Goal: Task Accomplishment & Management: Manage account settings

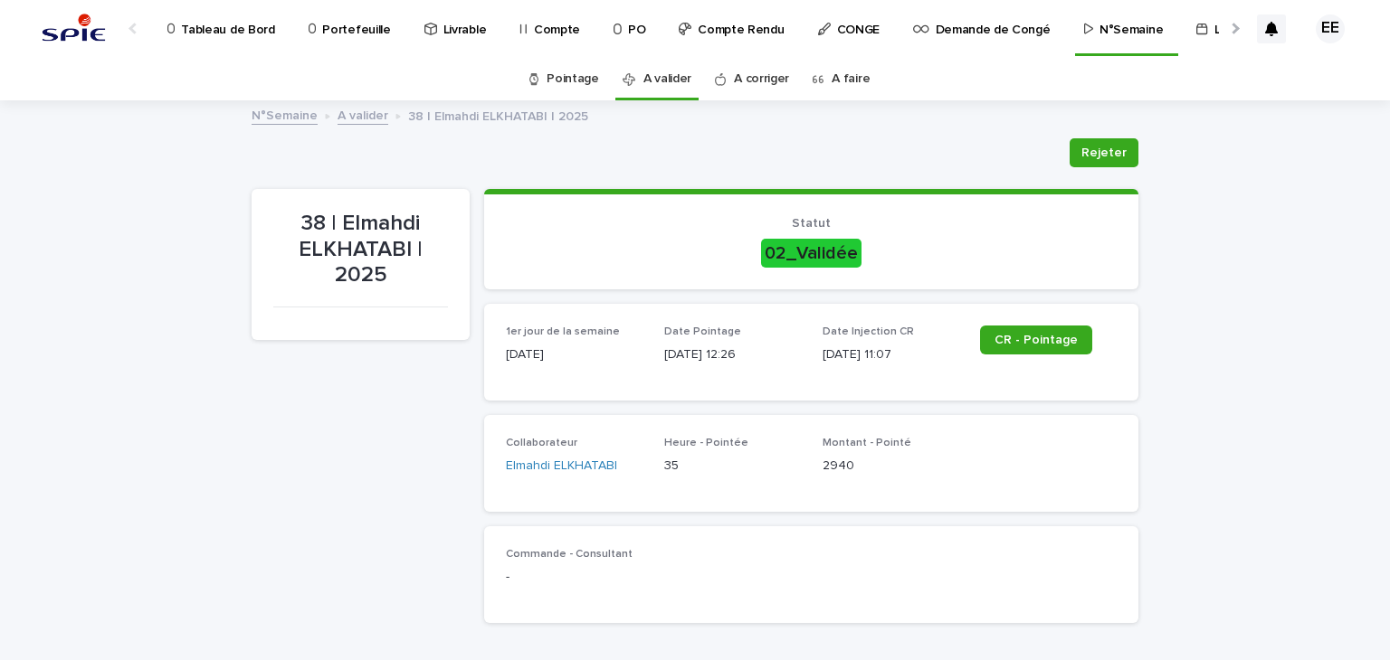
click at [1228, 29] on div at bounding box center [1234, 29] width 12 height 12
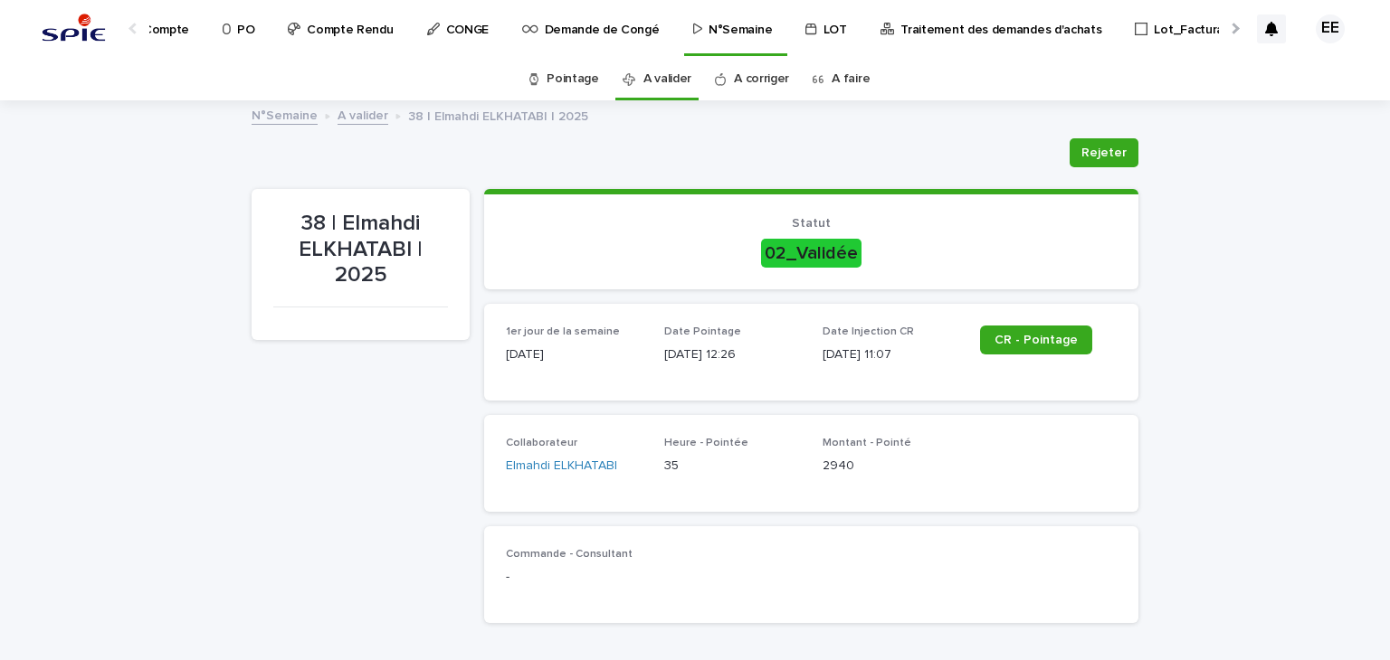
scroll to position [0, 394]
click at [1002, 30] on p "Traitement des demandes d'achats" at bounding box center [997, 19] width 201 height 38
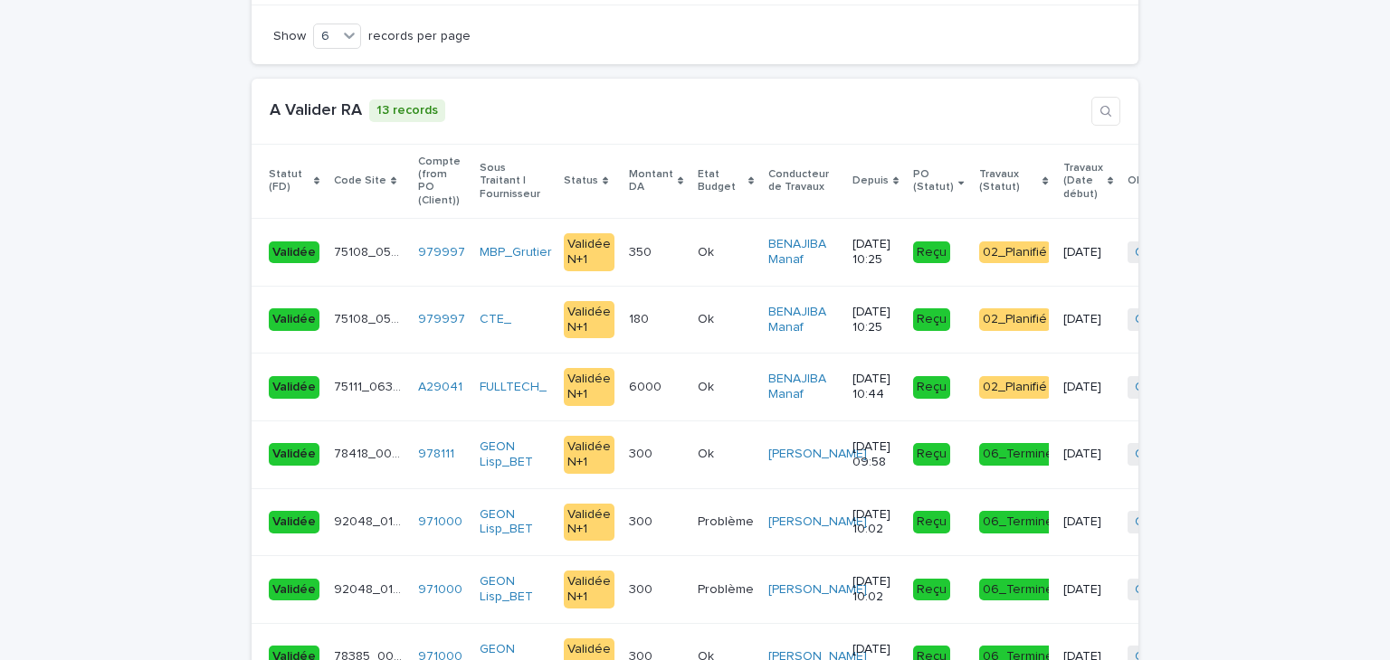
scroll to position [3890, 0]
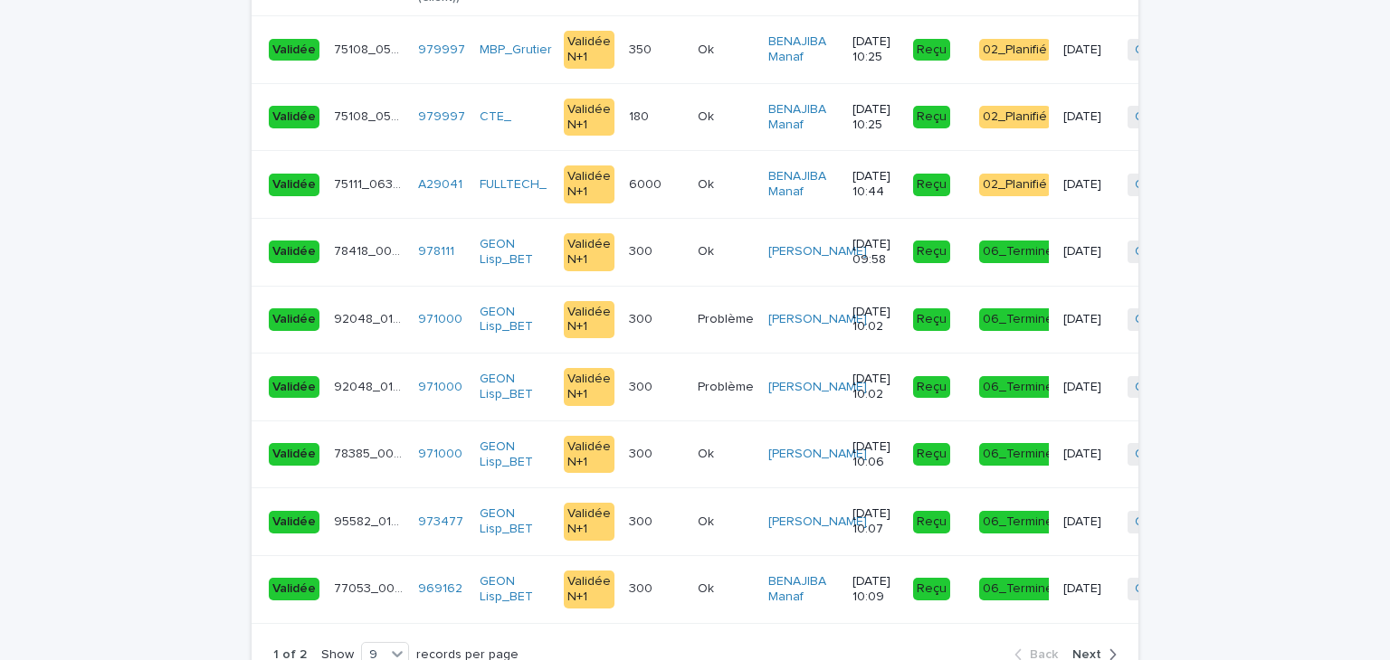
click at [1086, 649] on span "Next" at bounding box center [1086, 655] width 29 height 13
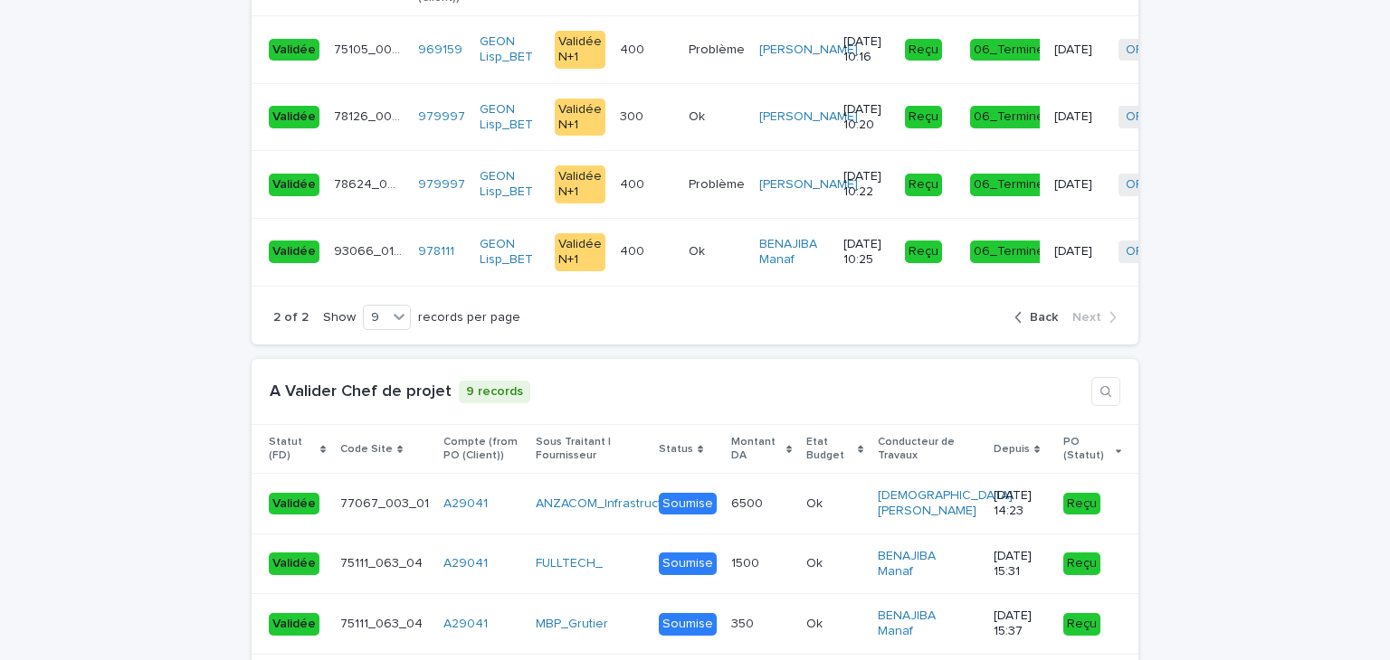
scroll to position [3721, 0]
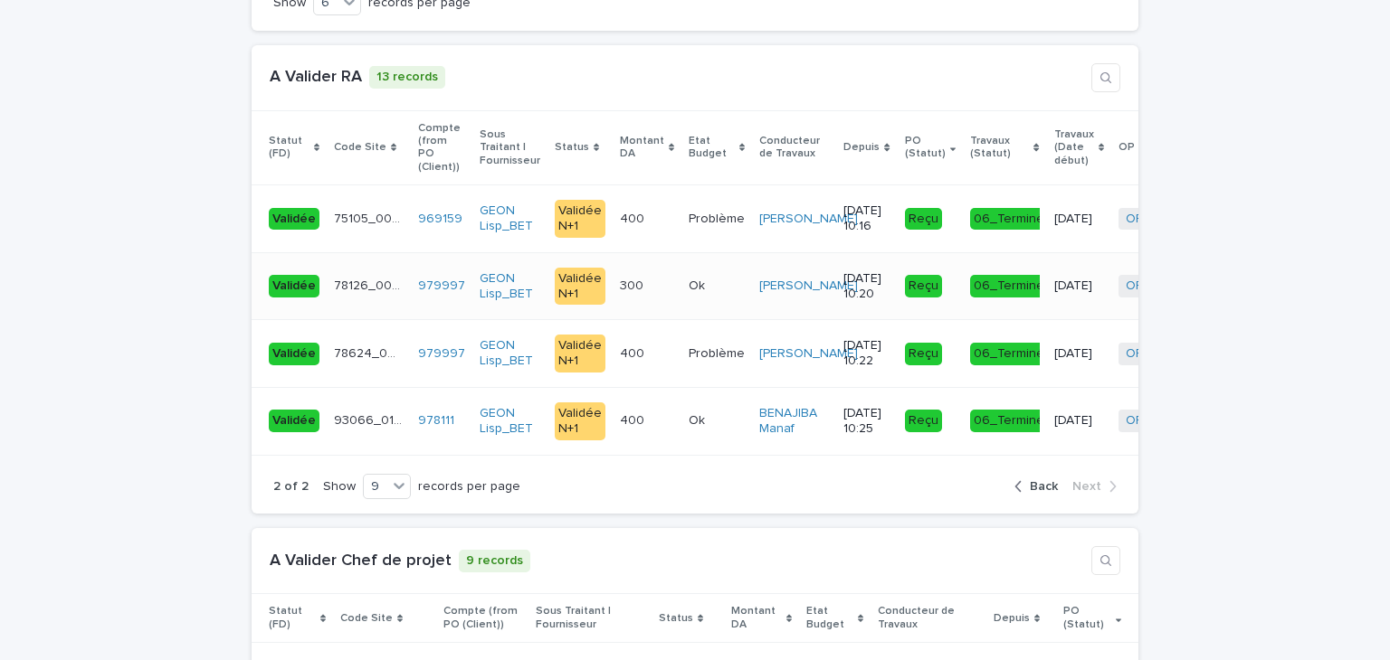
click at [627, 271] on div "300 300" at bounding box center [647, 286] width 54 height 30
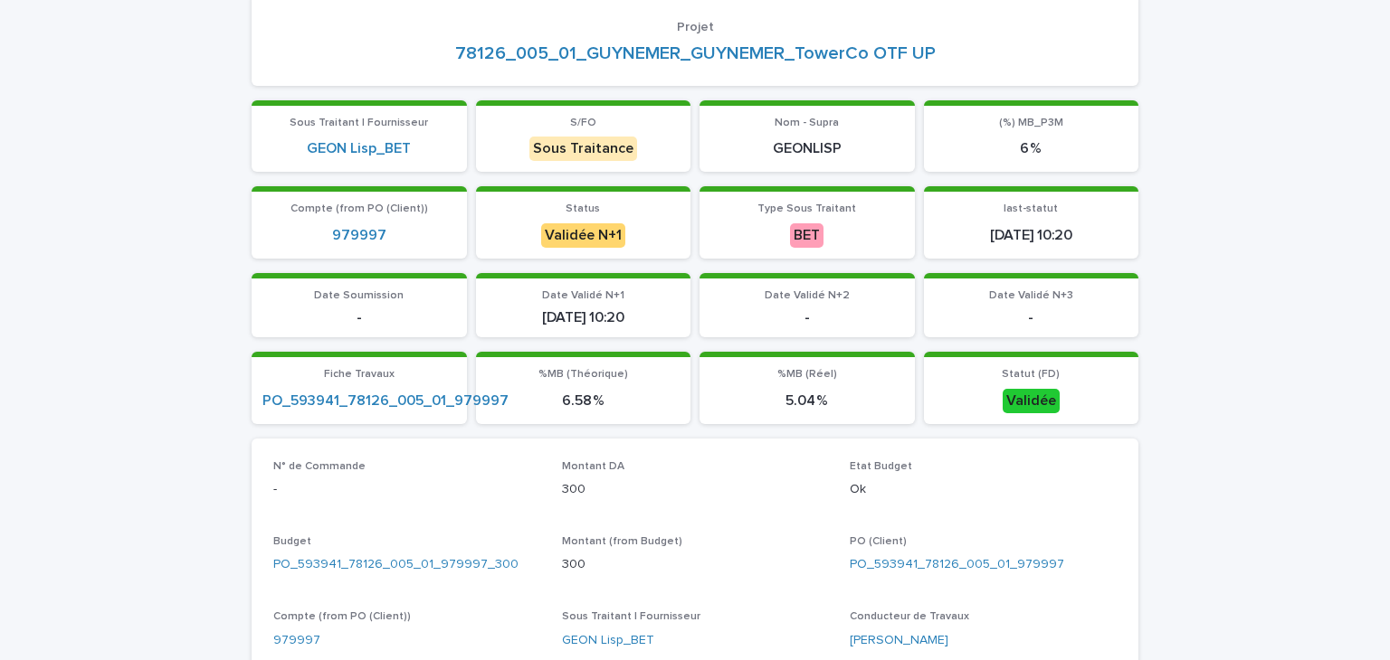
scroll to position [543, 0]
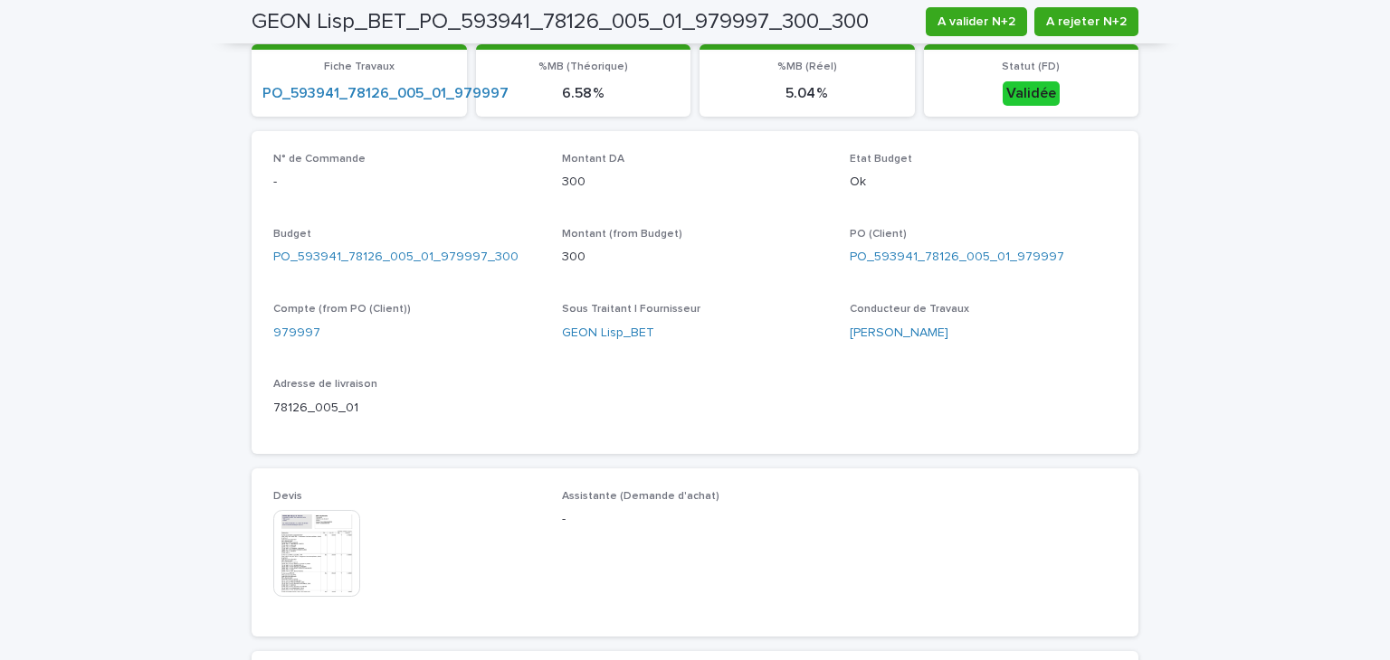
click at [297, 544] on img at bounding box center [316, 553] width 87 height 87
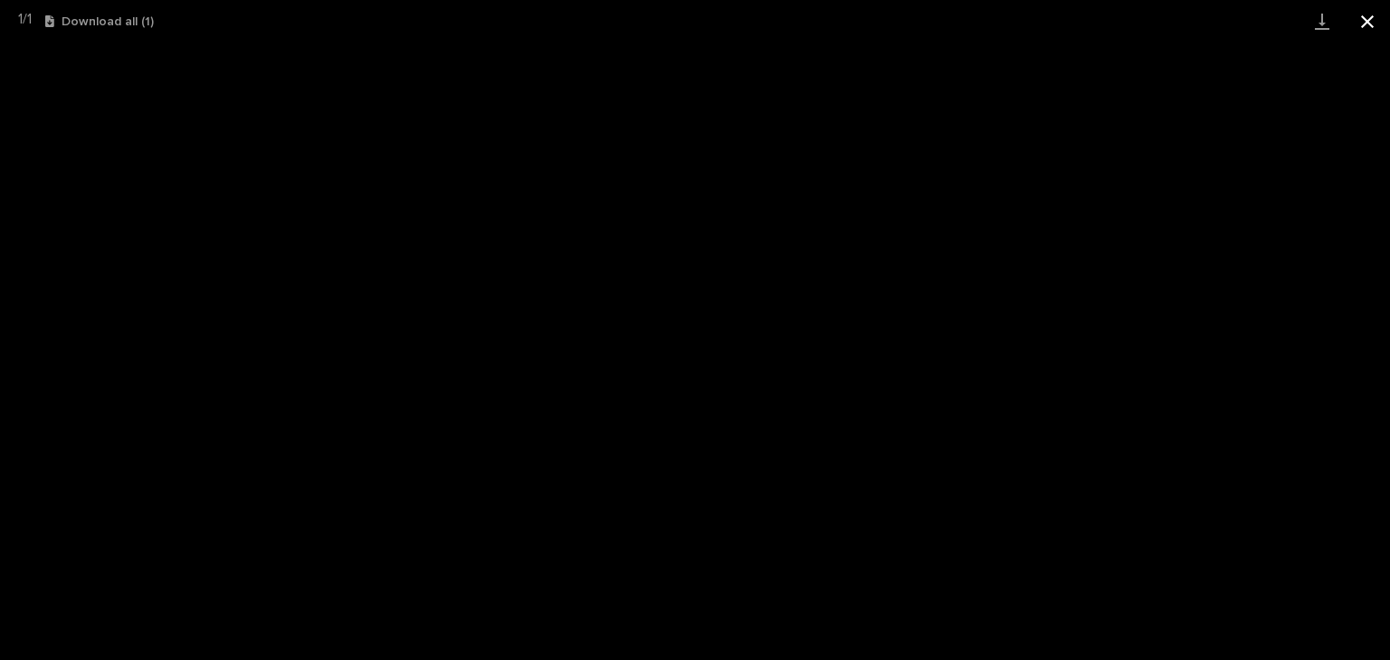
click at [1371, 24] on button "Close gallery" at bounding box center [1366, 21] width 45 height 43
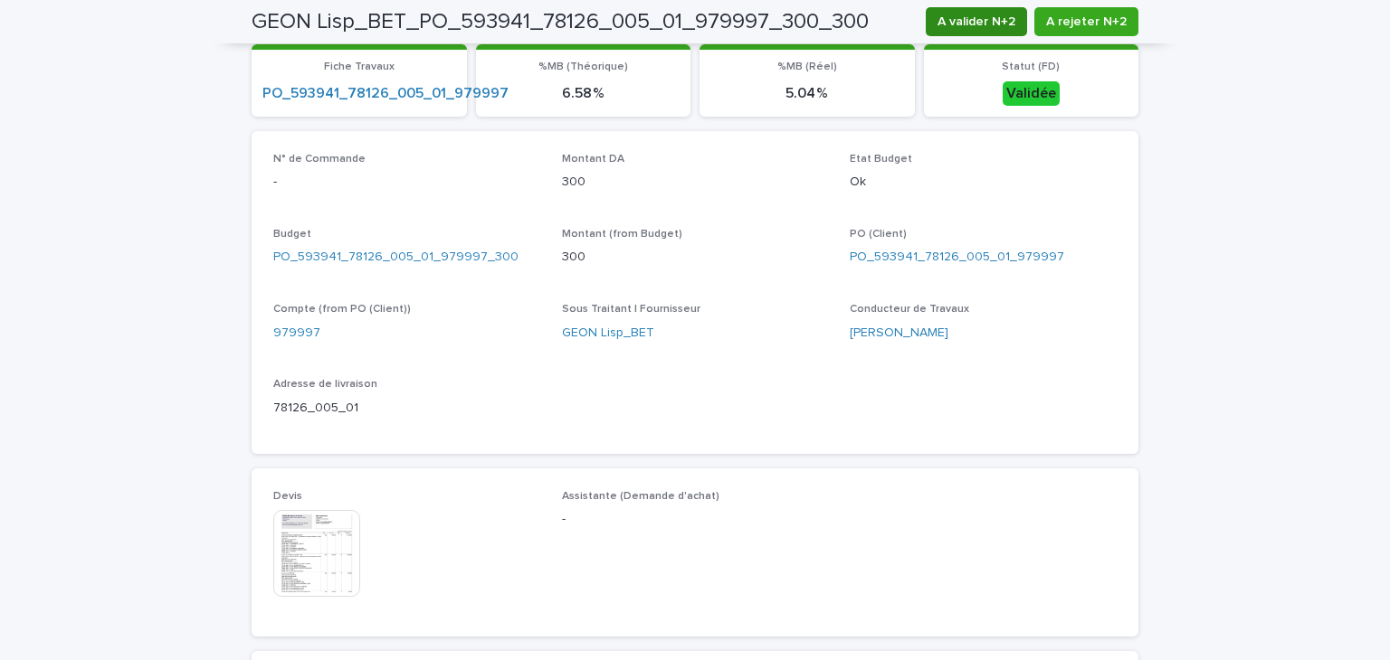
click at [982, 26] on span "A valider N+2" at bounding box center [976, 22] width 78 height 18
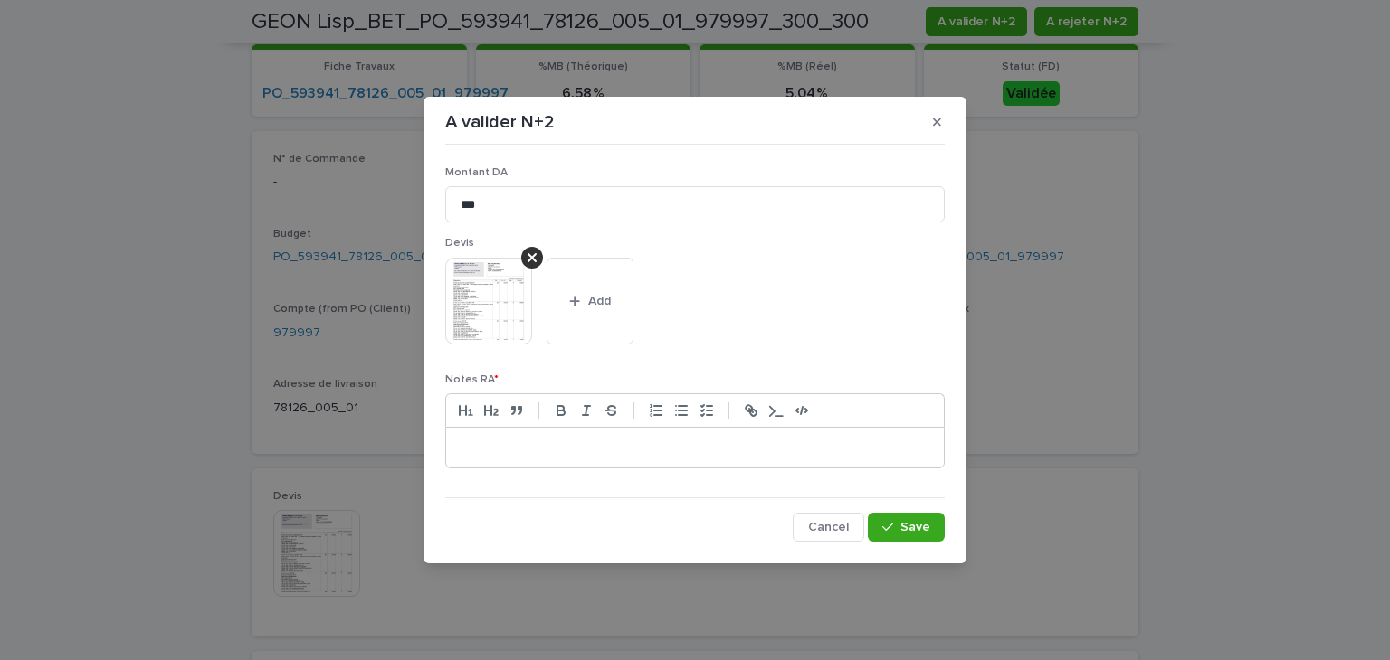
click at [612, 443] on p at bounding box center [695, 448] width 470 height 18
click at [926, 527] on span "Save" at bounding box center [915, 527] width 30 height 13
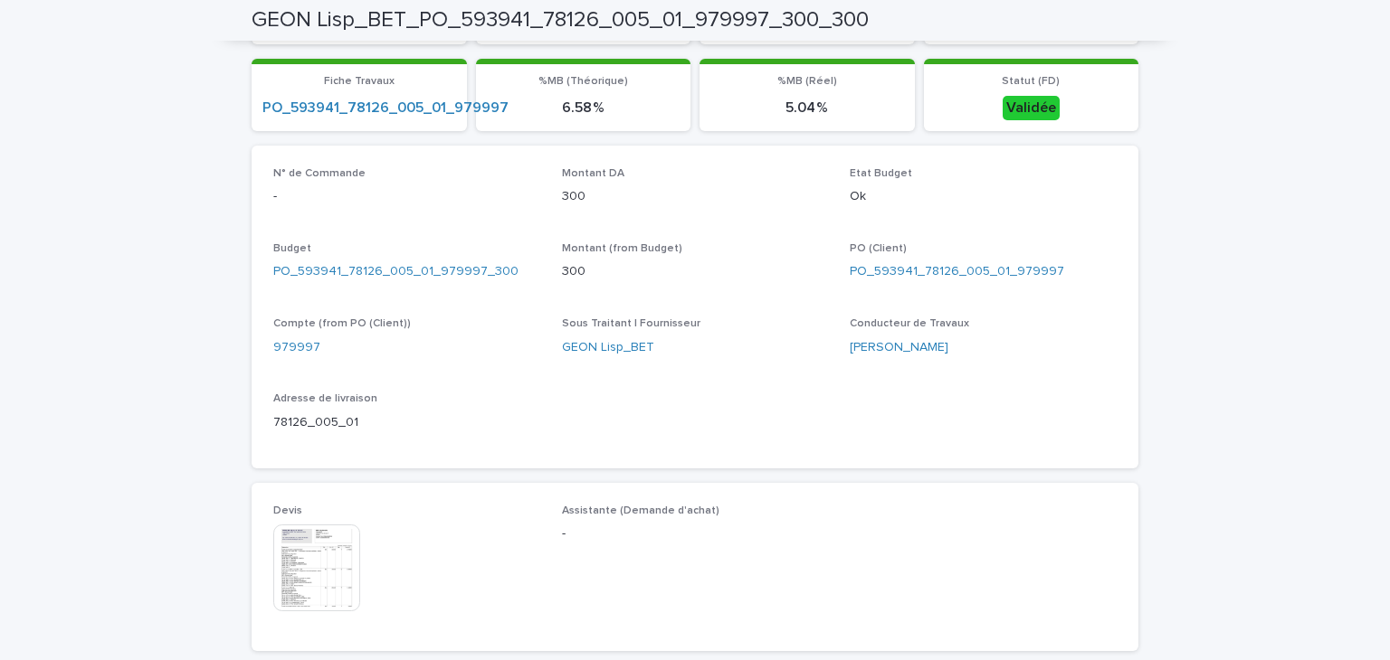
scroll to position [0, 0]
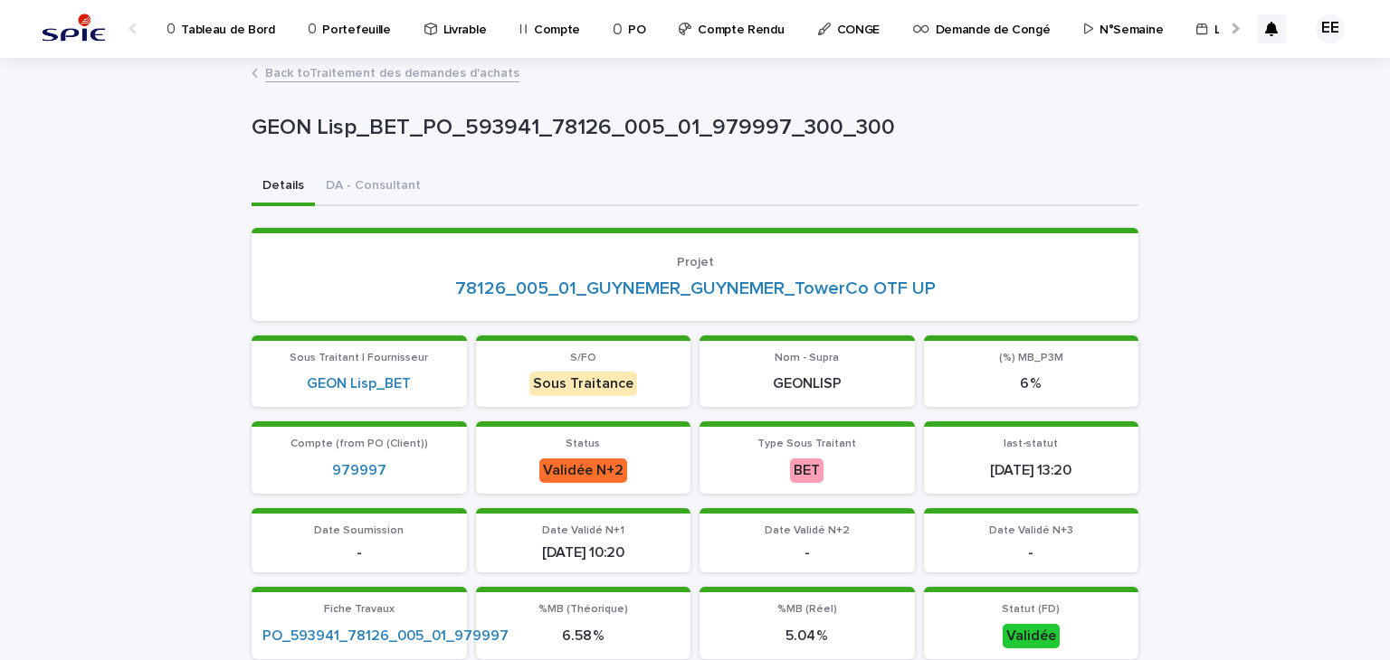
click at [461, 77] on link "Back to Traitement des demandes d'achats" at bounding box center [392, 72] width 254 height 21
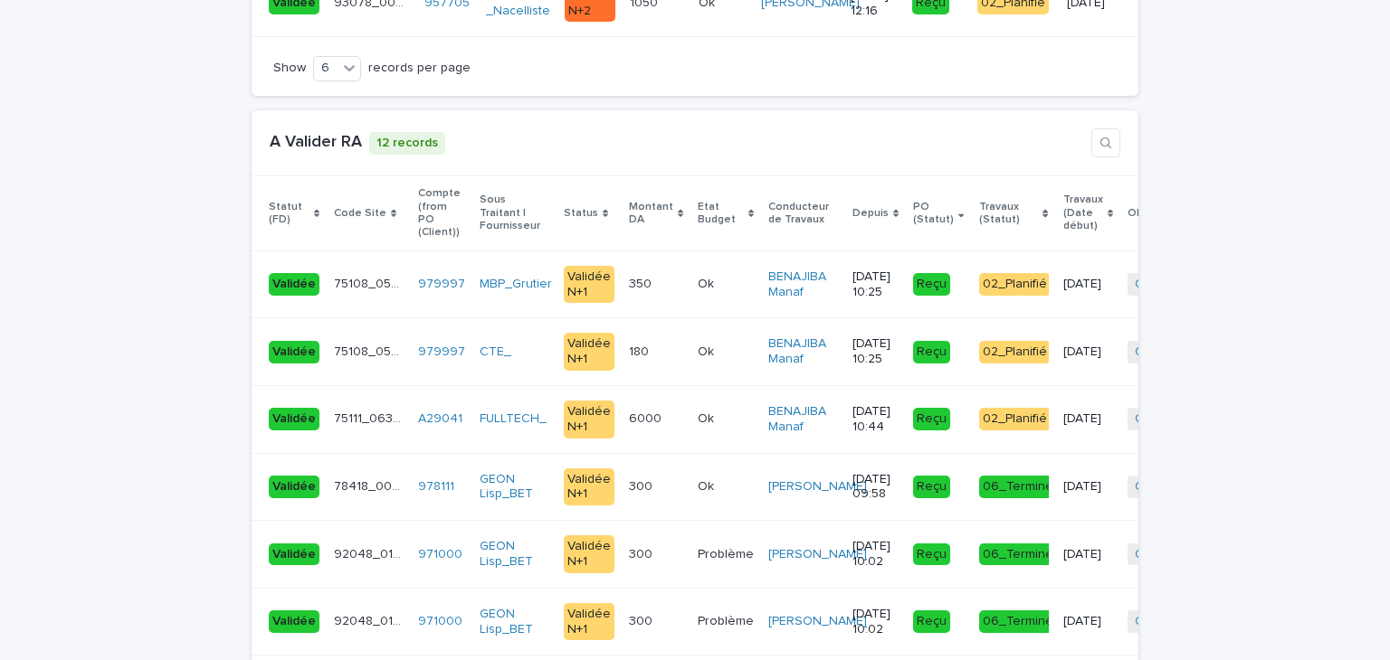
scroll to position [3800, 0]
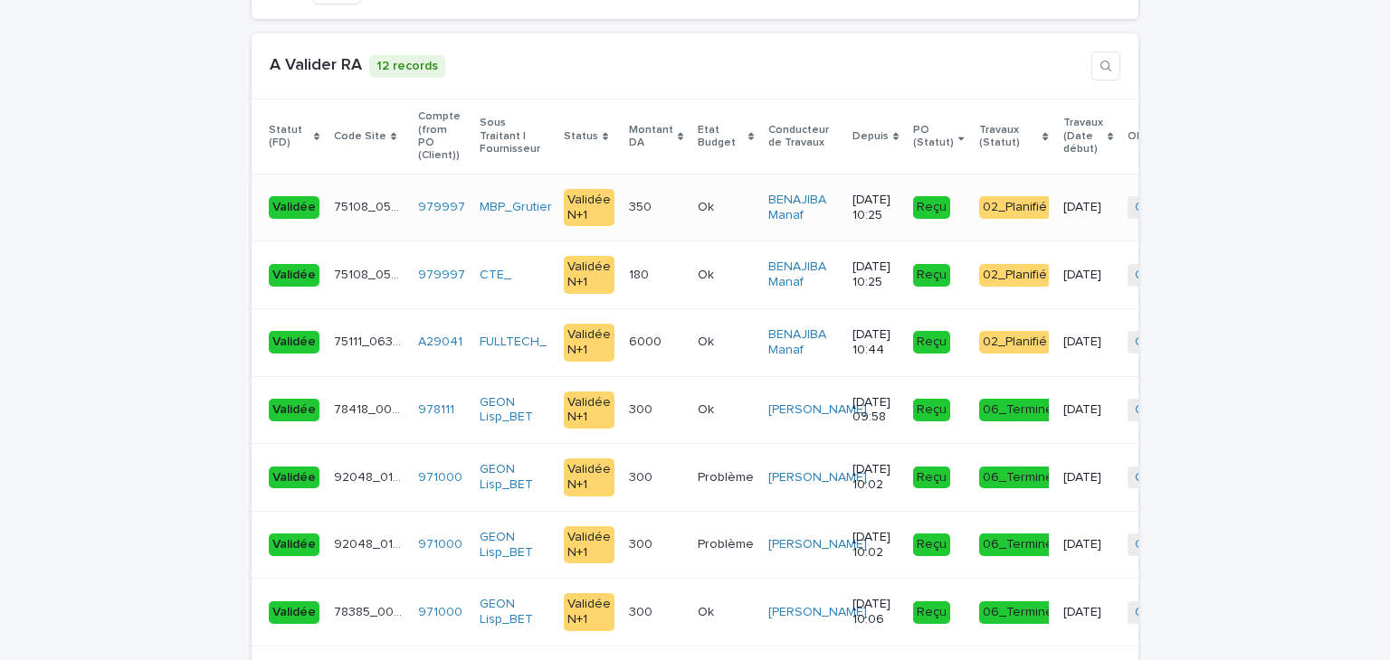
click at [648, 178] on td "350 350" at bounding box center [656, 208] width 69 height 68
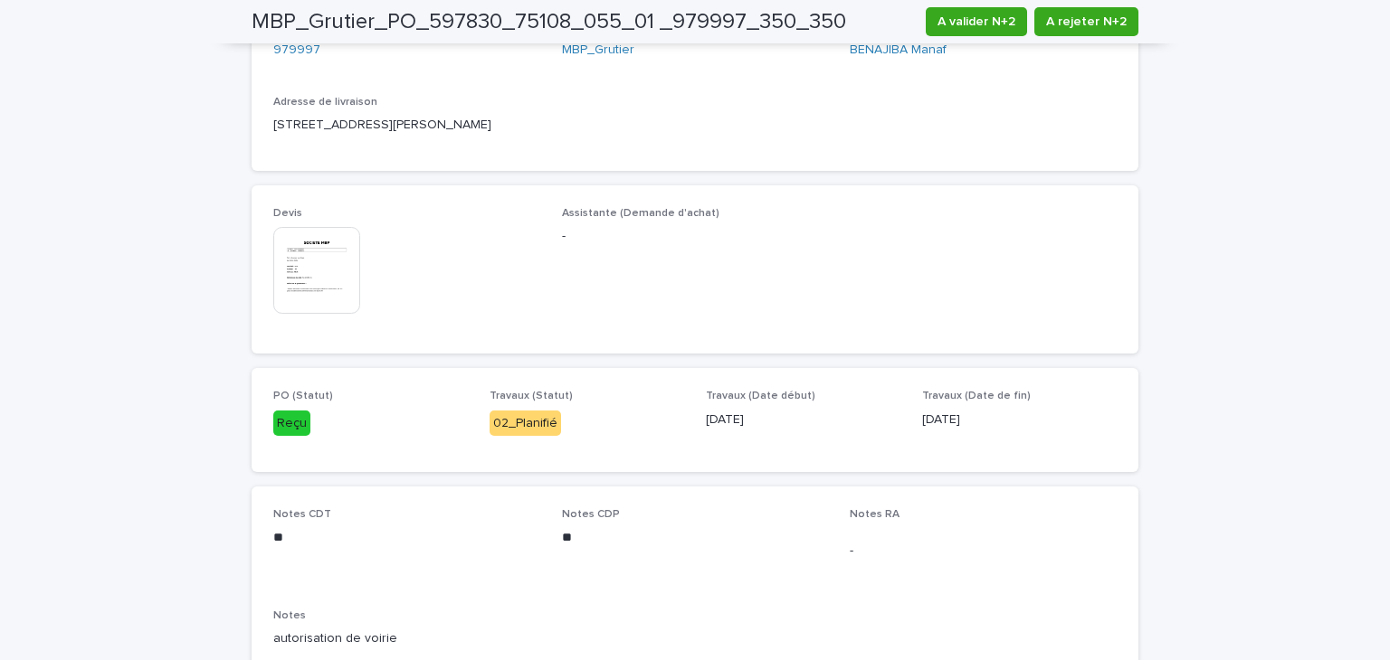
scroll to position [905, 0]
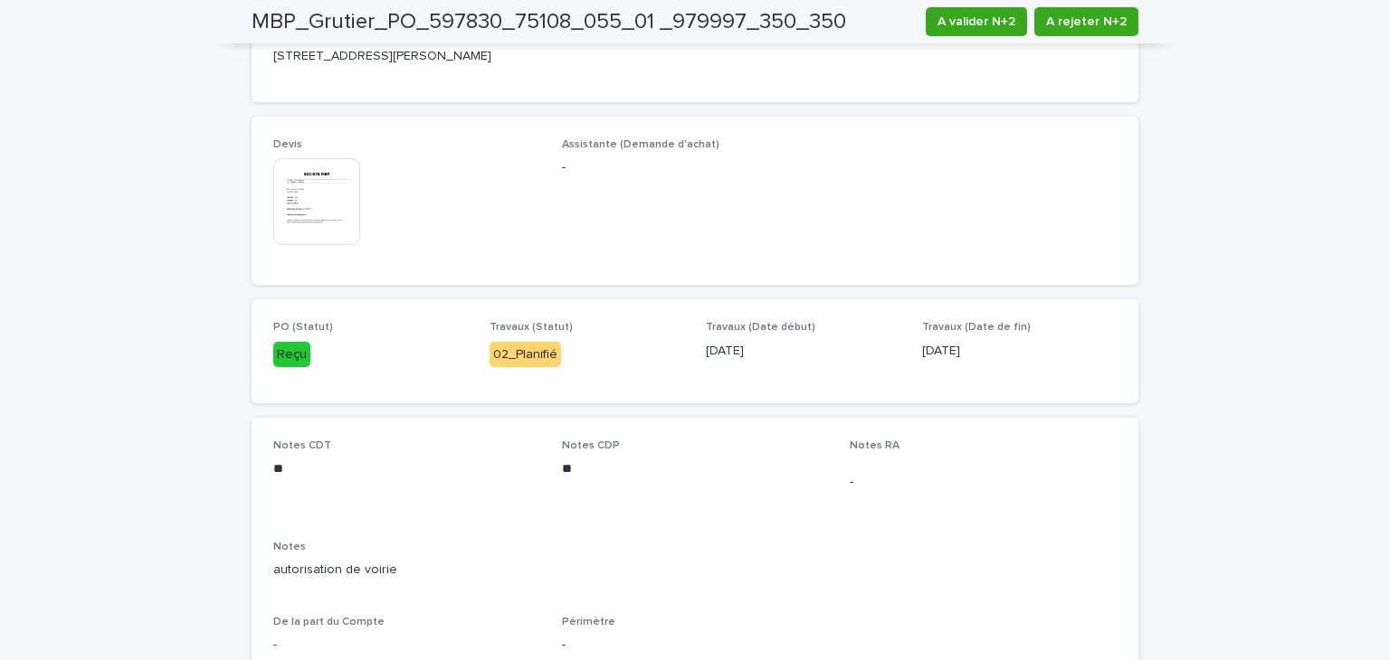
click at [328, 216] on img at bounding box center [316, 201] width 87 height 87
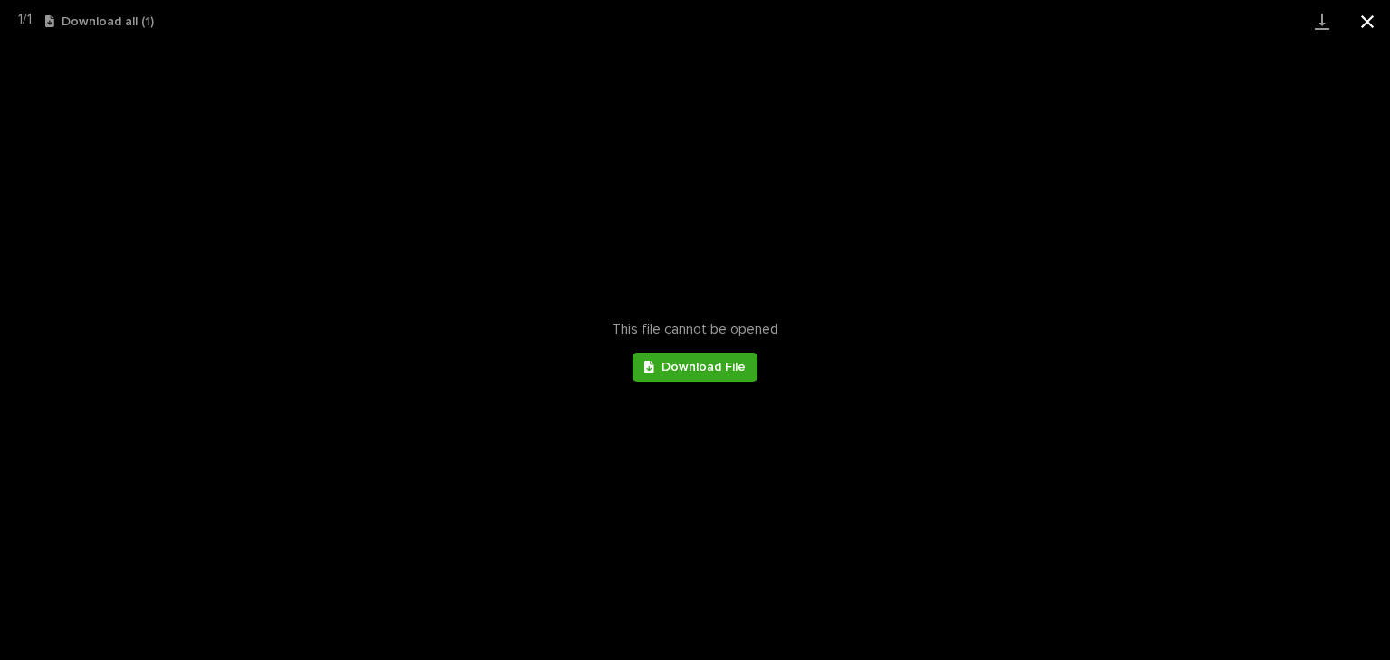
click at [1371, 24] on button "Close gallery" at bounding box center [1366, 21] width 45 height 43
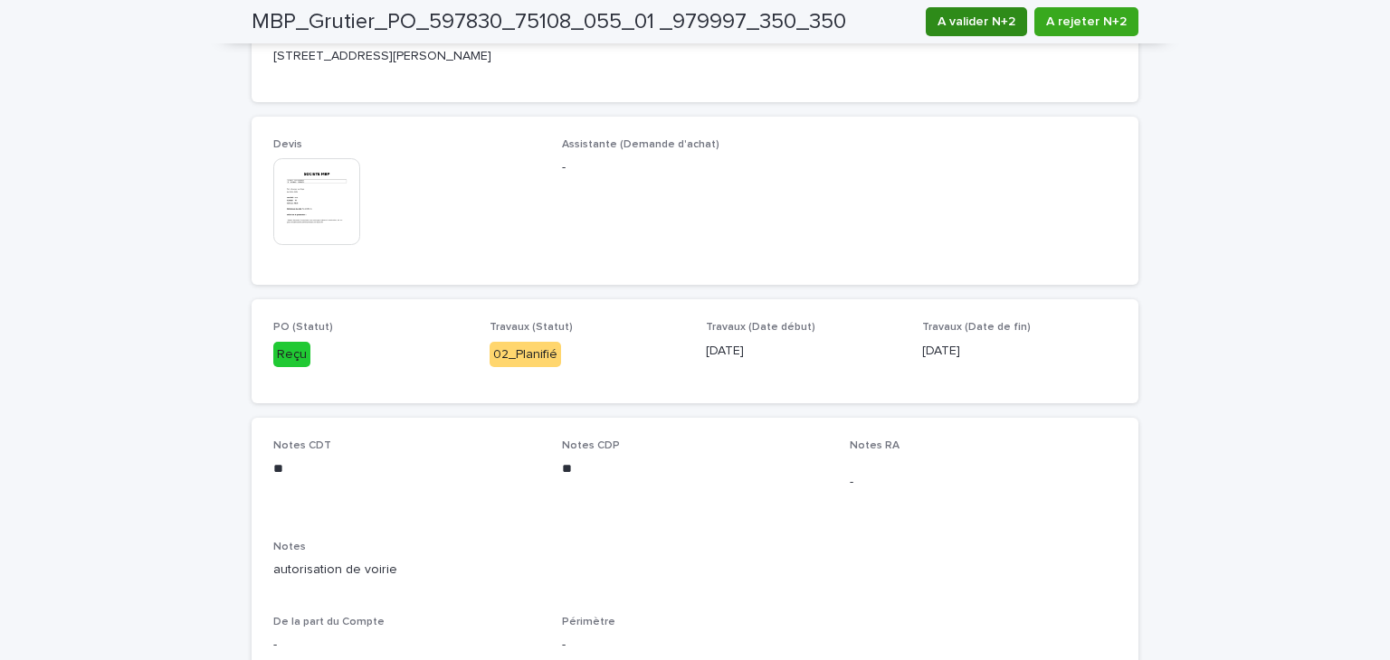
click at [959, 23] on span "A valider N+2" at bounding box center [976, 22] width 78 height 18
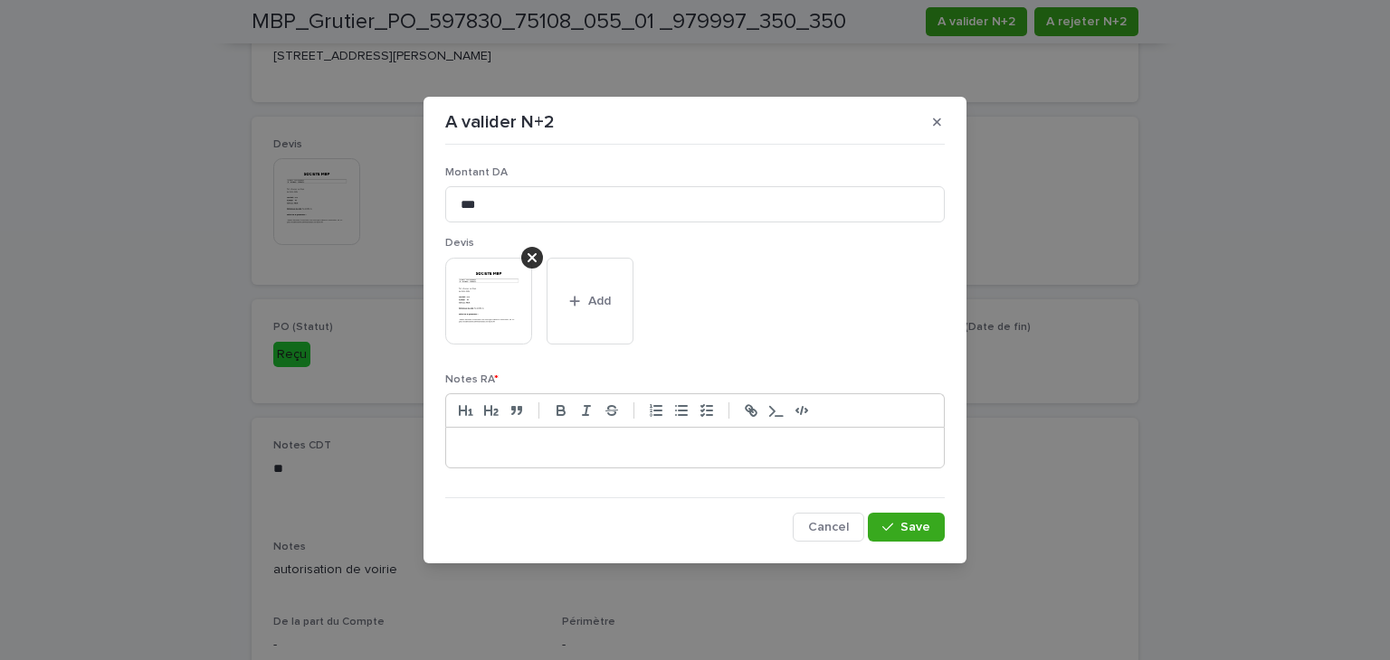
click at [724, 453] on p at bounding box center [695, 448] width 470 height 18
drag, startPoint x: 682, startPoint y: 448, endPoint x: 451, endPoint y: 452, distance: 231.7
click at [451, 452] on div "**" at bounding box center [695, 448] width 498 height 40
copy p "**"
click at [918, 524] on span "Save" at bounding box center [915, 527] width 30 height 13
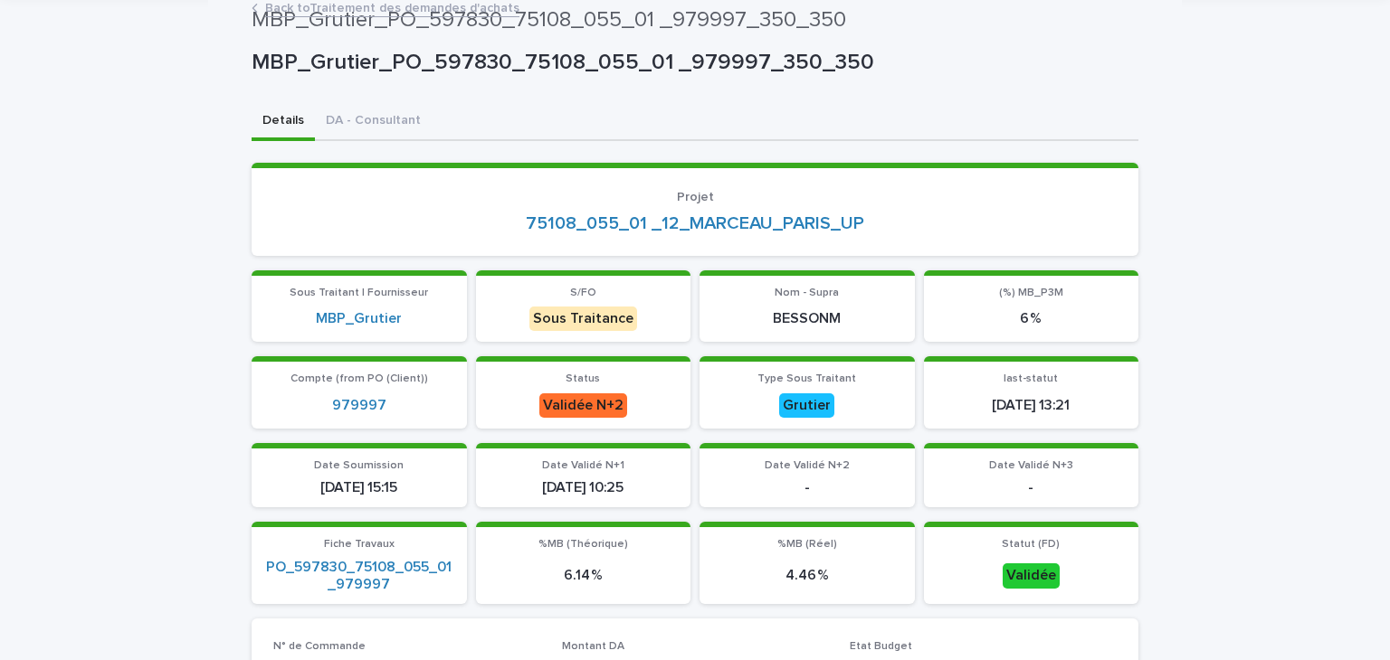
scroll to position [0, 0]
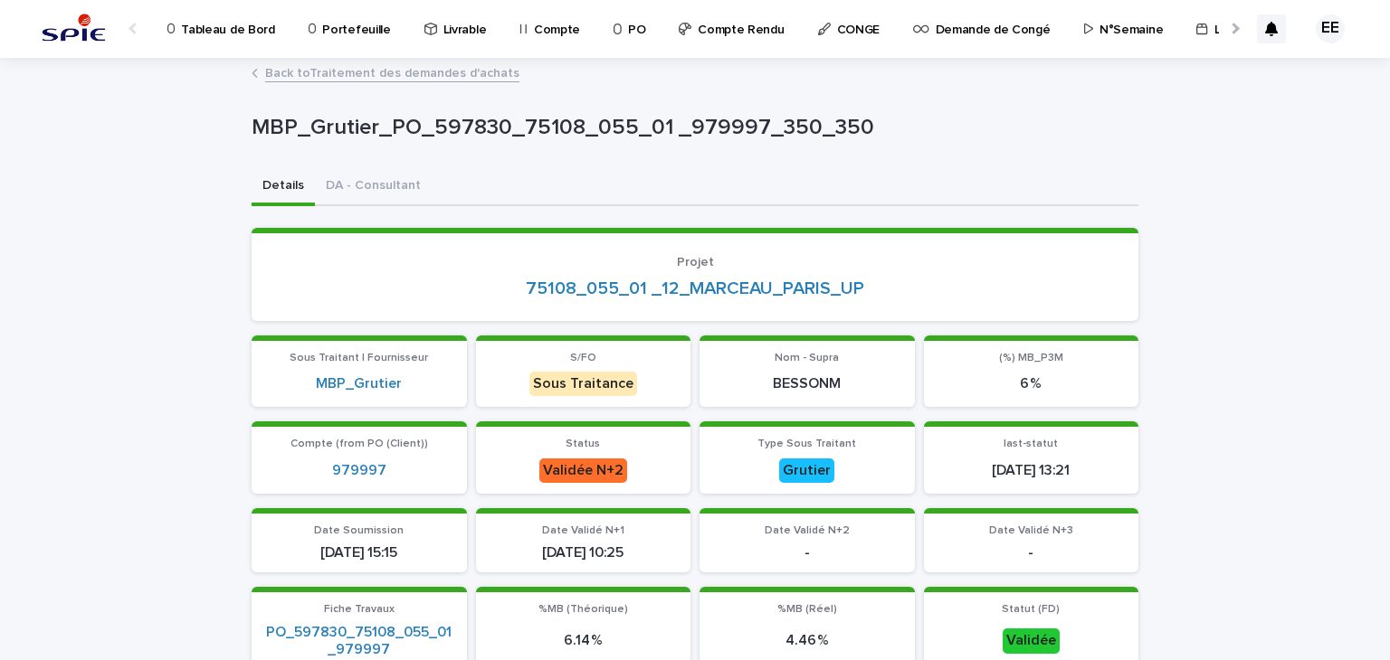
click at [394, 76] on link "Back to Traitement des demandes d'achats" at bounding box center [392, 72] width 254 height 21
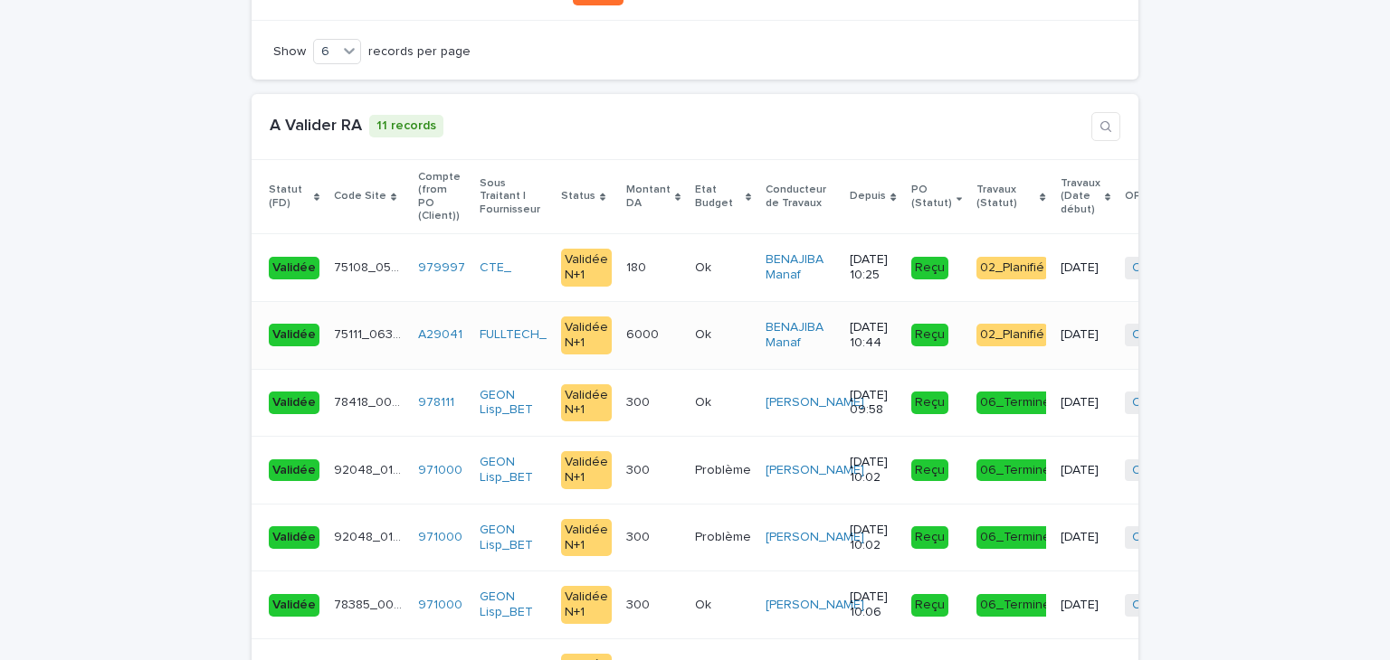
scroll to position [3800, 0]
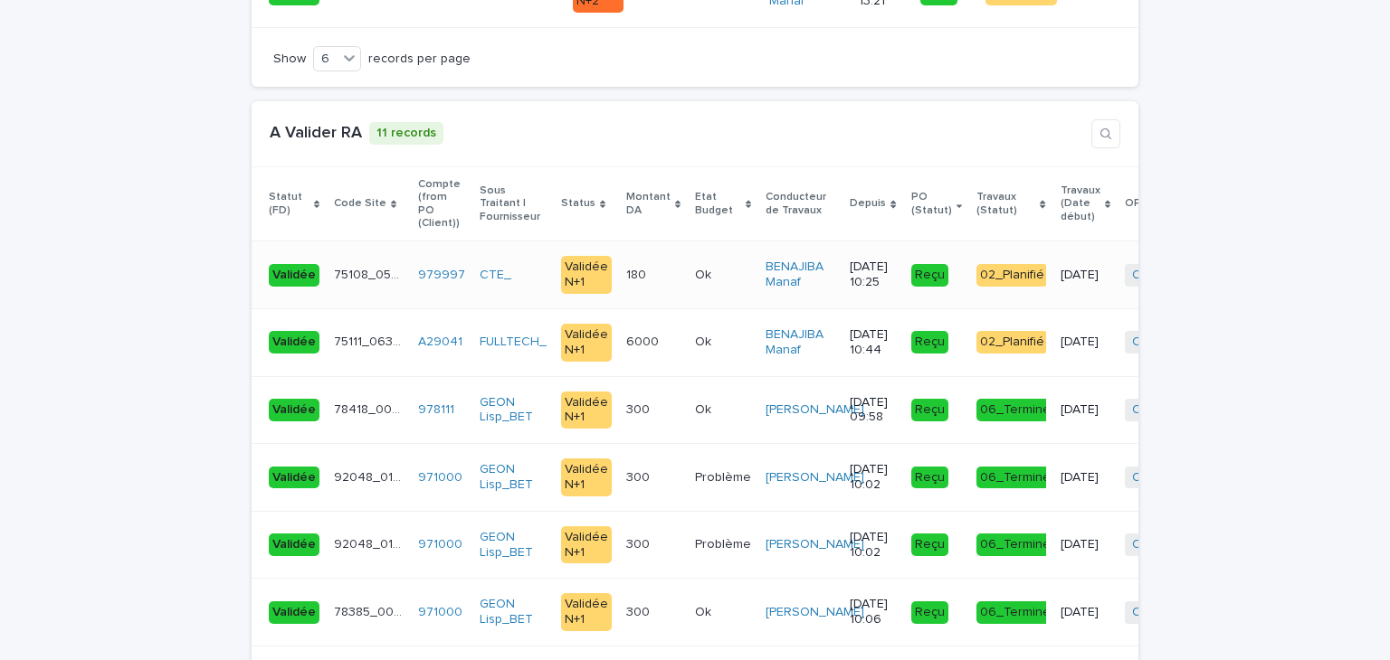
click at [695, 264] on p "Ok" at bounding box center [705, 273] width 20 height 19
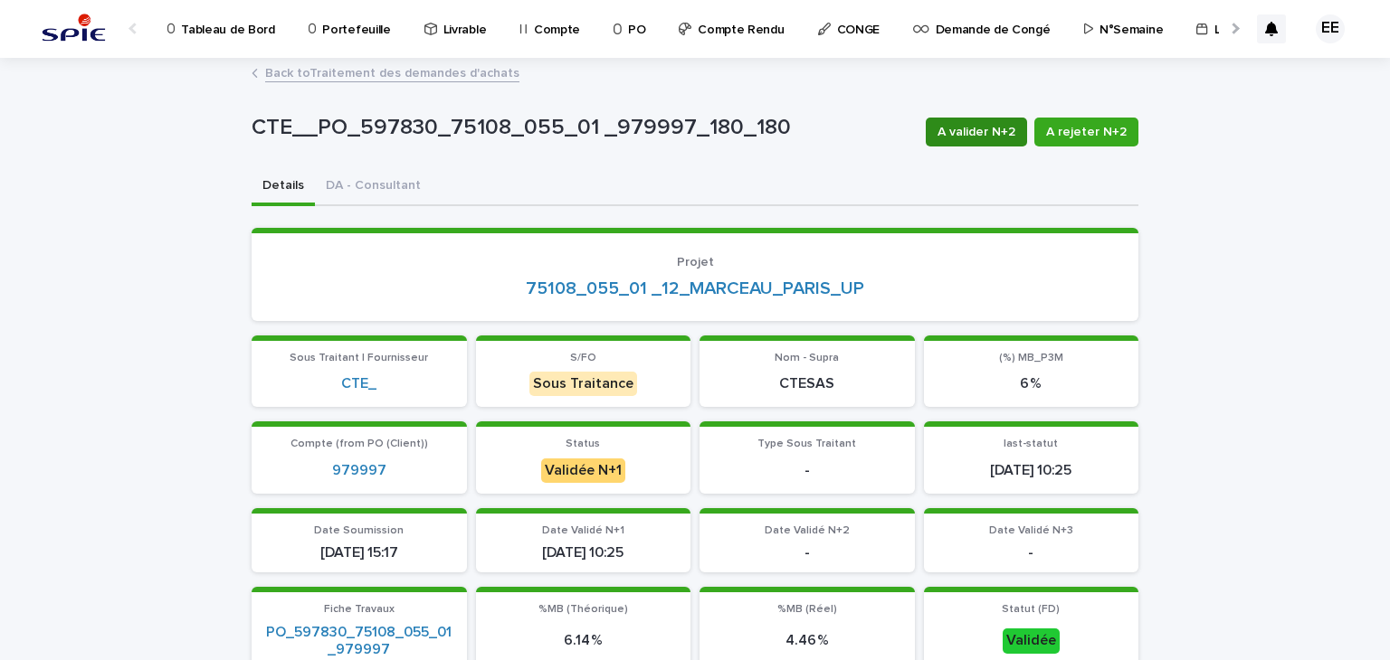
click at [959, 127] on span "A valider N+2" at bounding box center [976, 132] width 78 height 18
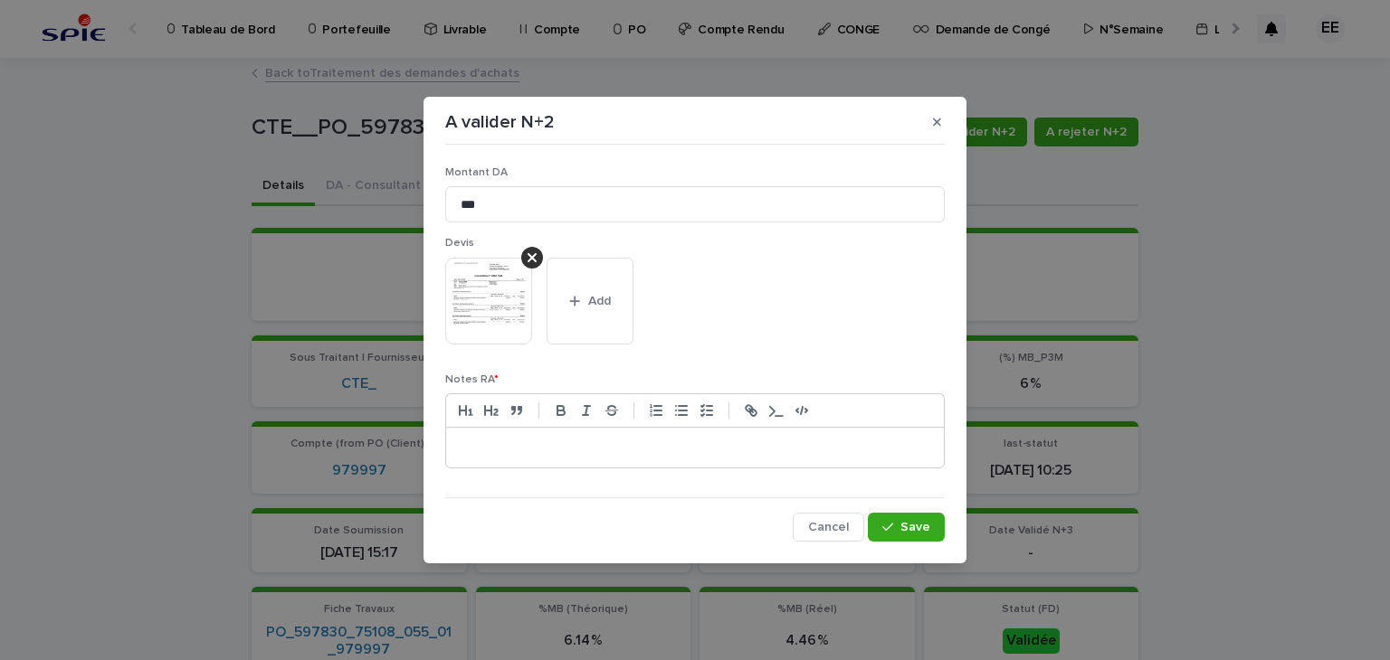
click at [623, 448] on p at bounding box center [695, 448] width 470 height 18
click at [883, 521] on icon "button" at bounding box center [887, 527] width 11 height 13
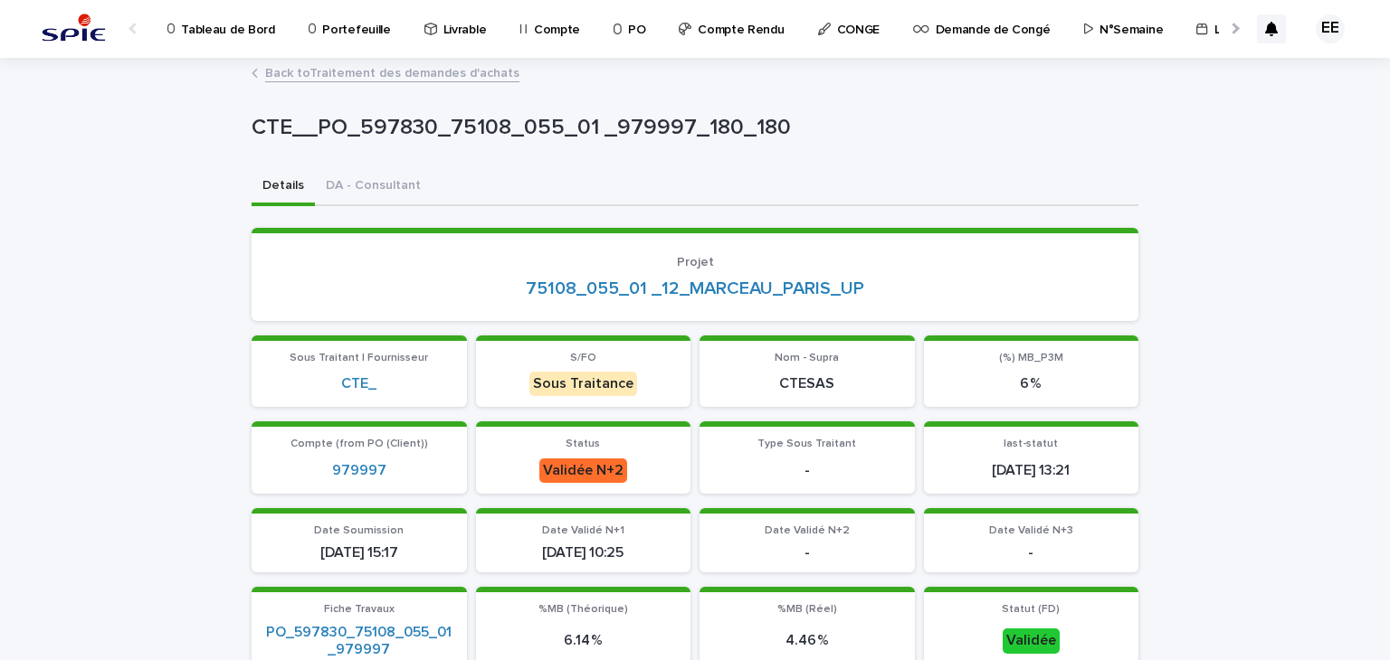
click at [438, 78] on link "Back to Traitement des demandes d'achats" at bounding box center [392, 72] width 254 height 21
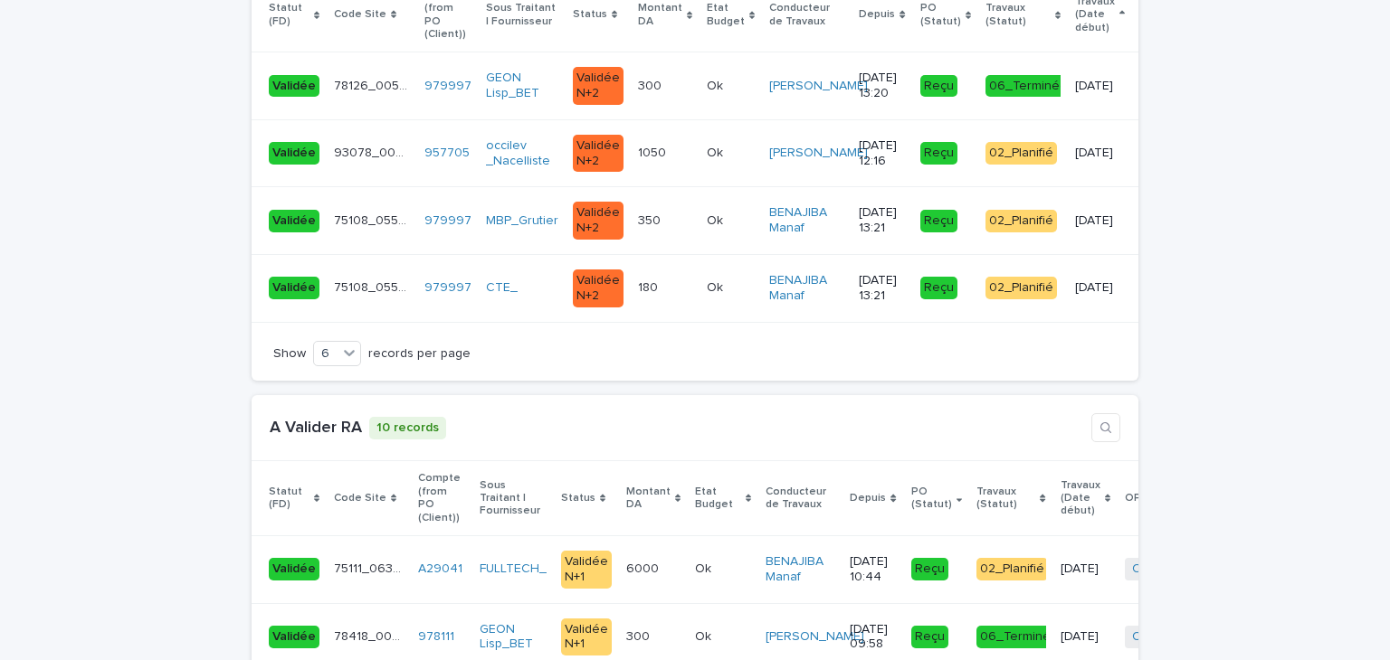
scroll to position [3800, 0]
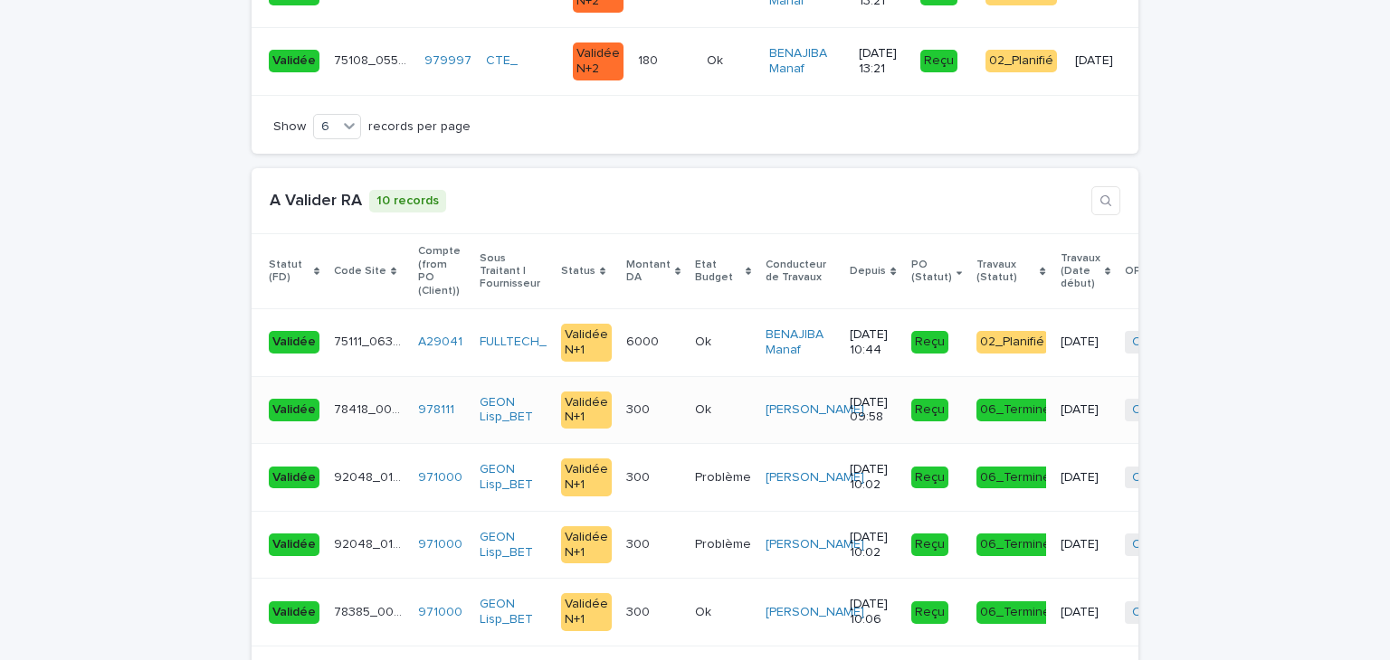
click at [627, 395] on div "300 300" at bounding box center [653, 410] width 54 height 30
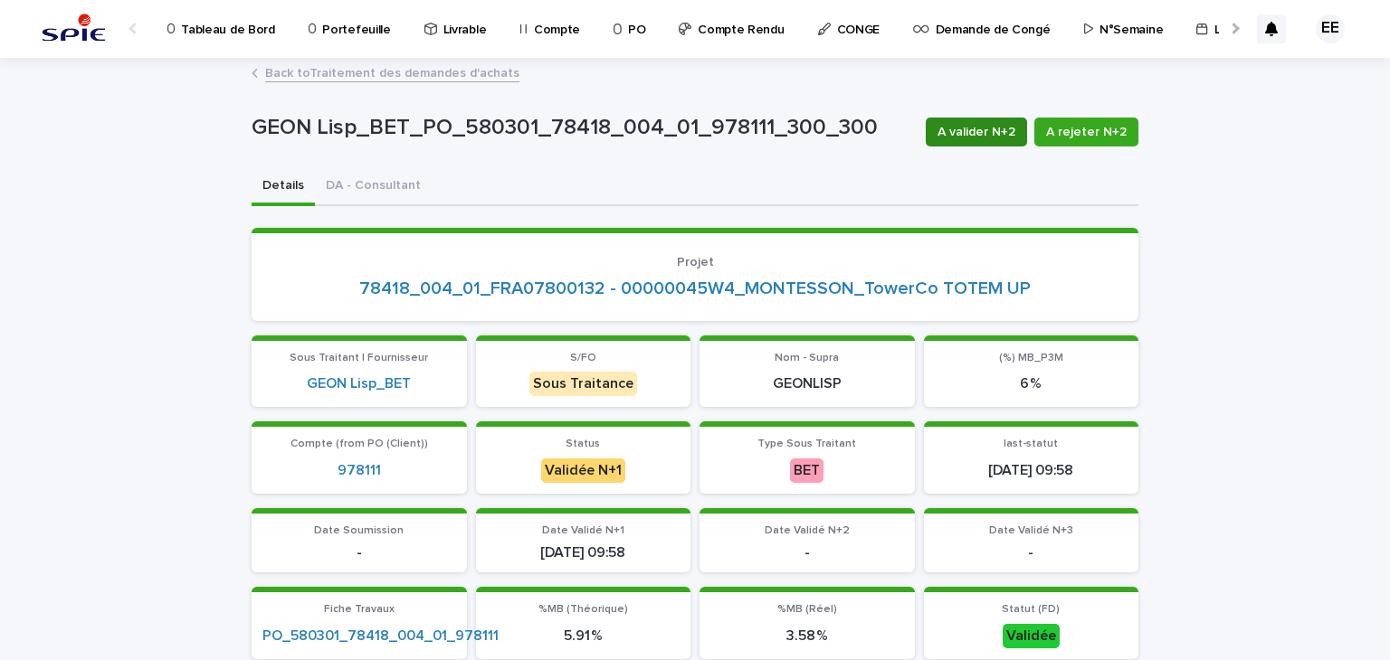
click at [976, 142] on button "A valider N+2" at bounding box center [976, 132] width 101 height 29
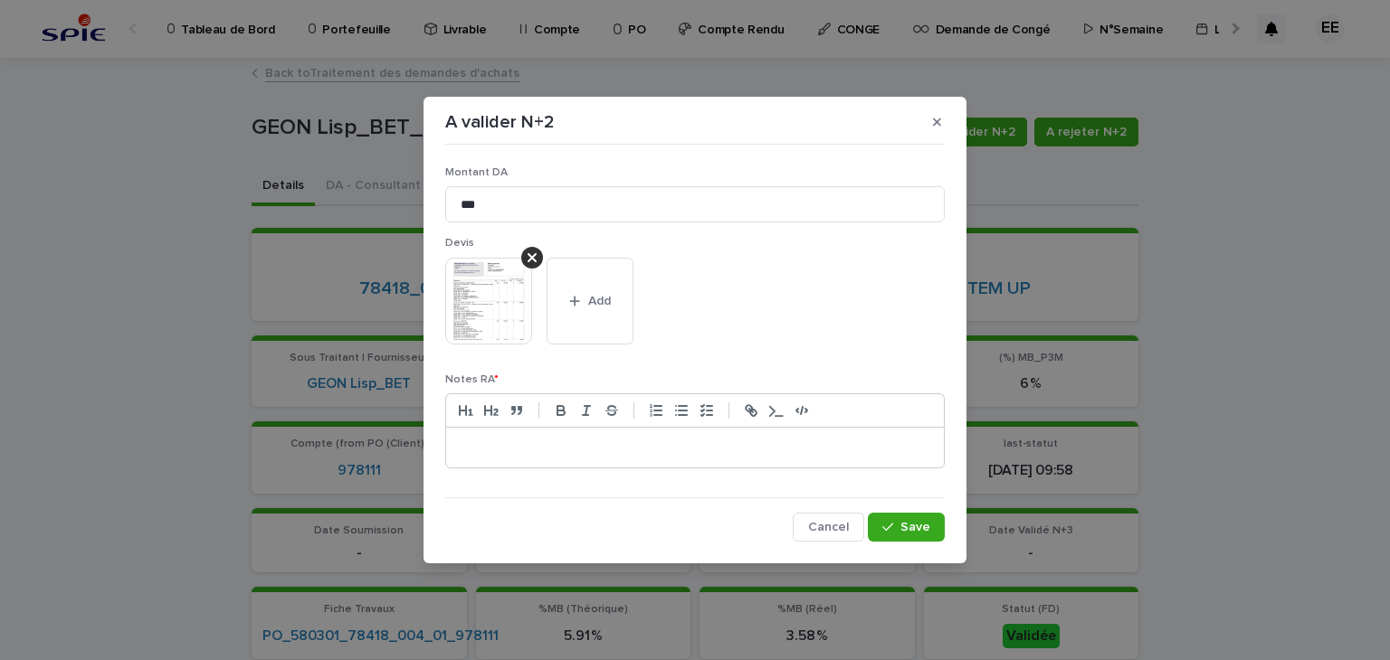
click at [598, 457] on div at bounding box center [695, 448] width 498 height 40
click at [934, 527] on button "Save" at bounding box center [906, 527] width 77 height 29
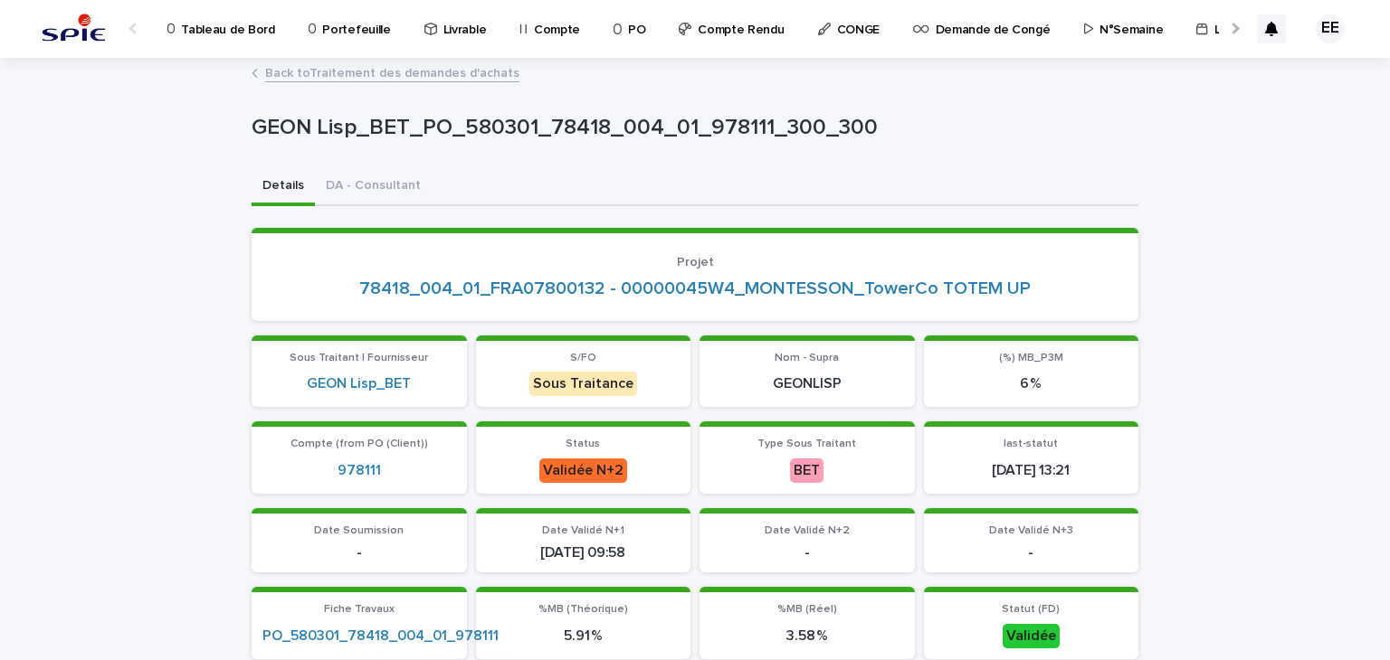
click at [384, 80] on link "Back to Traitement des demandes d'achats" at bounding box center [392, 72] width 254 height 21
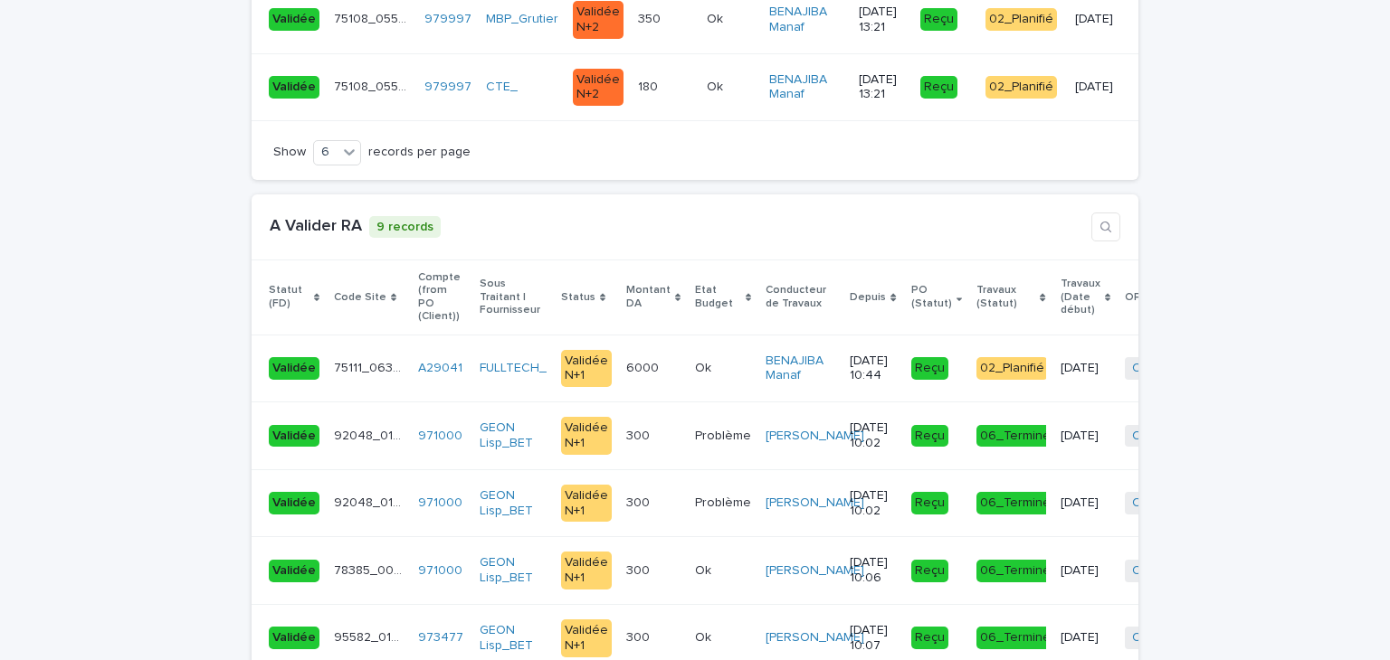
scroll to position [3981, 0]
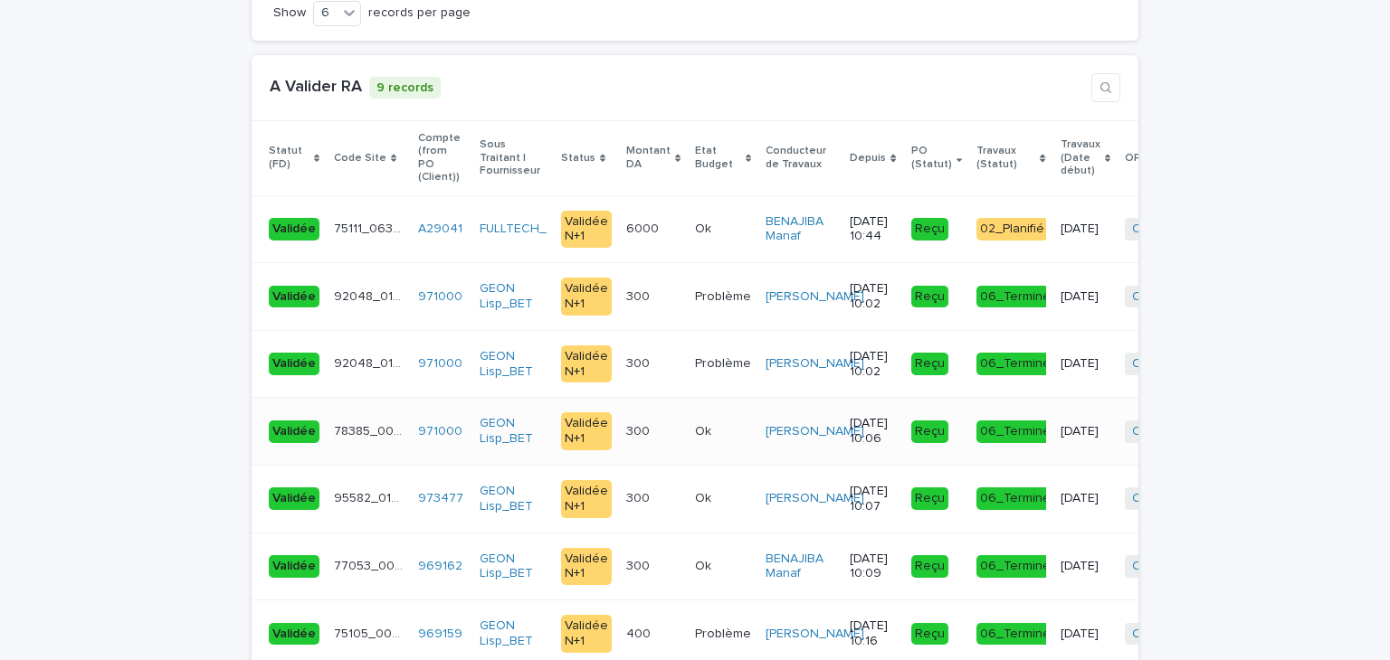
click at [648, 417] on div "300 300" at bounding box center [653, 432] width 54 height 30
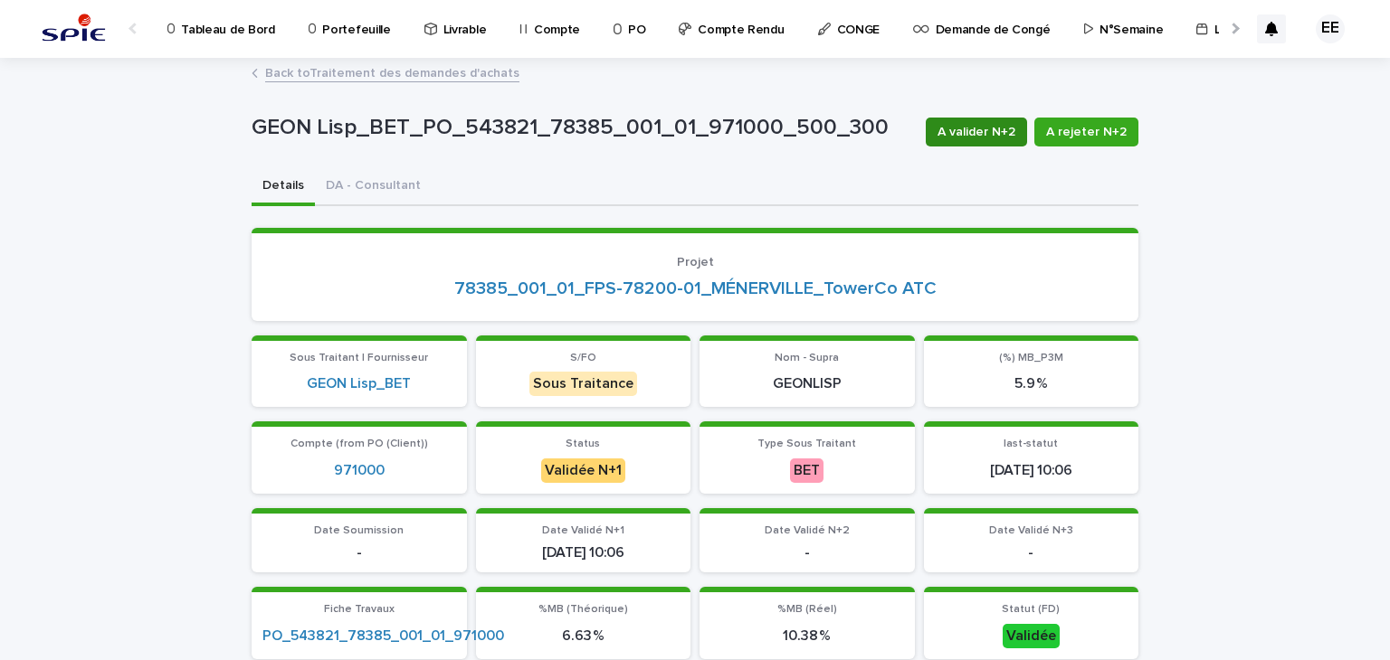
click at [948, 131] on span "A valider N+2" at bounding box center [976, 132] width 78 height 18
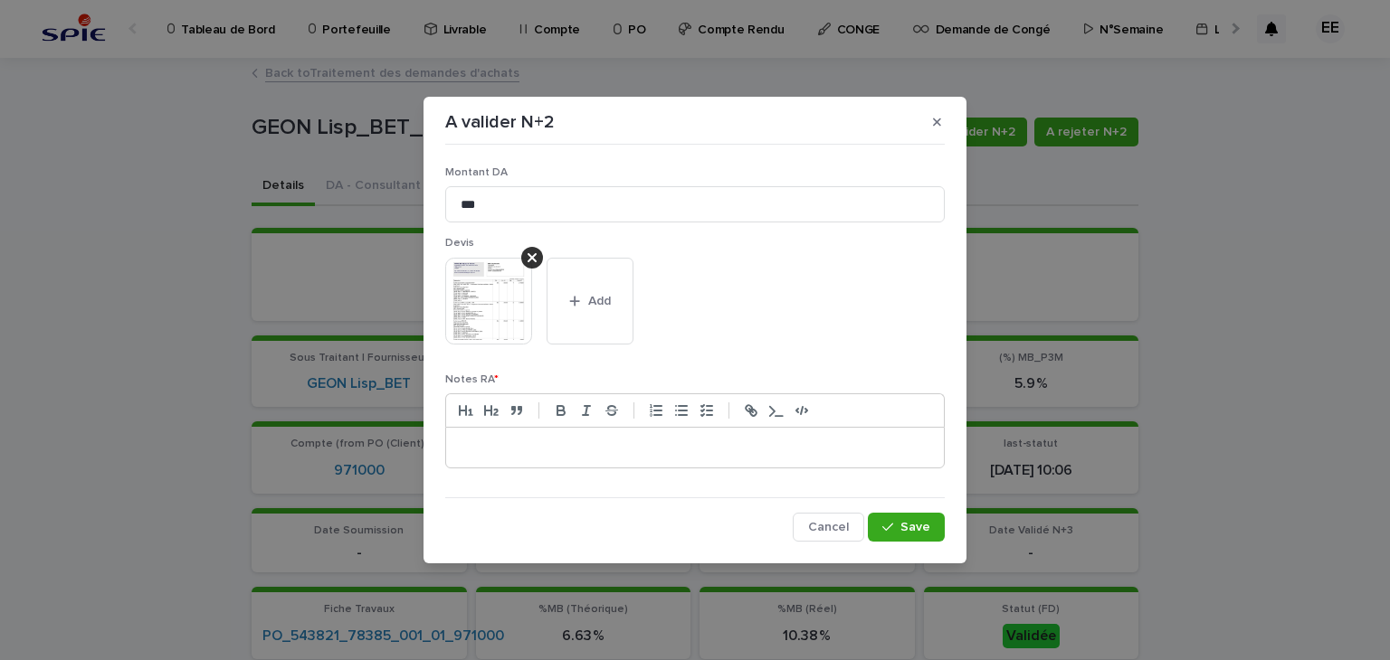
click at [721, 454] on p at bounding box center [695, 448] width 470 height 18
click at [901, 517] on button "Save" at bounding box center [906, 527] width 77 height 29
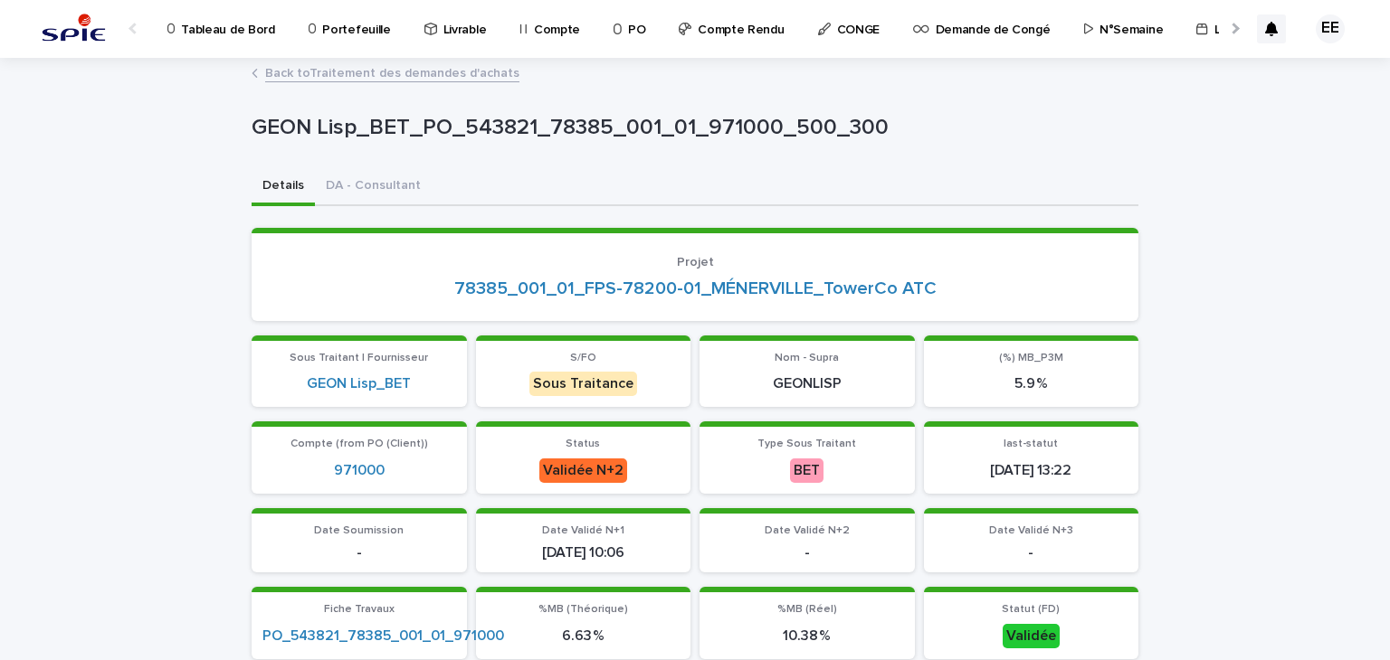
click at [476, 76] on link "Back to Traitement des demandes d'achats" at bounding box center [392, 72] width 254 height 21
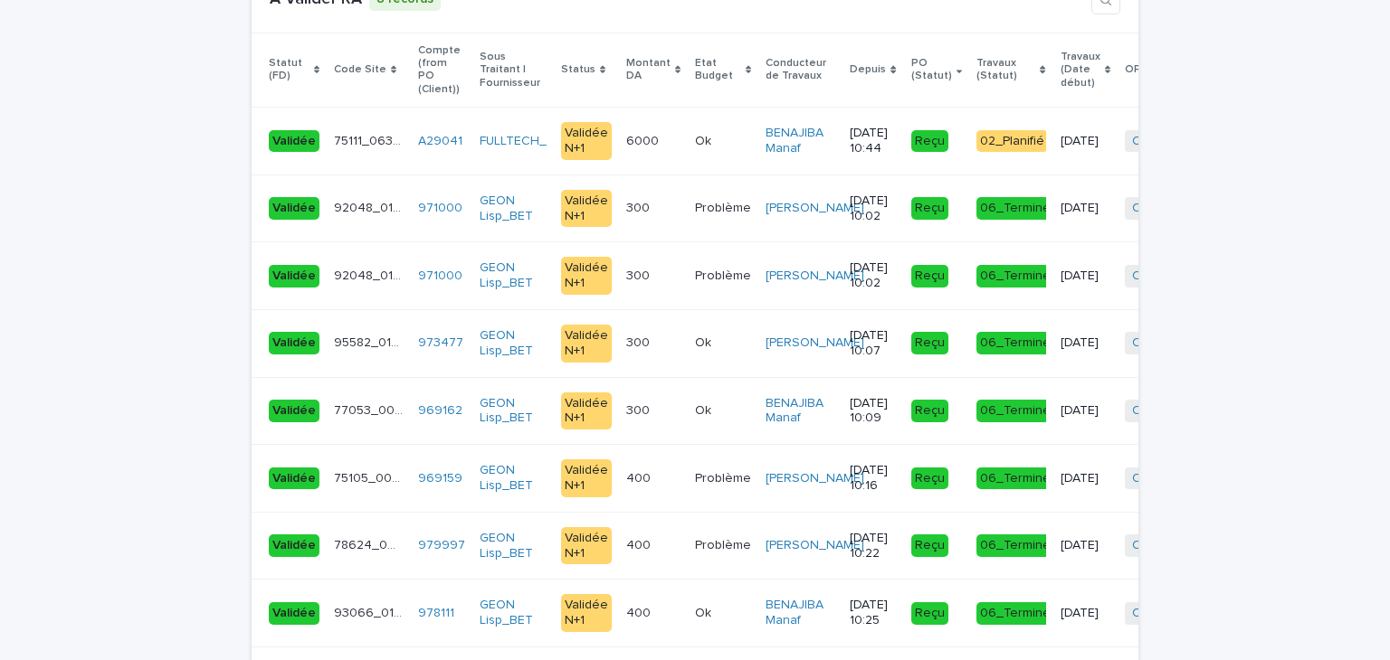
scroll to position [4071, 0]
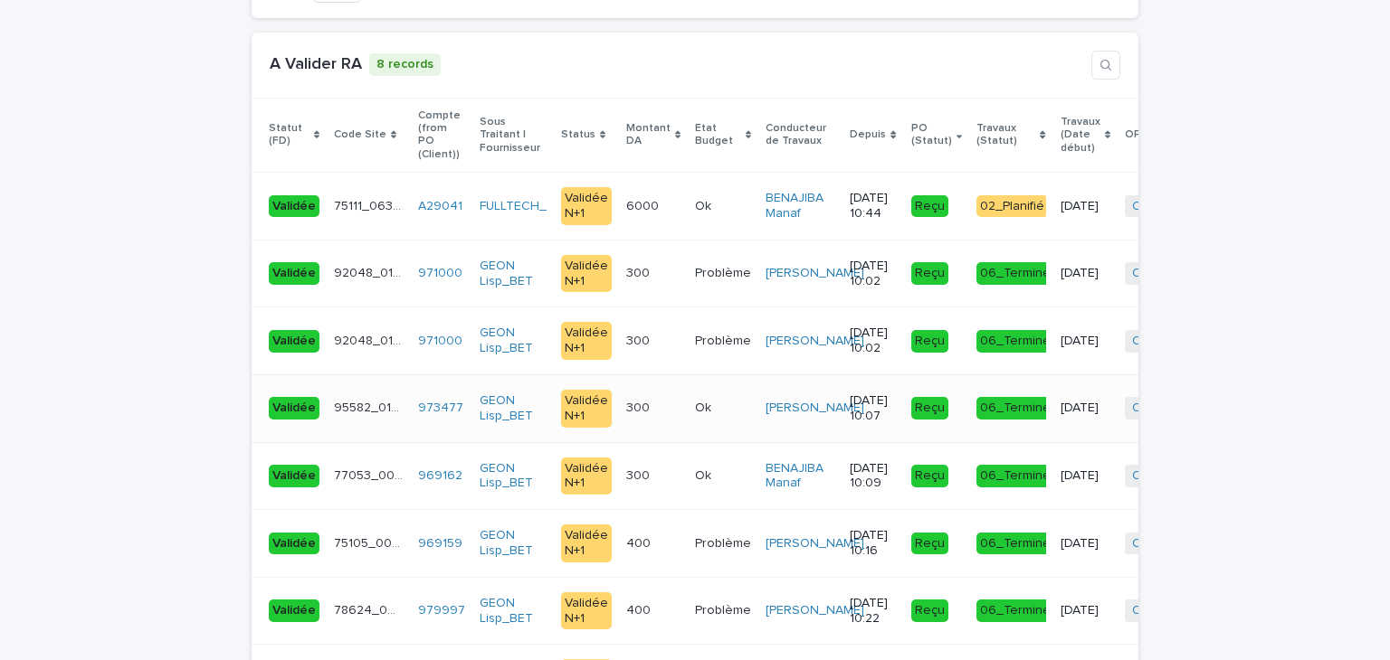
click at [652, 394] on div "300 300" at bounding box center [653, 409] width 54 height 30
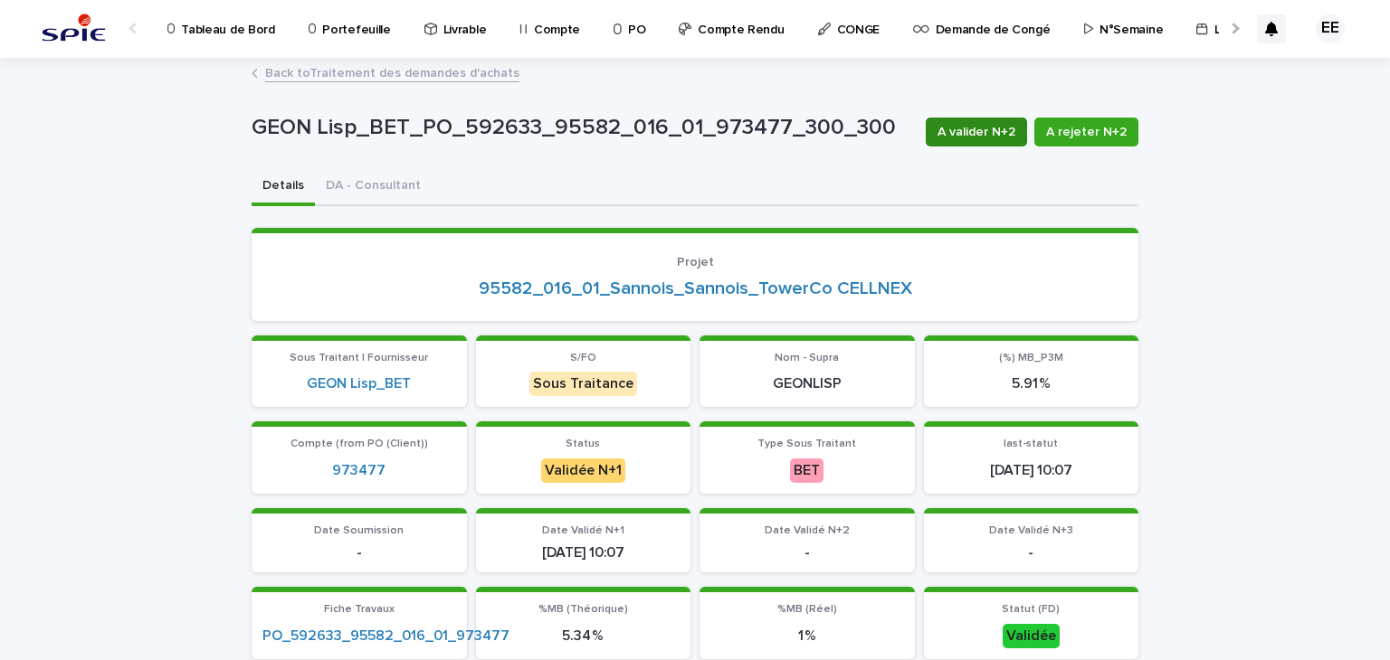
click at [986, 130] on span "A valider N+2" at bounding box center [976, 132] width 78 height 18
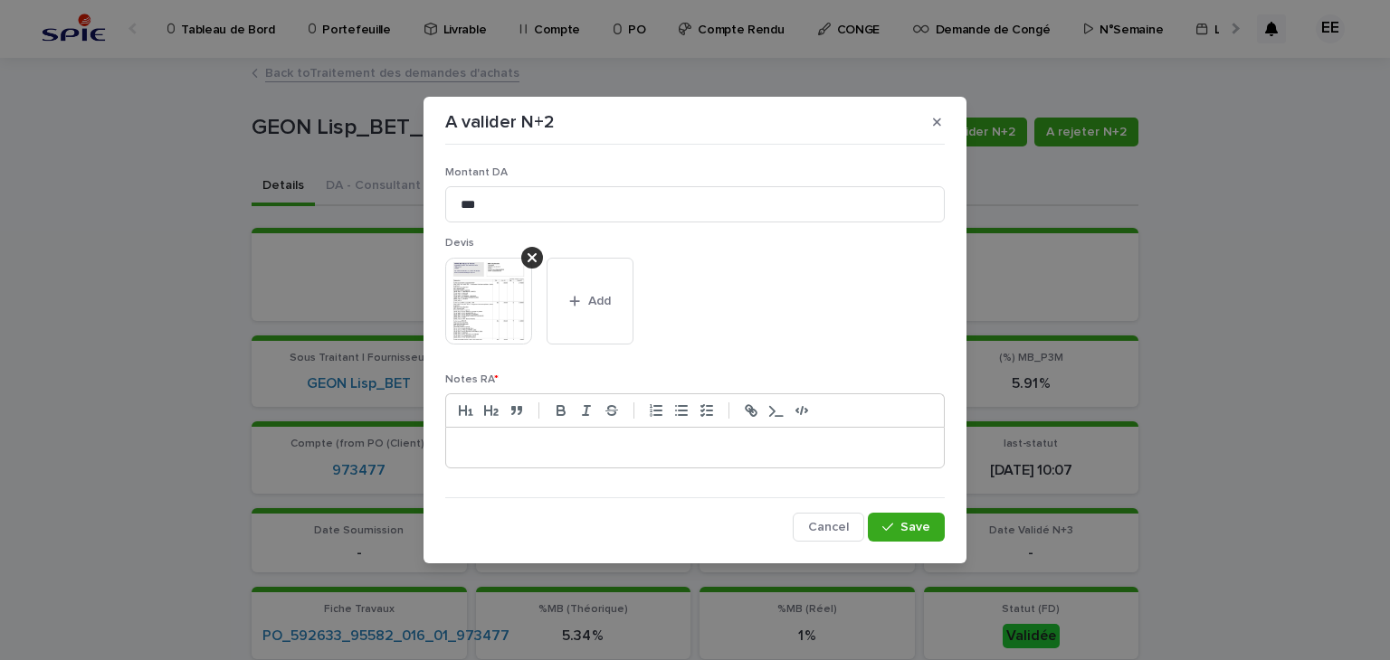
click at [784, 453] on p at bounding box center [695, 448] width 470 height 18
click at [893, 518] on button "Save" at bounding box center [906, 527] width 77 height 29
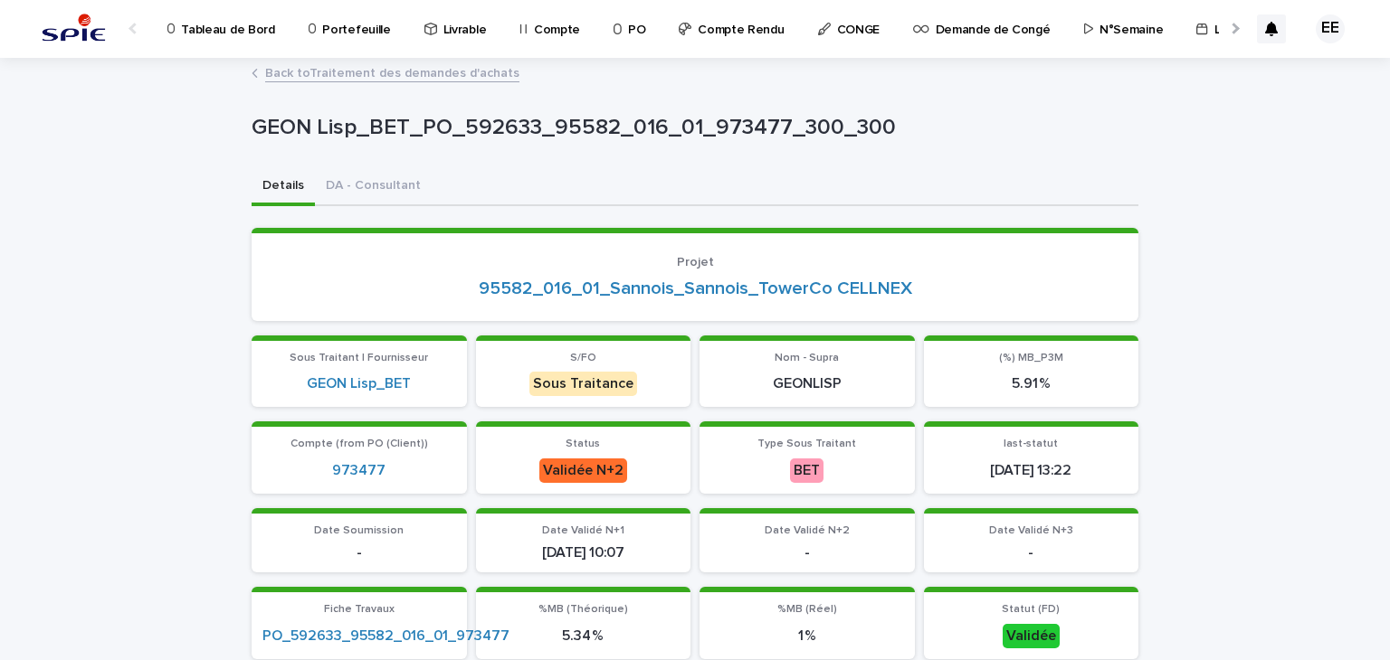
click at [376, 71] on link "Back to Traitement des demandes d'achats" at bounding box center [392, 72] width 254 height 21
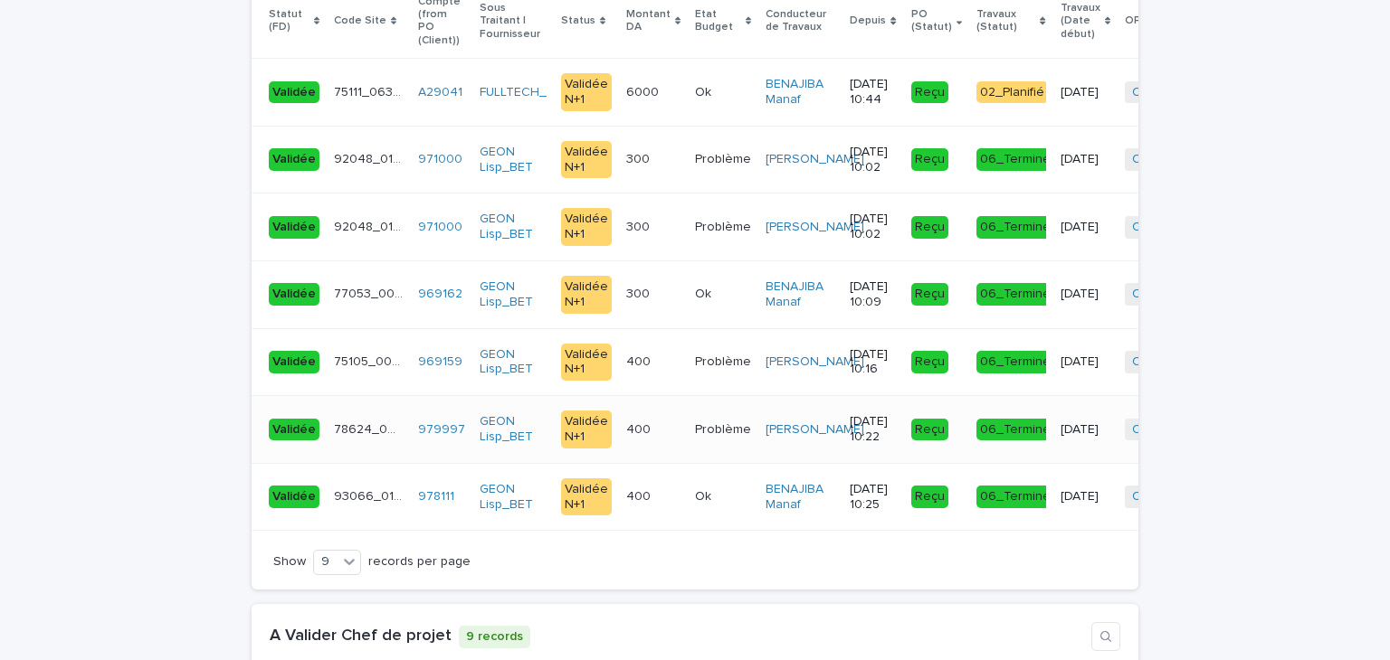
scroll to position [4162, 0]
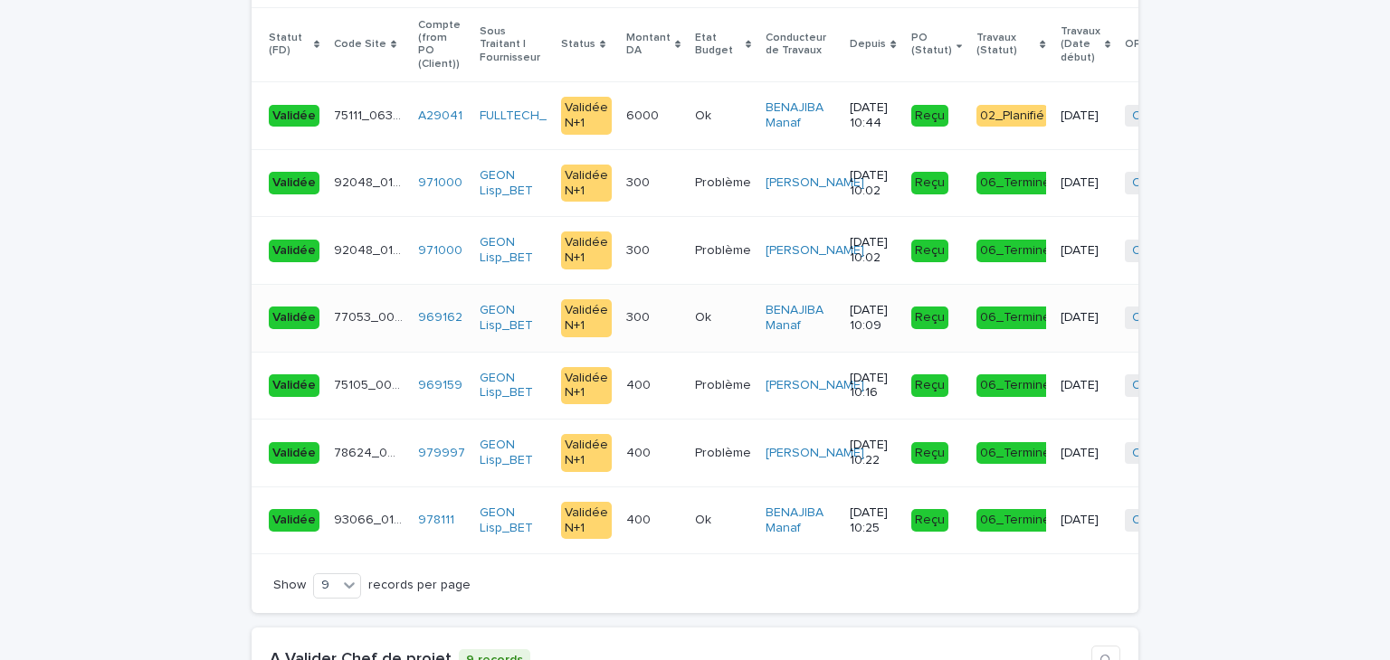
click at [651, 303] on div "300 300" at bounding box center [653, 318] width 54 height 30
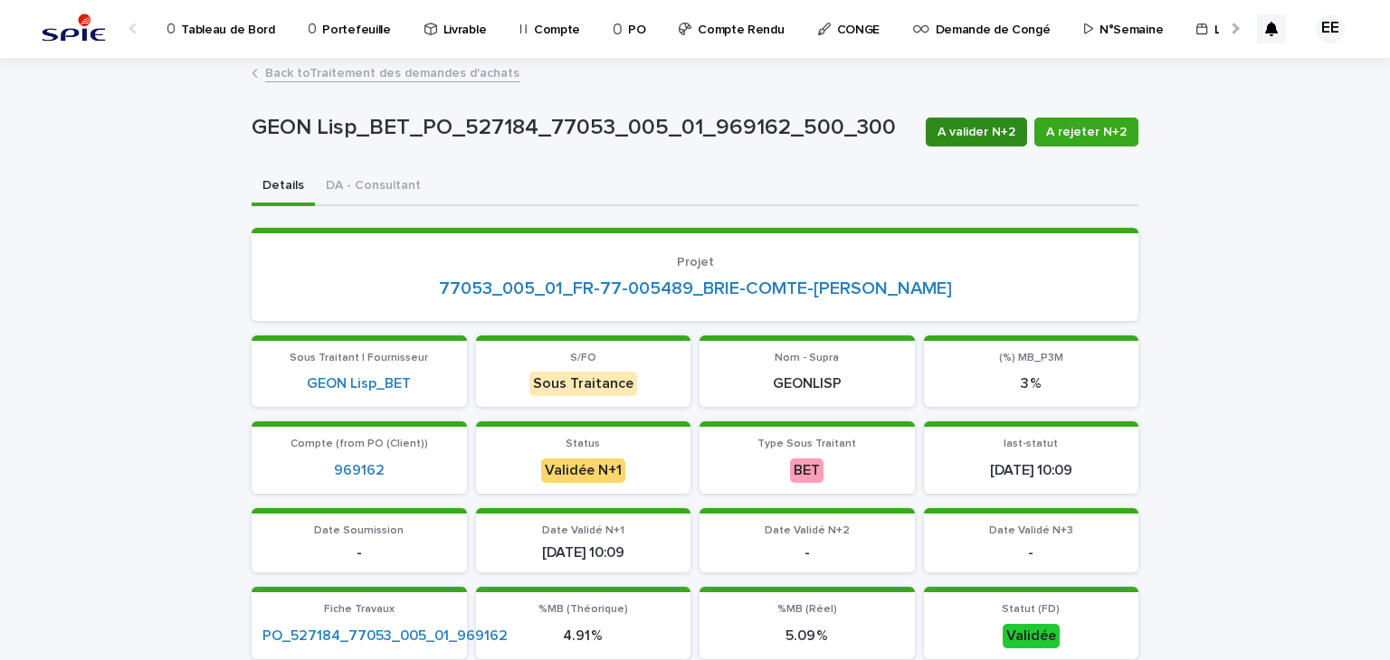
click at [952, 128] on span "A valider N+2" at bounding box center [976, 132] width 78 height 18
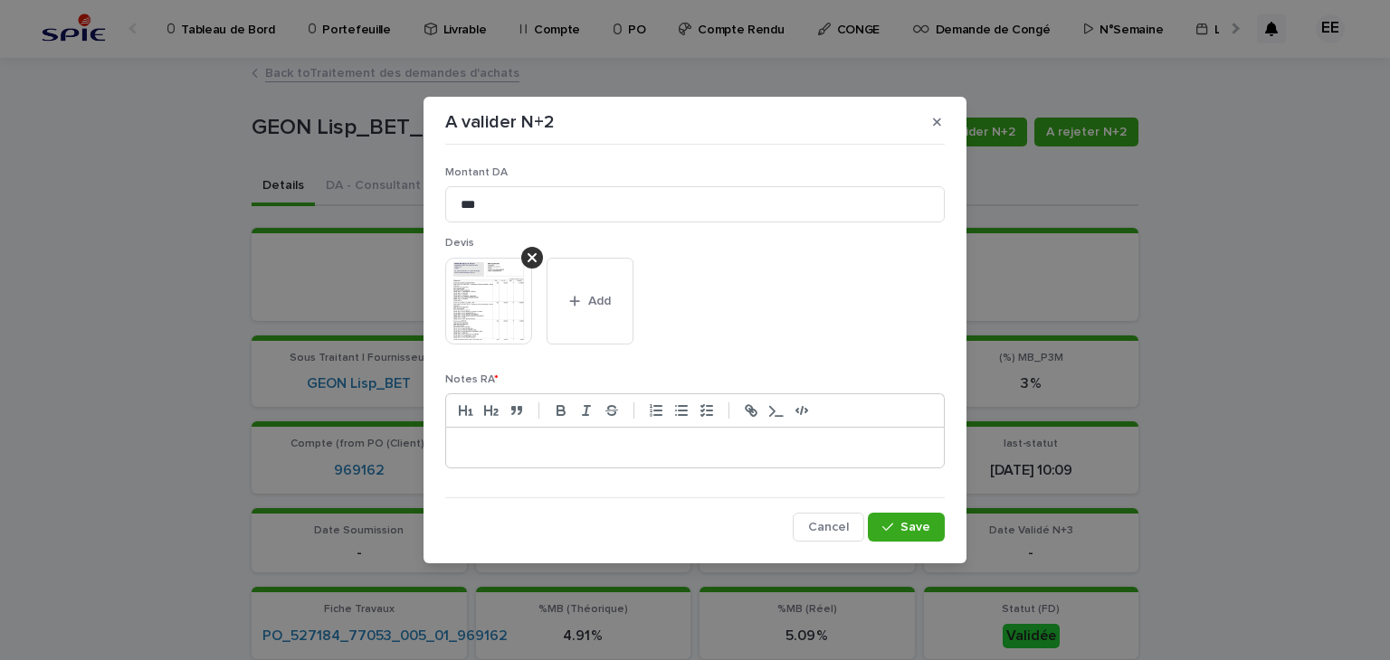
click at [626, 444] on p at bounding box center [695, 448] width 470 height 18
paste div
click at [890, 526] on icon "button" at bounding box center [887, 527] width 11 height 13
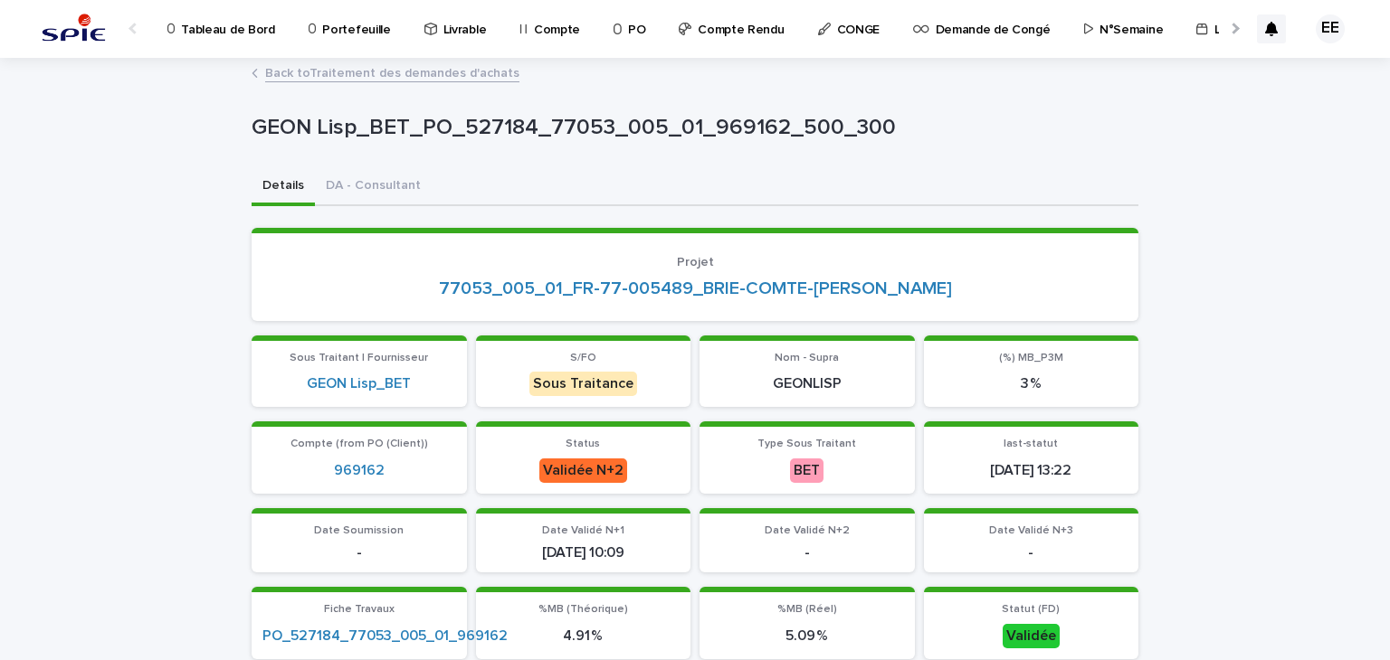
click at [431, 76] on link "Back to Traitement des demandes d'achats" at bounding box center [392, 72] width 254 height 21
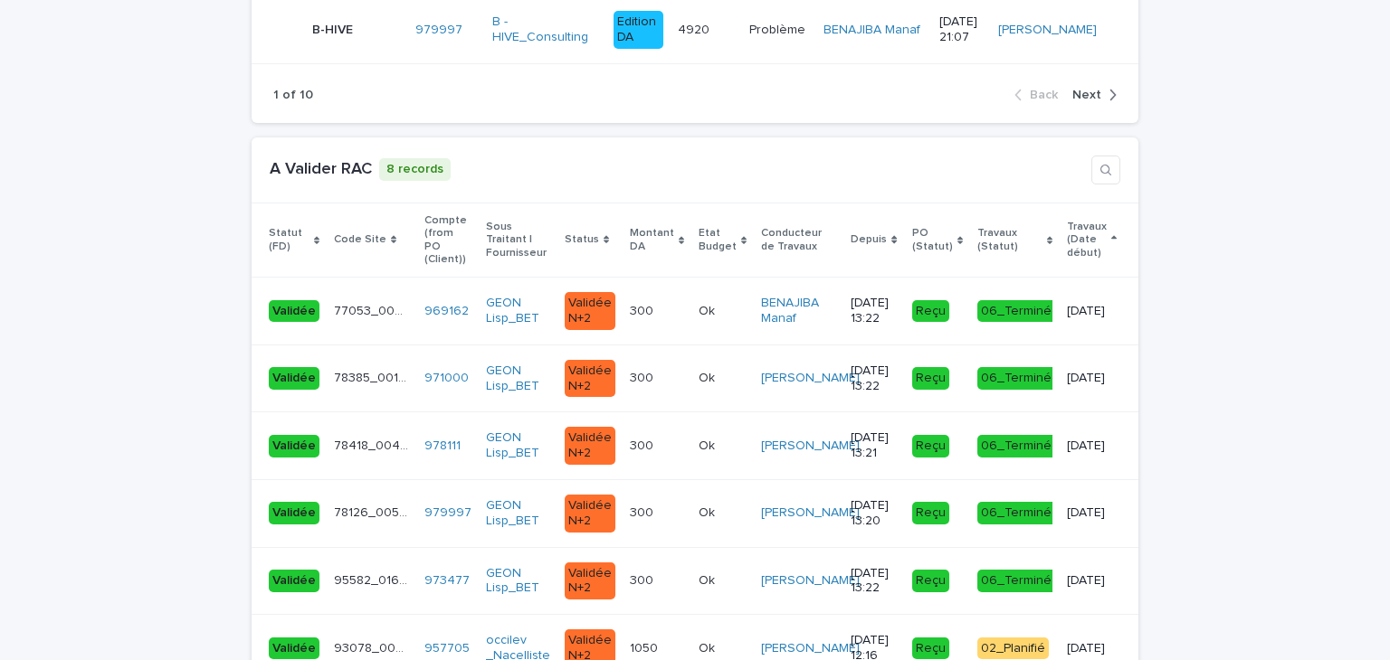
scroll to position [3981, 0]
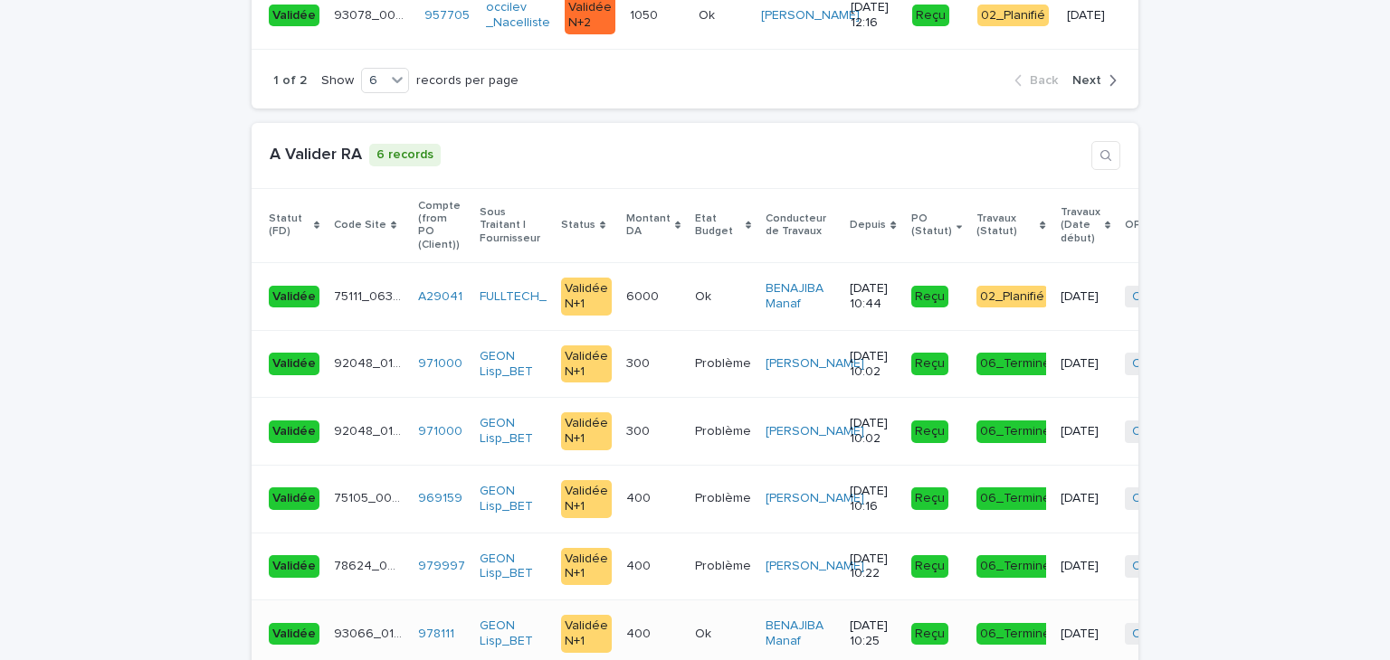
click at [652, 620] on div "400 400" at bounding box center [653, 635] width 54 height 30
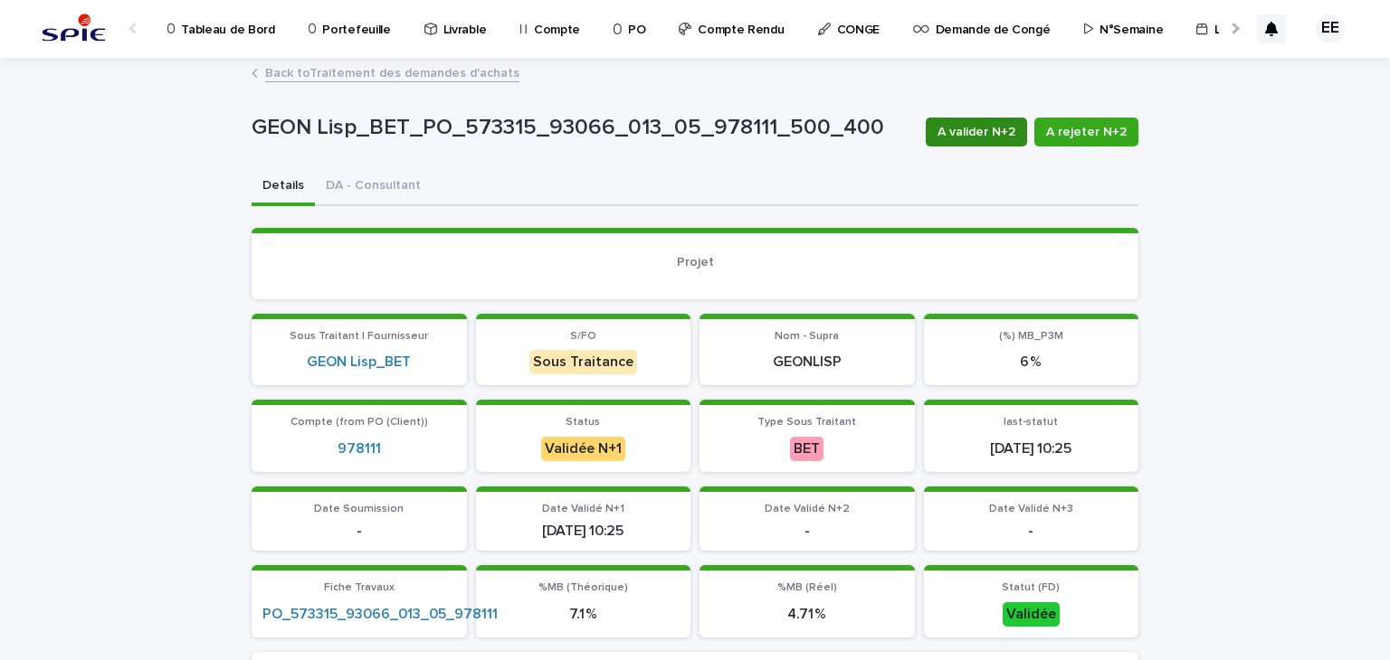
click at [962, 133] on span "A valider N+2" at bounding box center [976, 132] width 78 height 18
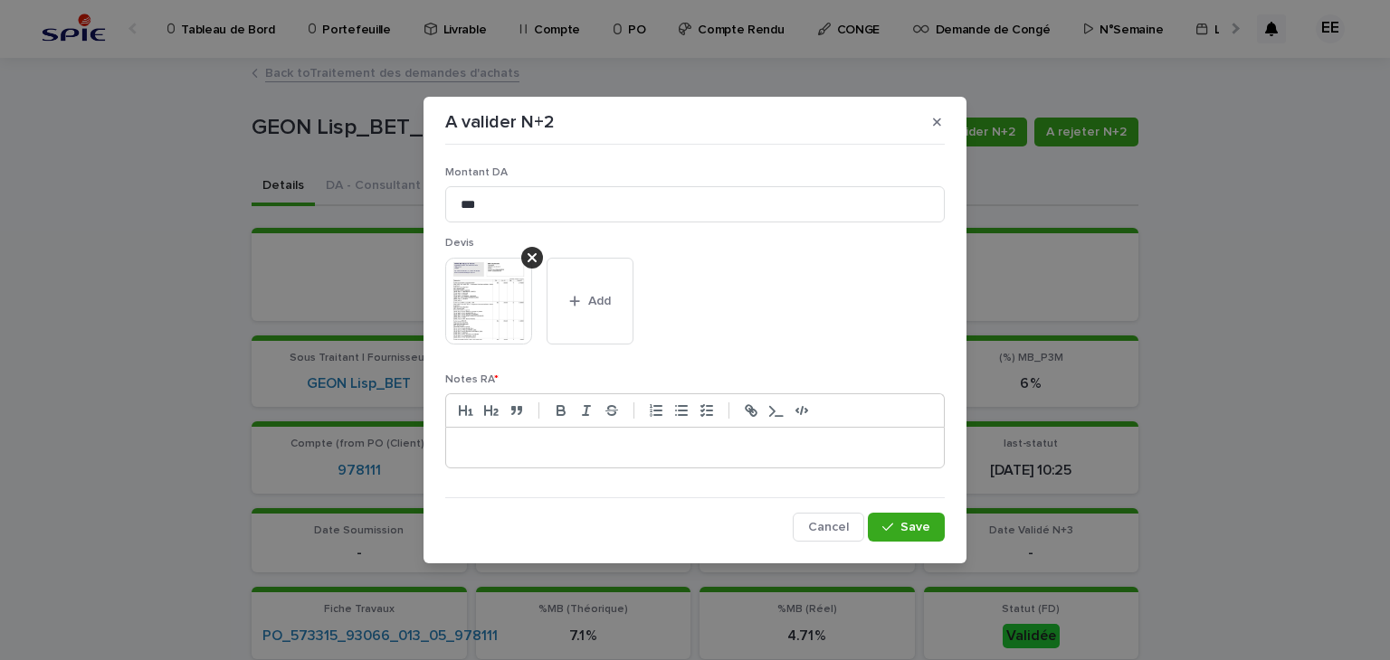
click at [643, 439] on p at bounding box center [695, 448] width 470 height 18
click at [914, 521] on span "Save" at bounding box center [915, 527] width 30 height 13
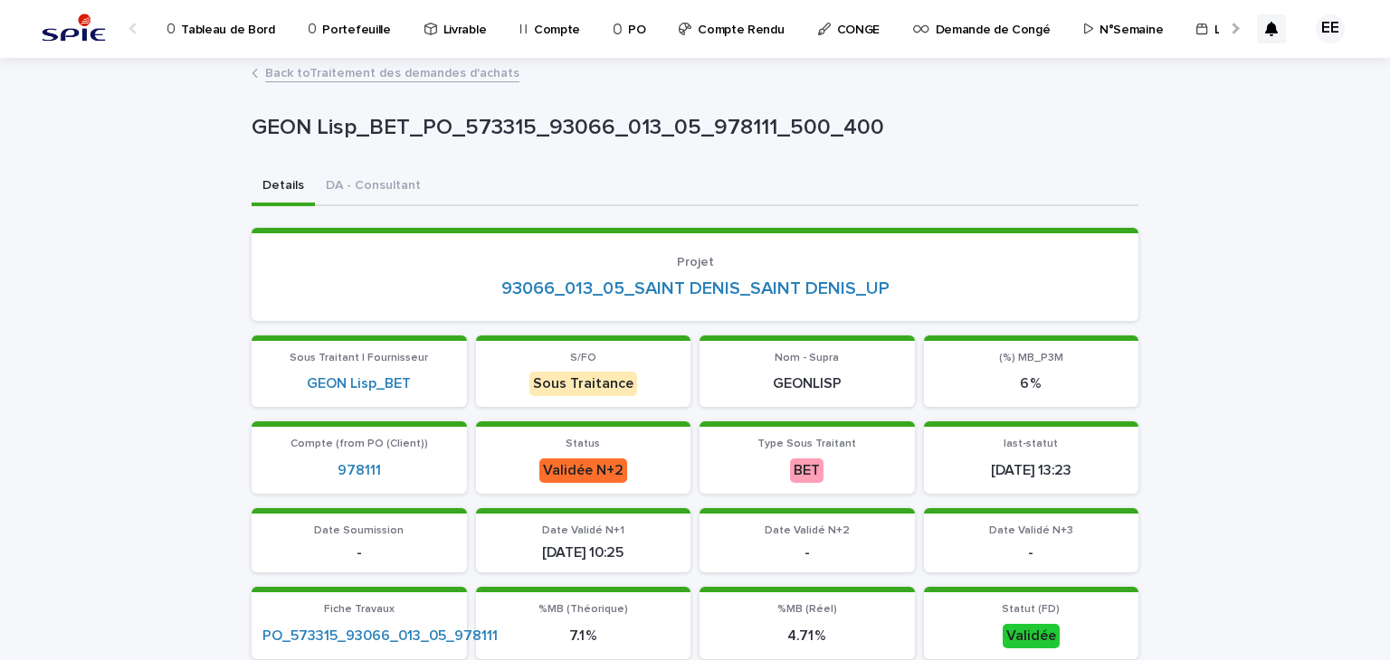
click at [364, 73] on link "Back to Traitement des demandes d'achats" at bounding box center [392, 72] width 254 height 21
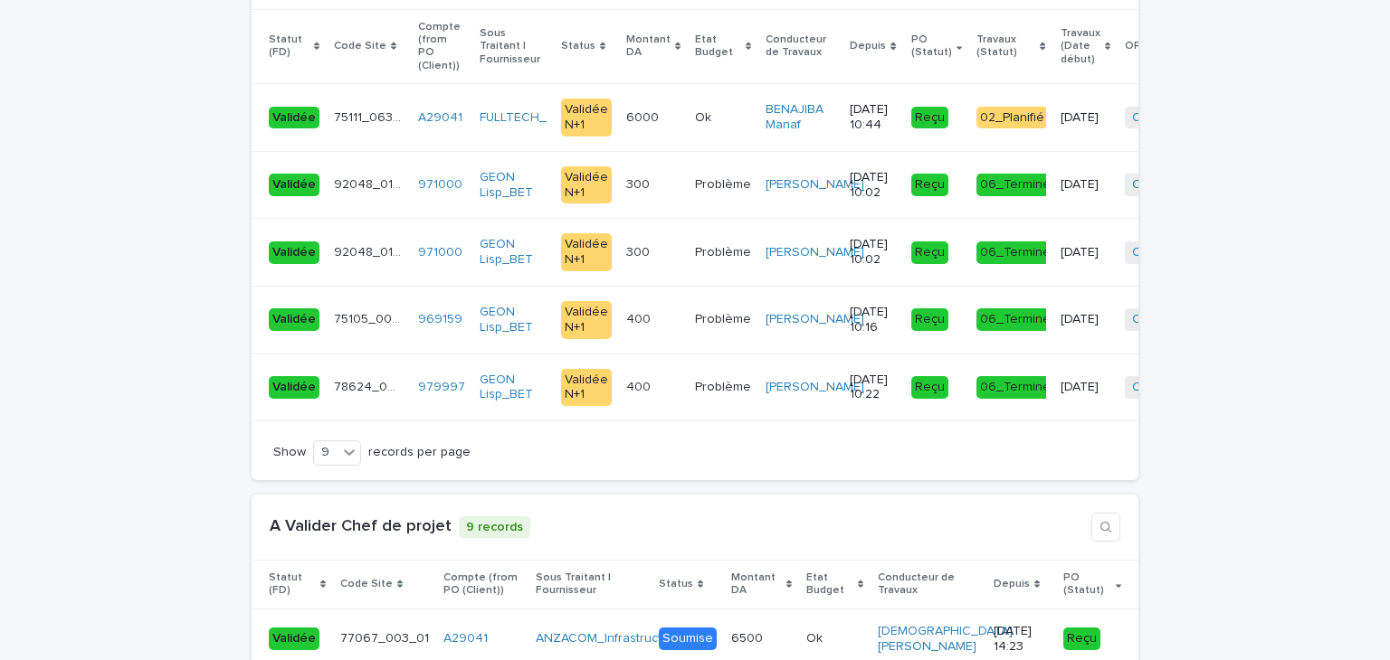
scroll to position [4162, 0]
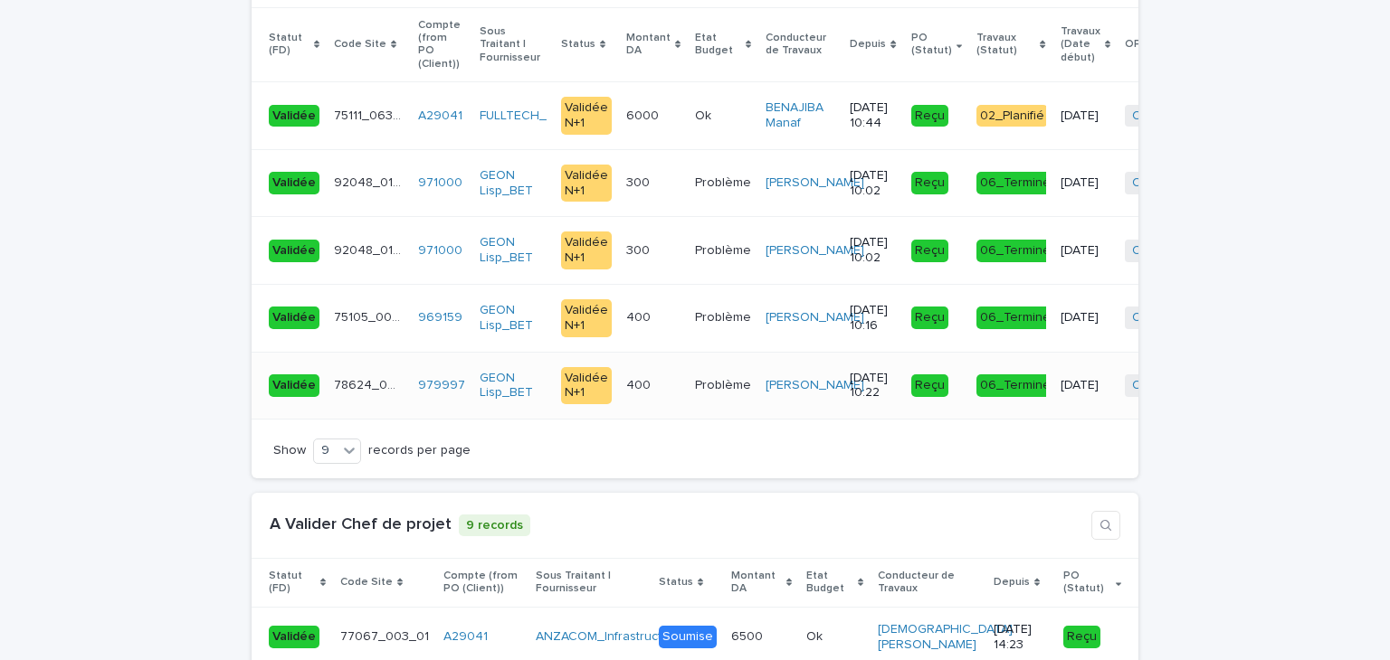
click at [642, 371] on div "400 400" at bounding box center [653, 386] width 54 height 30
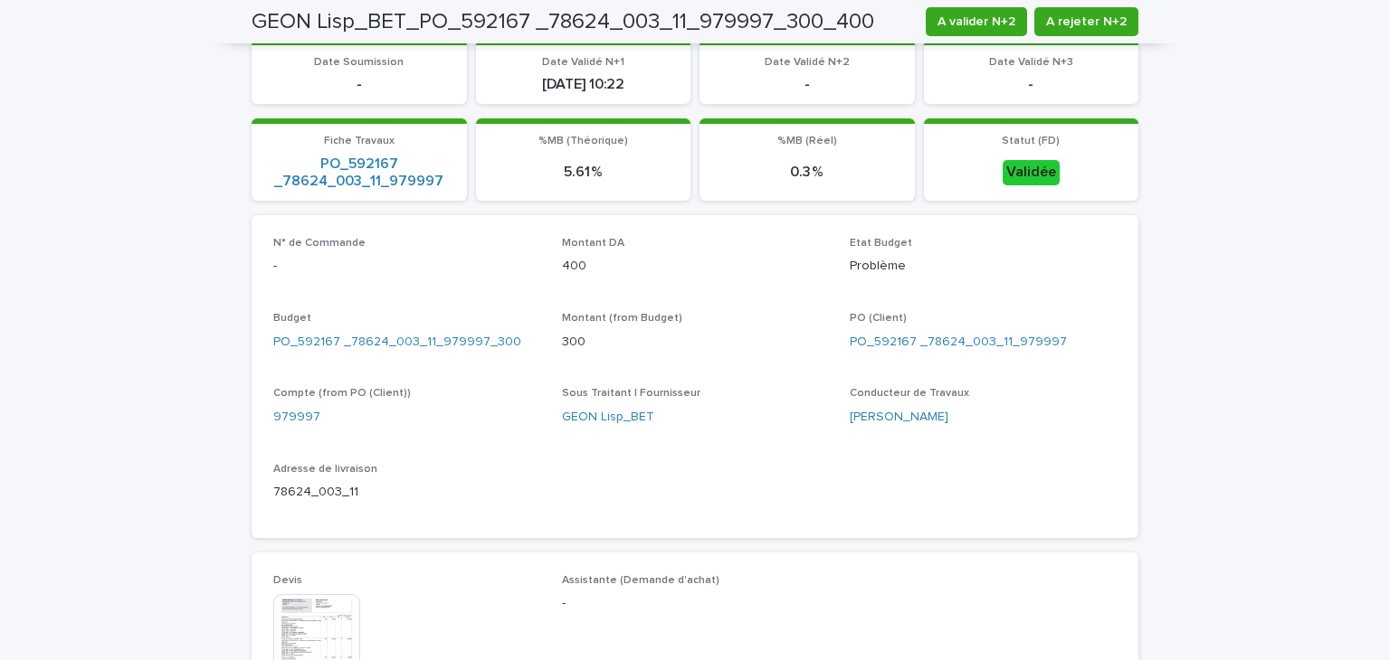
scroll to position [543, 0]
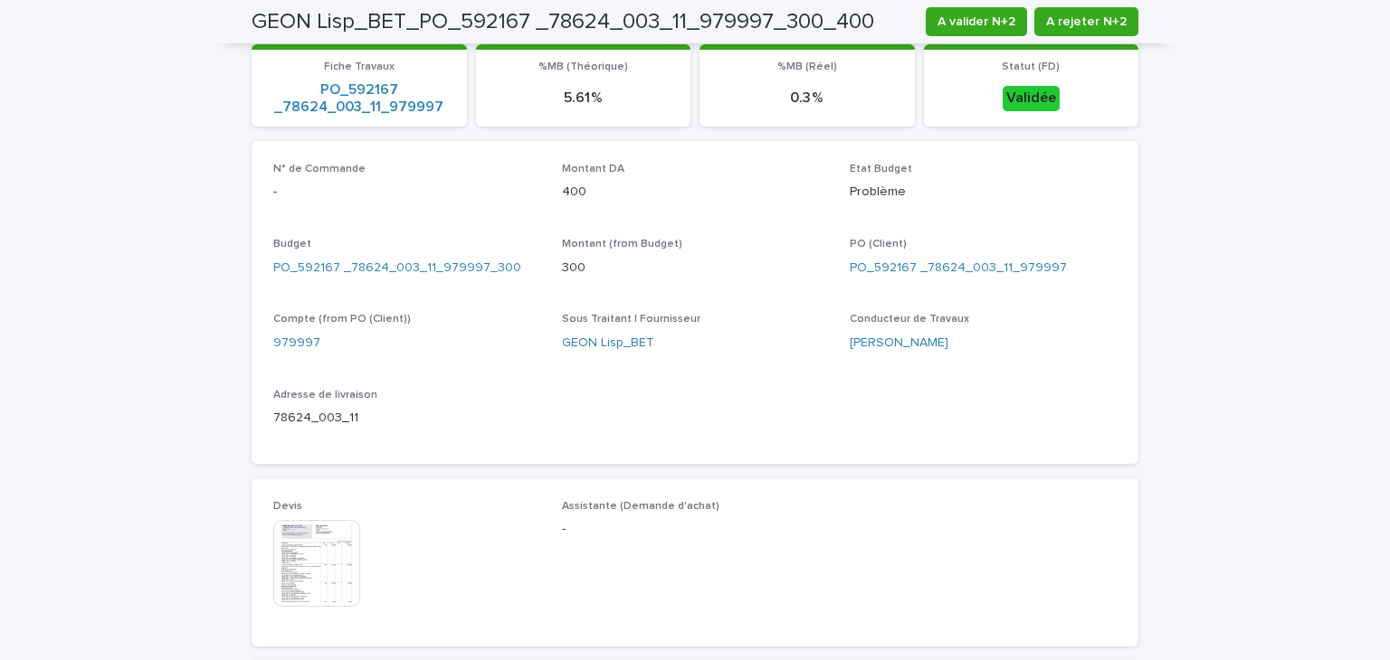
click at [325, 590] on img at bounding box center [316, 563] width 87 height 87
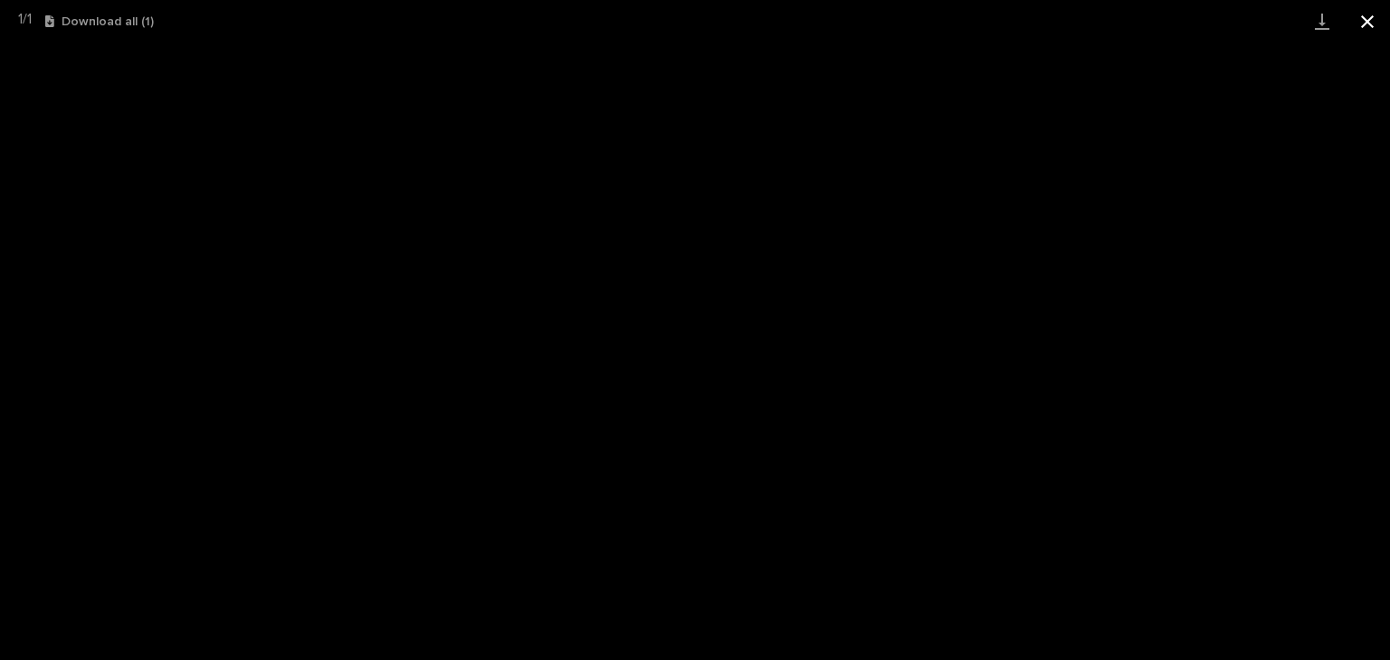
click at [1366, 24] on button "Close gallery" at bounding box center [1366, 21] width 45 height 43
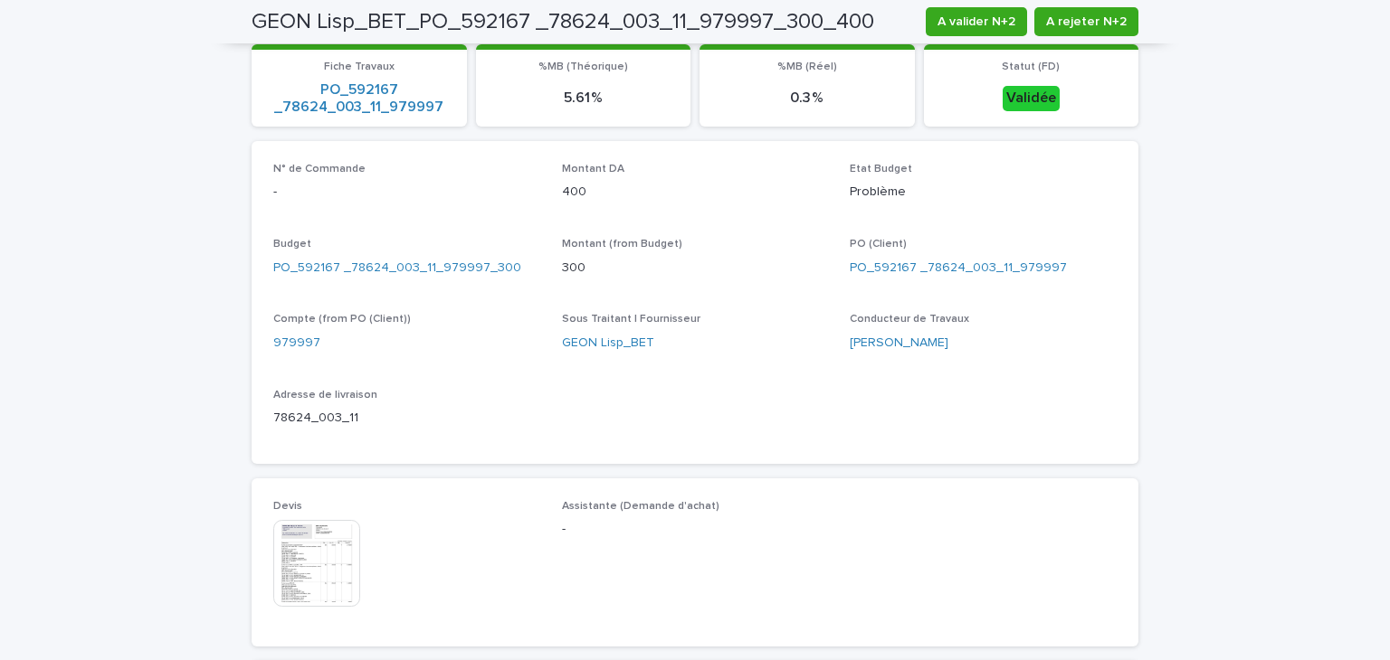
scroll to position [0, 0]
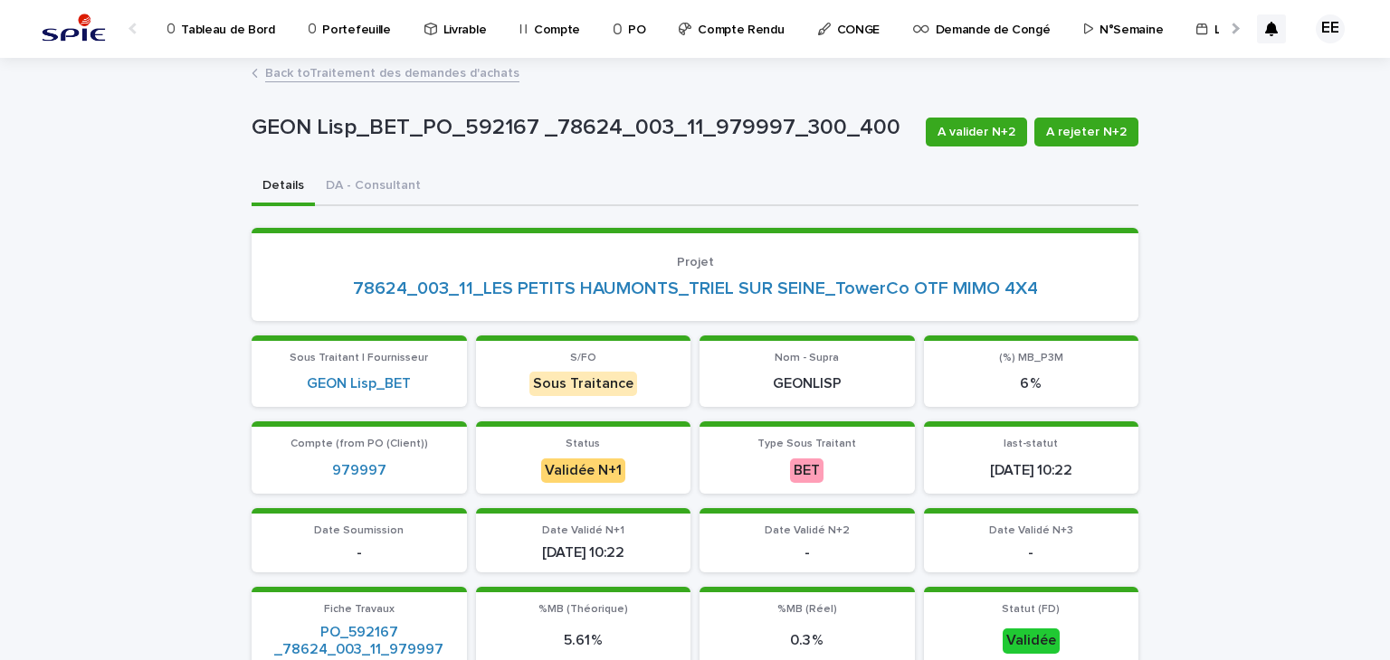
click at [440, 71] on link "Back to Traitement des demandes d'achats" at bounding box center [392, 72] width 254 height 21
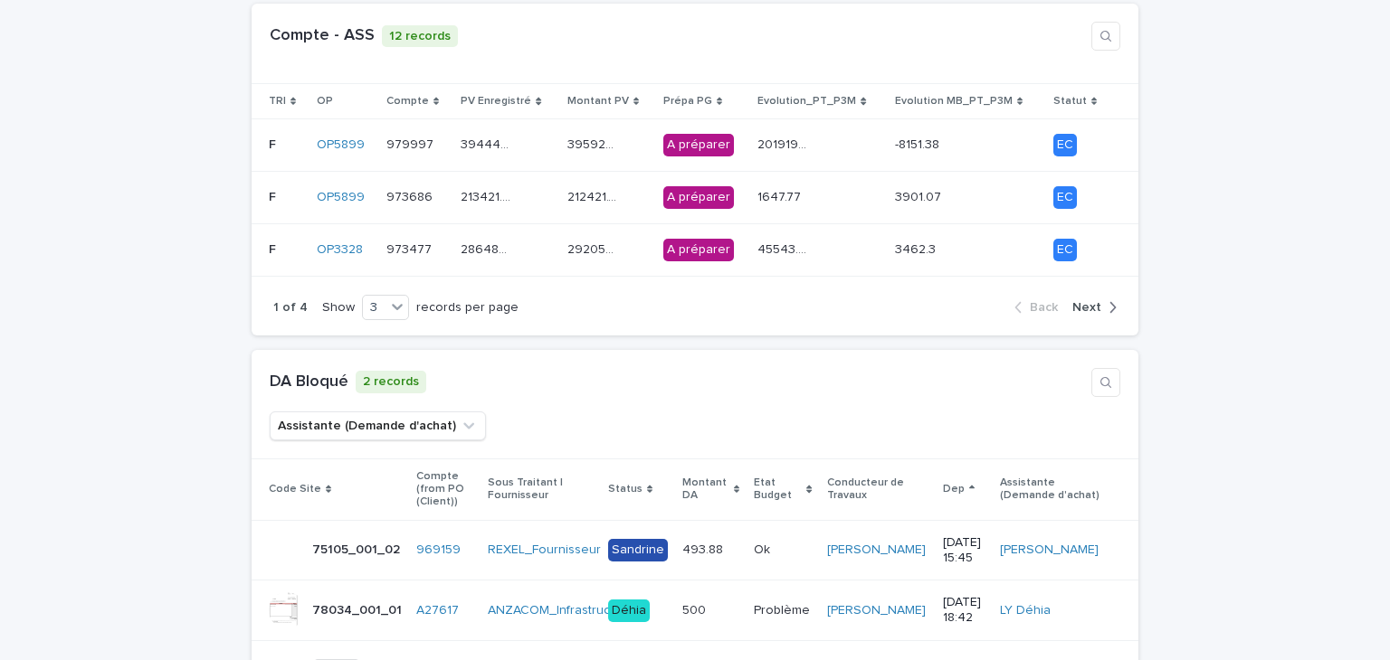
scroll to position [1628, 0]
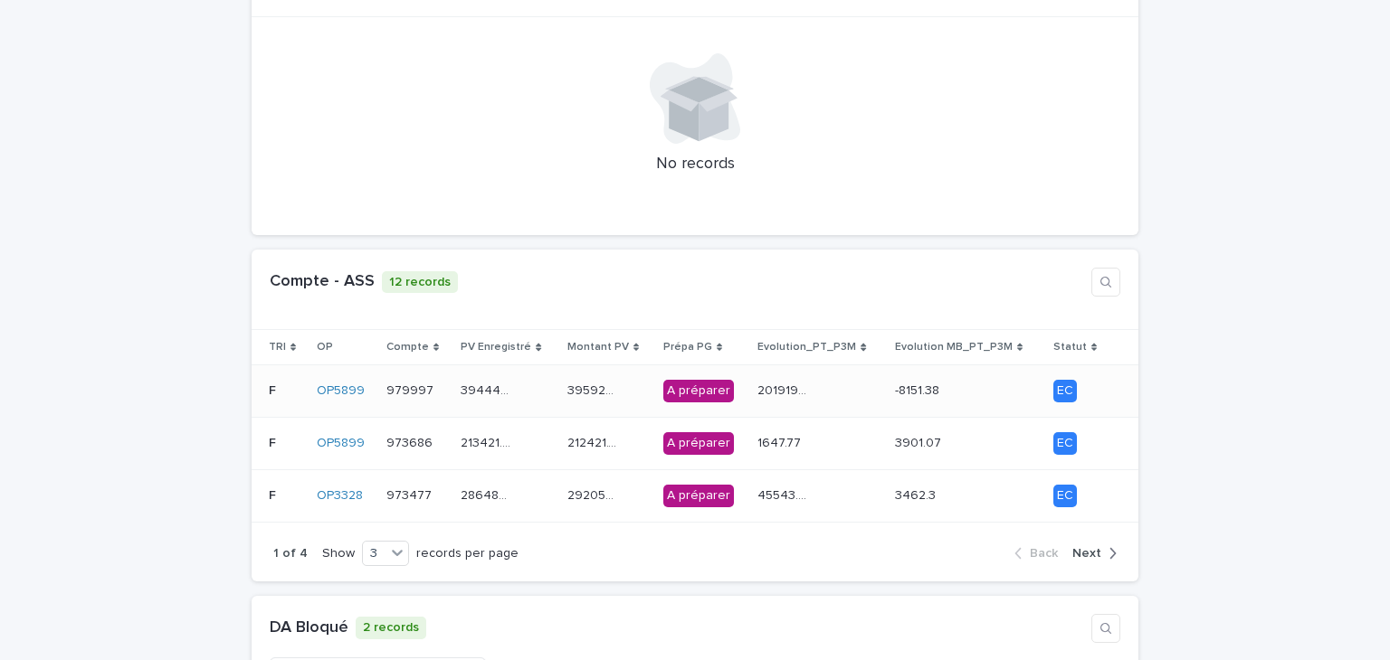
click at [860, 376] on div "201919.72 201919.72" at bounding box center [818, 391] width 123 height 30
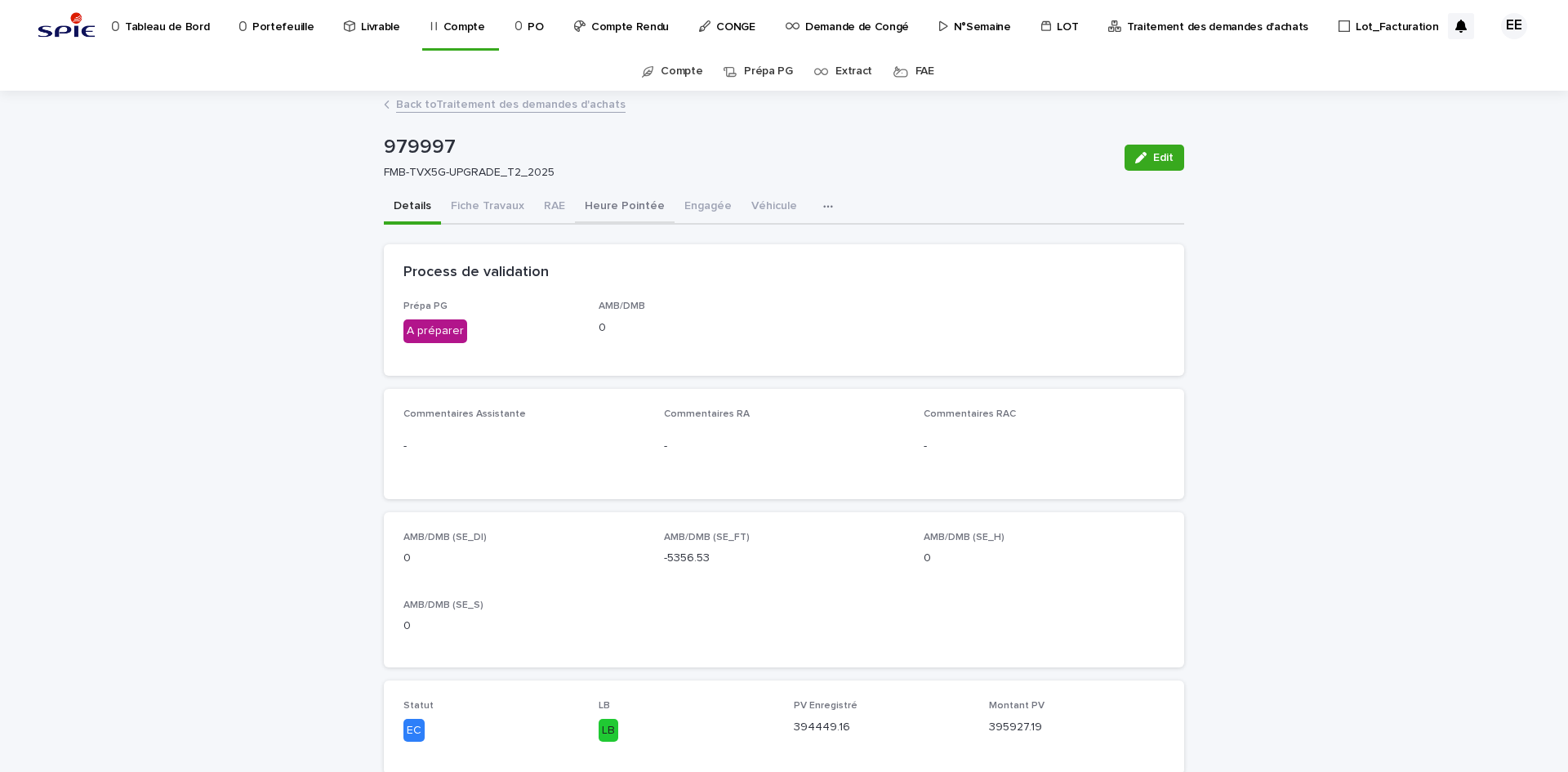
click at [622, 207] on button "Heure Pointée" at bounding box center [625, 208] width 99 height 34
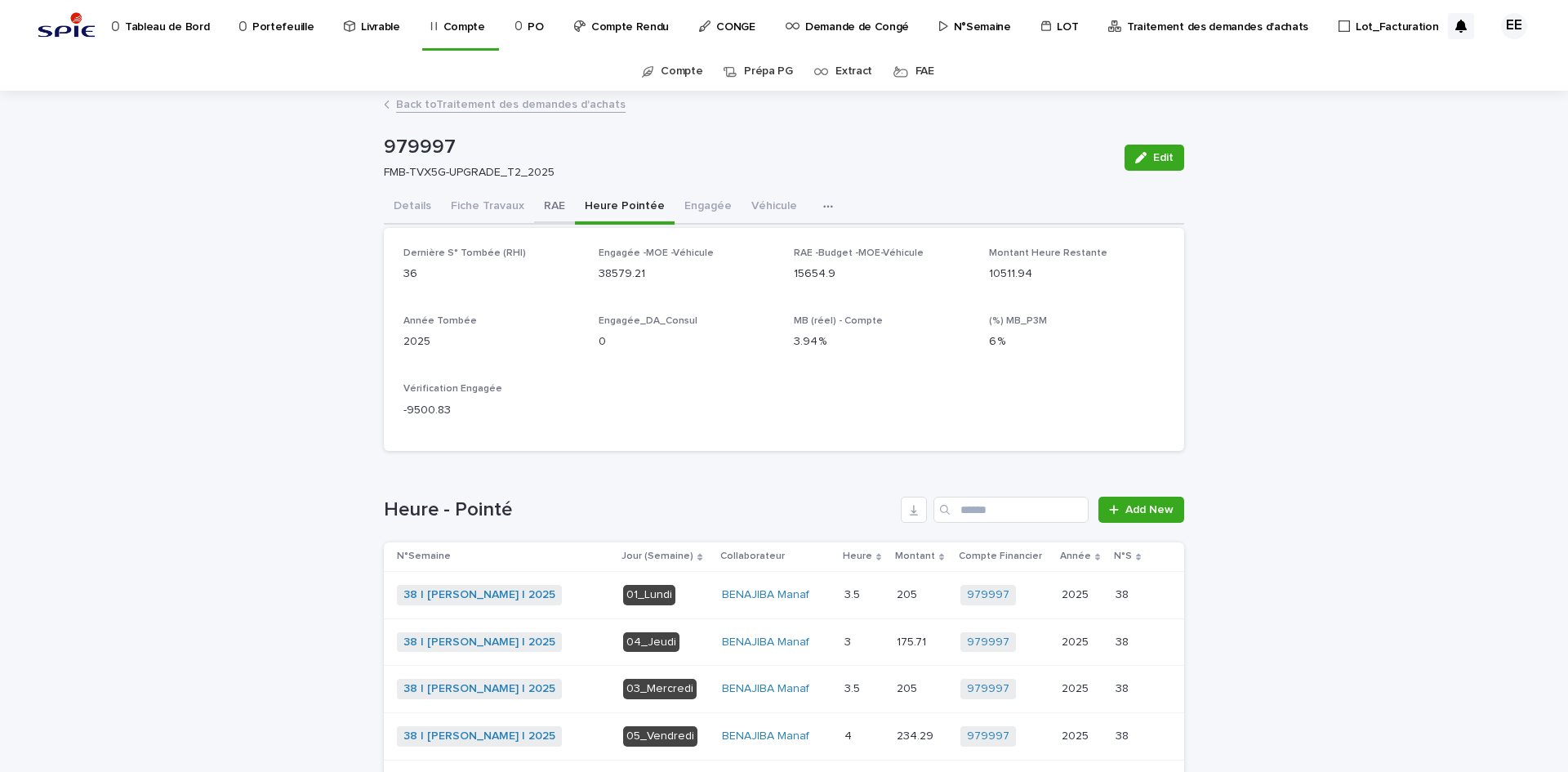
click at [542, 210] on button "RAE" at bounding box center [554, 208] width 41 height 34
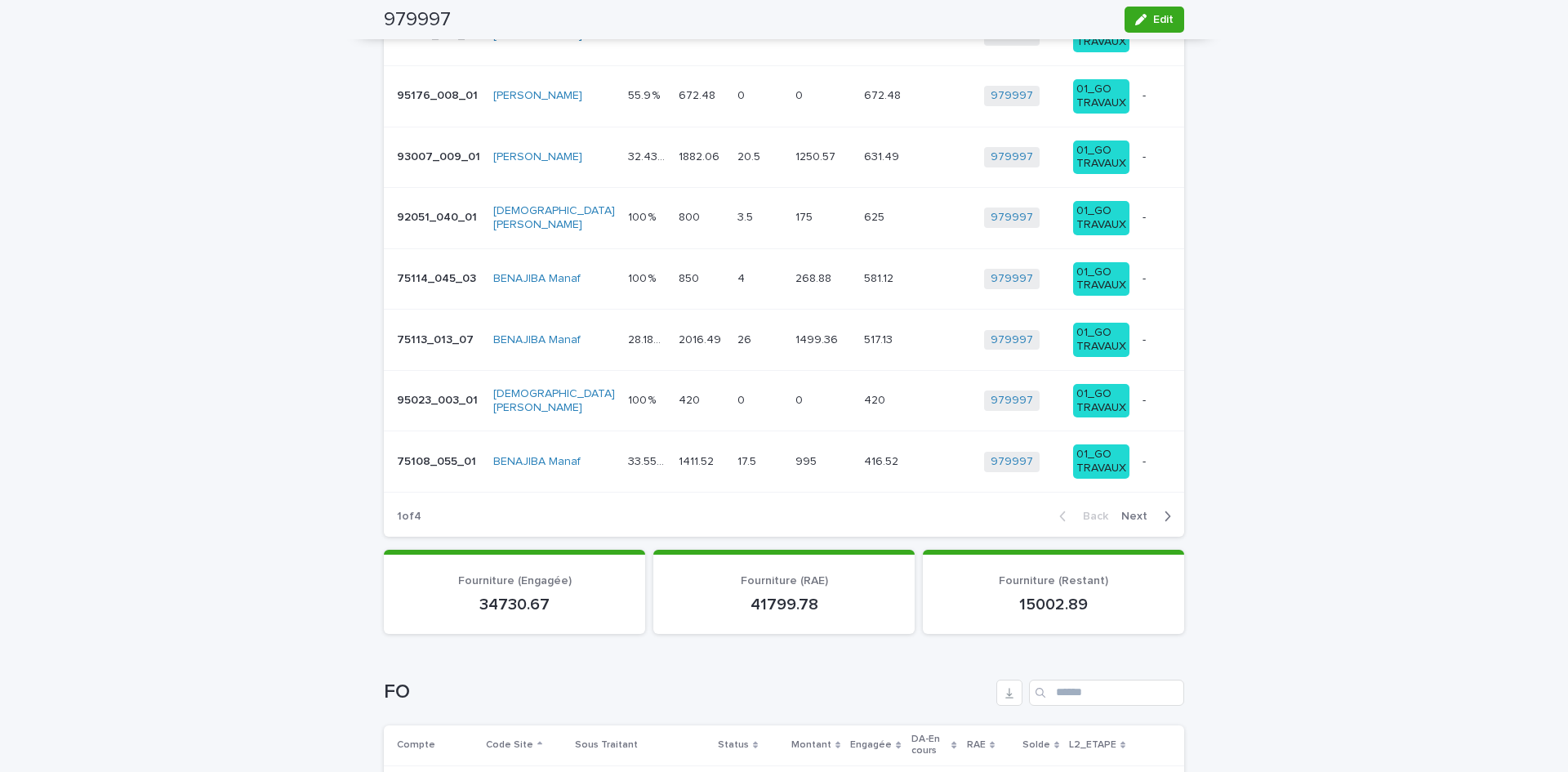
scroll to position [1716, 0]
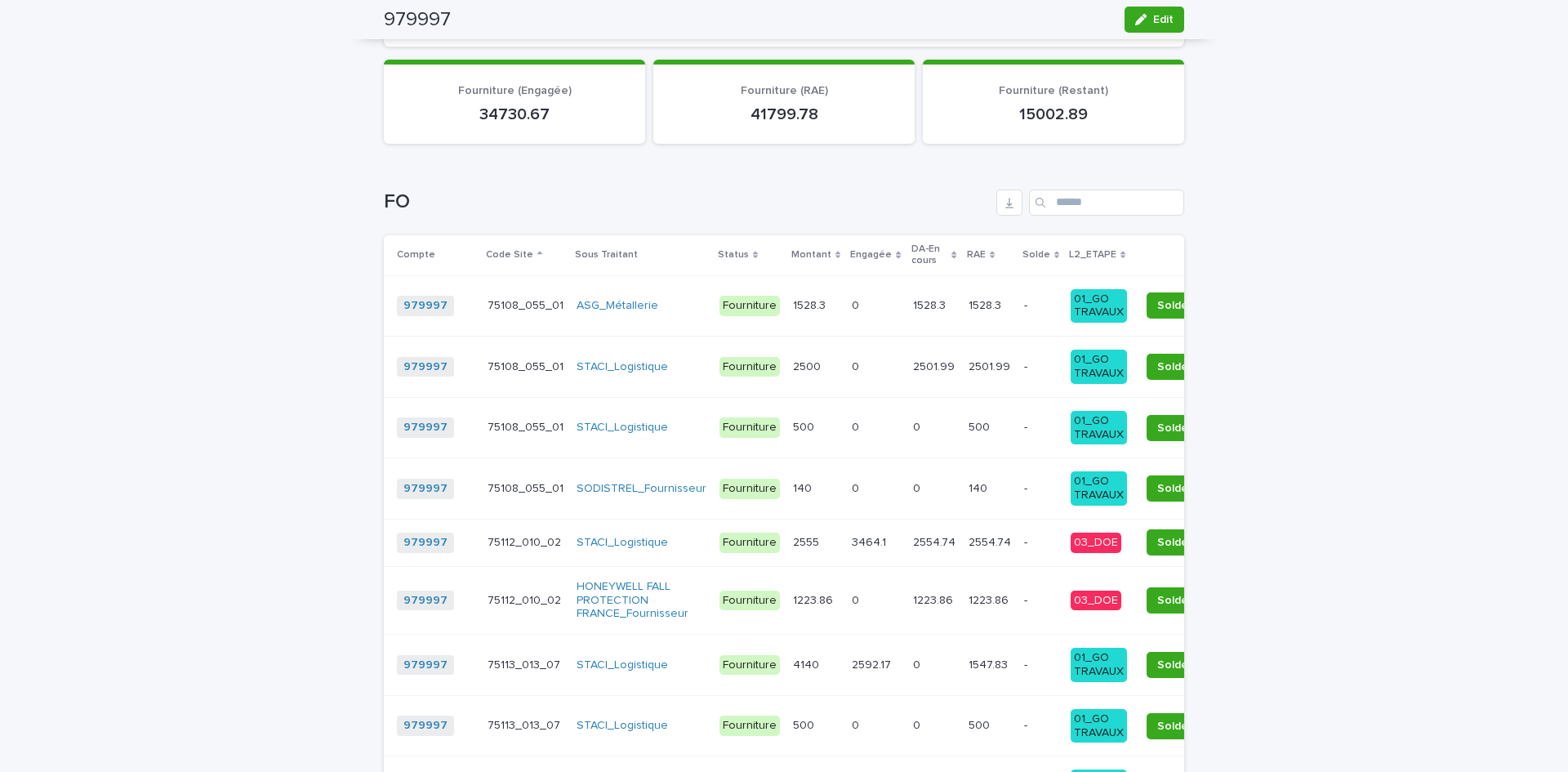
click at [1069, 246] on p "L2_ETAPE" at bounding box center [1092, 255] width 47 height 18
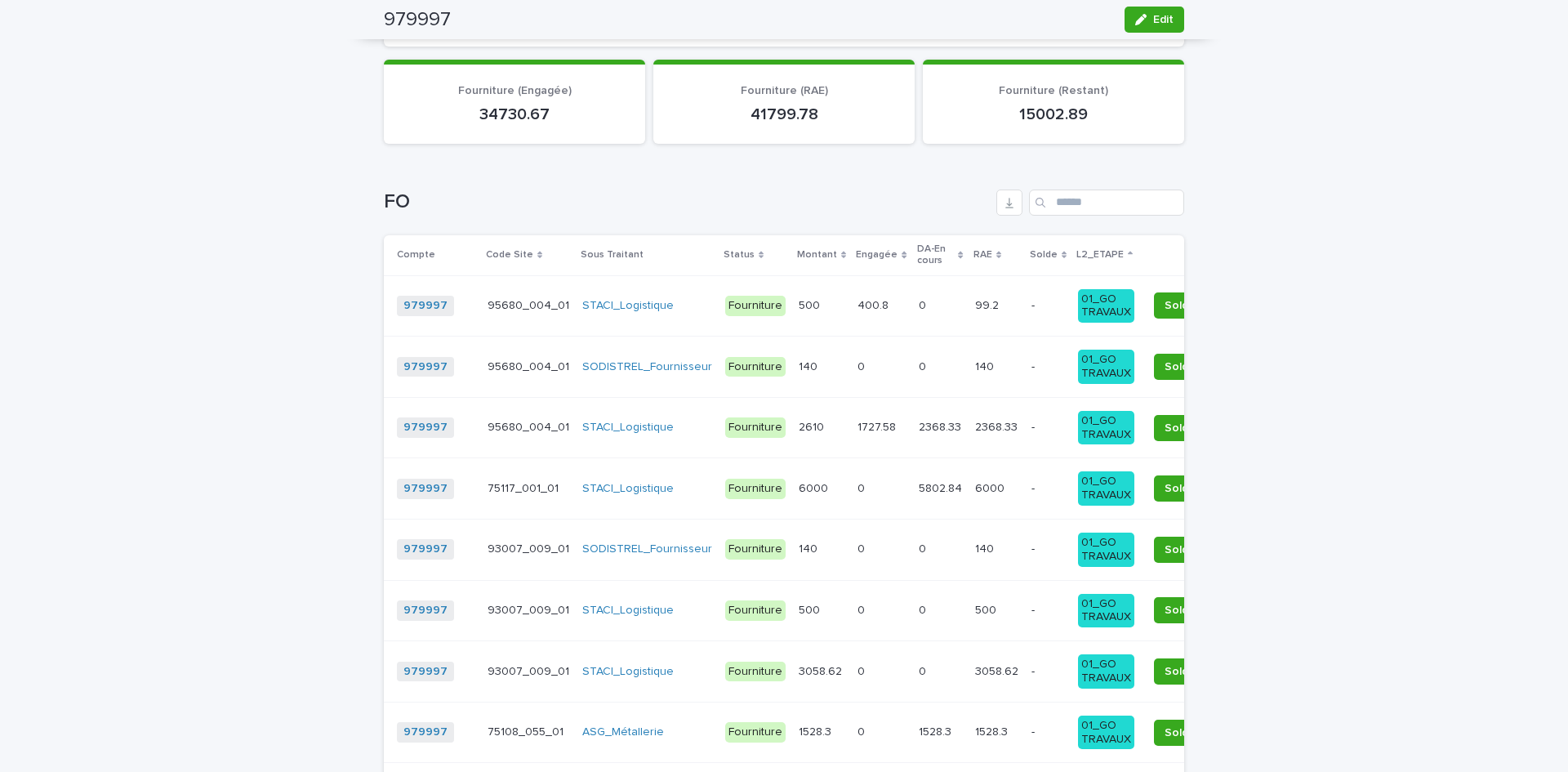
click at [1076, 246] on p "L2_ETAPE" at bounding box center [1099, 255] width 47 height 18
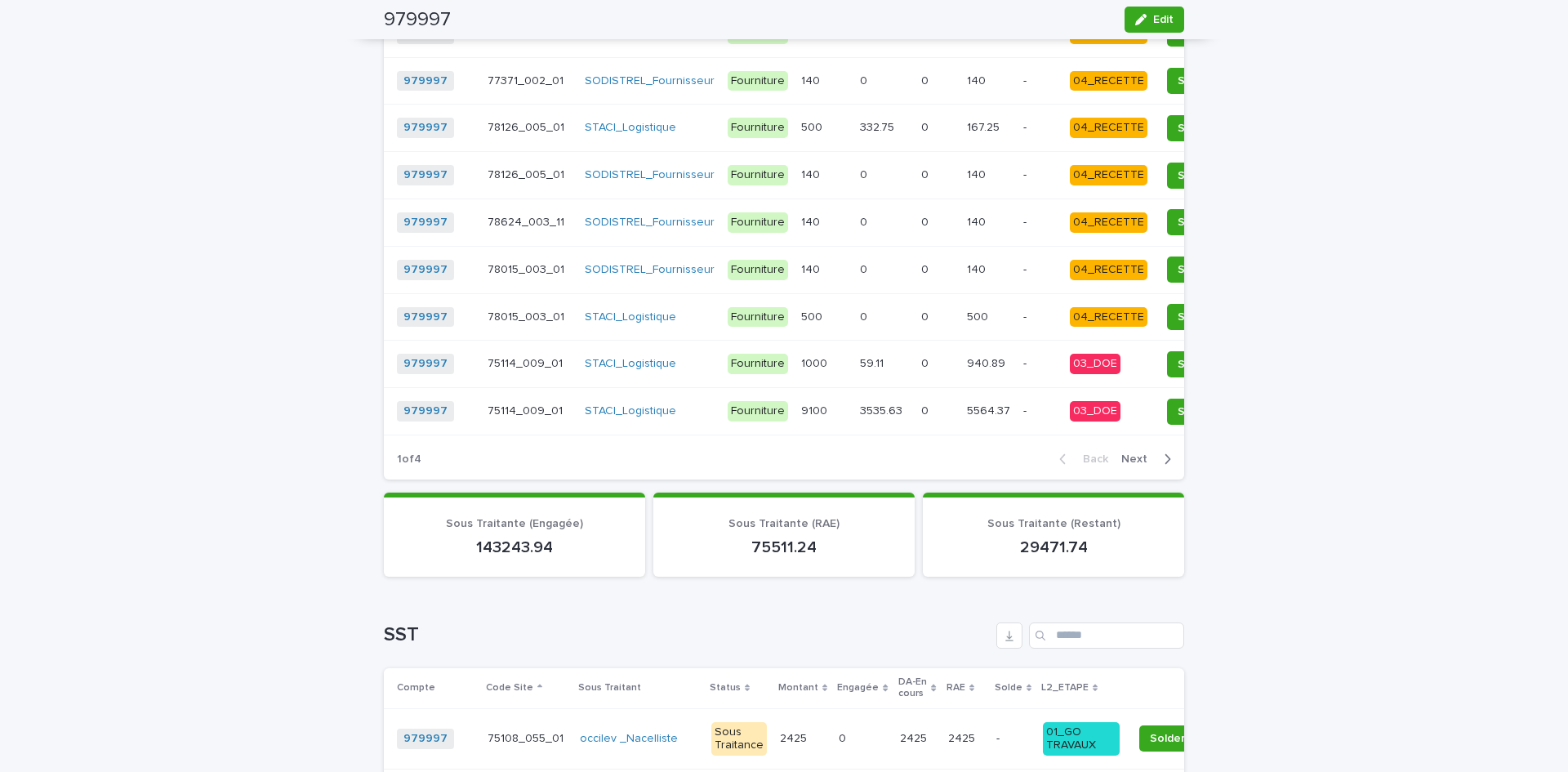
scroll to position [2042, 0]
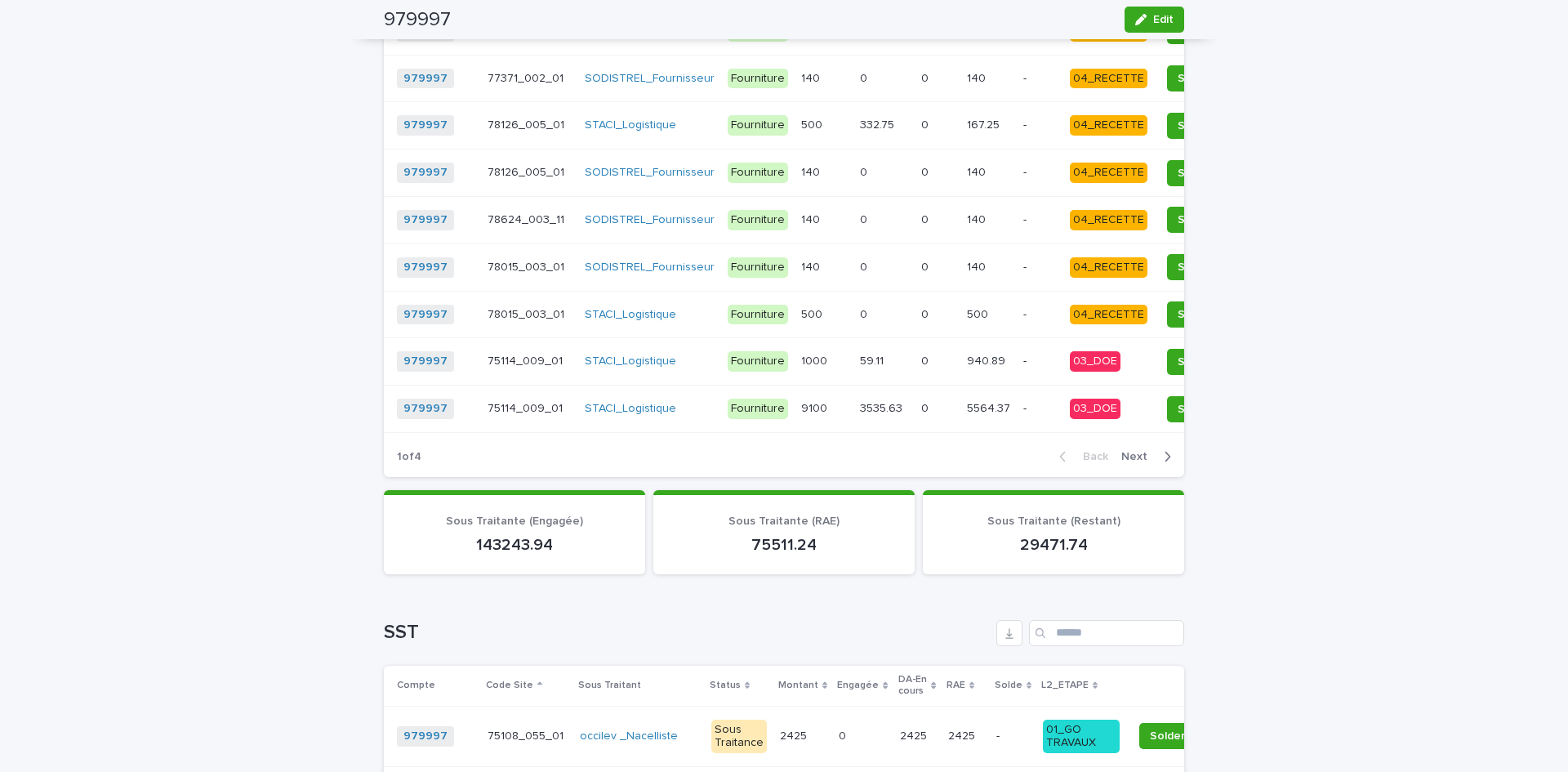
click at [929, 407] on td "0 0" at bounding box center [937, 409] width 46 height 47
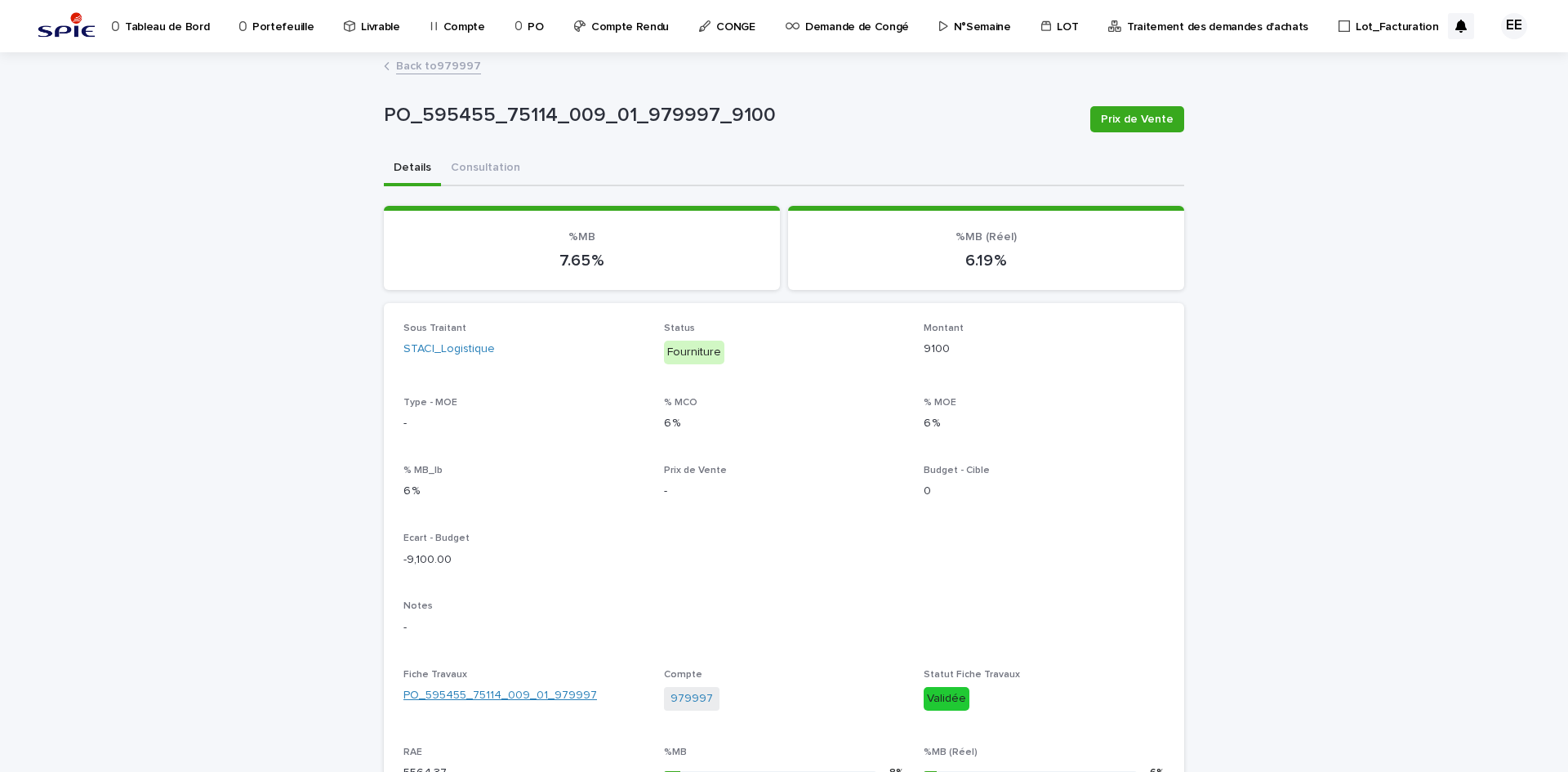
click at [522, 596] on link "PO_595455_75114_009_01_979997" at bounding box center [500, 695] width 193 height 17
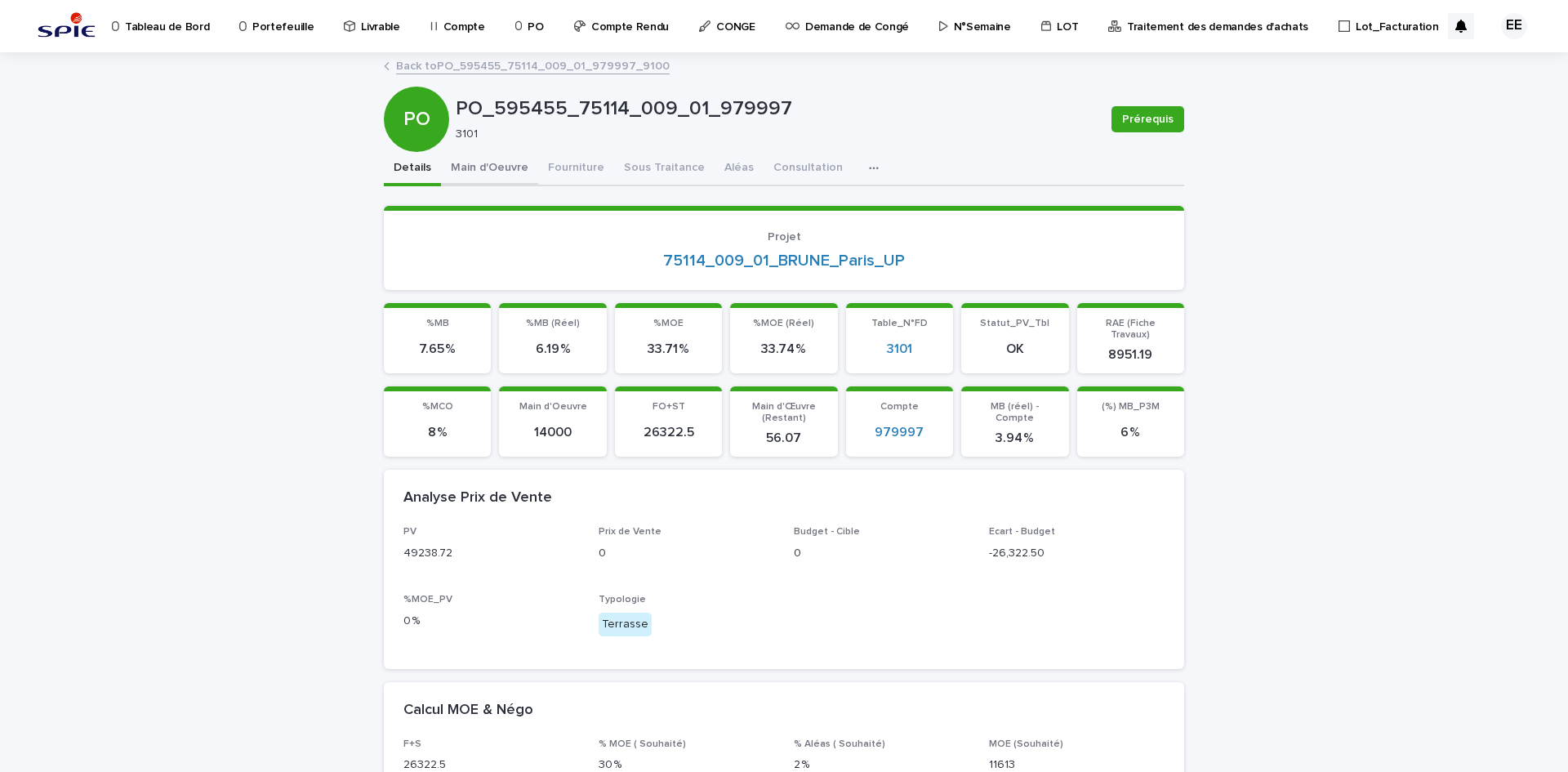
click at [493, 170] on button "Main d'Oeuvre" at bounding box center [490, 169] width 97 height 34
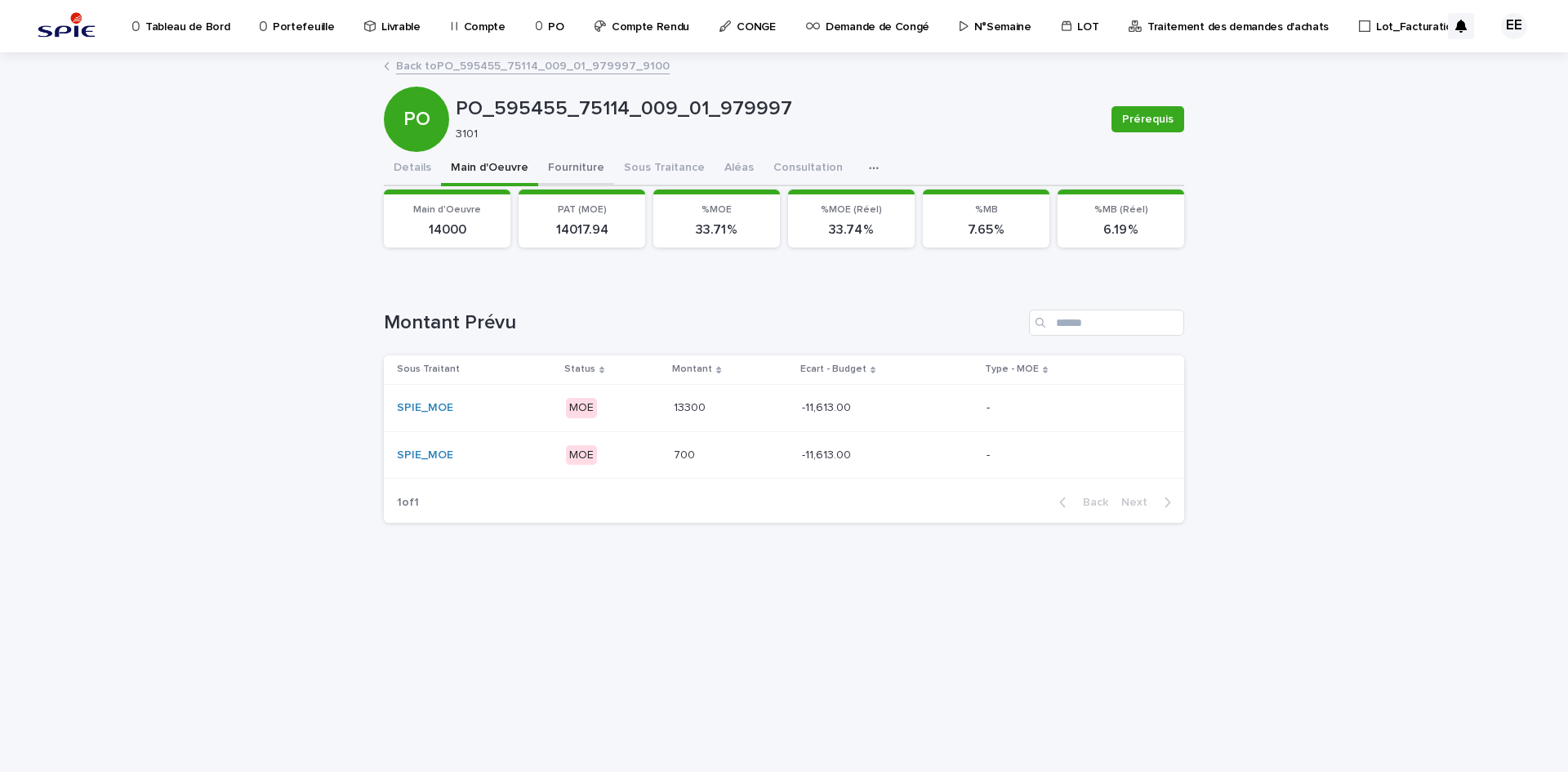
click at [566, 167] on button "Fourniture" at bounding box center [576, 169] width 76 height 34
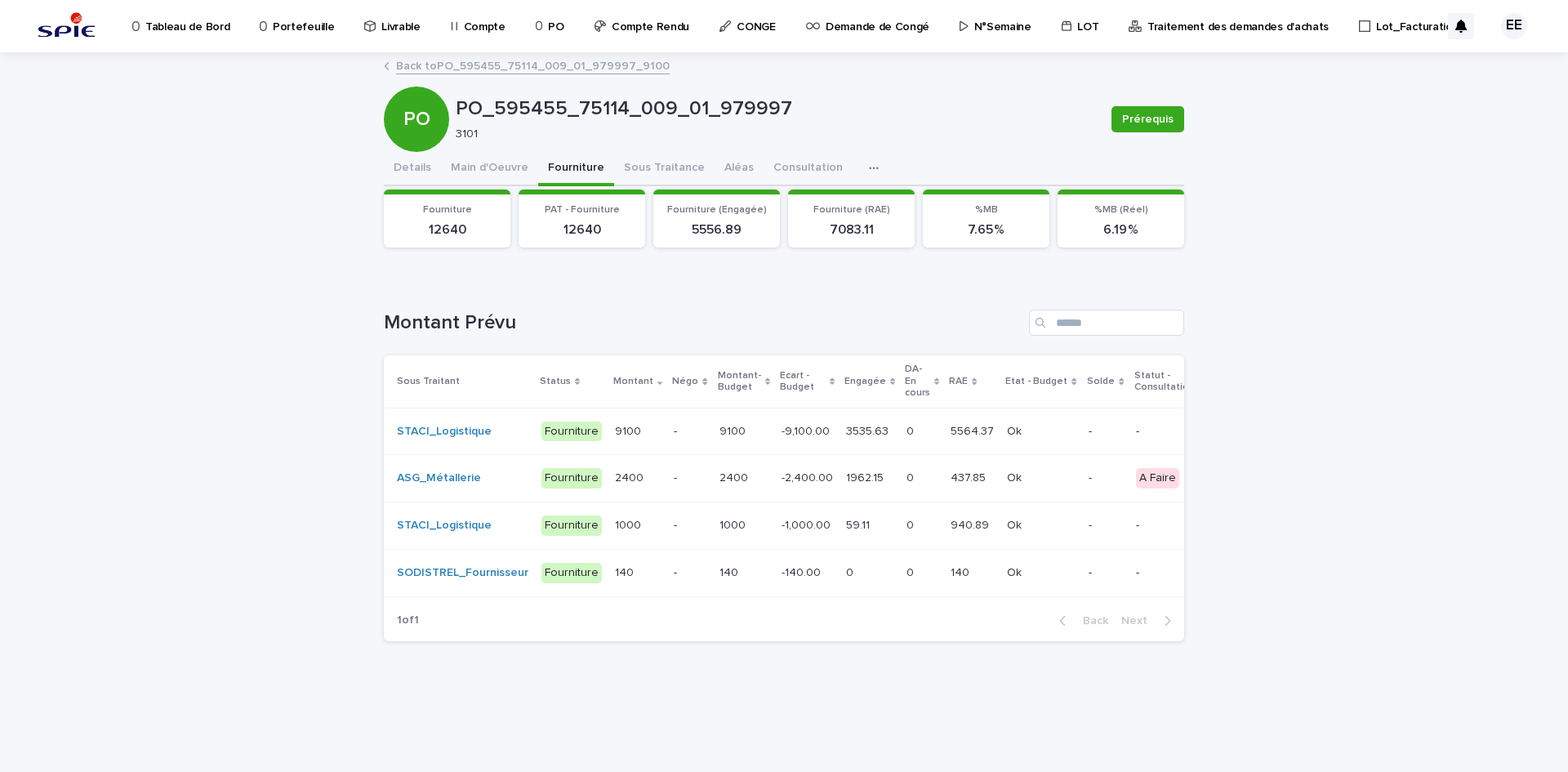
click at [840, 442] on td "3535.63 3535.63" at bounding box center [869, 431] width 60 height 47
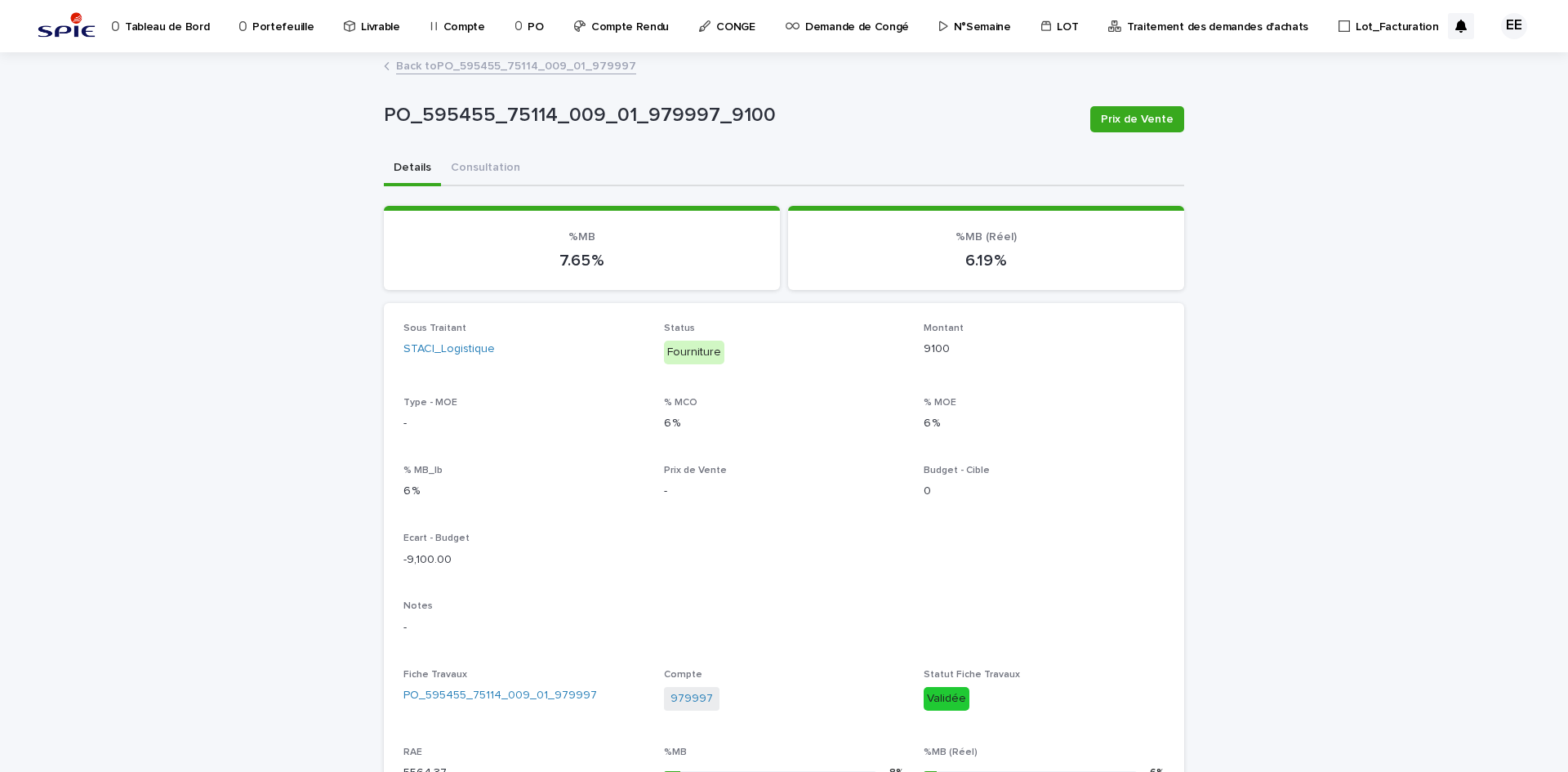
click at [476, 67] on link "Back to PO_595455_75114_009_01_979997" at bounding box center [516, 65] width 240 height 19
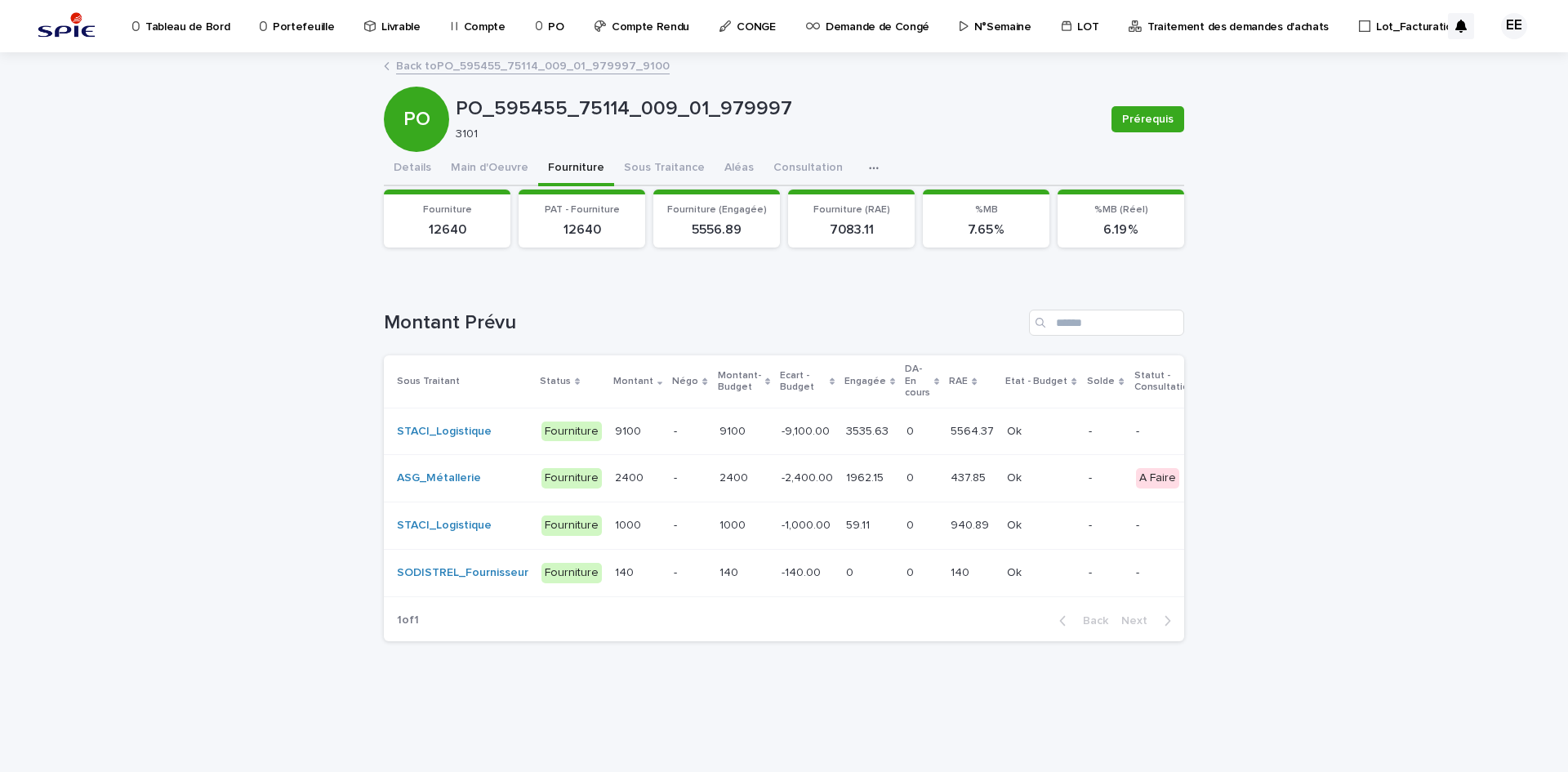
click at [906, 443] on div "0 0" at bounding box center [922, 432] width 31 height 27
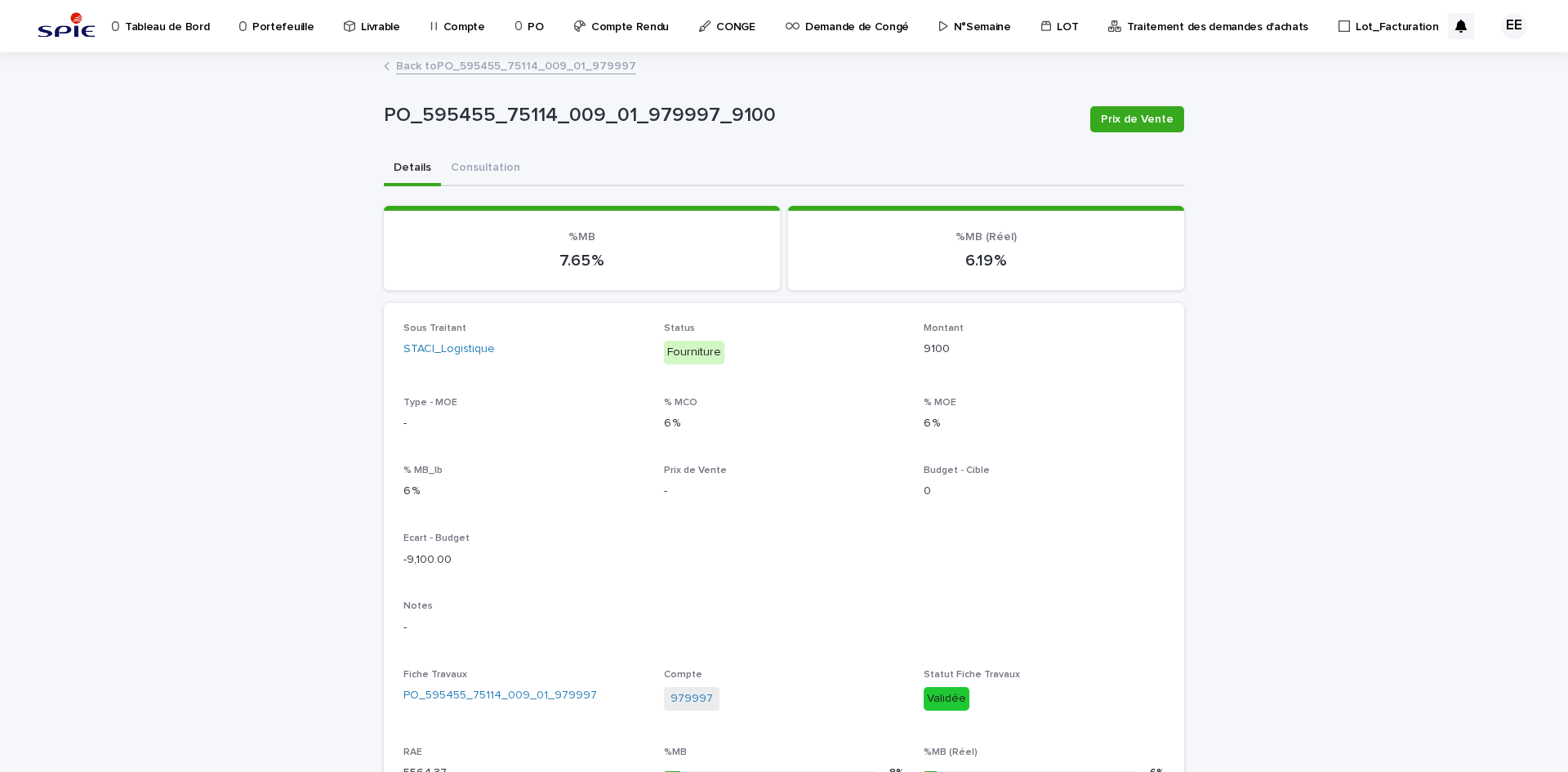
click at [493, 73] on link "Back to PO_595455_75114_009_01_979997" at bounding box center [516, 65] width 240 height 19
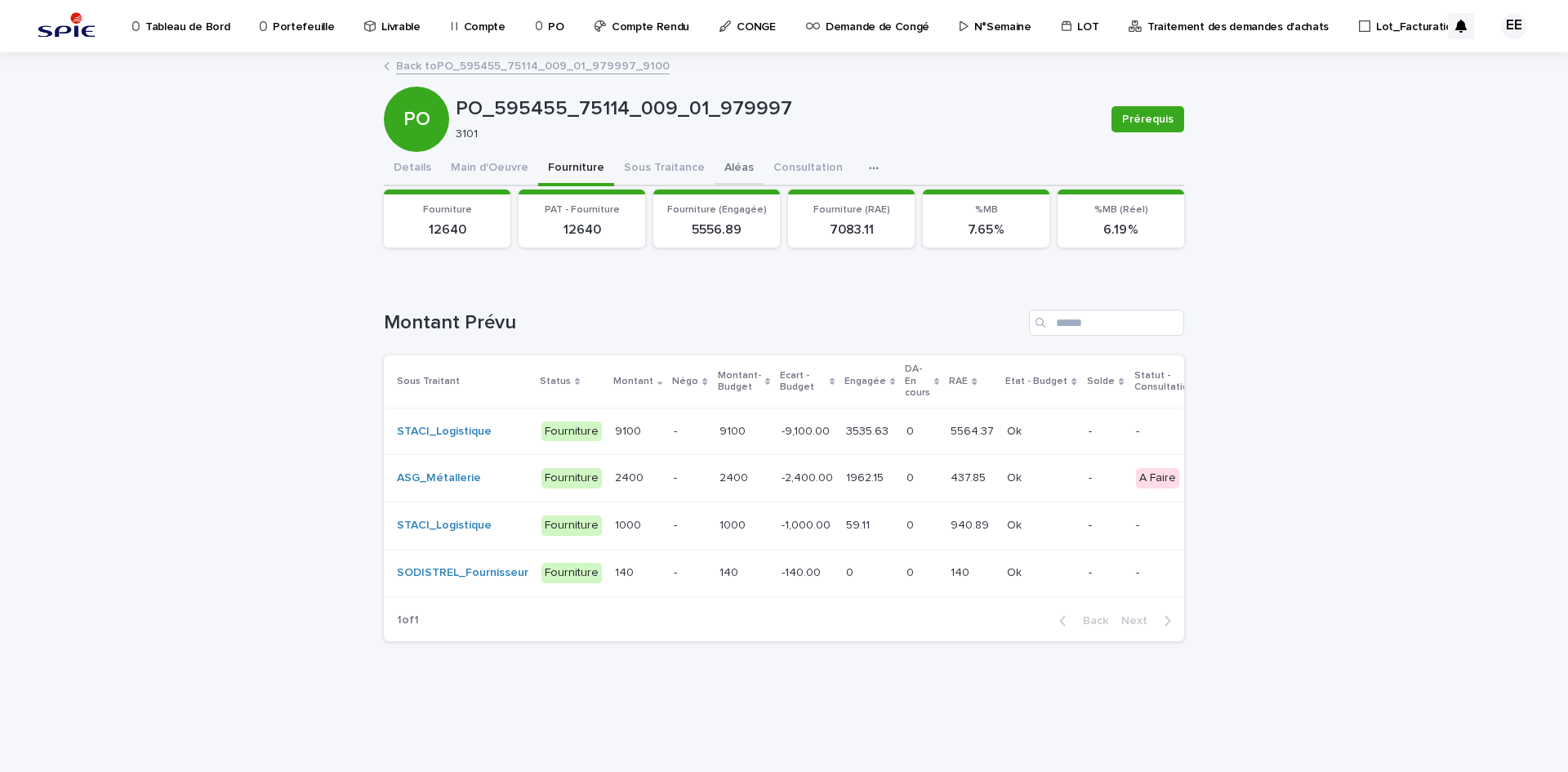
click at [723, 171] on button "Aléas" at bounding box center [739, 169] width 49 height 34
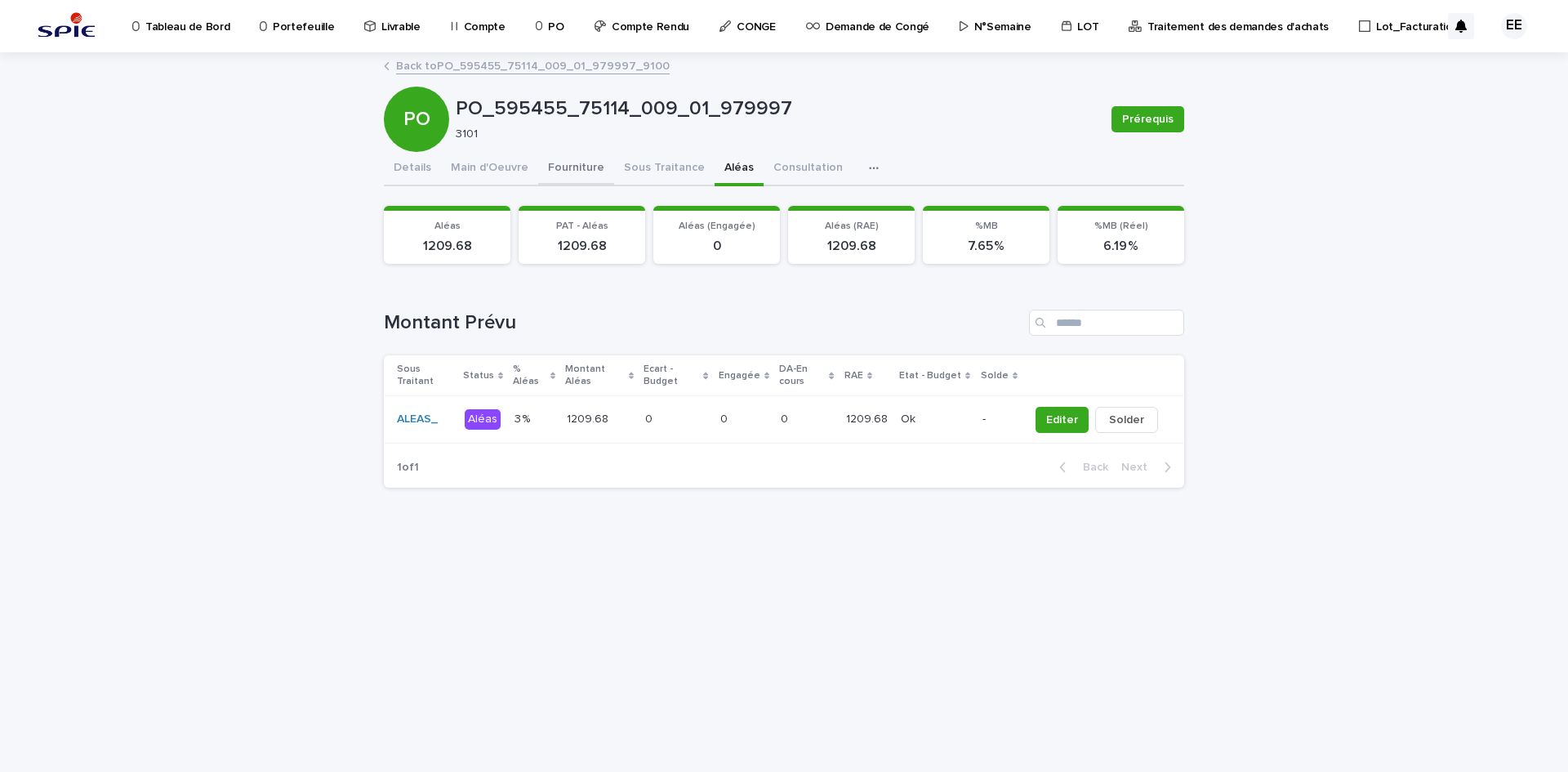
click at [570, 169] on button "Fourniture" at bounding box center [576, 169] width 76 height 34
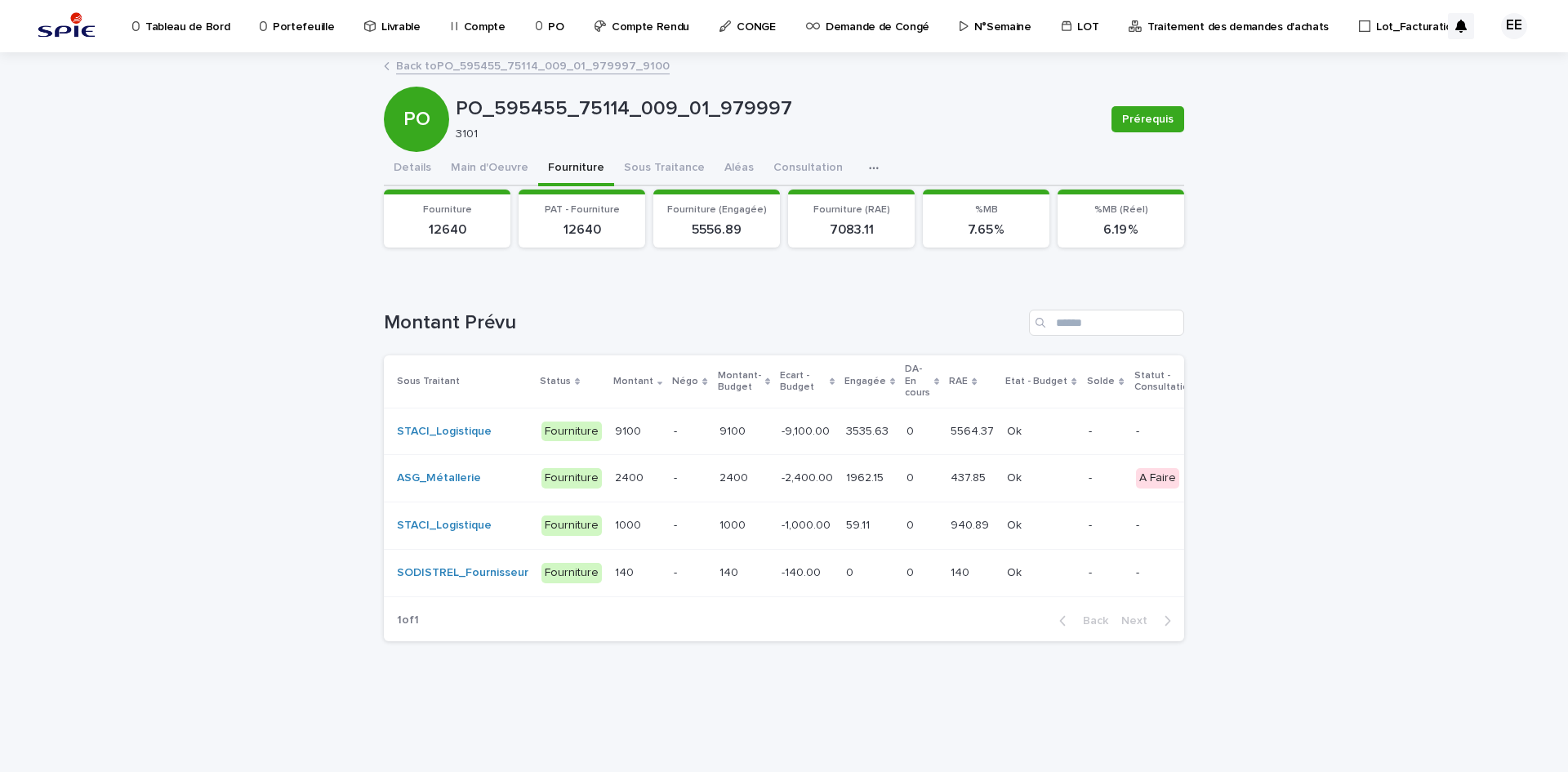
click at [906, 442] on div "0 0" at bounding box center [922, 432] width 31 height 27
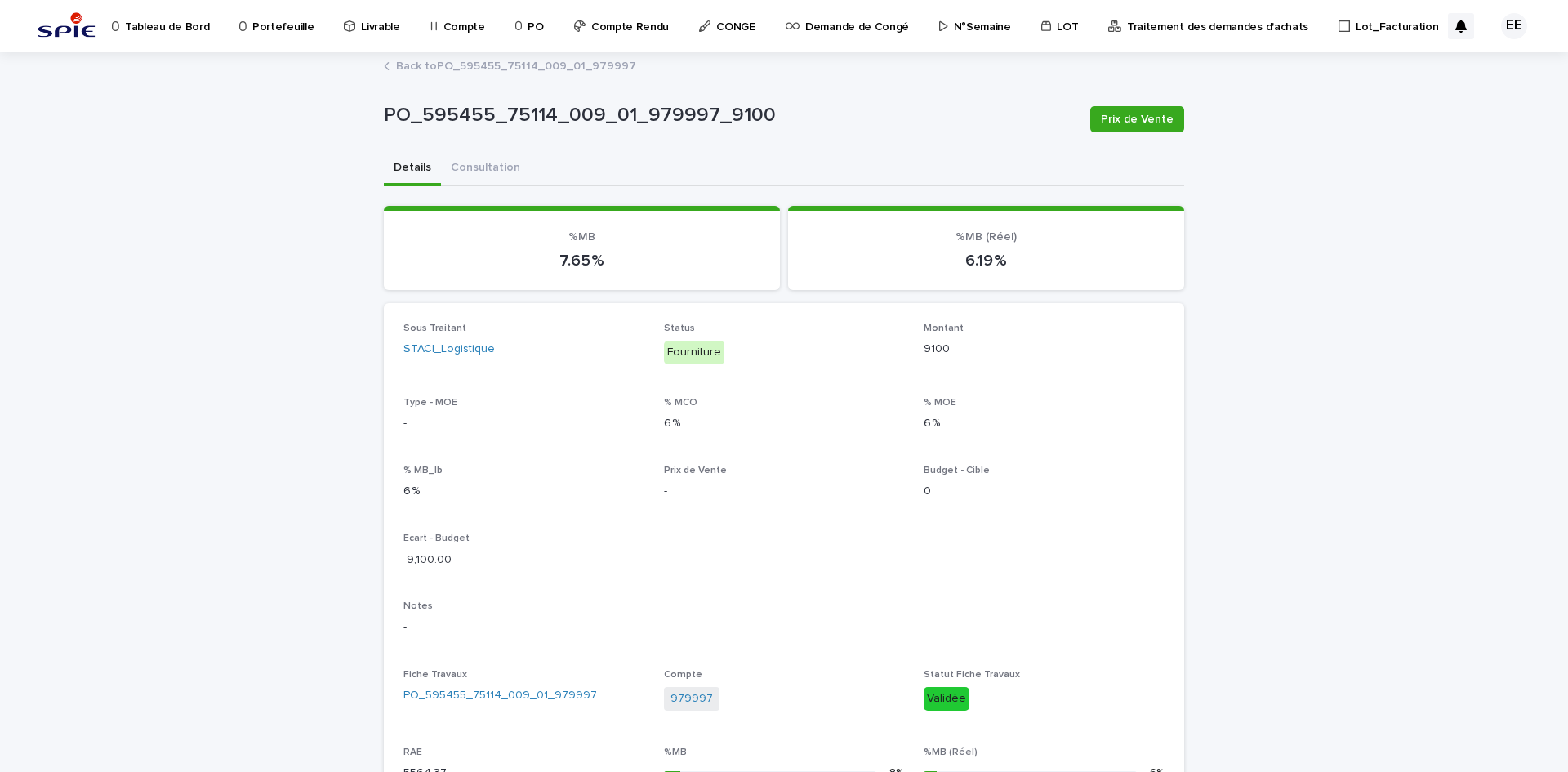
click at [533, 72] on link "Back to PO_595455_75114_009_01_979997" at bounding box center [516, 65] width 240 height 19
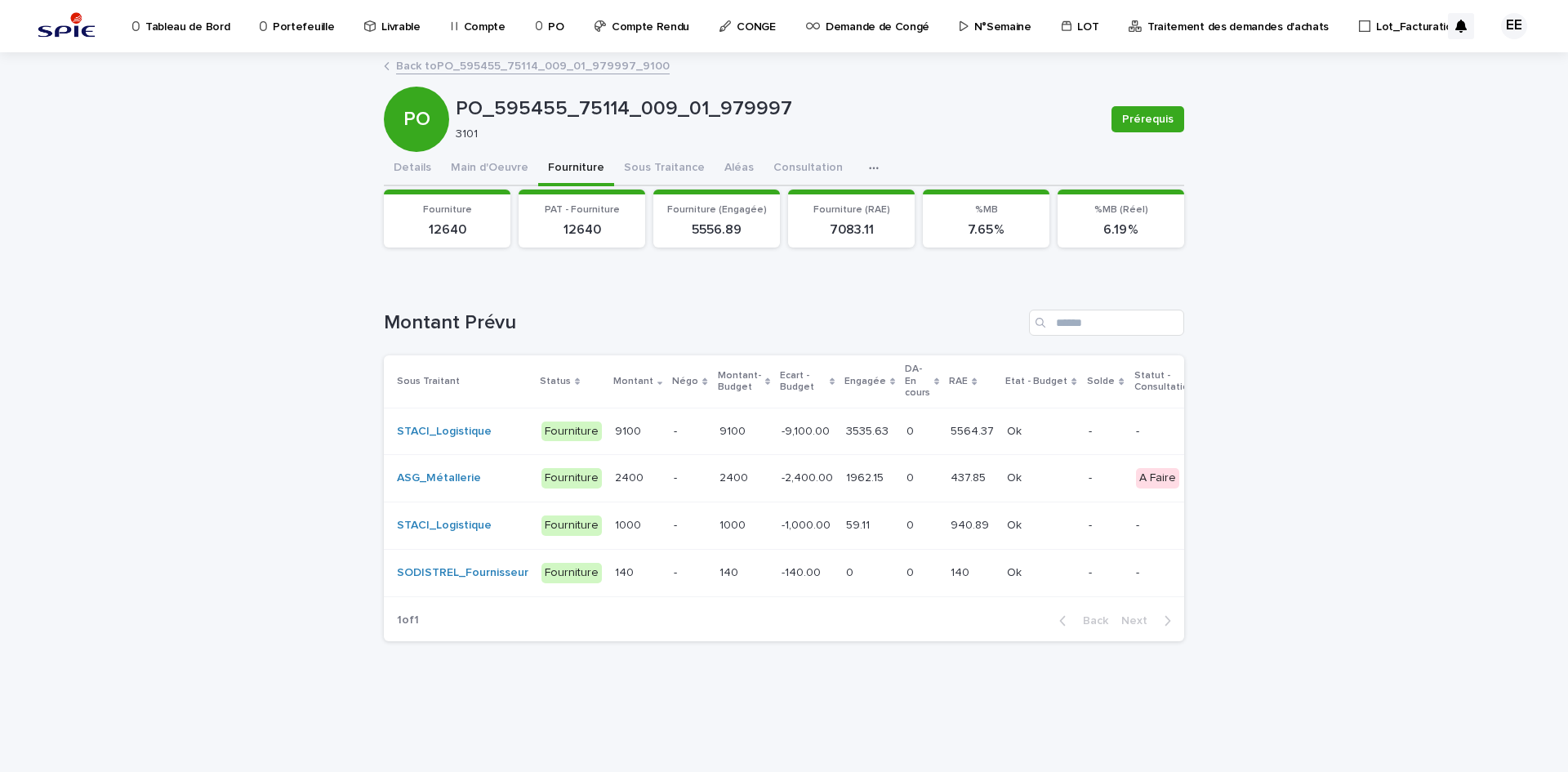
click at [842, 448] on td "3535.63 3535.63" at bounding box center [869, 431] width 60 height 47
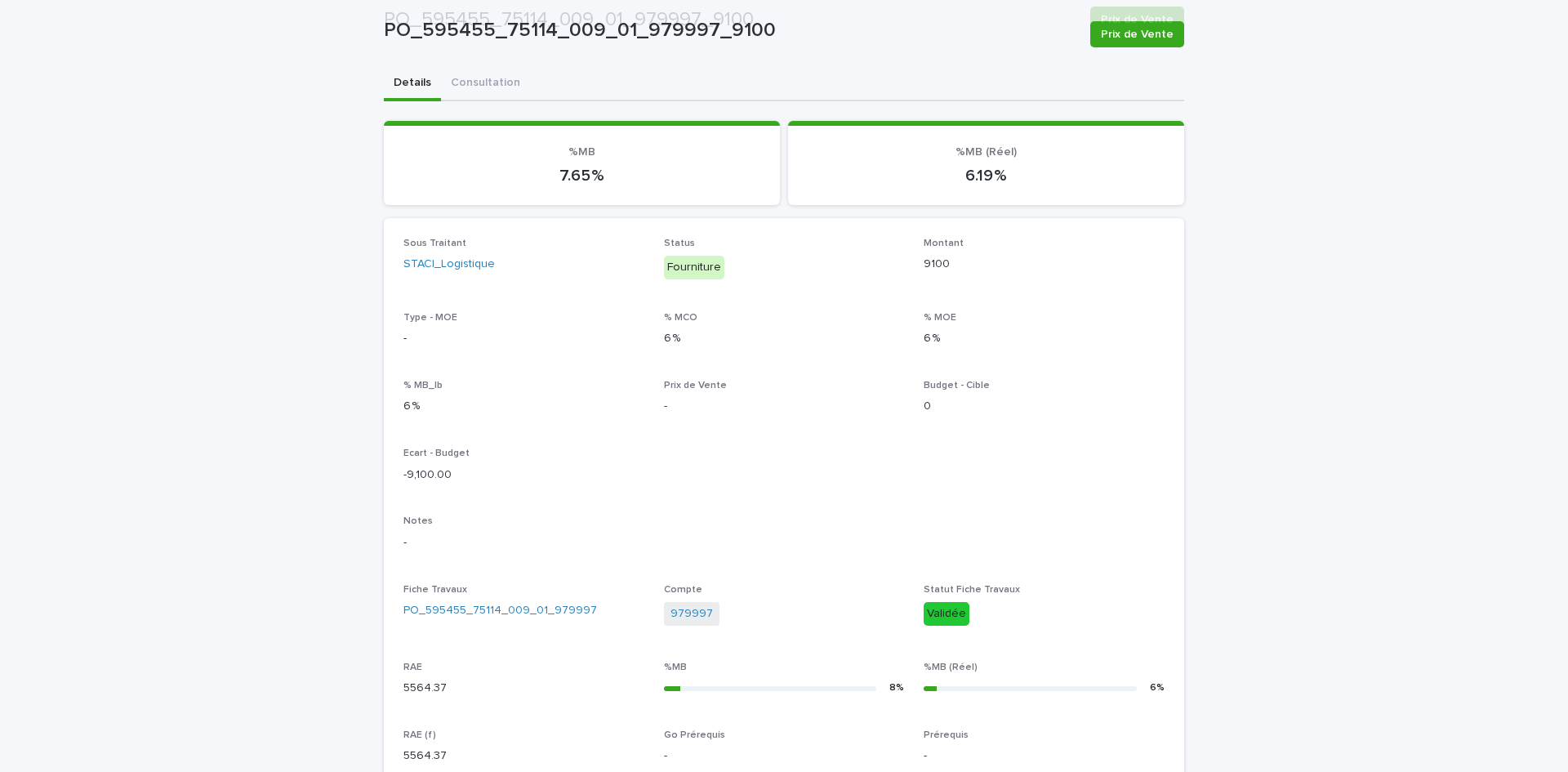
scroll to position [654, 0]
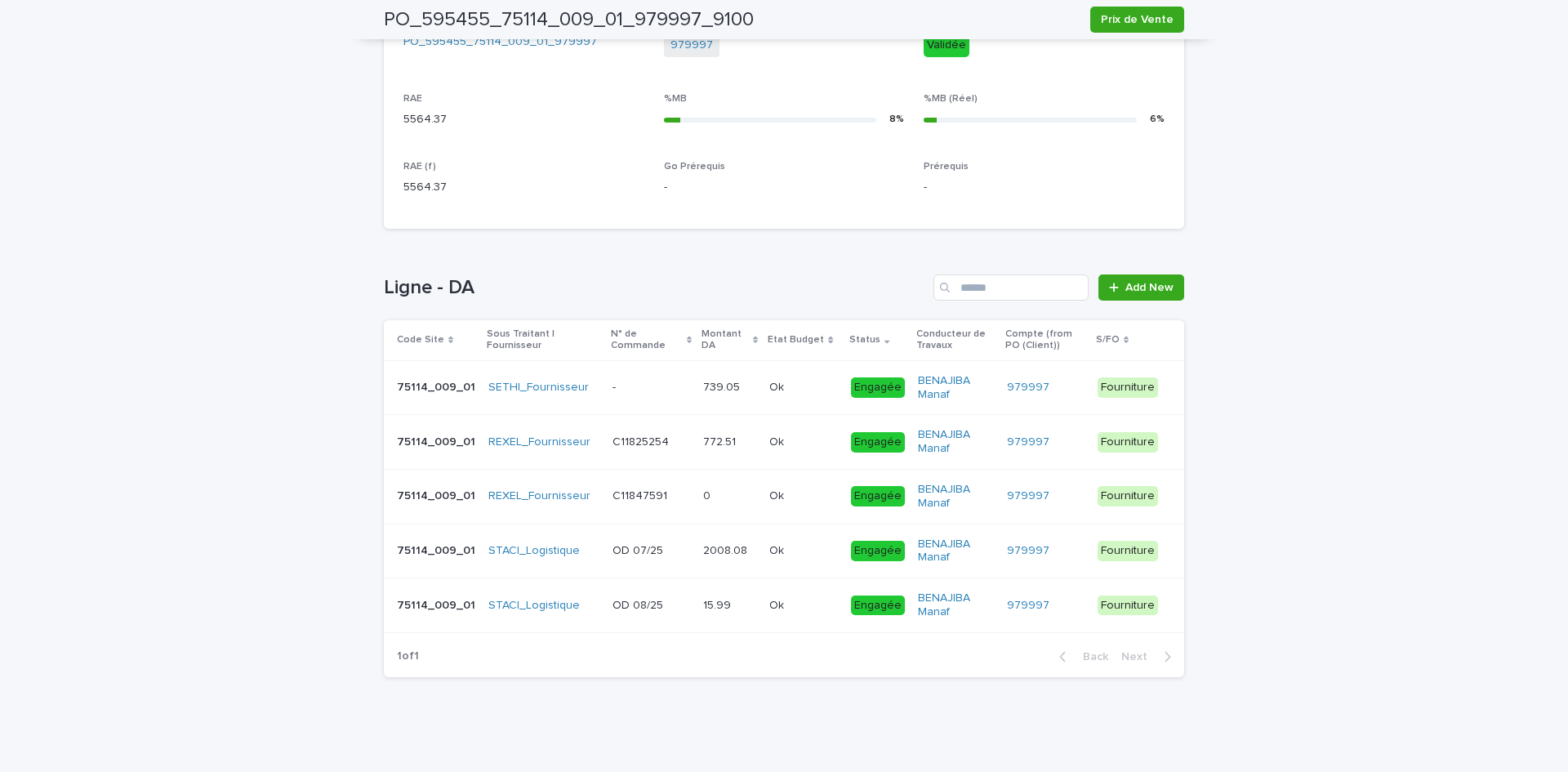
click at [679, 561] on td "OD 07/25 OD 07/25" at bounding box center [651, 551] width 90 height 55
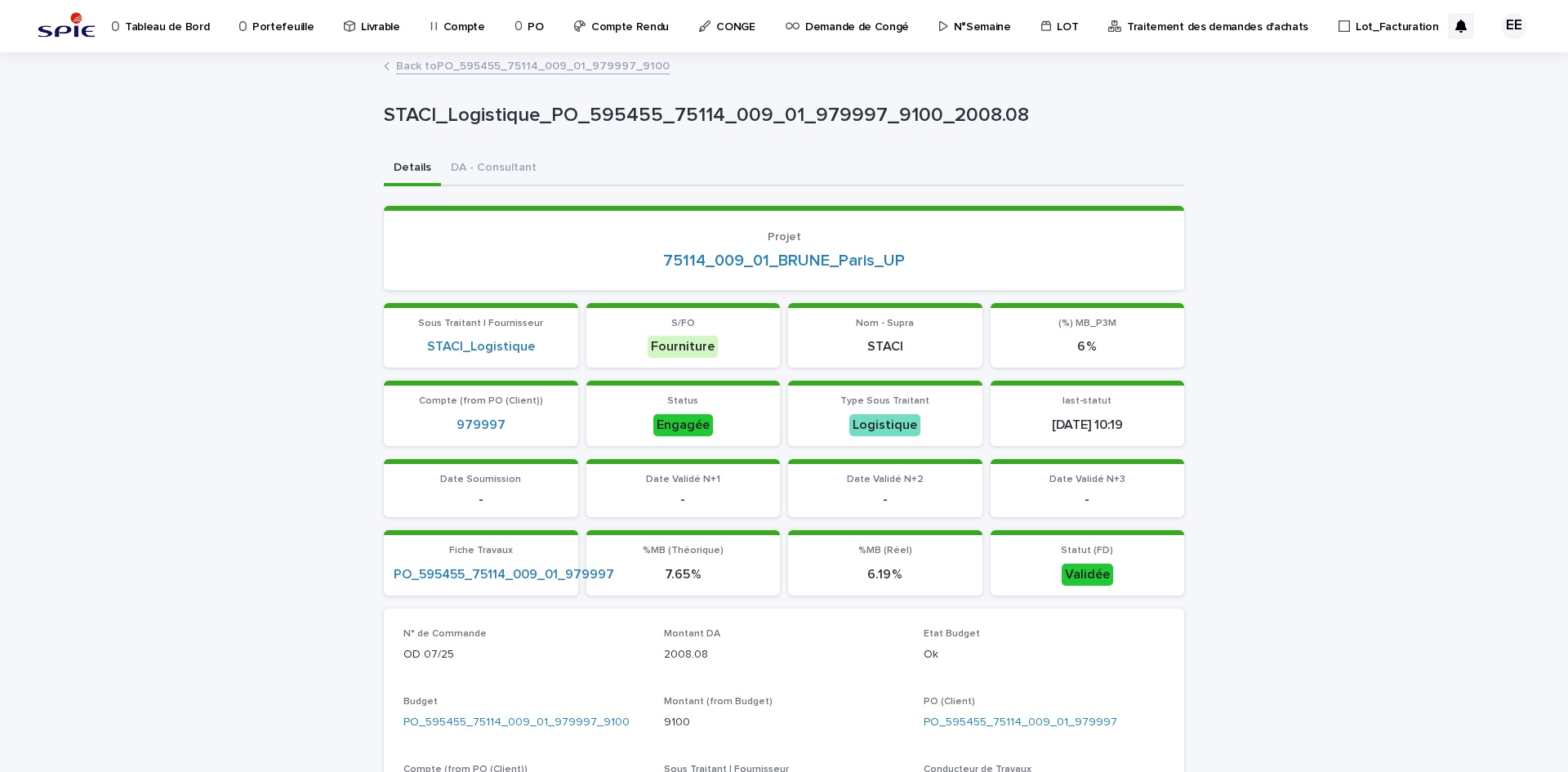
click at [547, 65] on link "Back to PO_595455_75114_009_01_979997_9100" at bounding box center [533, 65] width 274 height 19
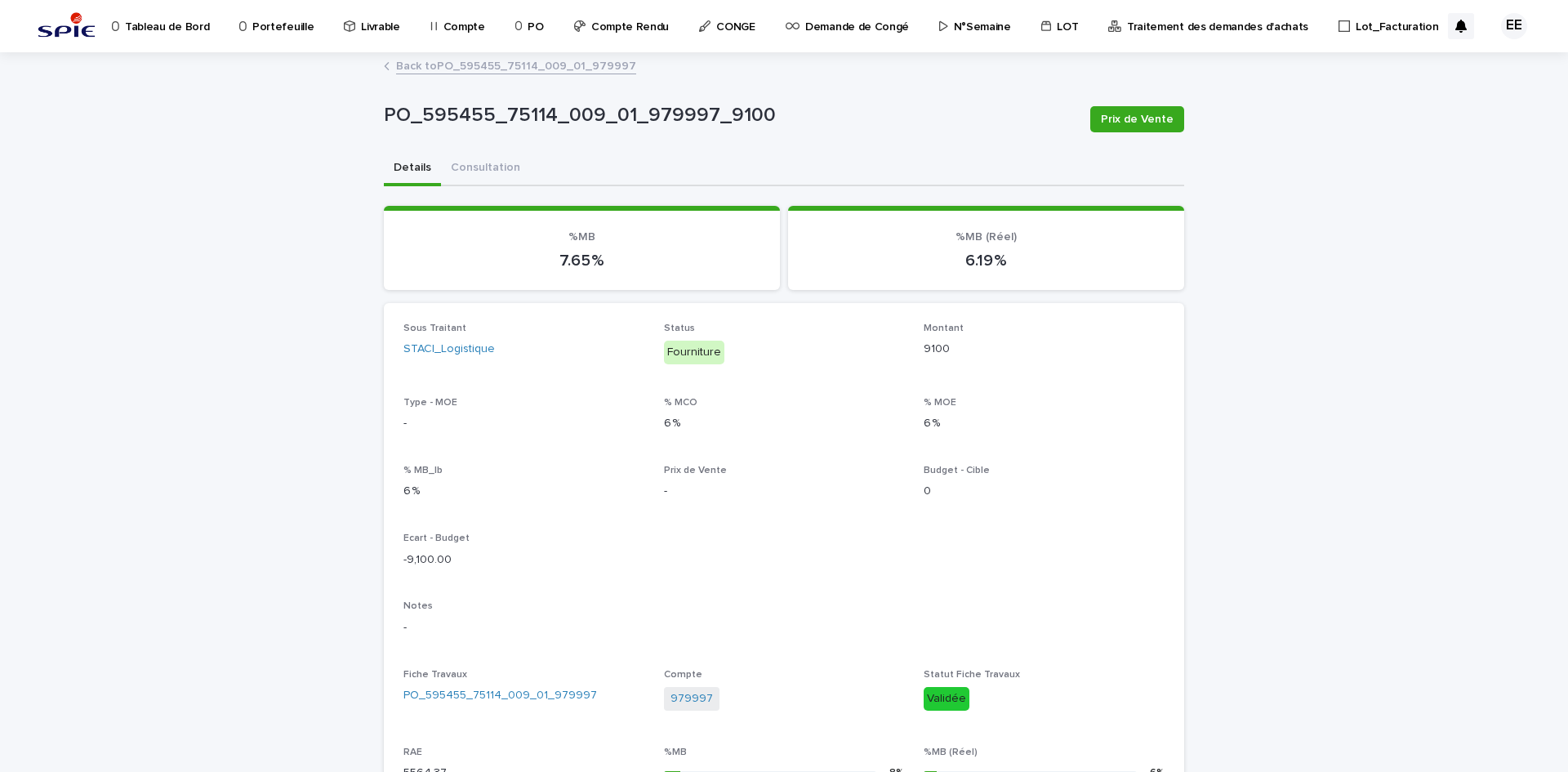
click at [530, 61] on link "Back to PO_595455_75114_009_01_979997" at bounding box center [516, 65] width 240 height 19
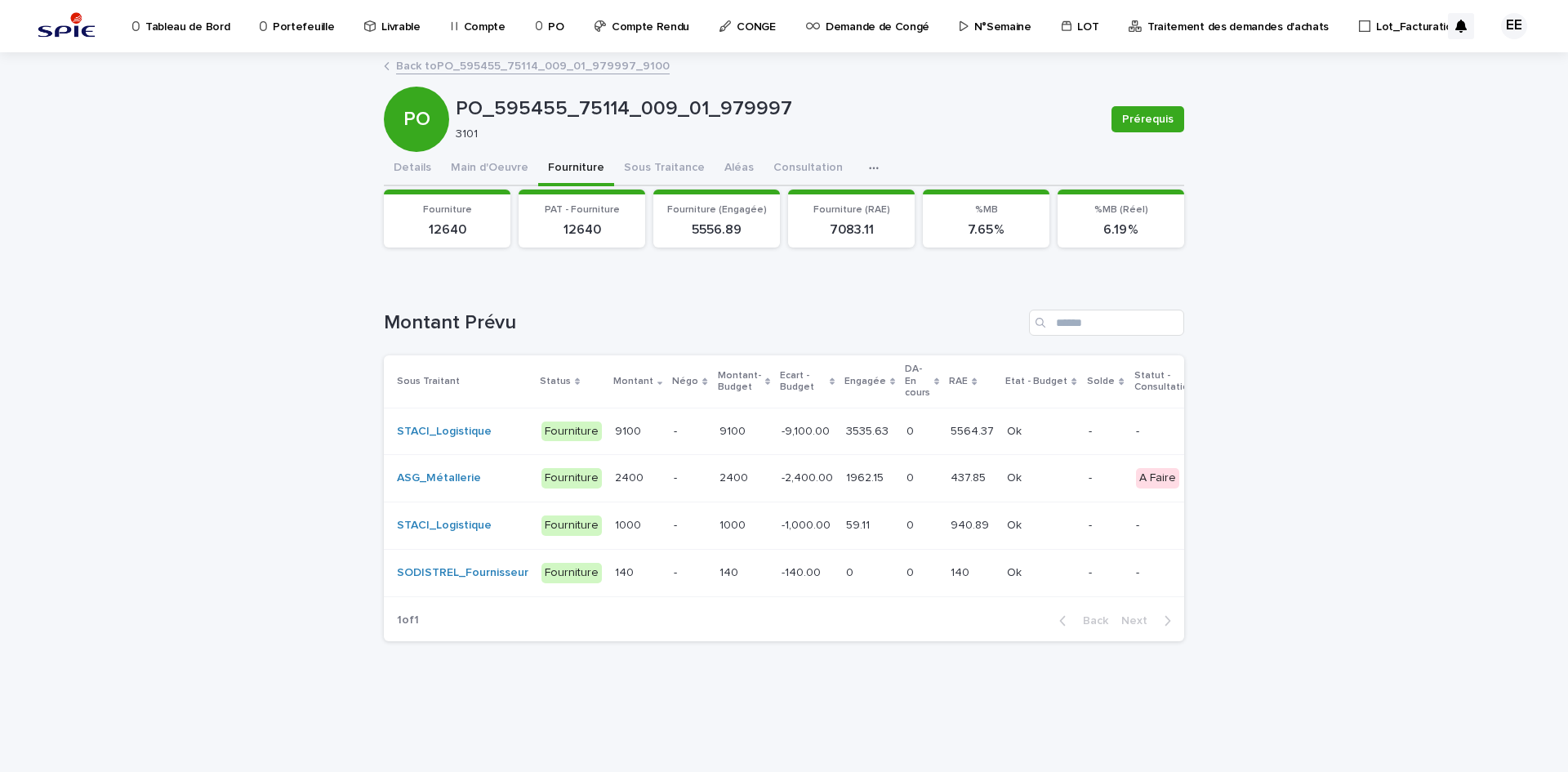
click at [782, 425] on p "-9,100.00" at bounding box center [807, 430] width 51 height 17
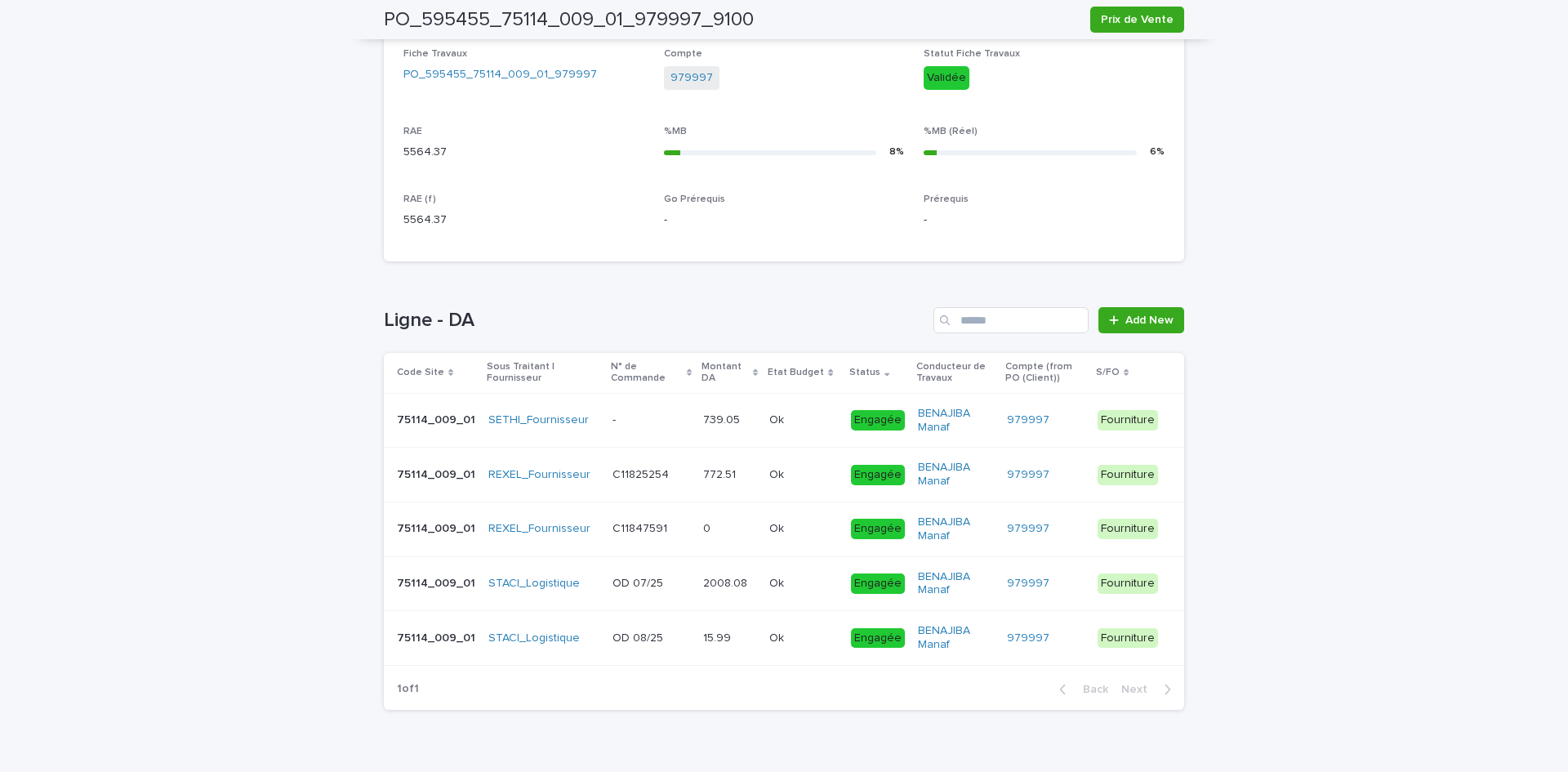
scroll to position [654, 0]
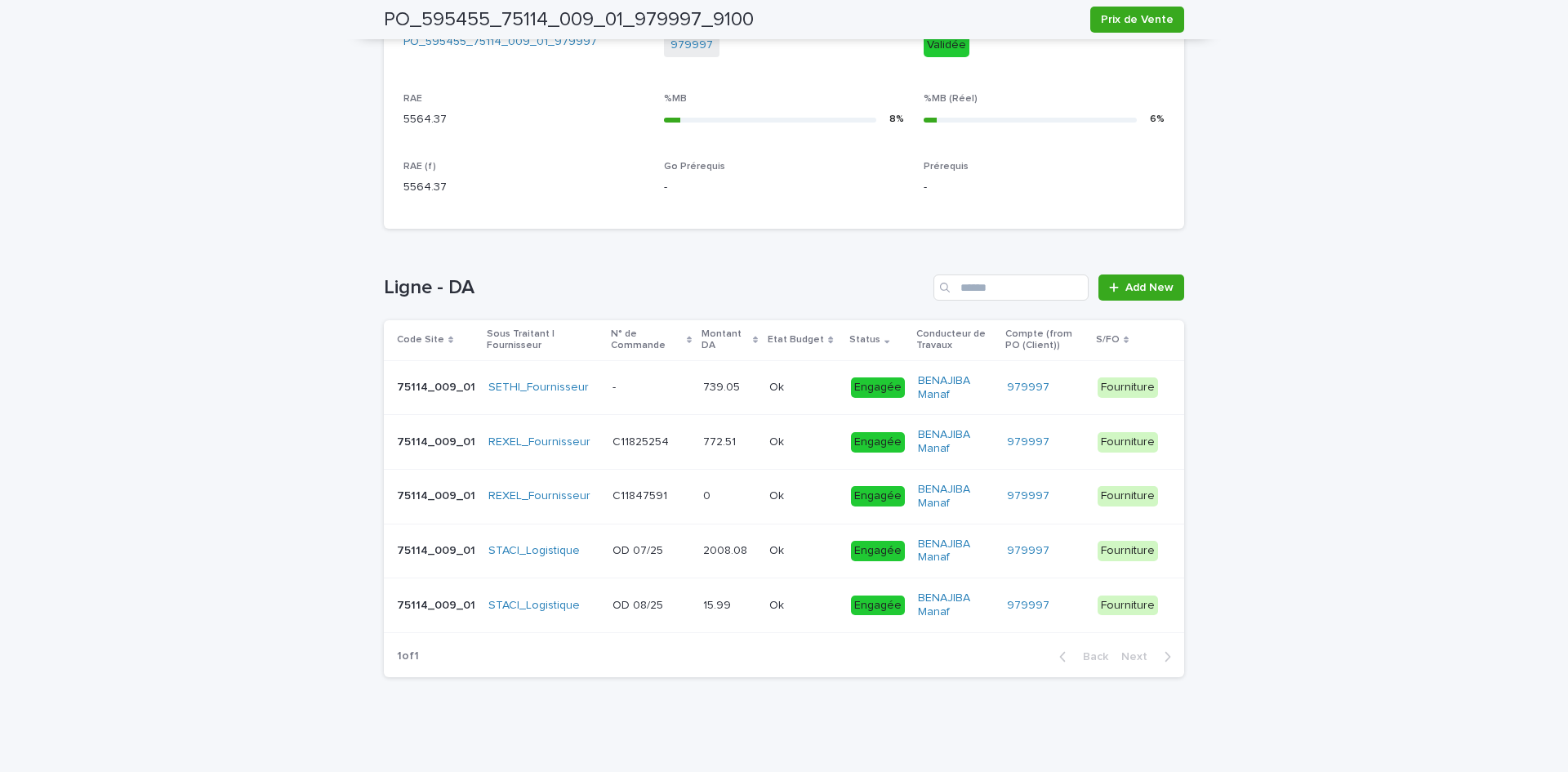
click at [656, 385] on p at bounding box center [652, 387] width 78 height 14
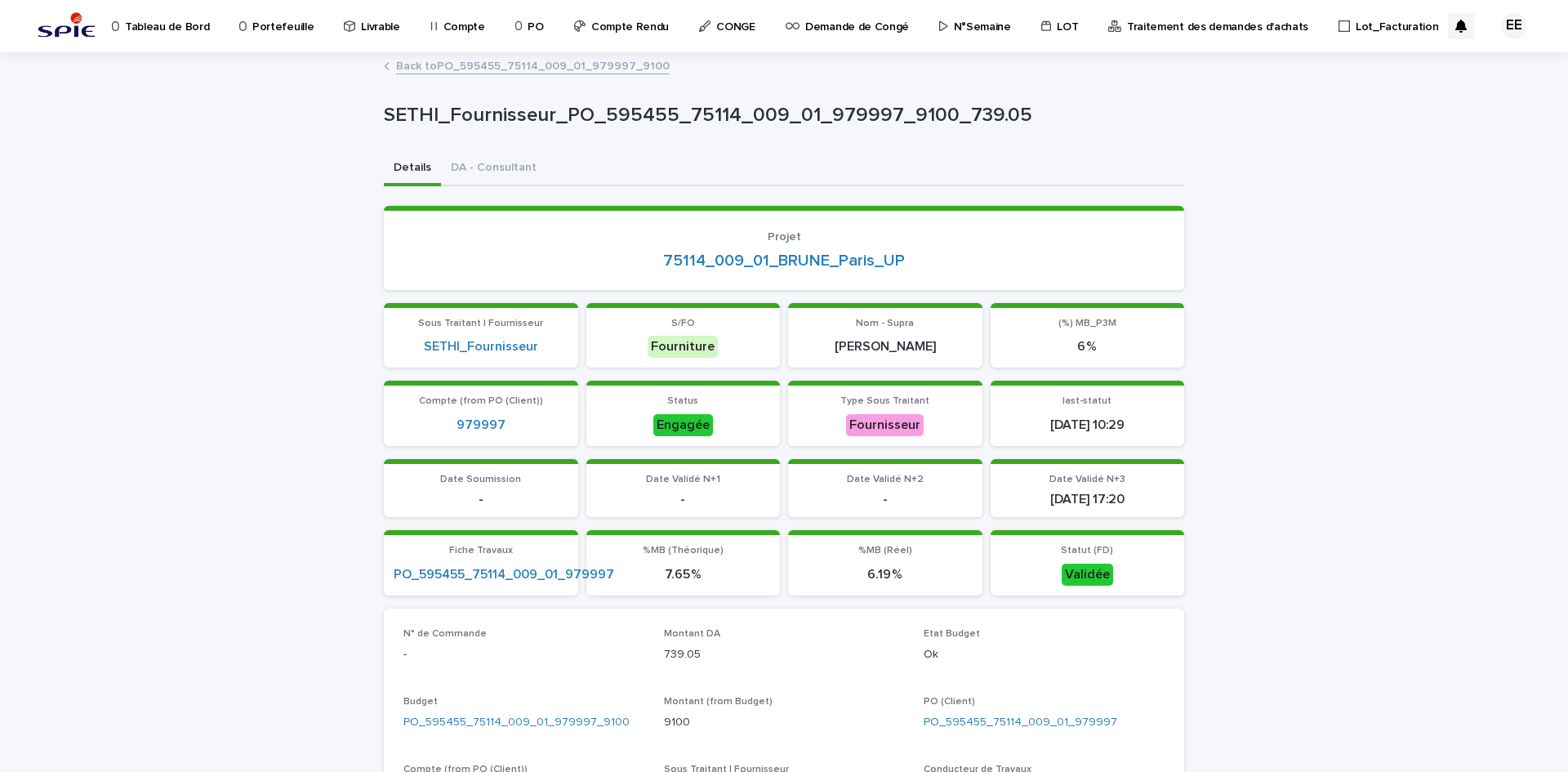
click at [530, 74] on div "Back to PO_595455_75114_009_01_979997_9100" at bounding box center [784, 67] width 817 height 23
click at [527, 68] on link "Back to PO_595455_75114_009_01_979997_9100" at bounding box center [533, 65] width 274 height 19
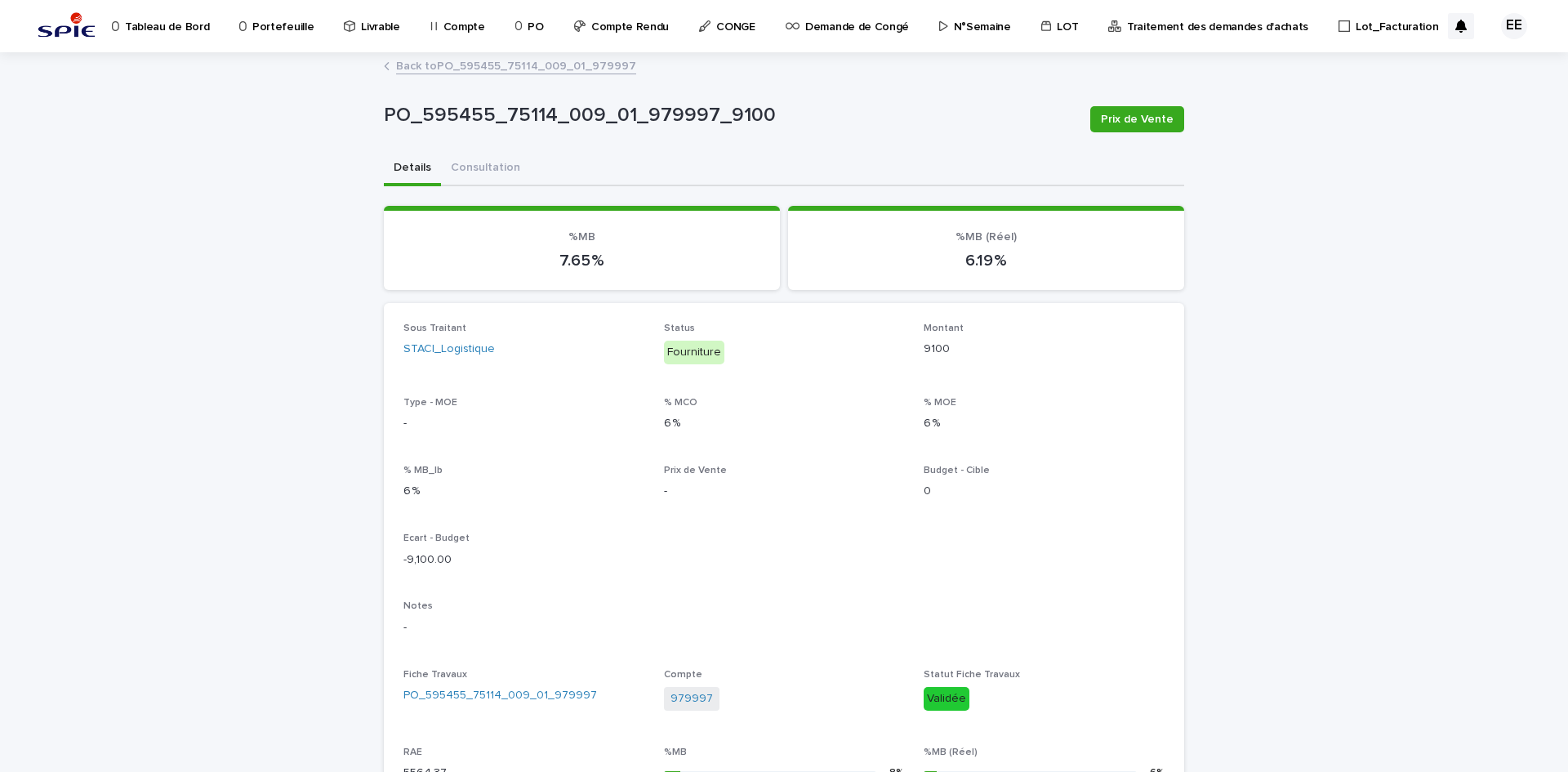
click at [513, 70] on link "Back to PO_595455_75114_009_01_979997" at bounding box center [516, 65] width 240 height 19
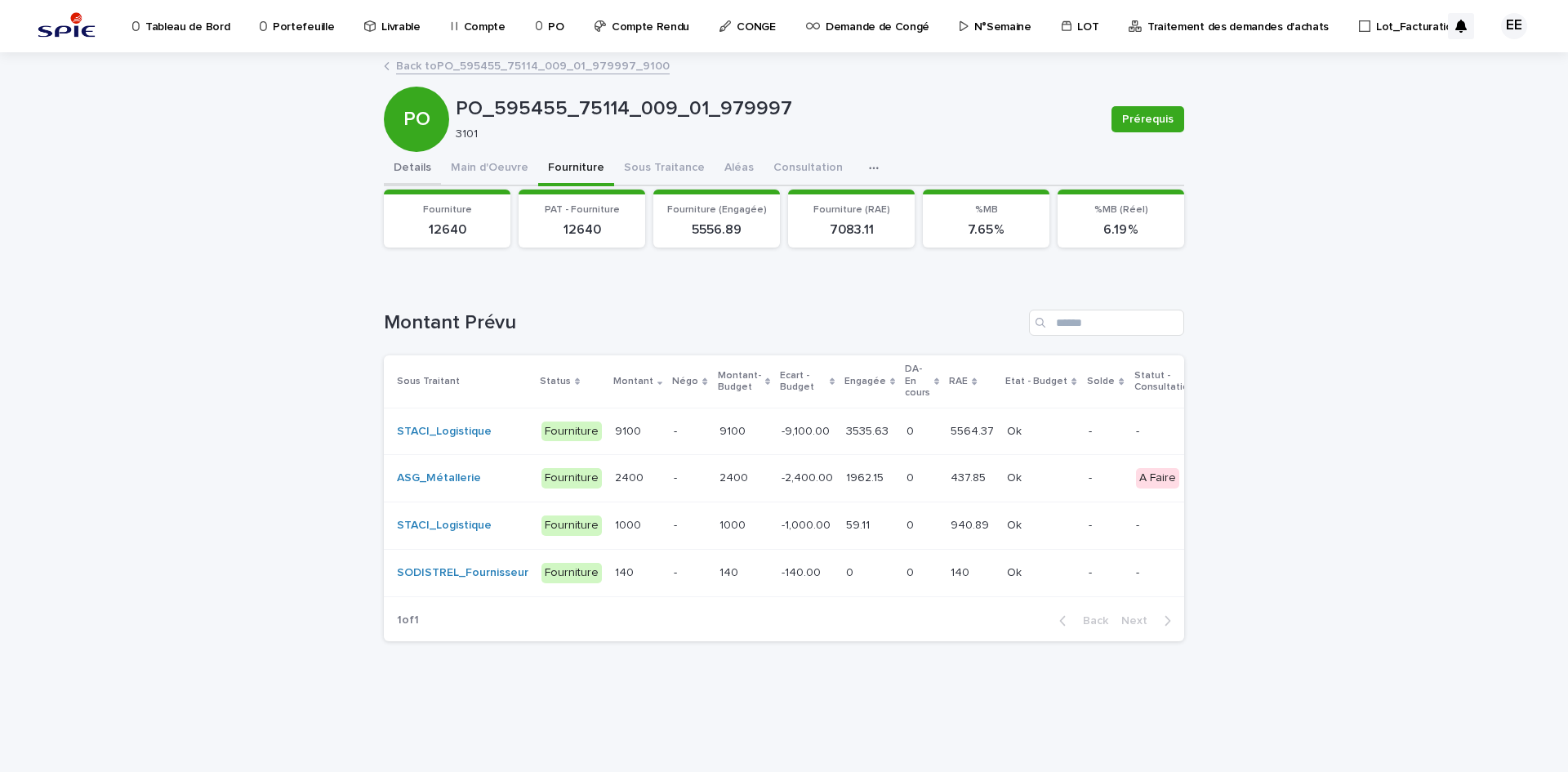
click at [427, 170] on button "Details" at bounding box center [412, 169] width 57 height 34
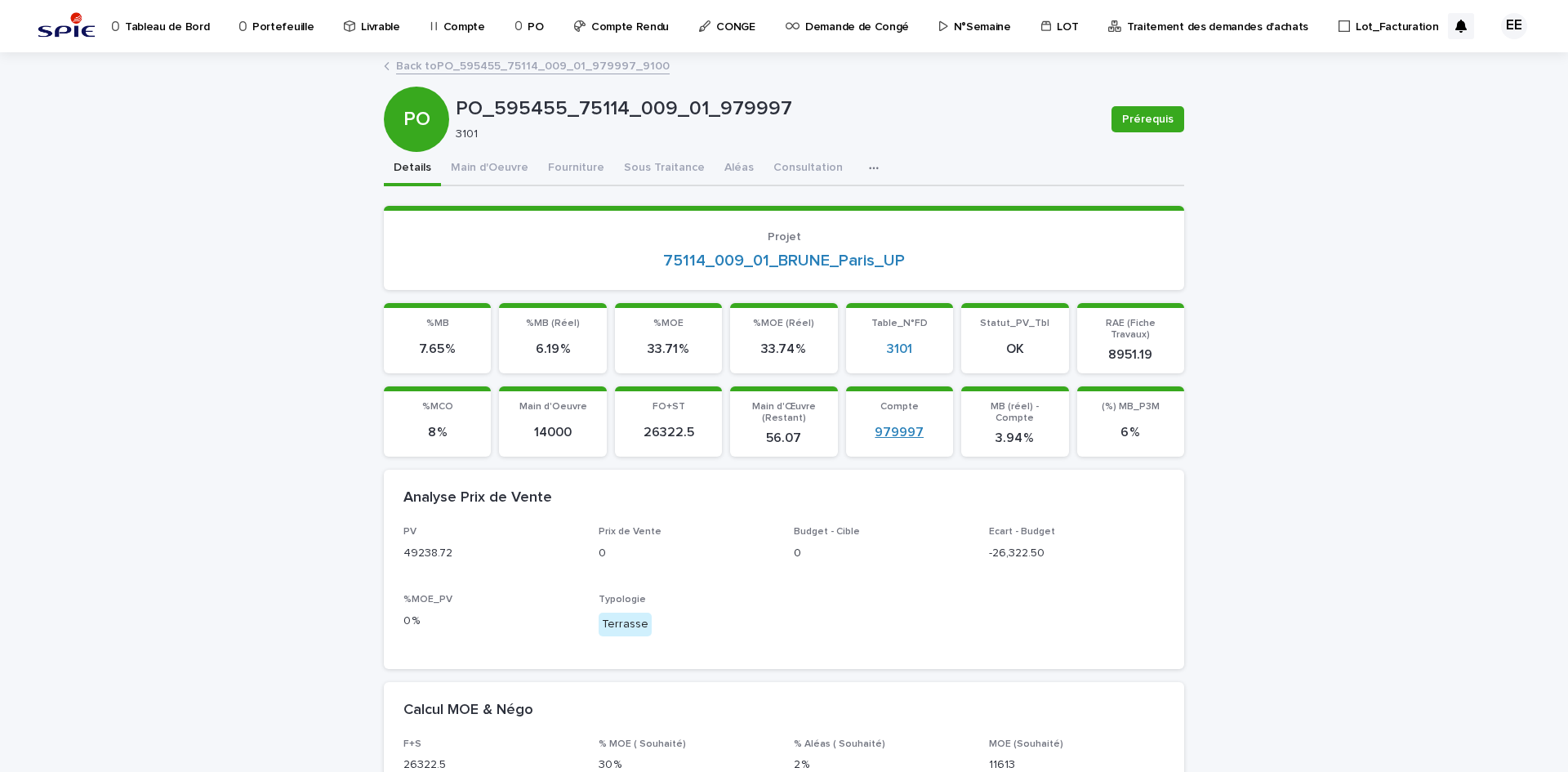
click at [892, 424] on link "979997" at bounding box center [899, 432] width 49 height 15
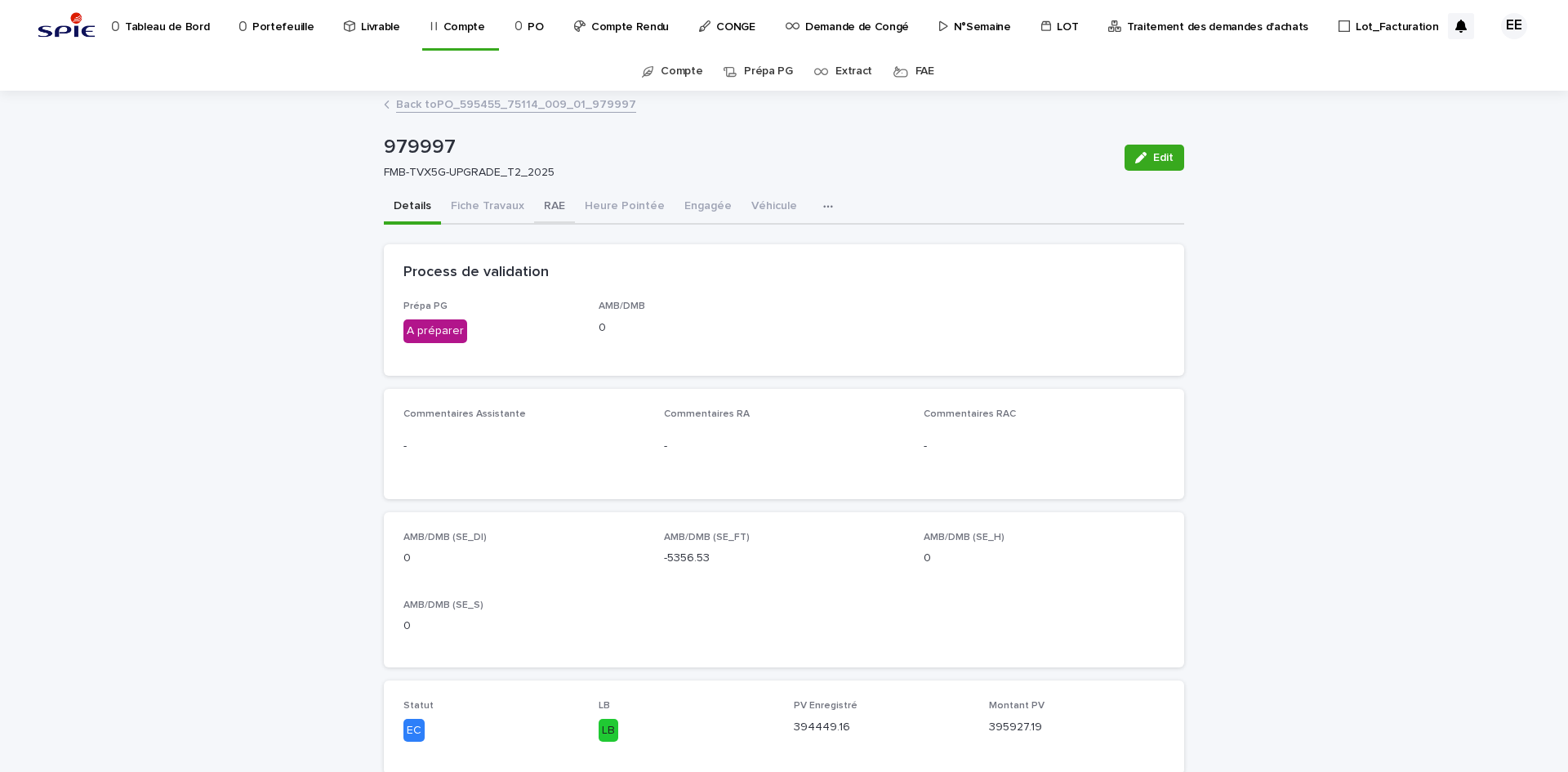
click at [550, 209] on button "RAE" at bounding box center [554, 208] width 41 height 34
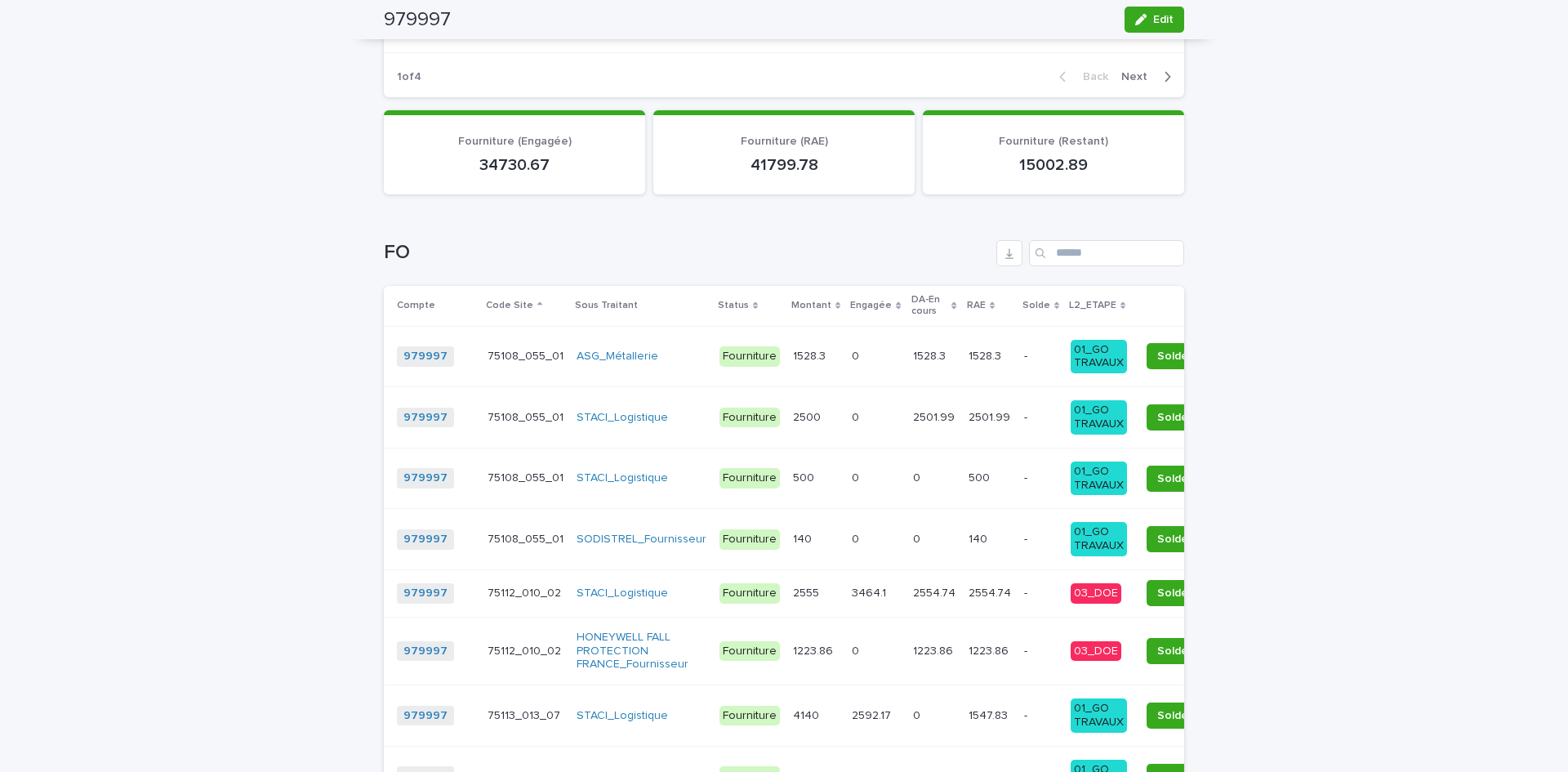
scroll to position [1633, 0]
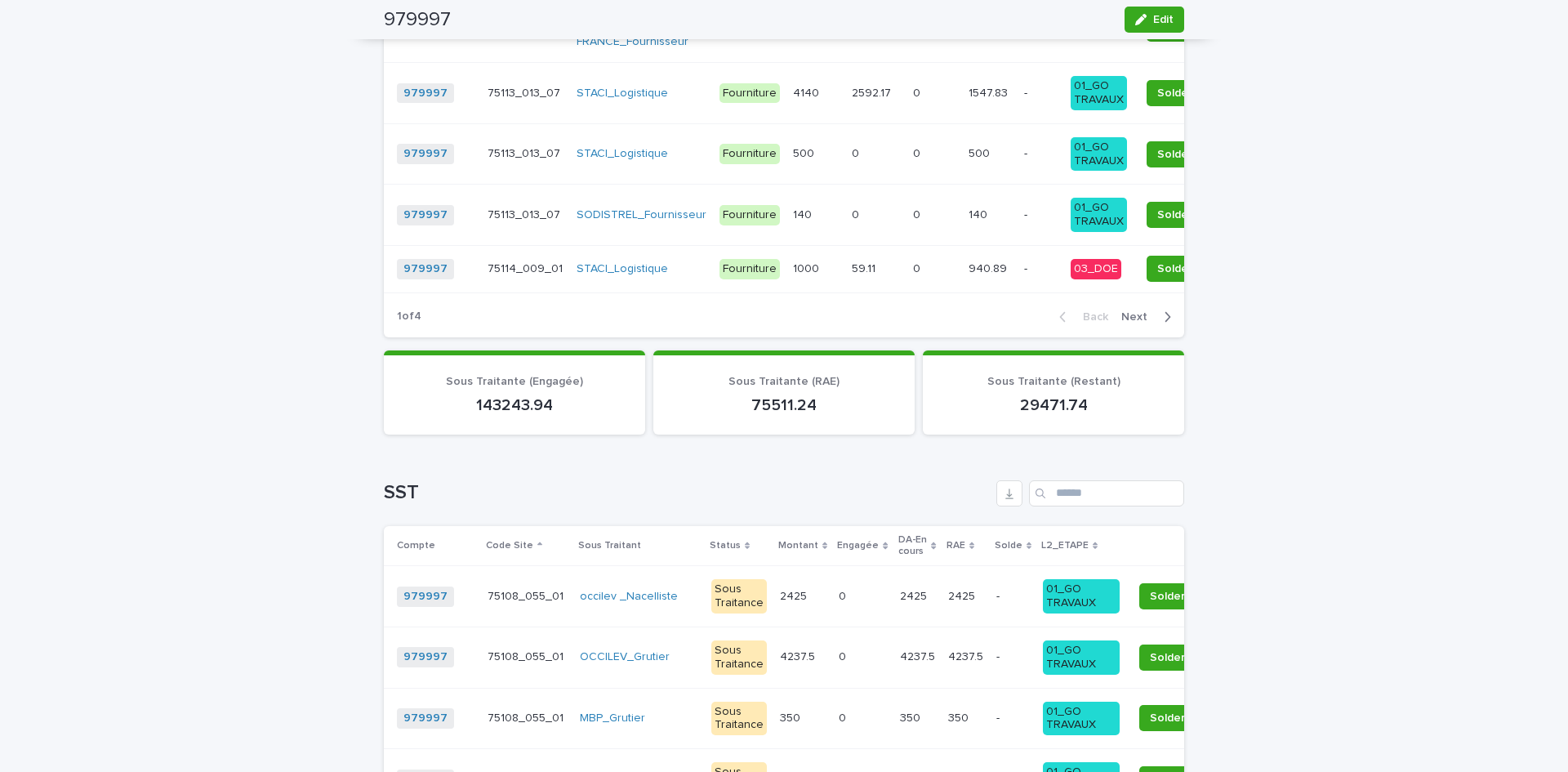
scroll to position [2533, 0]
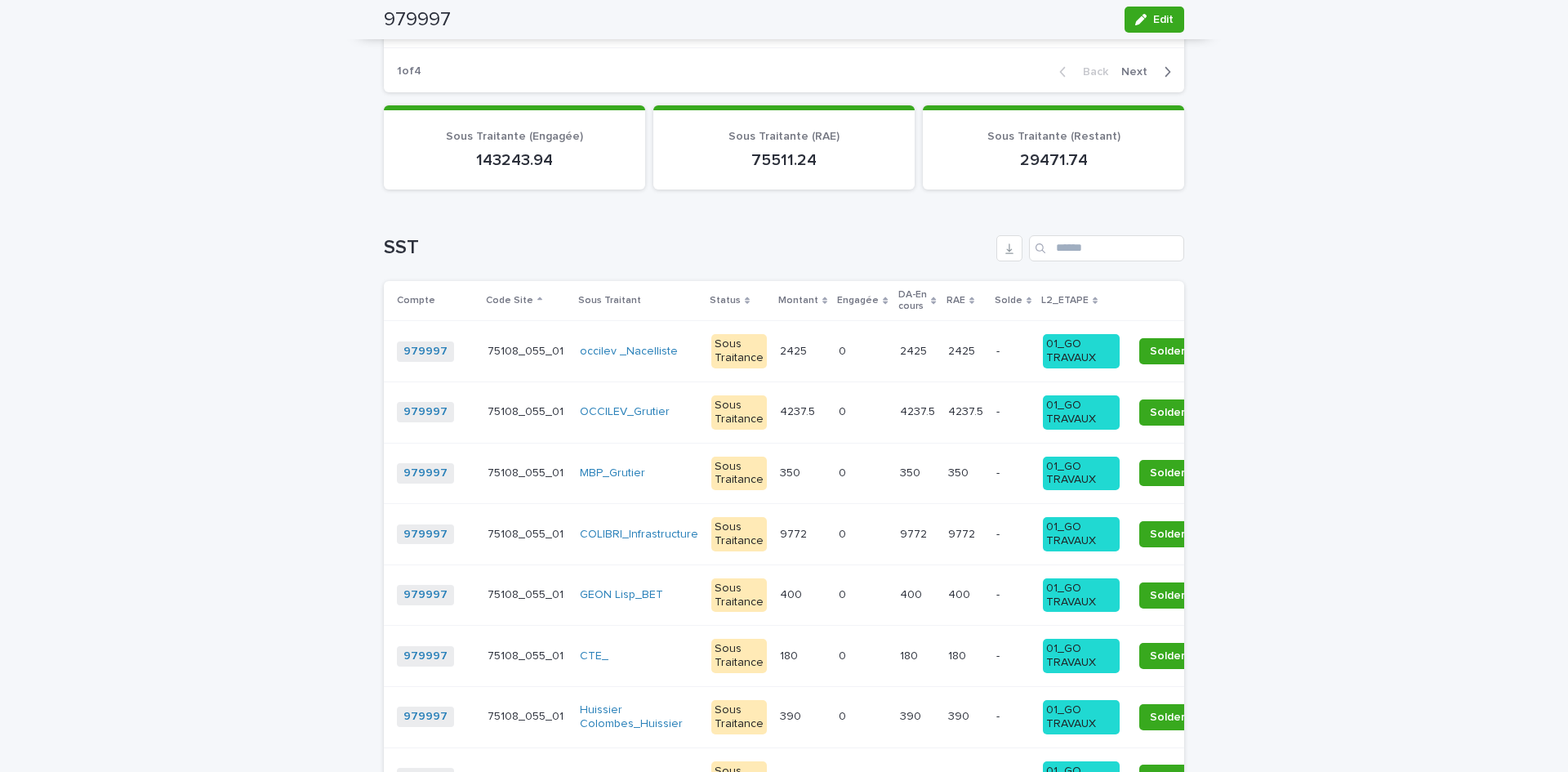
click at [1042, 297] on p "L2_ETAPE" at bounding box center [1065, 301] width 47 height 18
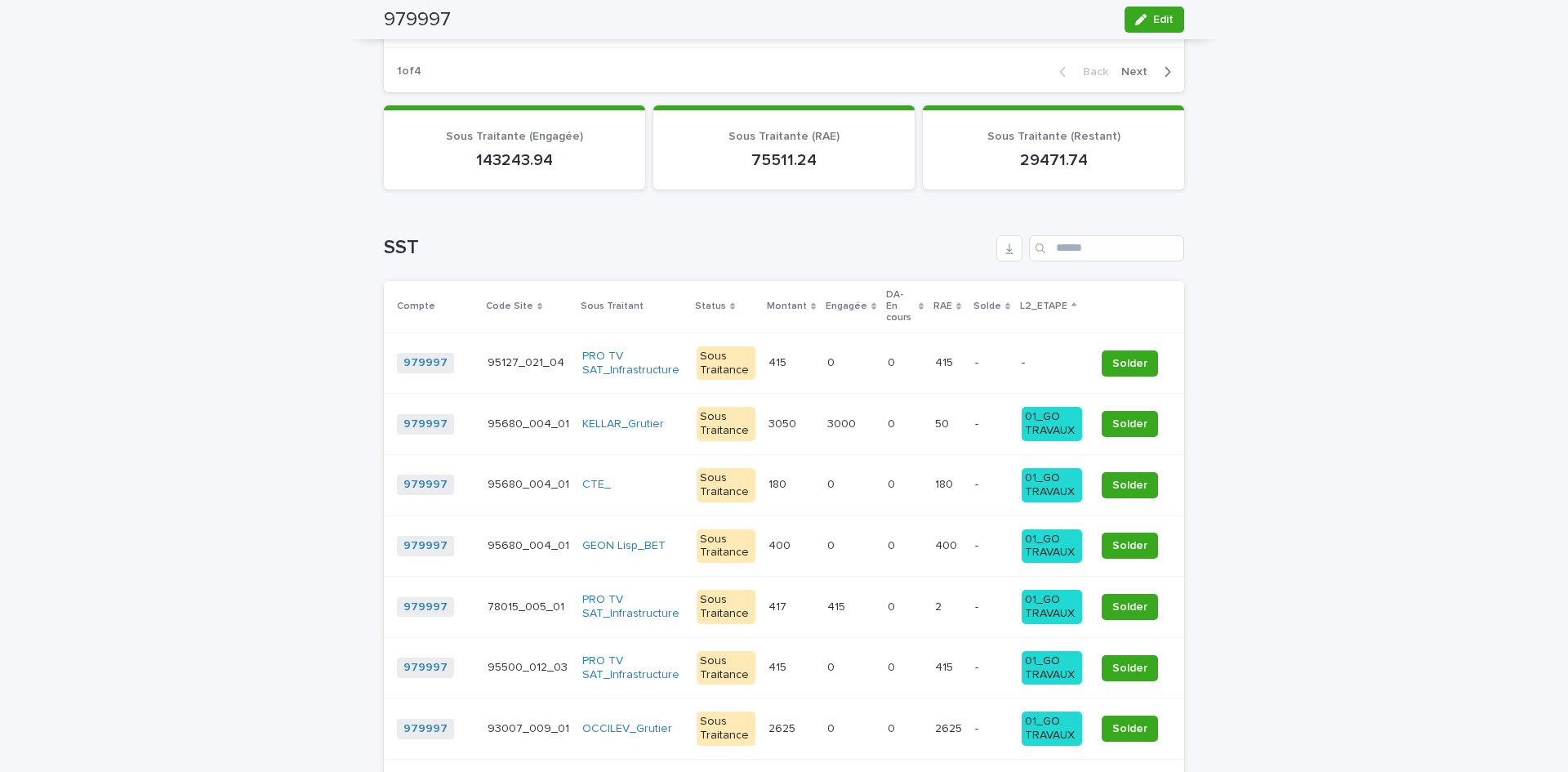
click at [1044, 297] on p "L2_ETAPE" at bounding box center [1044, 306] width 47 height 18
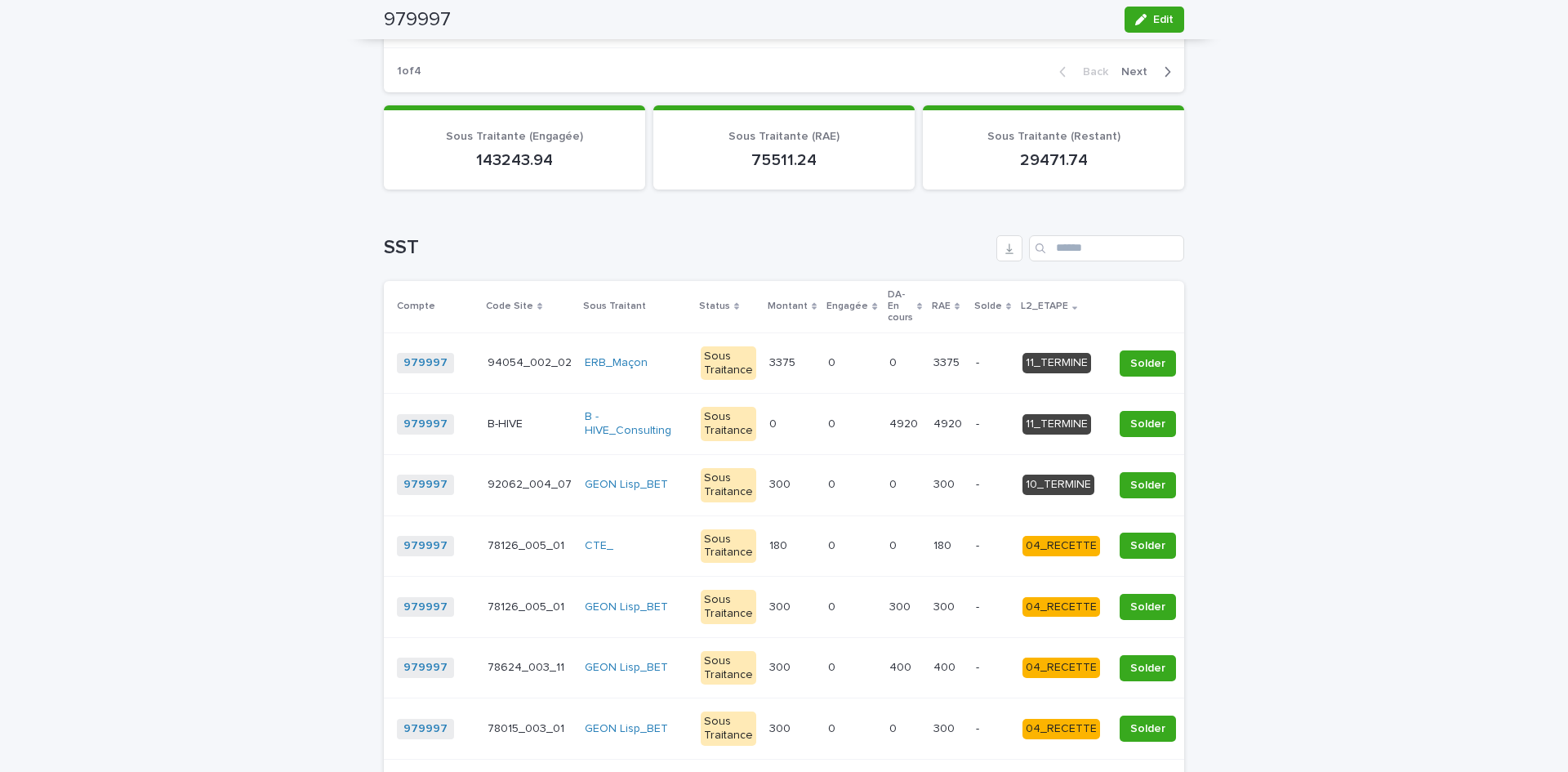
click at [492, 358] on p "94054_002_02" at bounding box center [531, 361] width 88 height 17
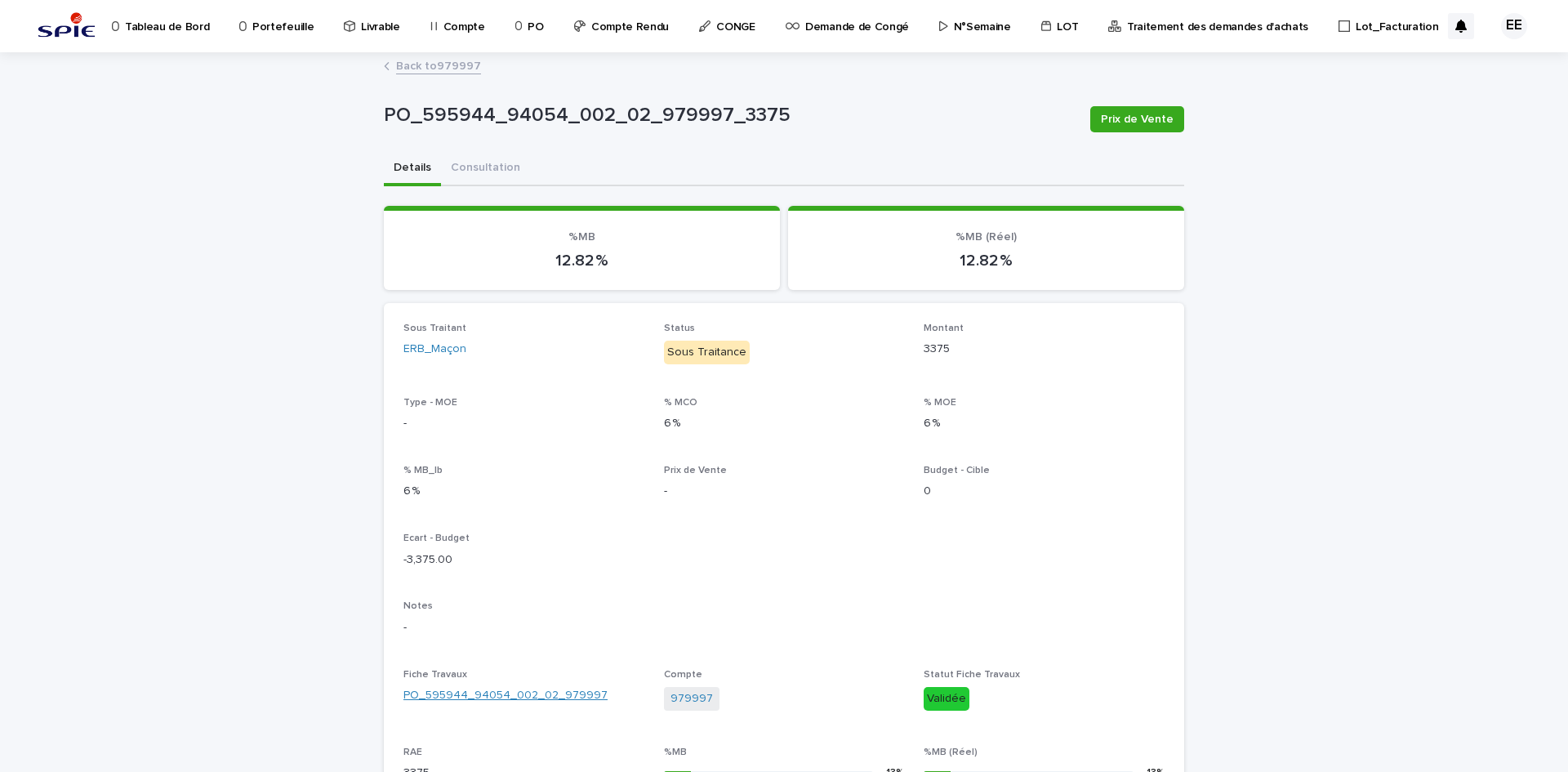
click at [515, 596] on link "PO_595944_94054_002_02_979997" at bounding box center [506, 695] width 204 height 17
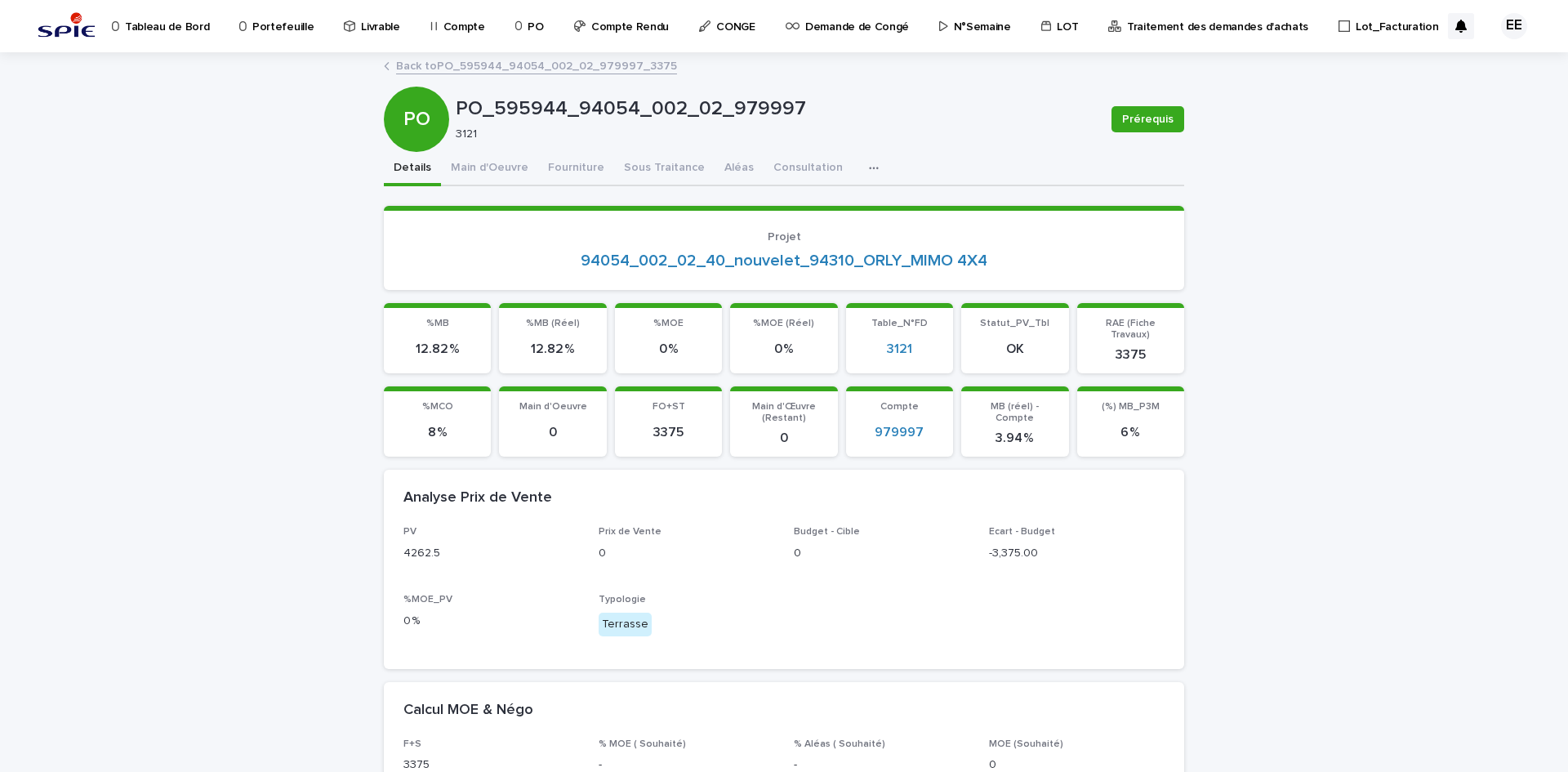
click at [500, 69] on link "Back to PO_595944_94054_002_02_979997_3375" at bounding box center [536, 65] width 281 height 19
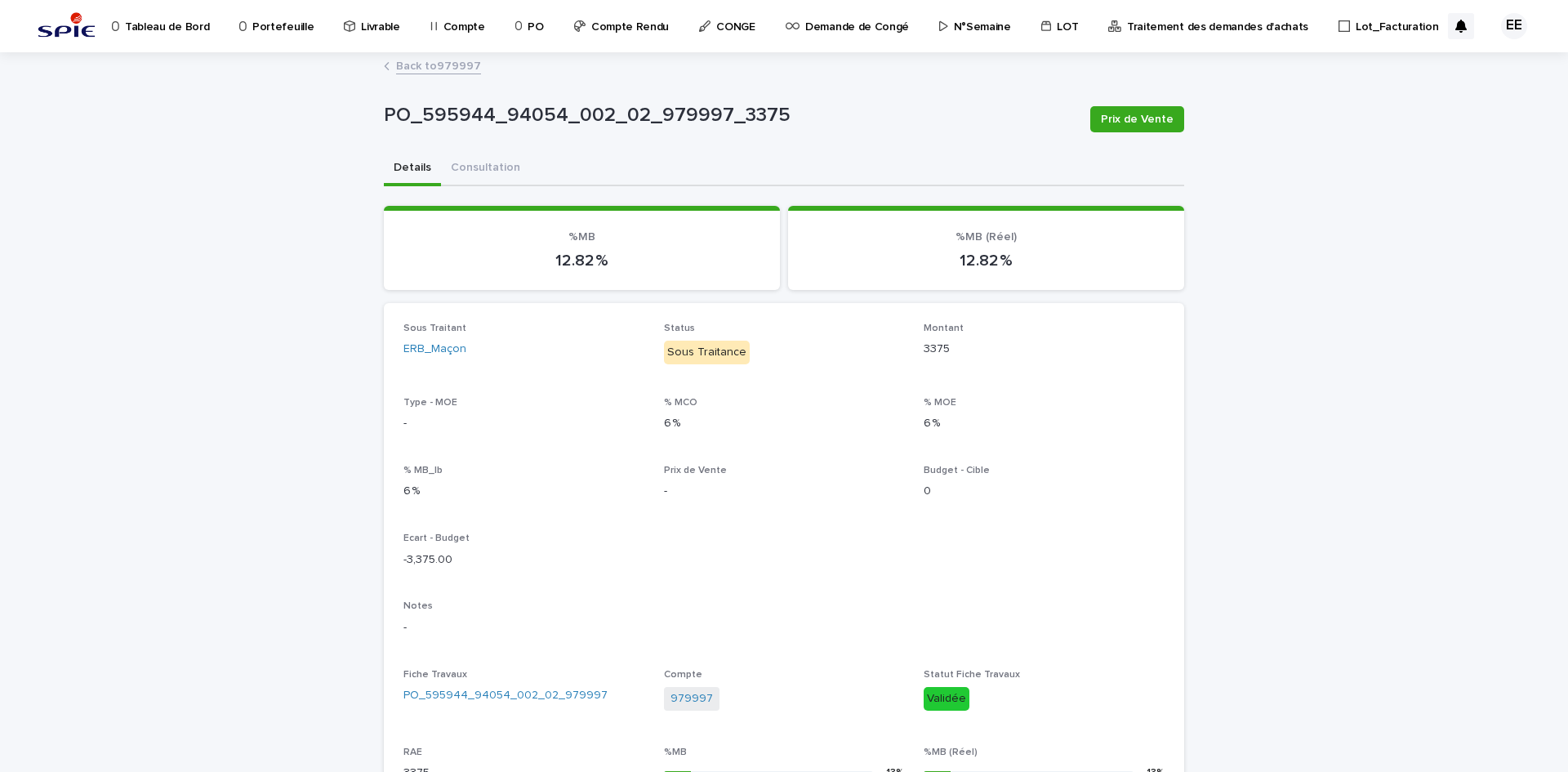
click at [441, 63] on link "Back to 979997" at bounding box center [439, 65] width 85 height 19
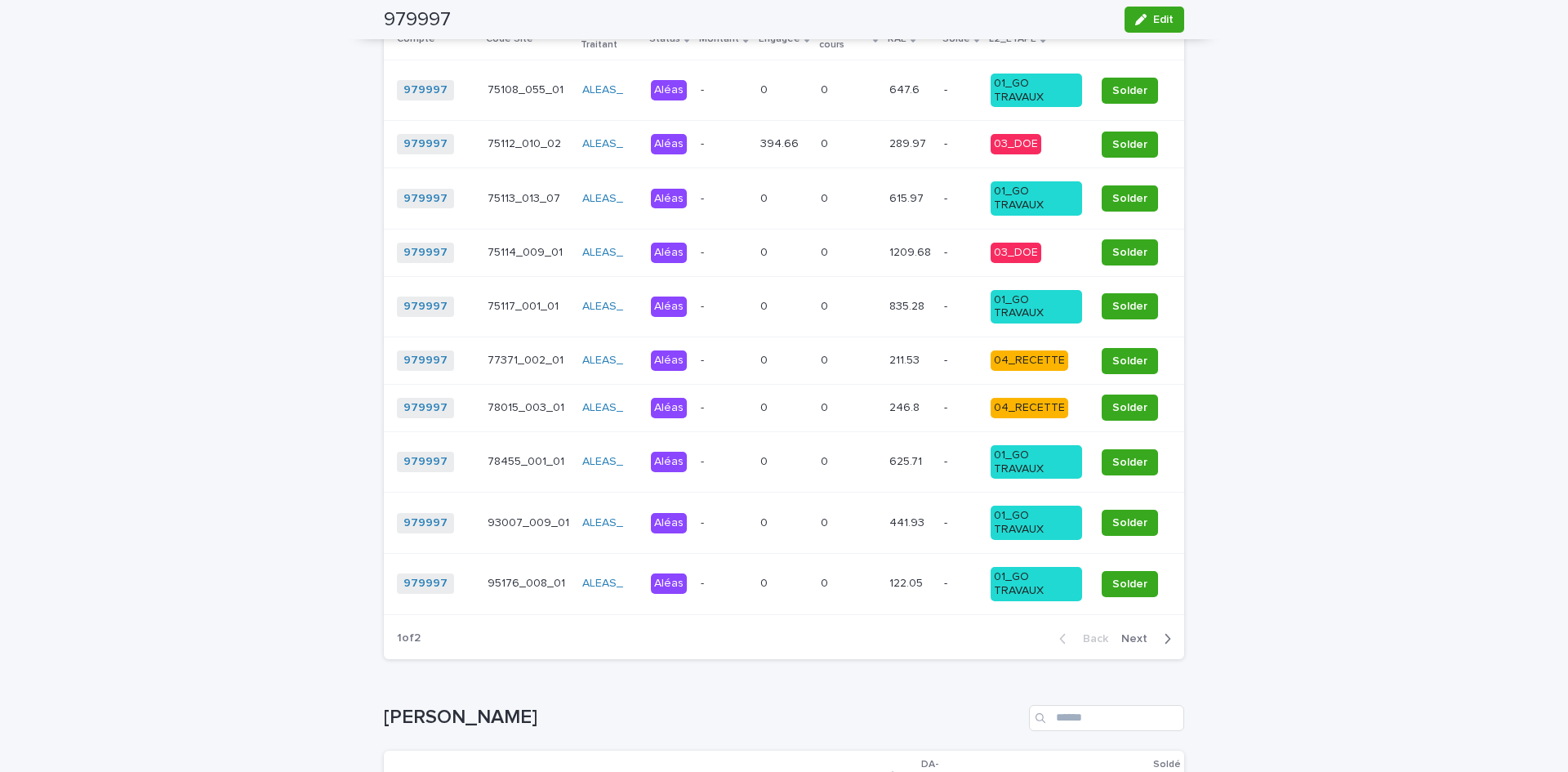
scroll to position [3431, 0]
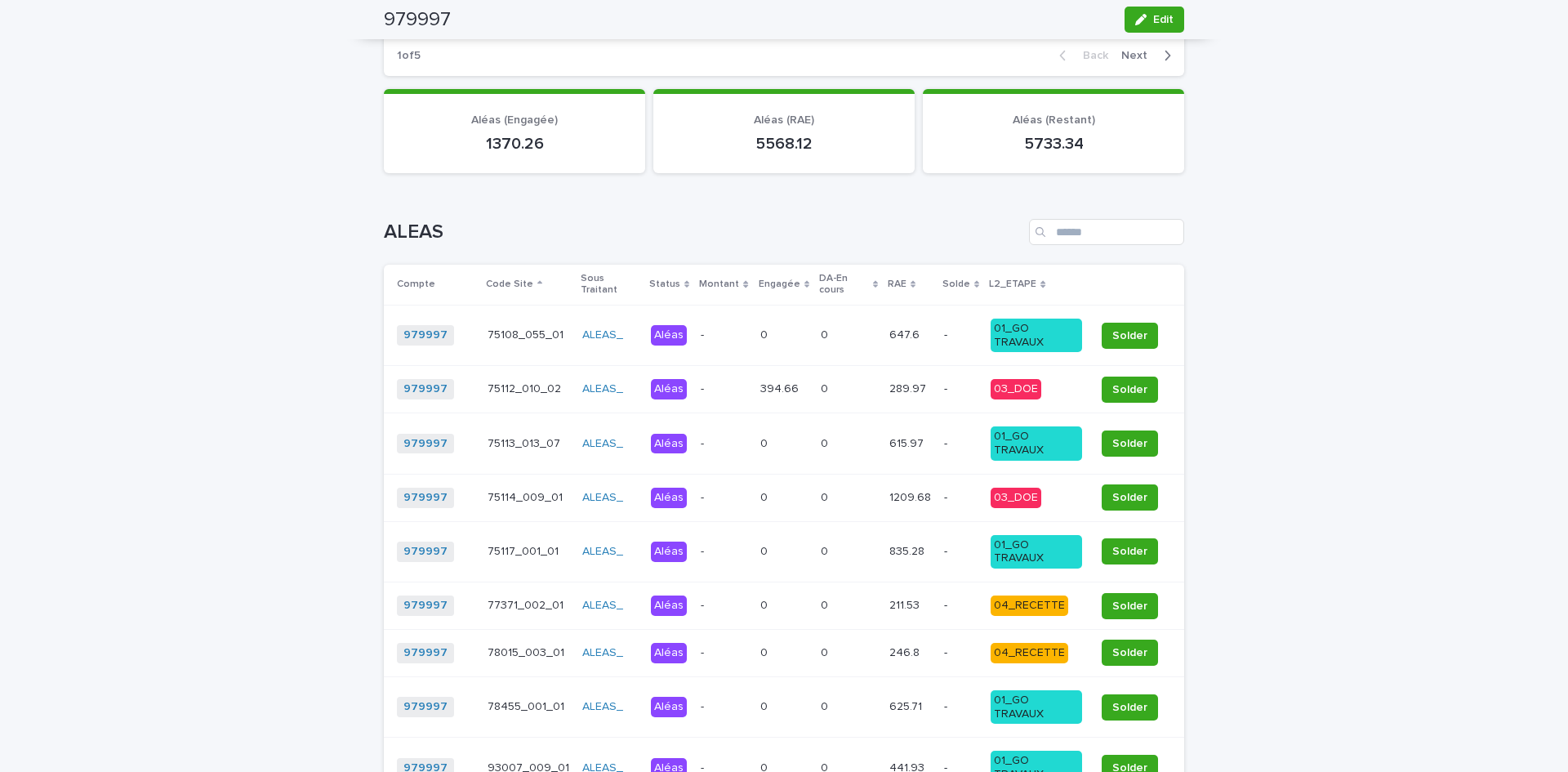
click at [1004, 291] on p "L2_ETAPE" at bounding box center [1013, 284] width 47 height 18
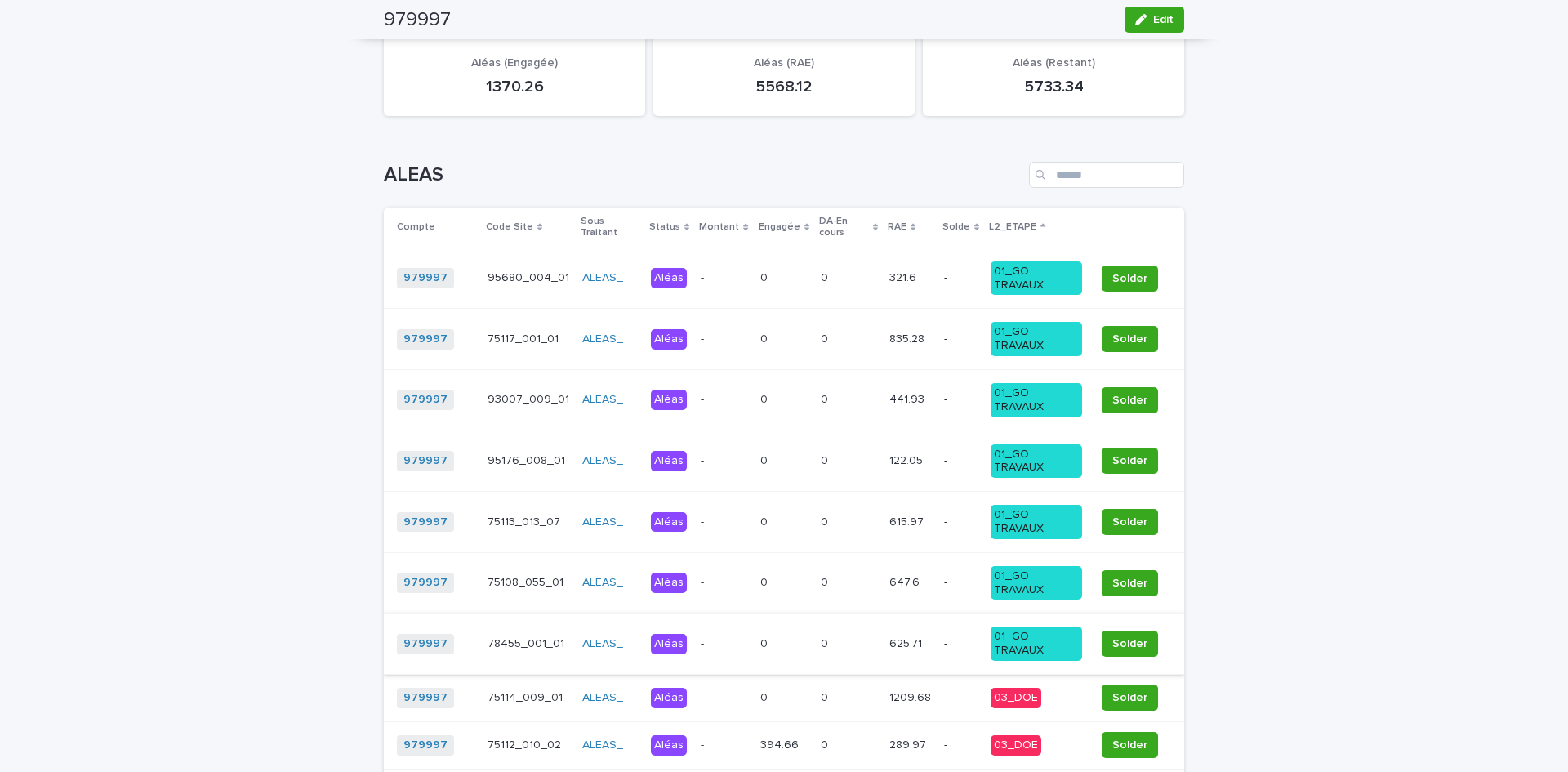
scroll to position [3512, 0]
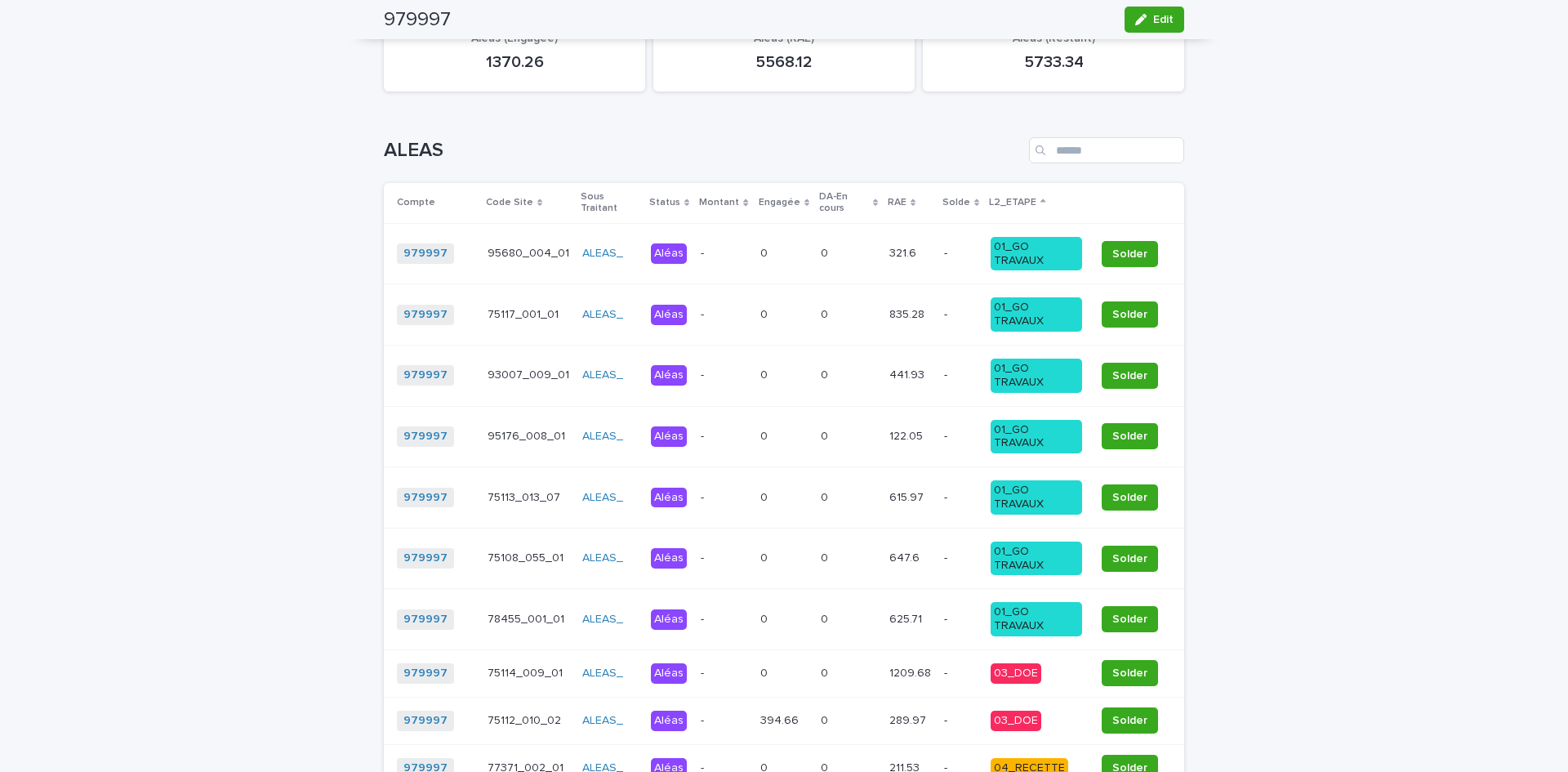
click at [1014, 207] on p "L2_ETAPE" at bounding box center [1013, 202] width 47 height 18
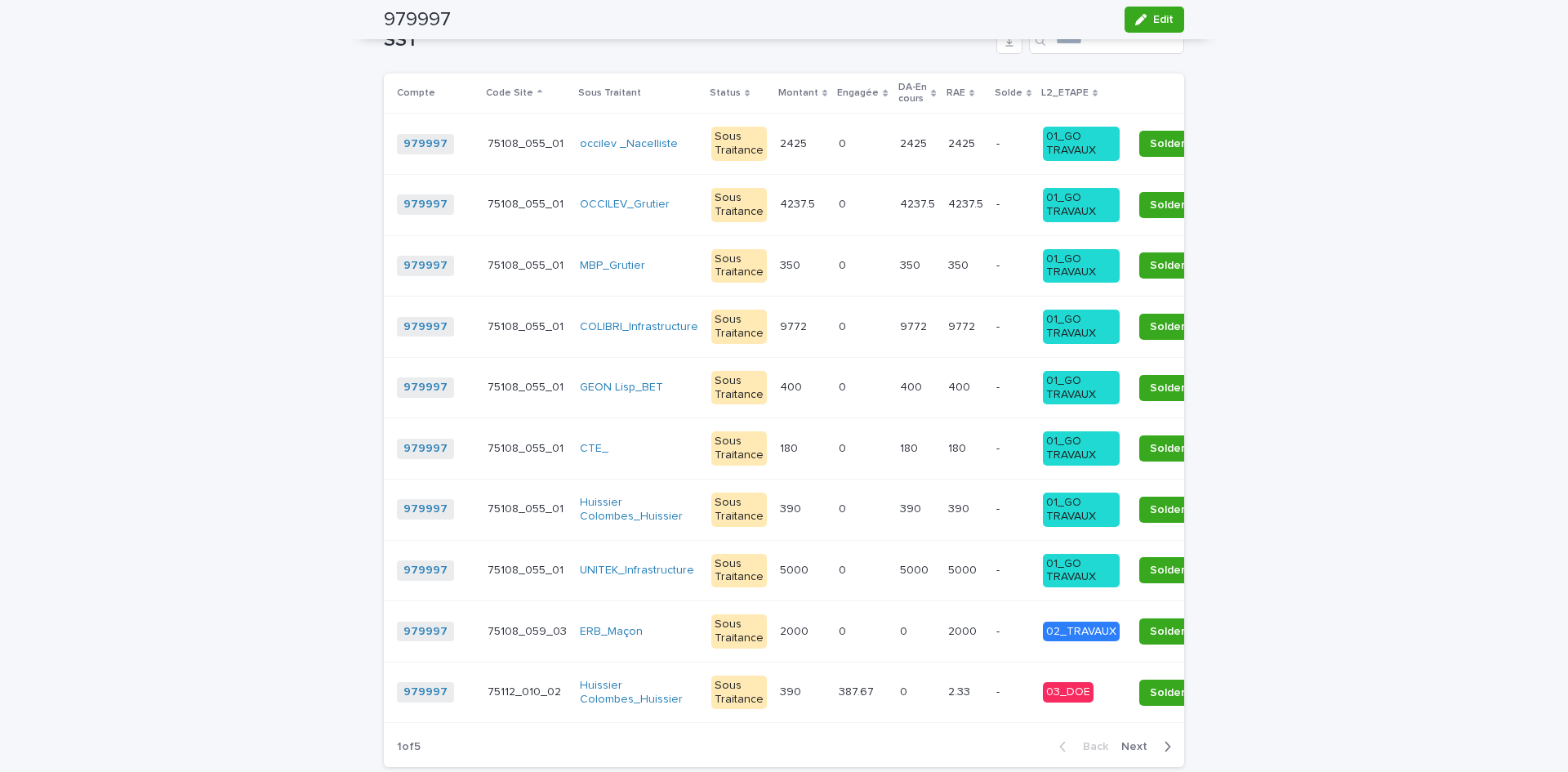
scroll to position [2696, 0]
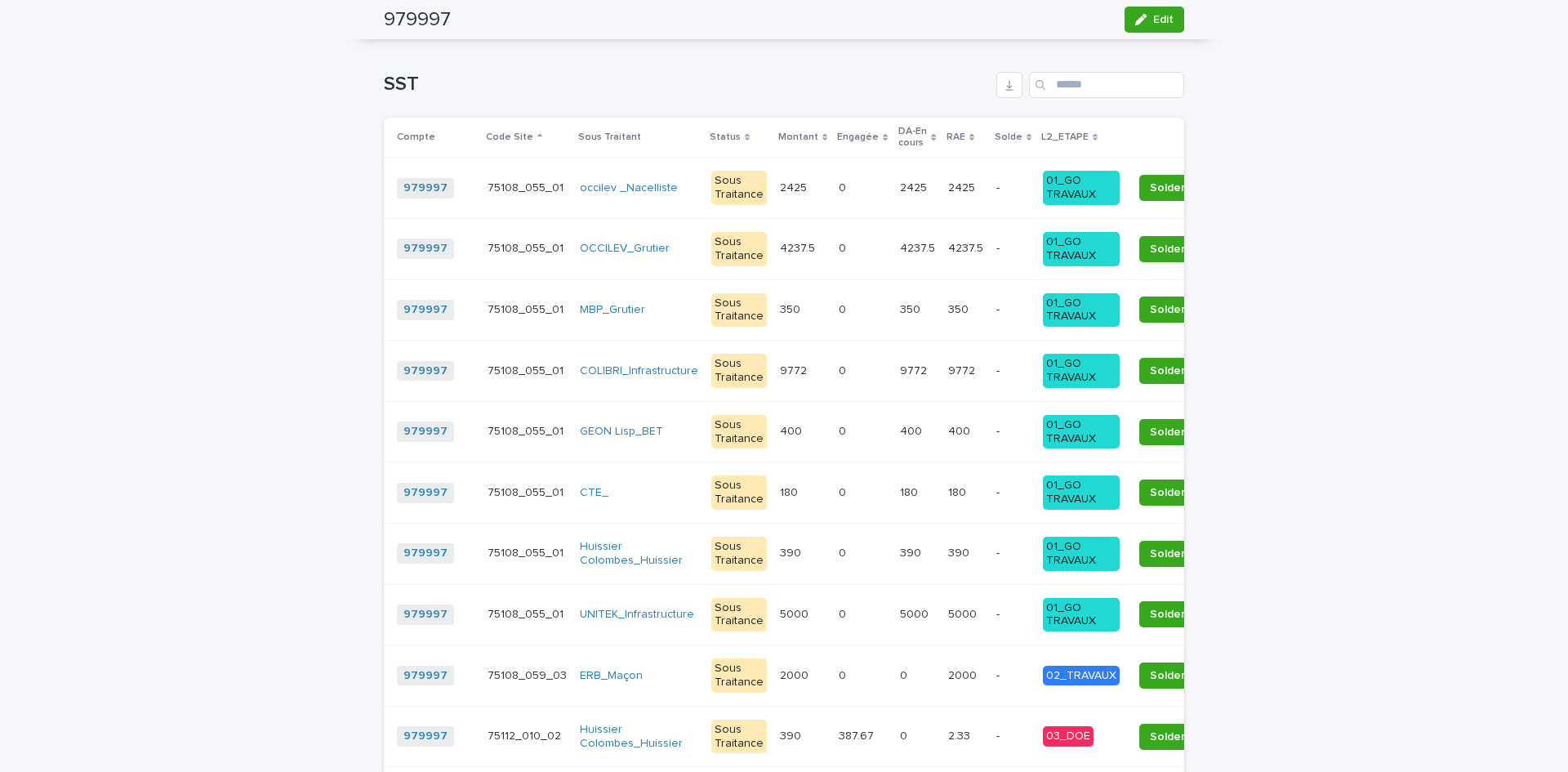
click at [1042, 138] on p "L2_ETAPE" at bounding box center [1065, 137] width 47 height 18
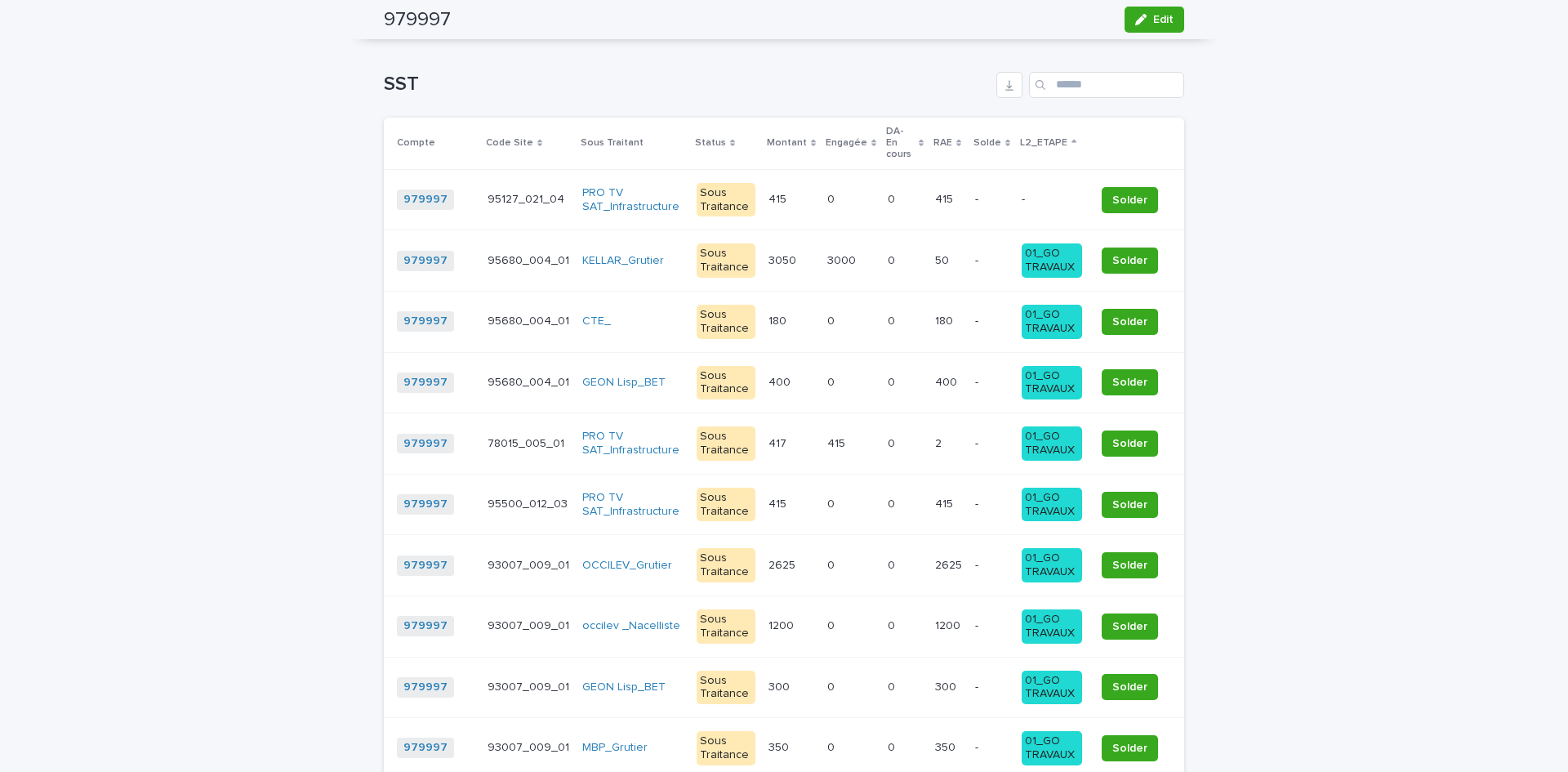
click at [1035, 138] on p "L2_ETAPE" at bounding box center [1044, 143] width 47 height 18
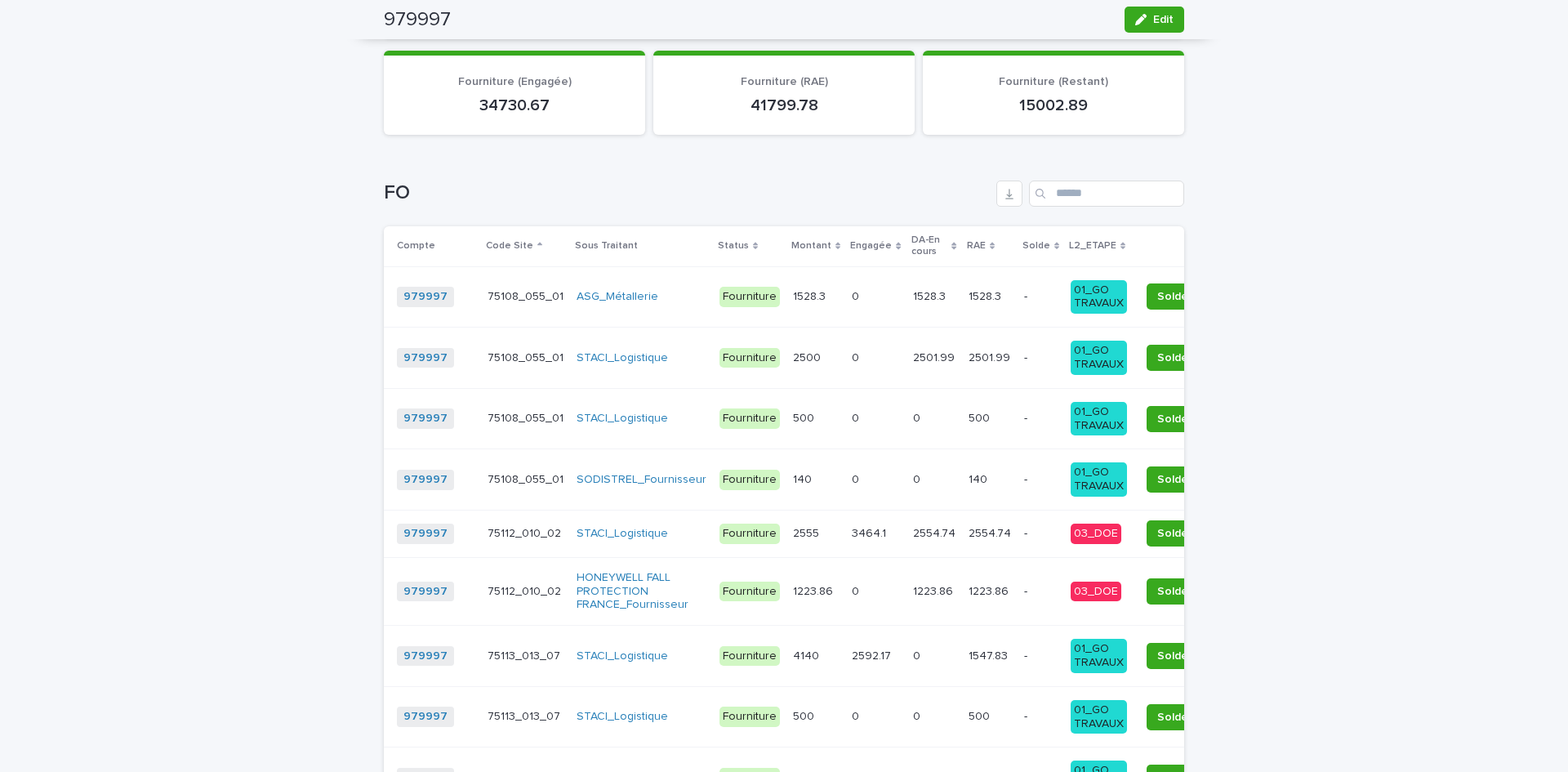
scroll to position [1716, 0]
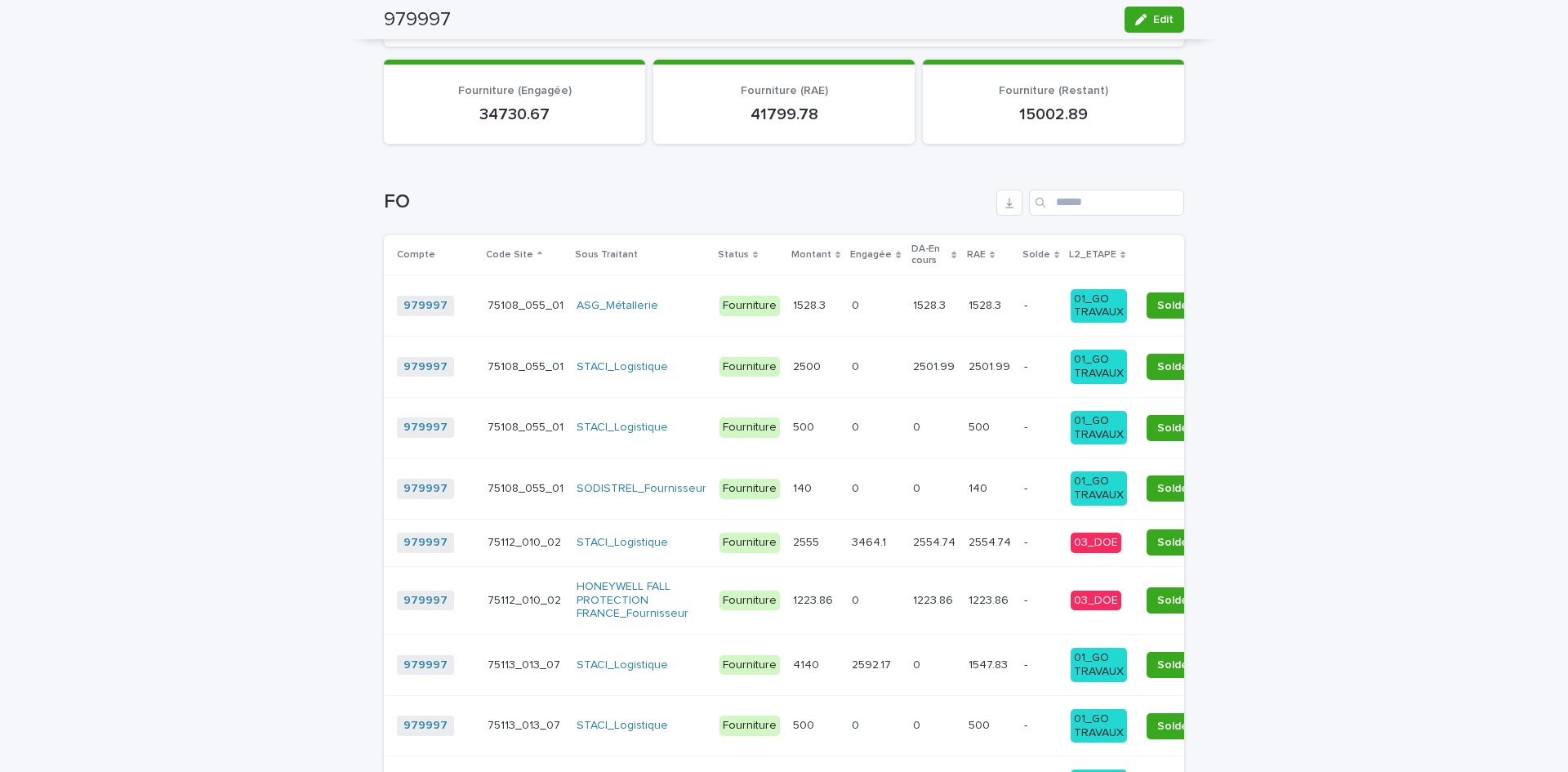
click at [1069, 246] on p "L2_ETAPE" at bounding box center [1092, 255] width 47 height 18
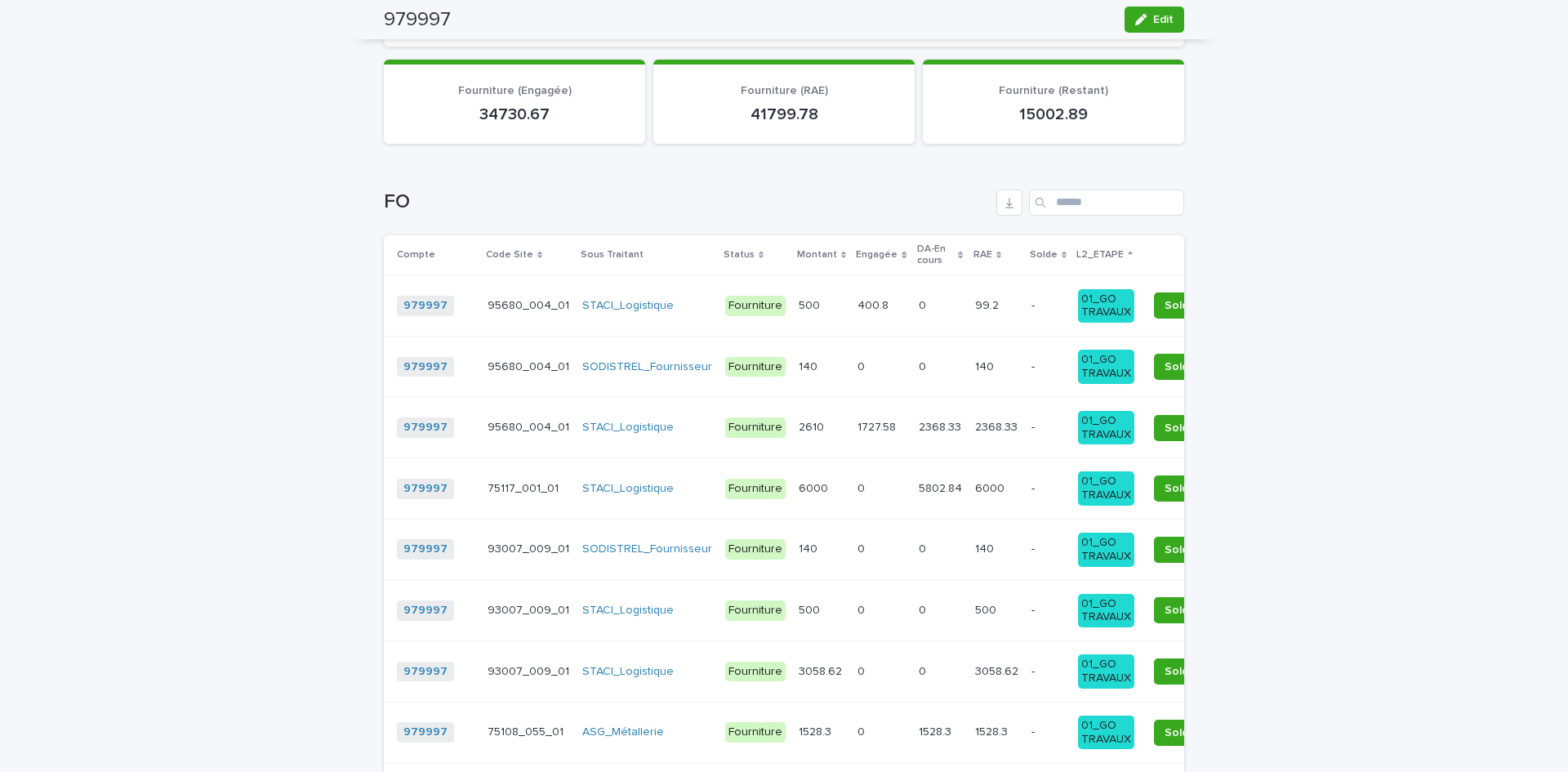
click at [1076, 246] on p "L2_ETAPE" at bounding box center [1099, 255] width 47 height 18
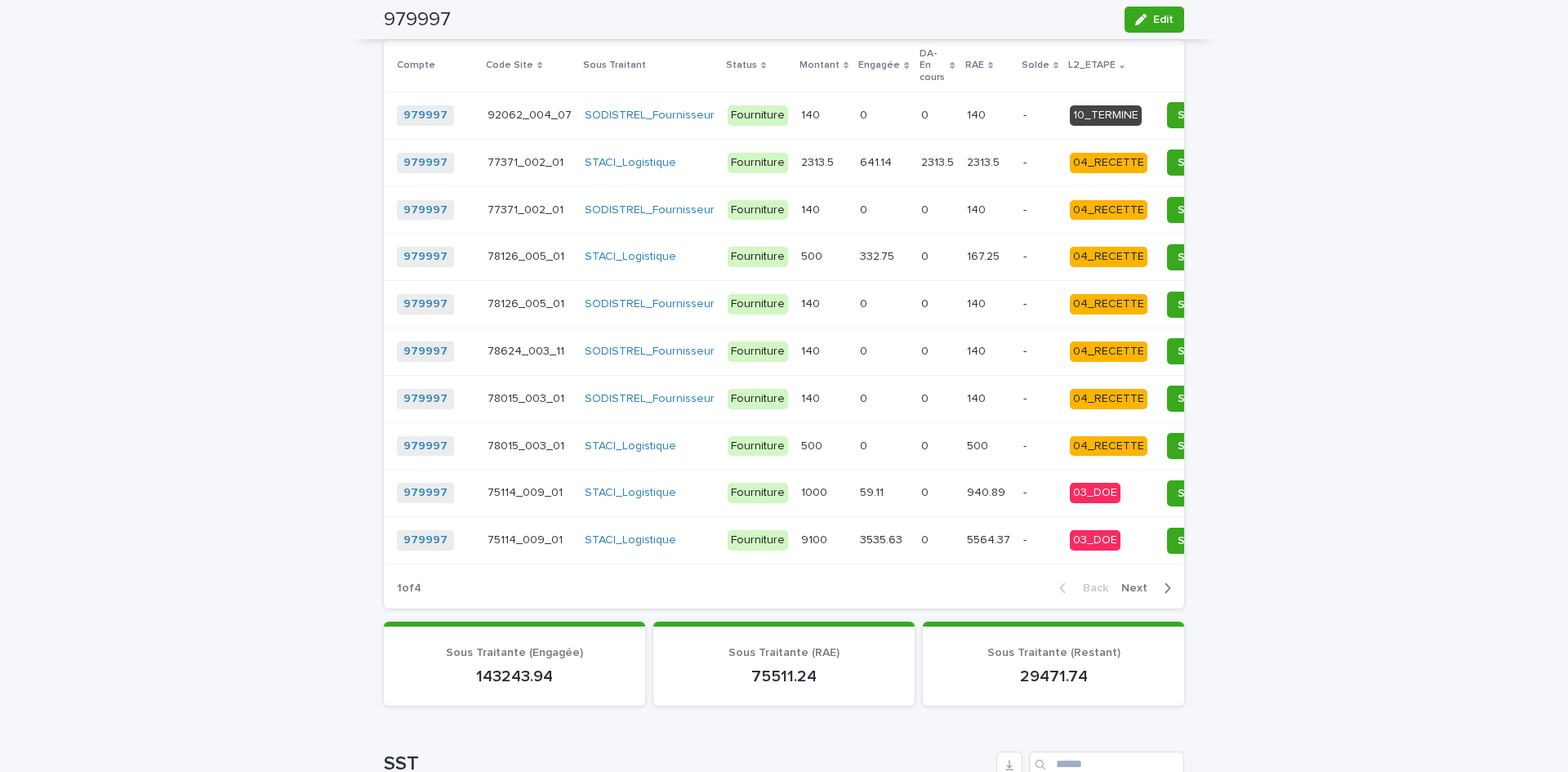
scroll to position [2287, 0]
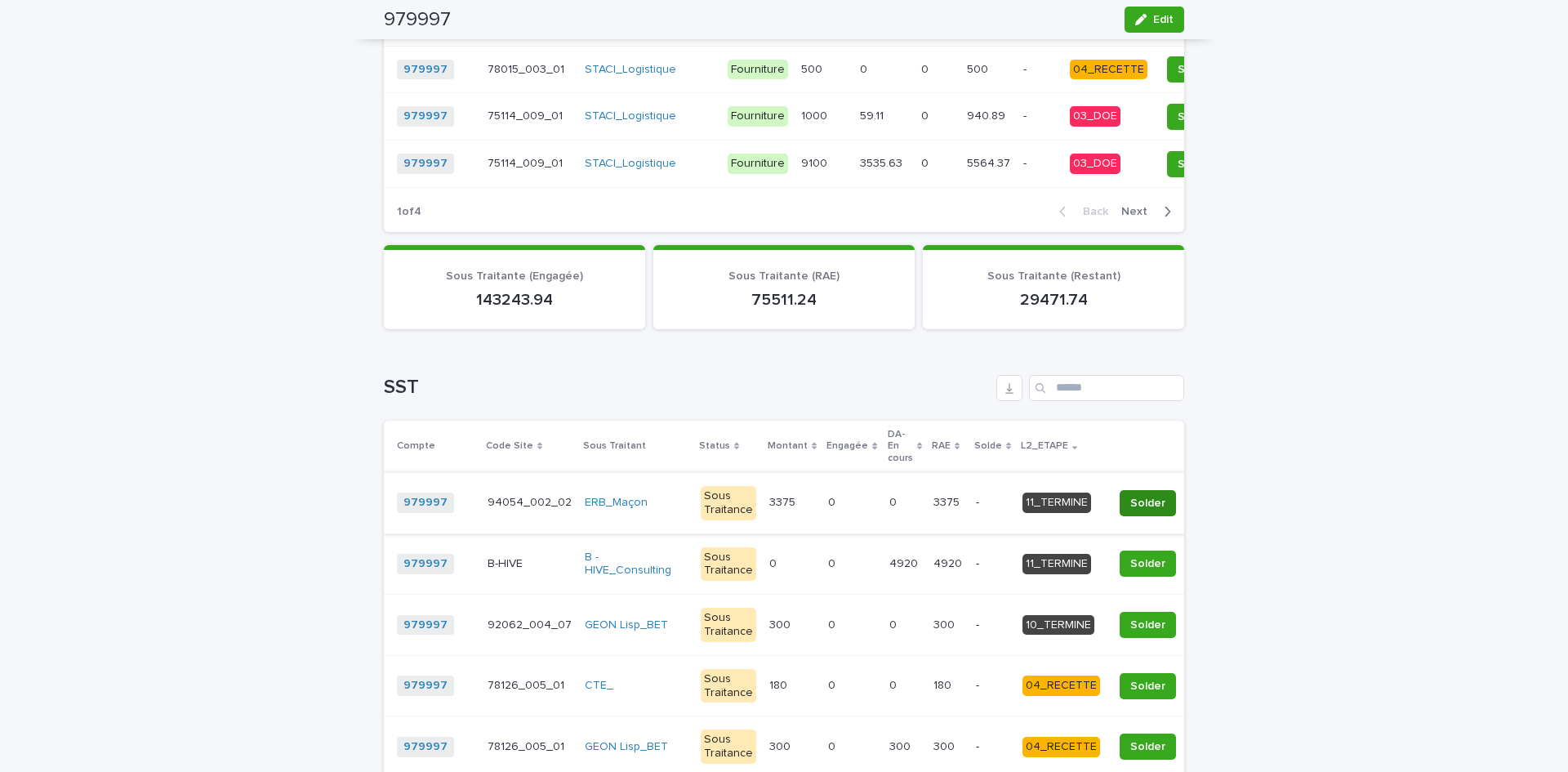
click at [1130, 495] on span "Solder" at bounding box center [1147, 503] width 35 height 16
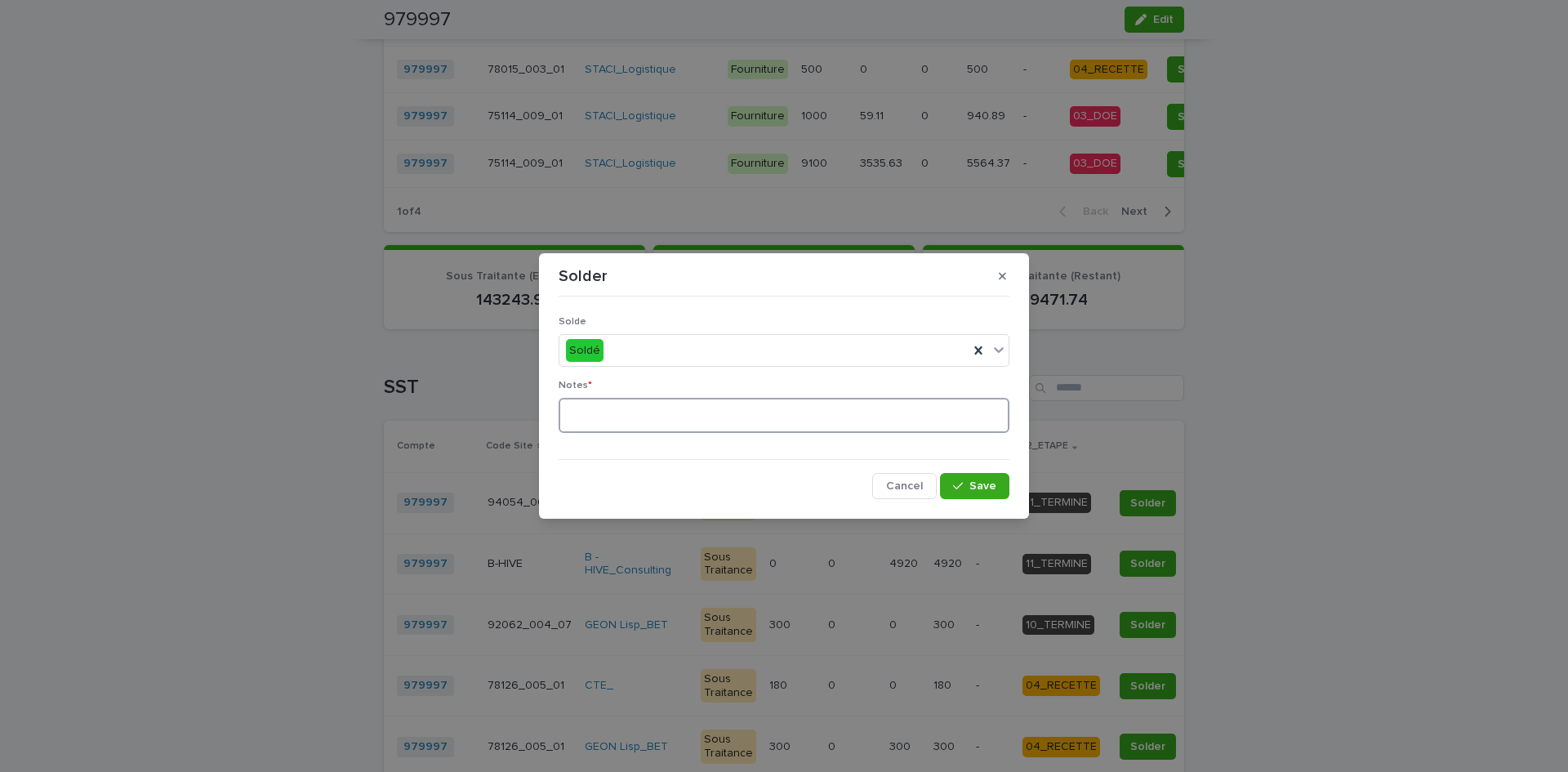
click at [691, 423] on textarea at bounding box center [784, 415] width 450 height 35
type textarea "*"
type textarea "**********"
click at [969, 476] on button "Save" at bounding box center [974, 486] width 70 height 26
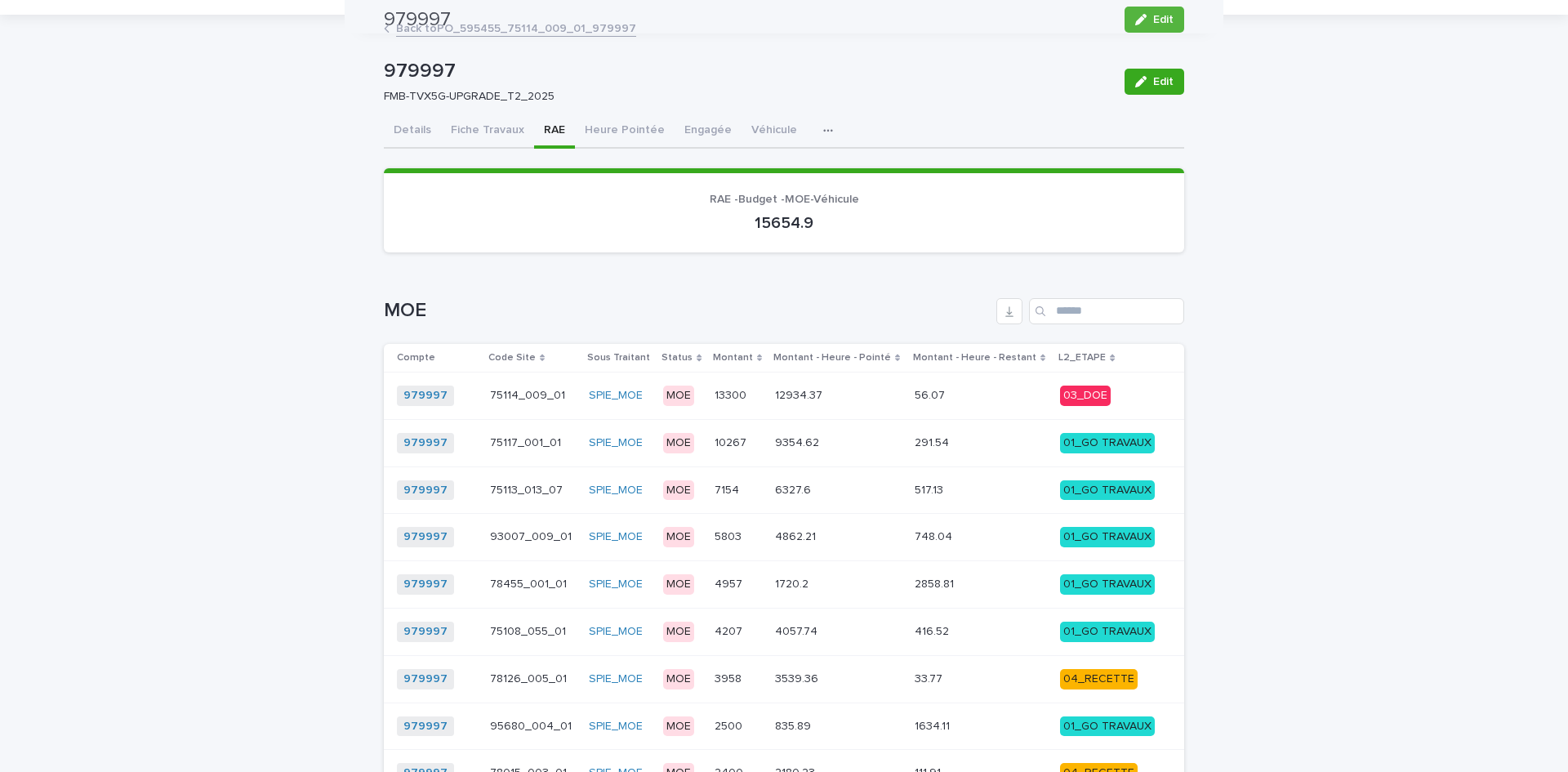
scroll to position [0, 0]
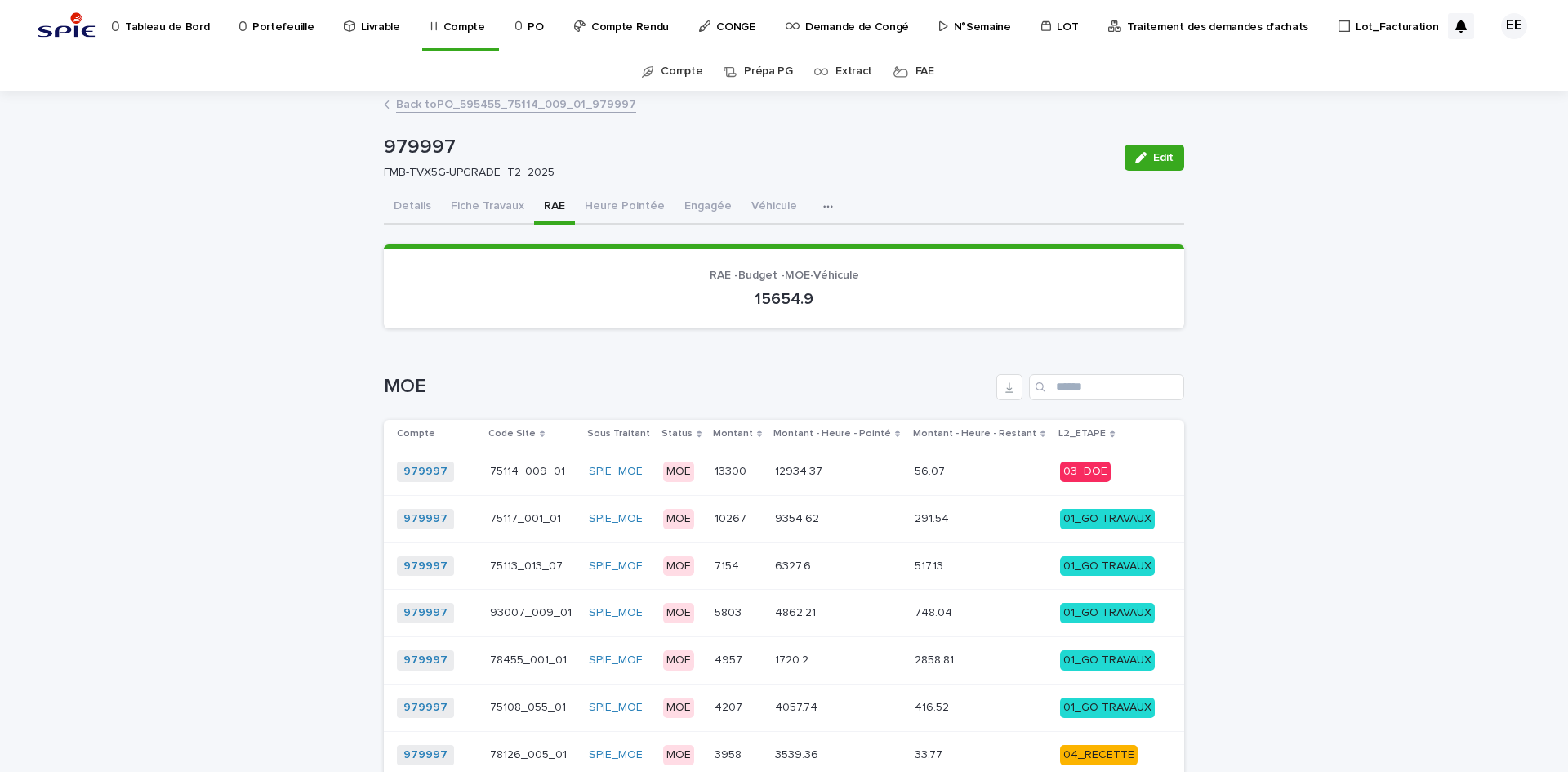
click at [447, 107] on link "Back to PO_595455_75114_009_01_979997" at bounding box center [516, 103] width 240 height 19
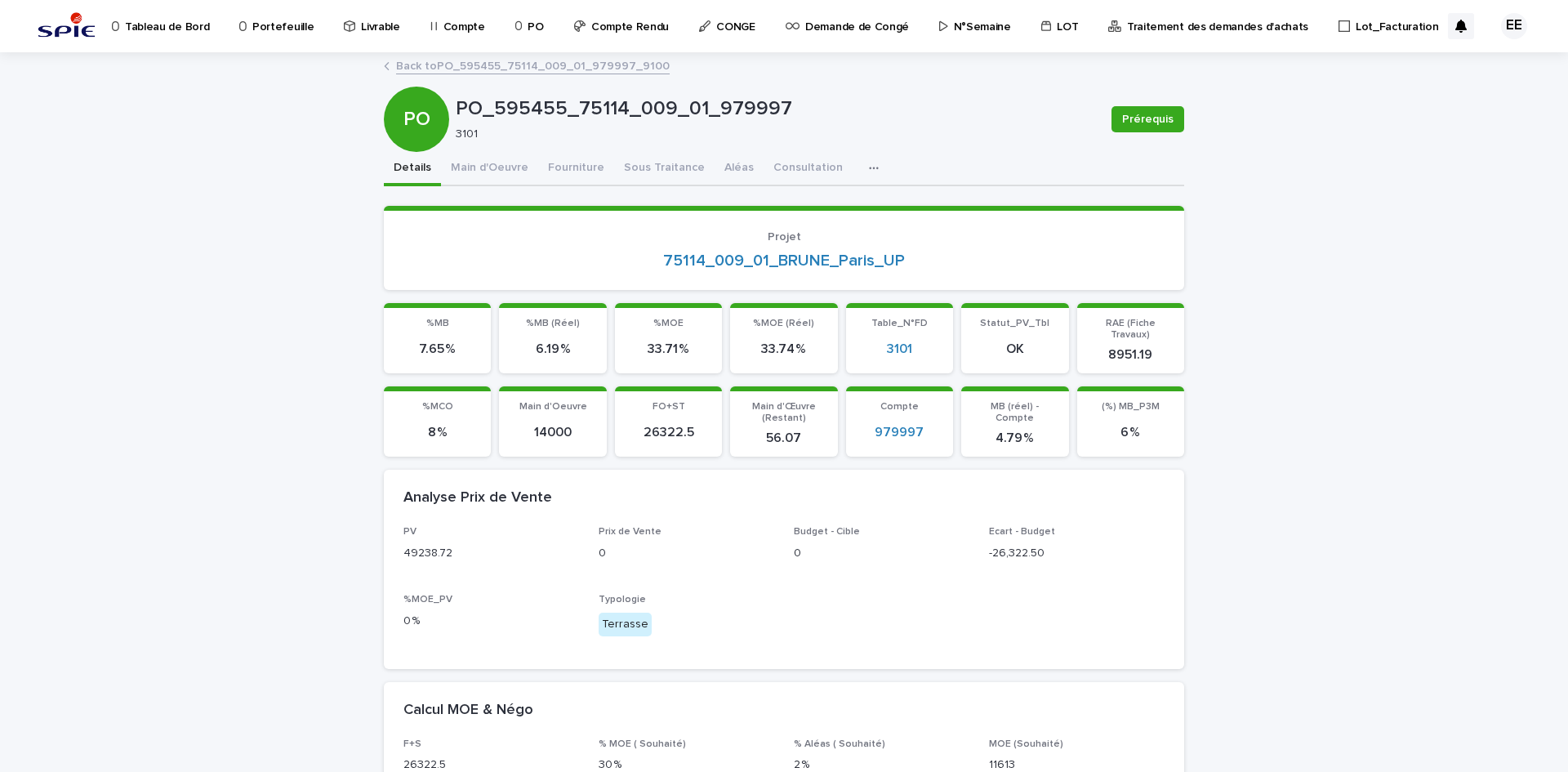
click at [552, 60] on link "Back to PO_595455_75114_009_01_979997_9100" at bounding box center [533, 65] width 274 height 19
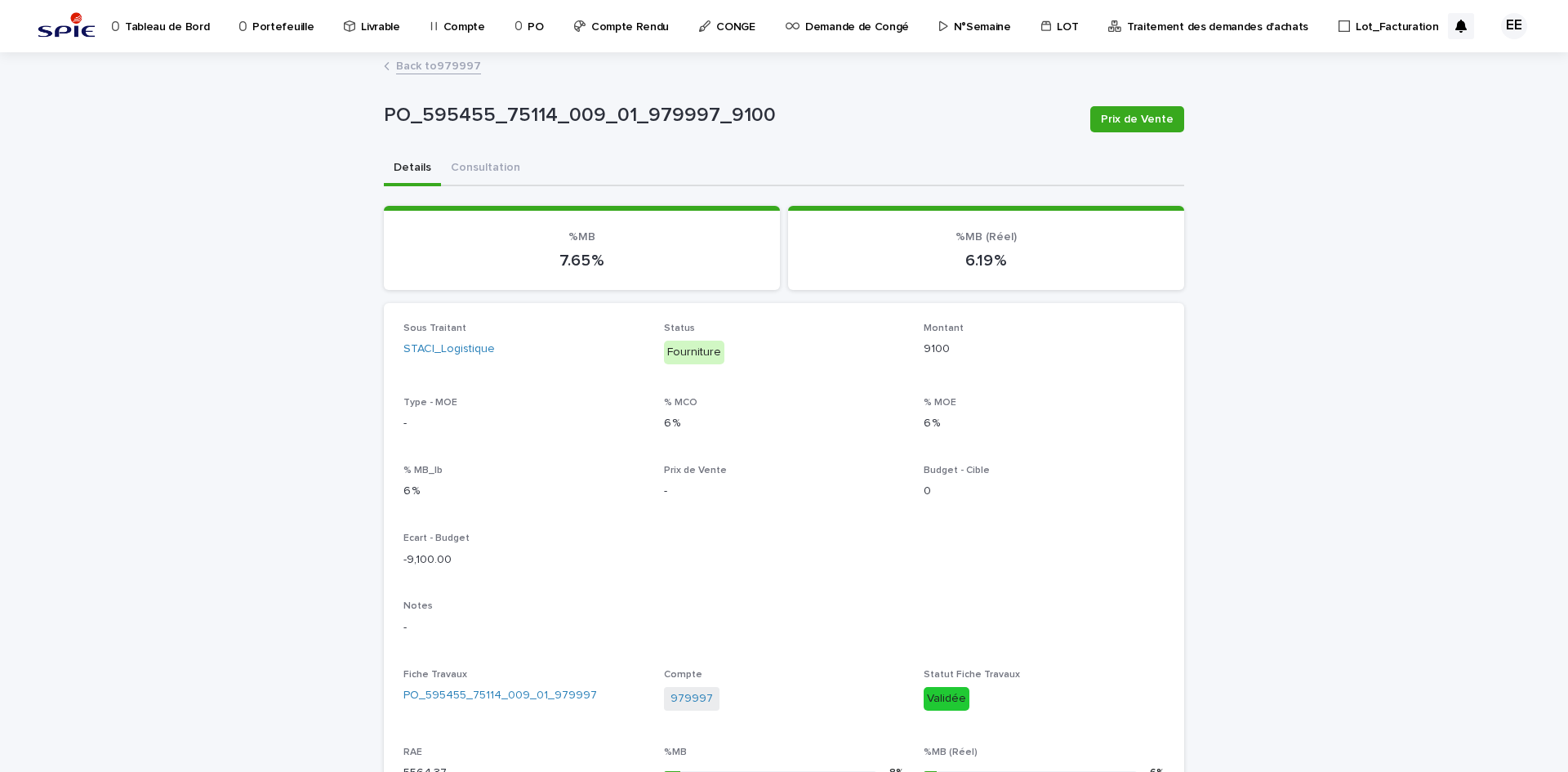
click at [444, 60] on link "Back to 979997" at bounding box center [439, 65] width 85 height 19
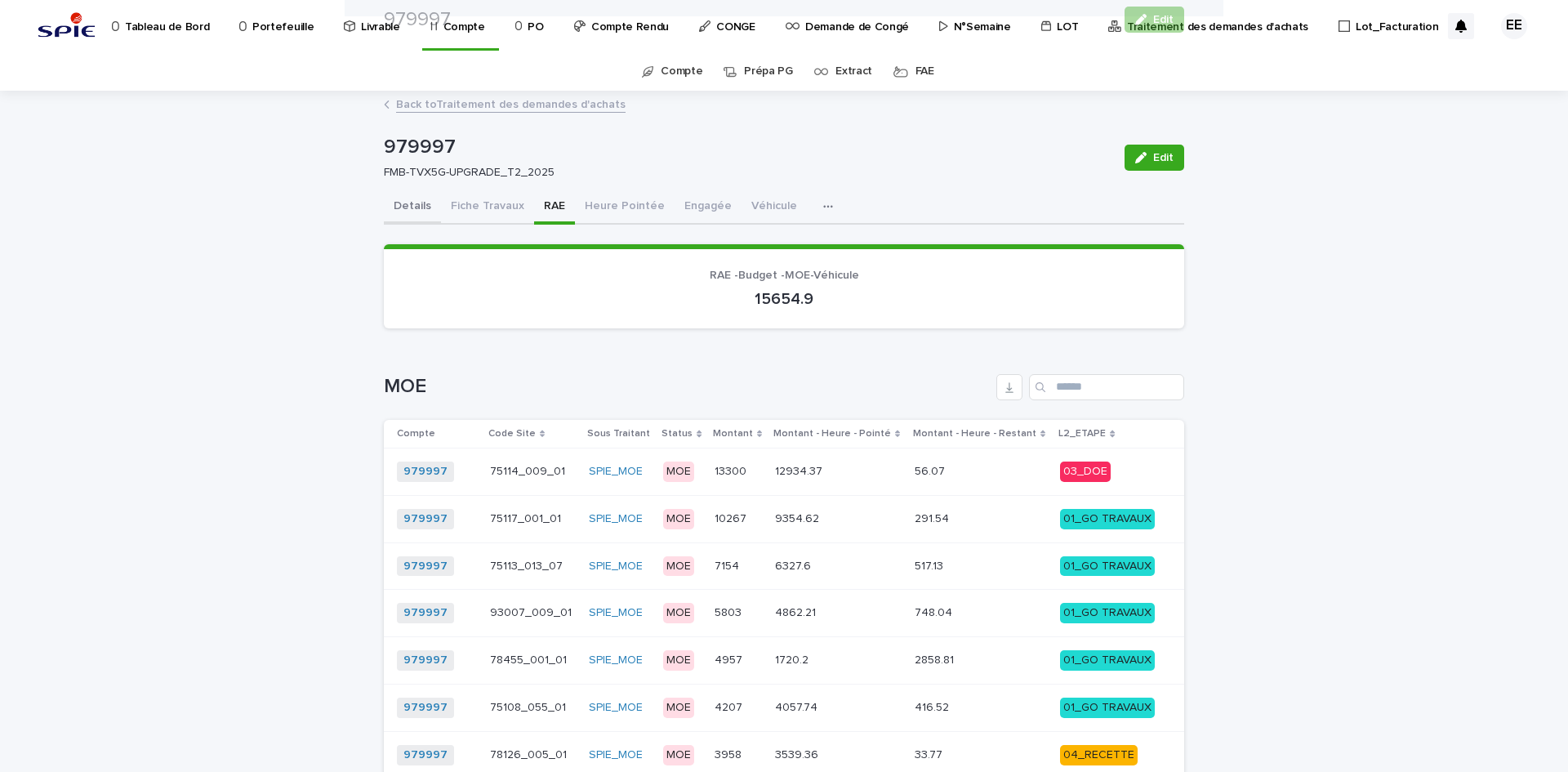
drag, startPoint x: 392, startPoint y: 209, endPoint x: 389, endPoint y: 219, distance: 10.4
click at [392, 209] on button "Details" at bounding box center [412, 208] width 57 height 34
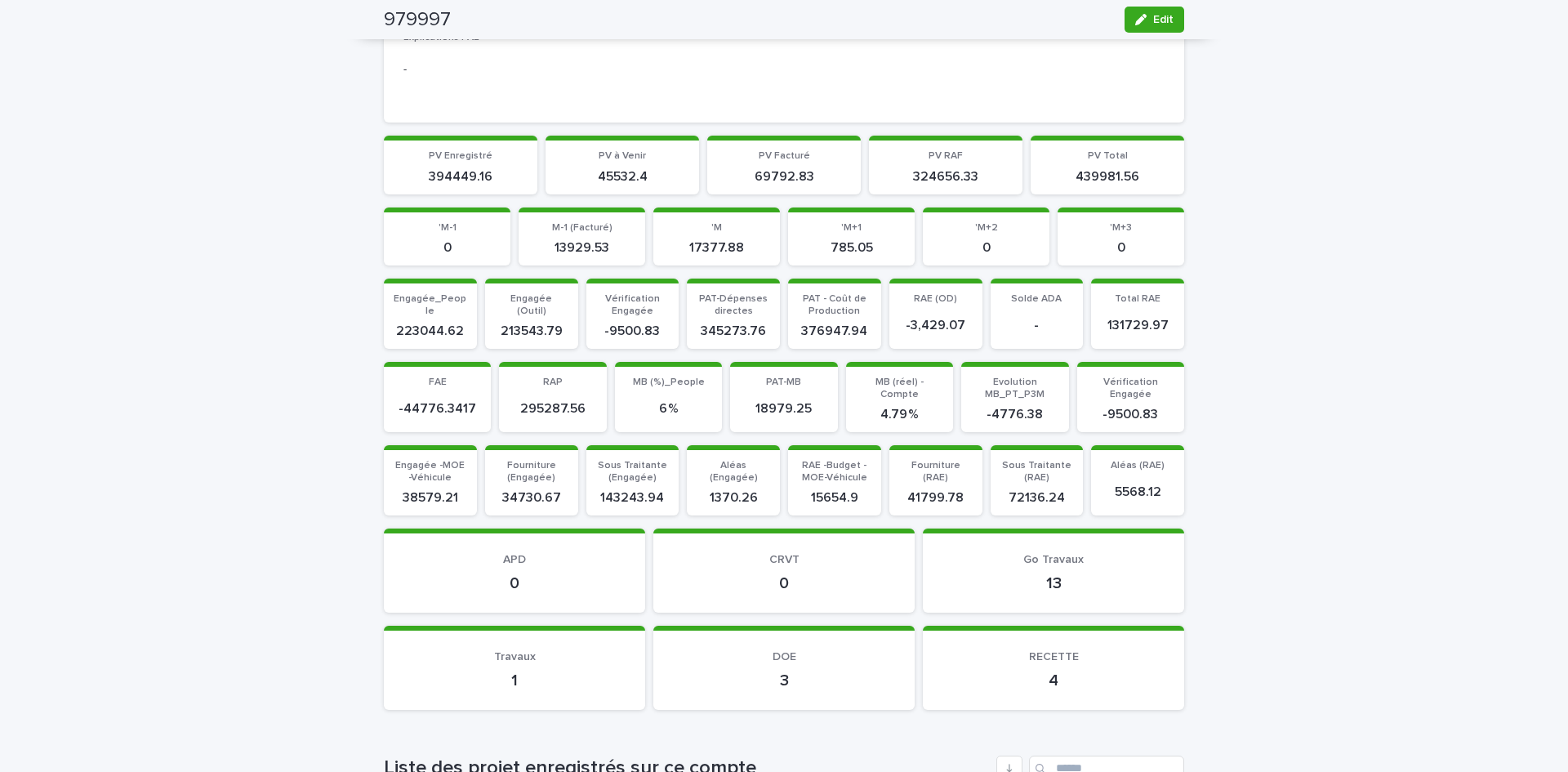
scroll to position [1307, 0]
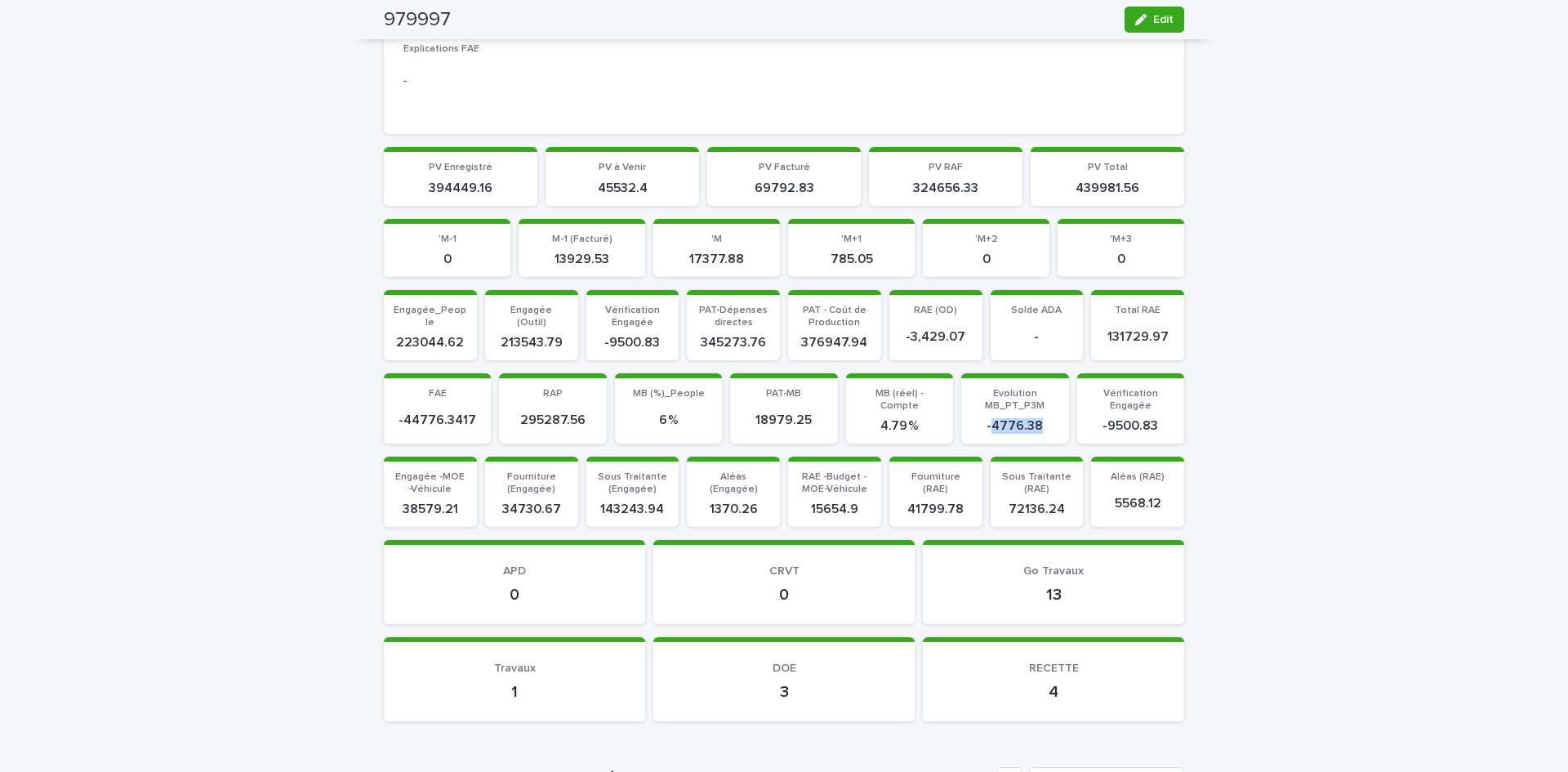
drag, startPoint x: 988, startPoint y: 422, endPoint x: 1033, endPoint y: 427, distance: 45.3
click at [1033, 427] on p "-4776.38" at bounding box center [1015, 425] width 88 height 15
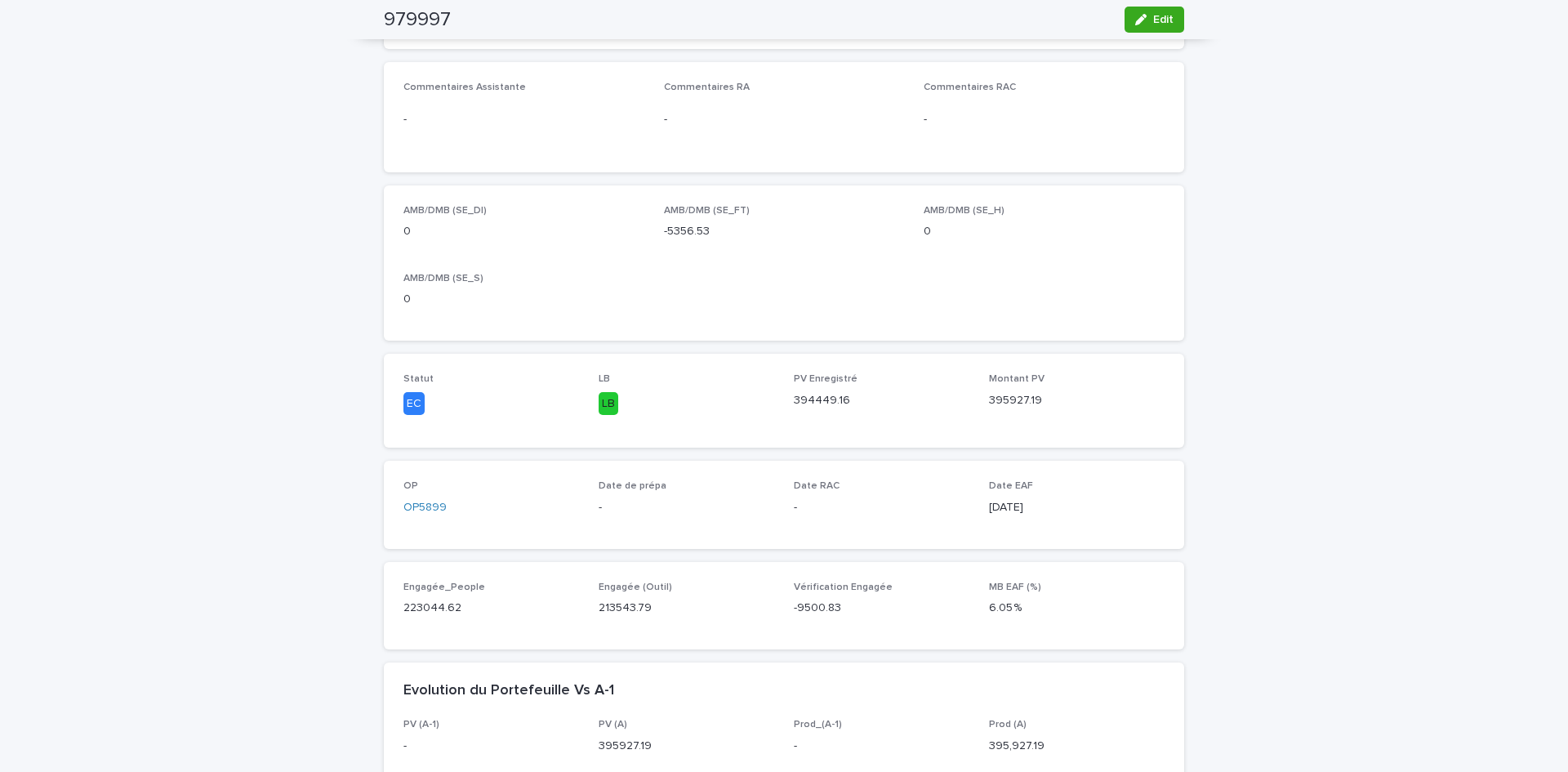
scroll to position [0, 0]
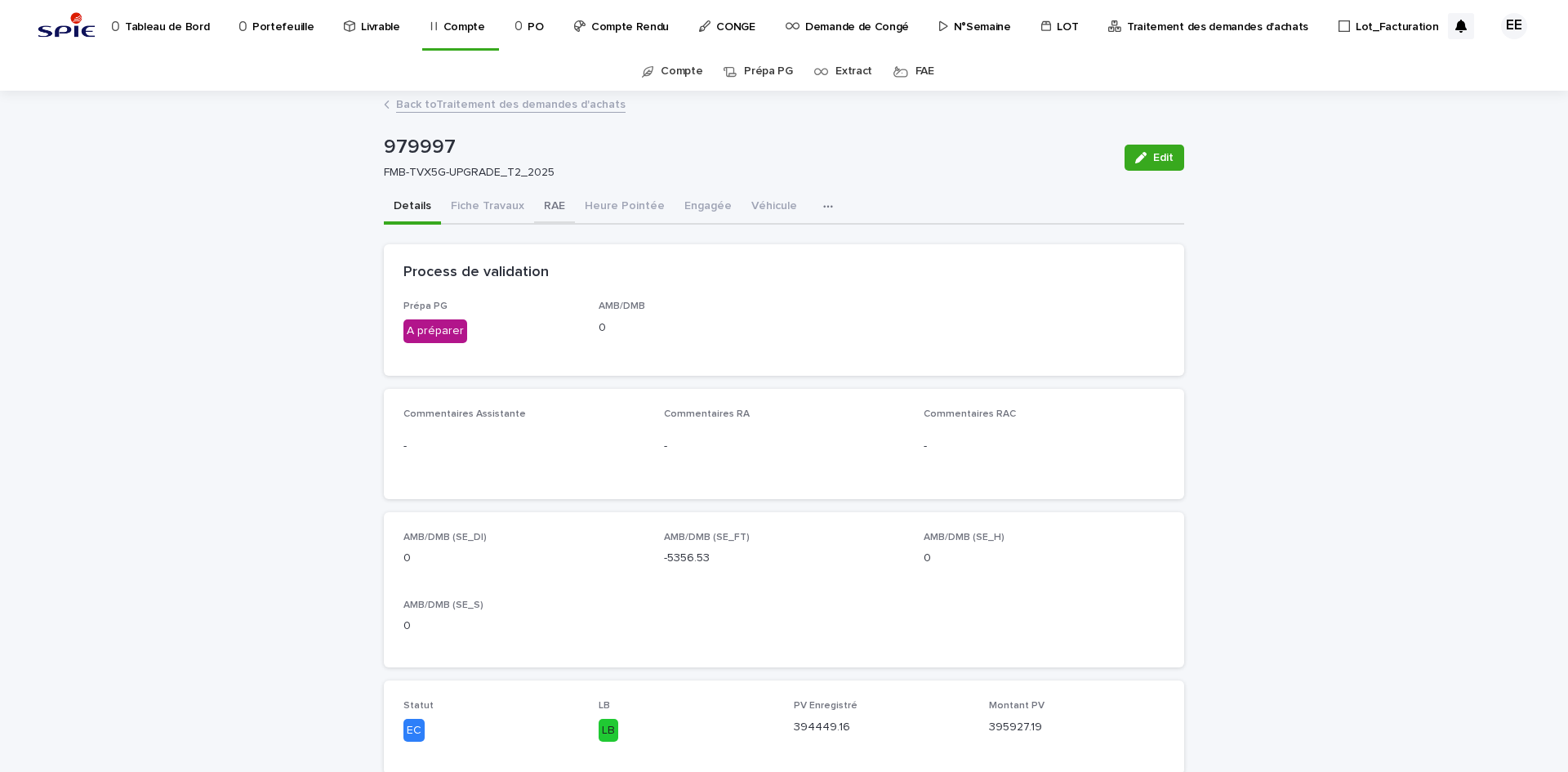
click at [539, 203] on button "RAE" at bounding box center [554, 208] width 41 height 34
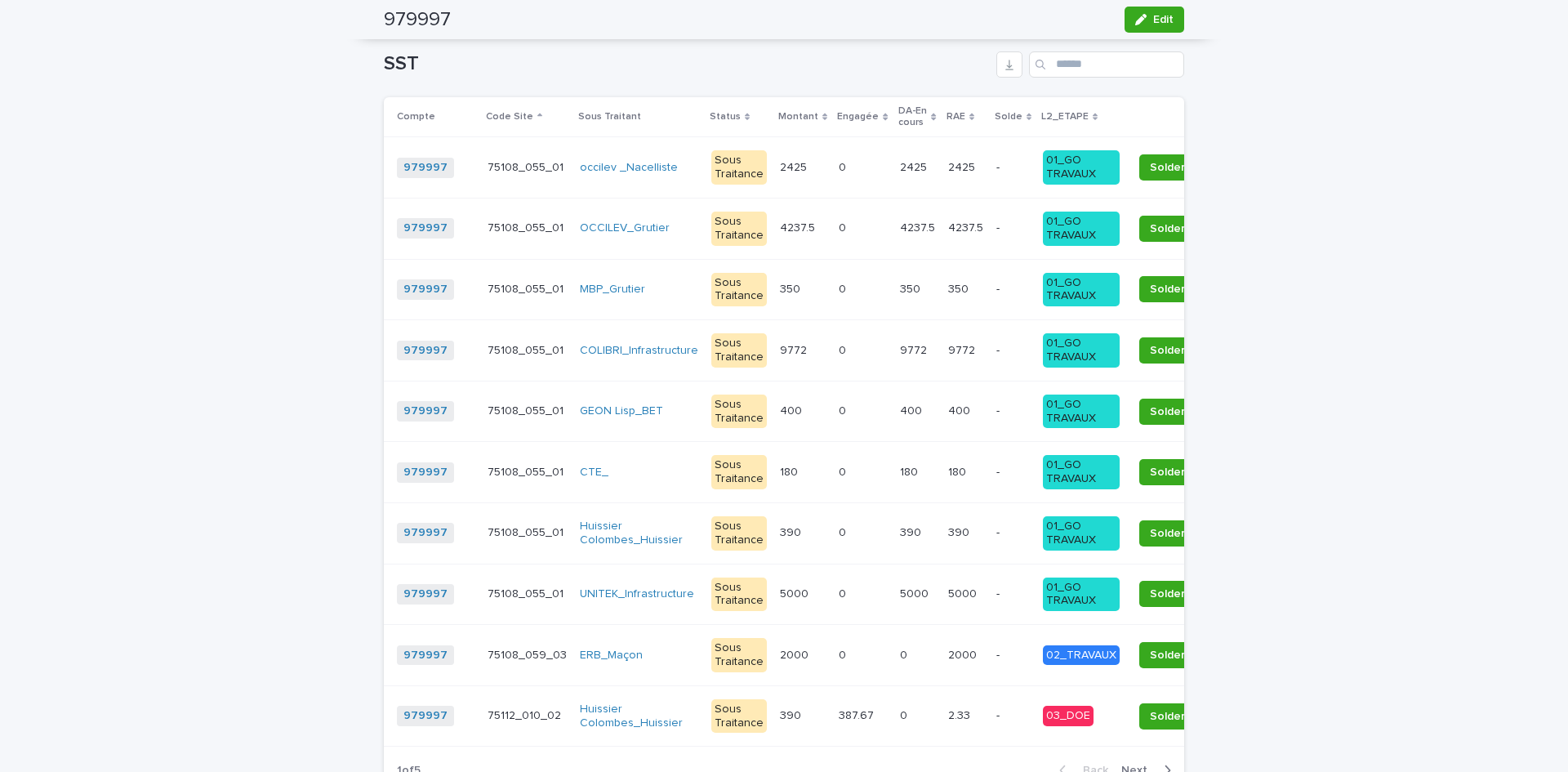
scroll to position [2696, 0]
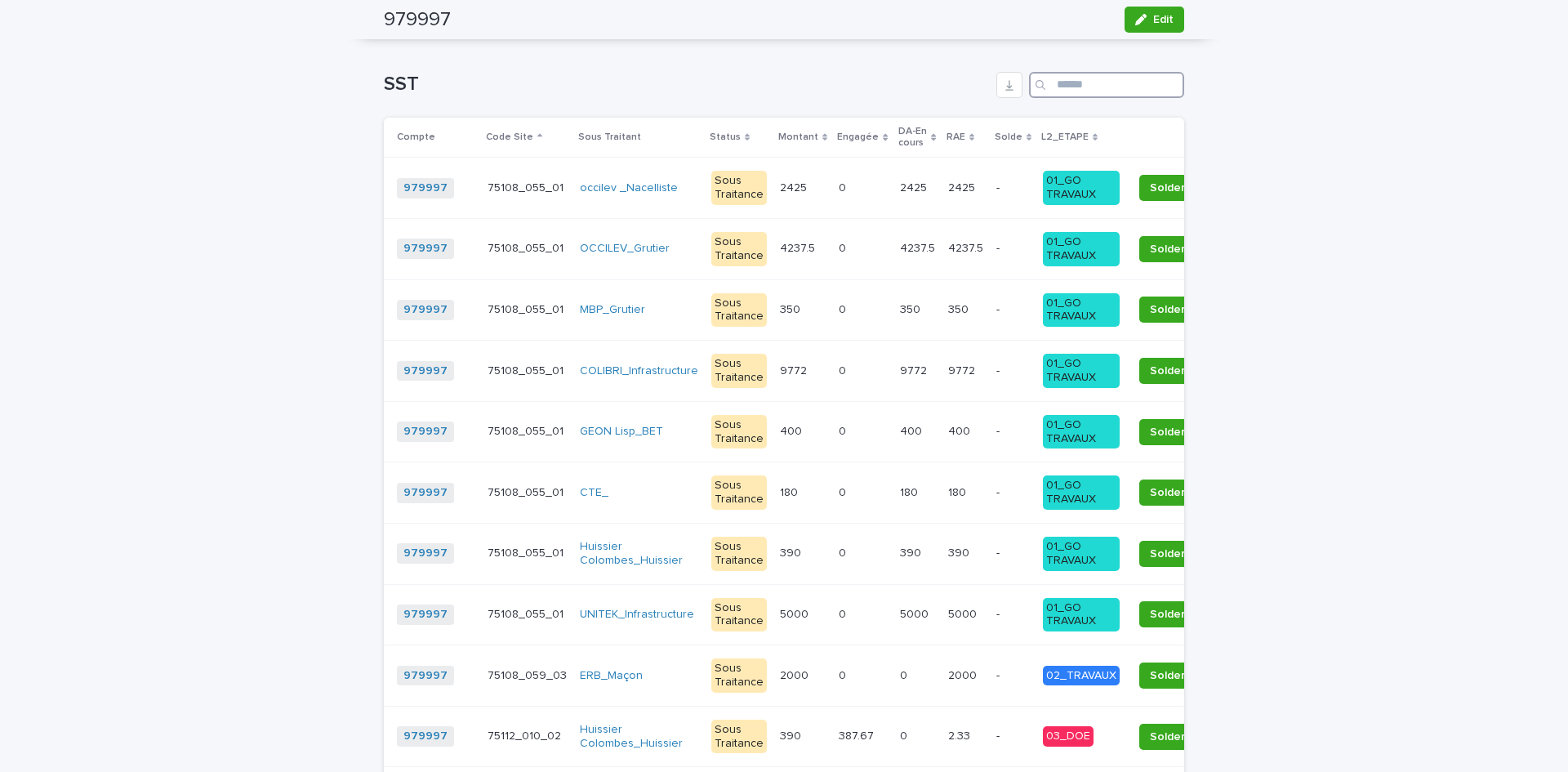
click at [1087, 90] on input "Search" at bounding box center [1107, 85] width 155 height 26
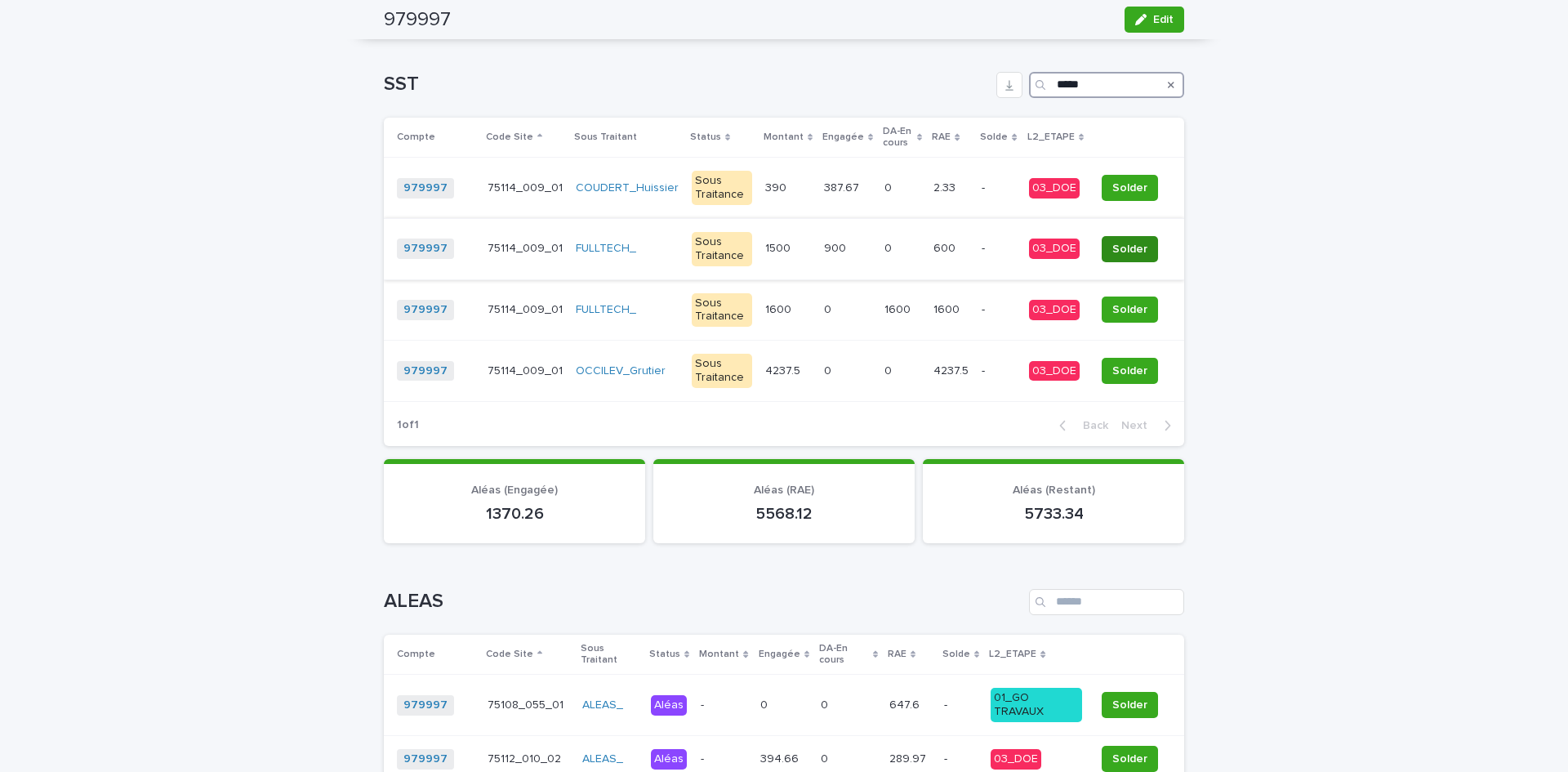
type input "*****"
click at [1113, 247] on span "Solder" at bounding box center [1129, 249] width 35 height 16
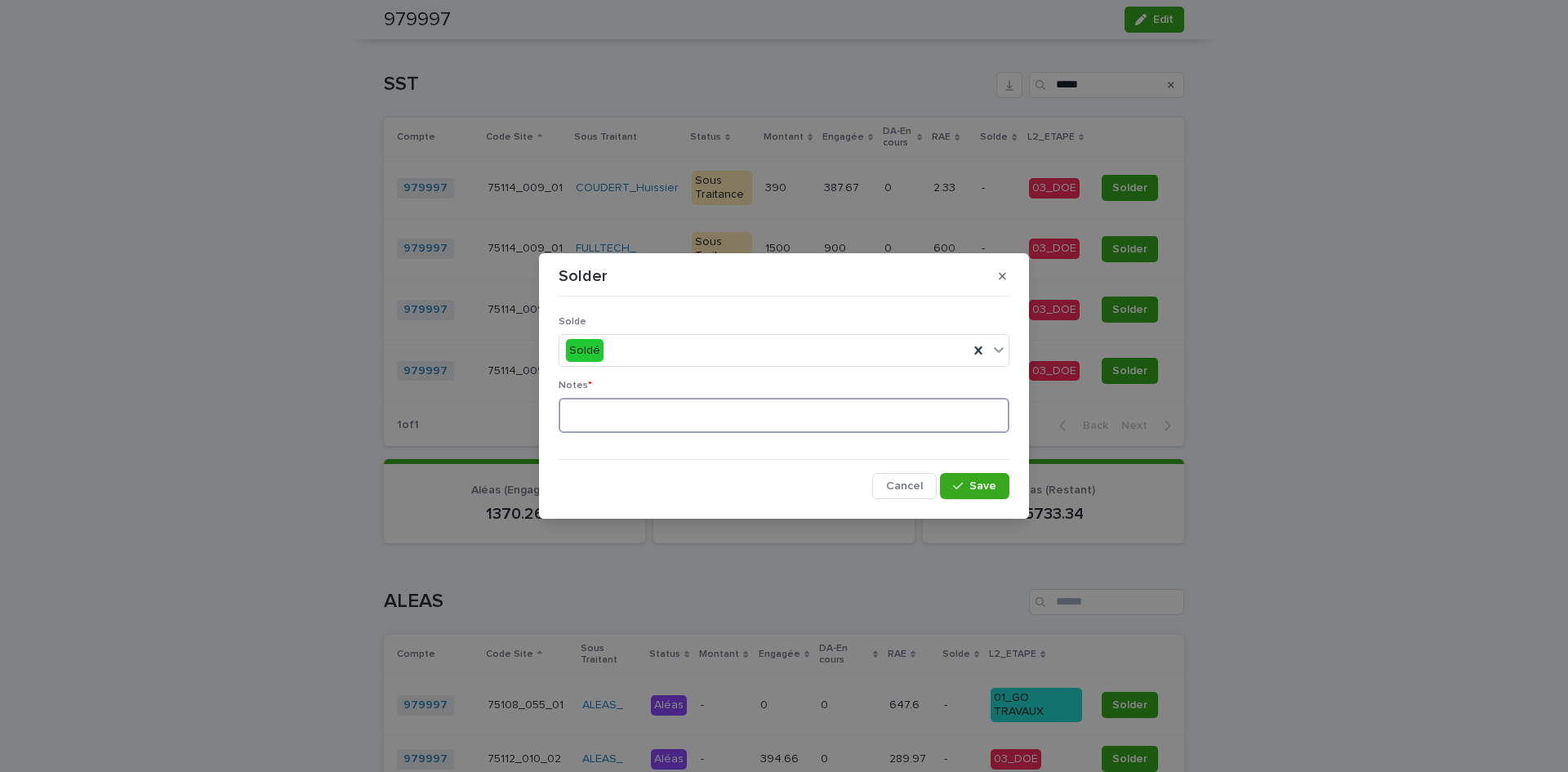
click at [667, 422] on textarea at bounding box center [784, 415] width 450 height 35
drag, startPoint x: 667, startPoint y: 422, endPoint x: 524, endPoint y: 411, distance: 143.4
click at [524, 411] on div "Solder Solde Soldé Notes * ******** Cancel Save" at bounding box center [784, 386] width 1568 height 772
type textarea "********"
click at [980, 484] on span "Save" at bounding box center [983, 486] width 27 height 12
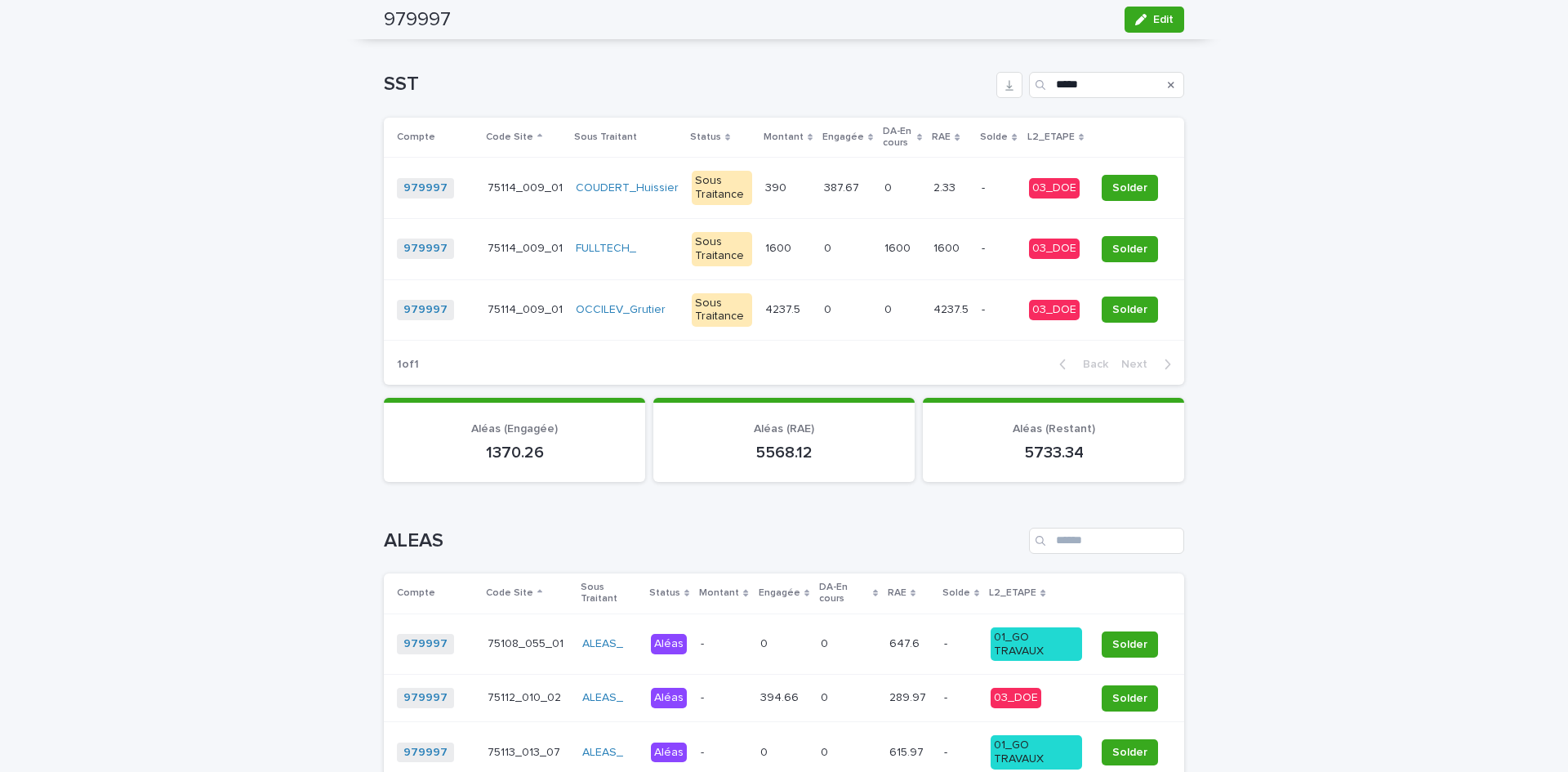
click at [885, 258] on div "1600 1600" at bounding box center [903, 249] width 36 height 27
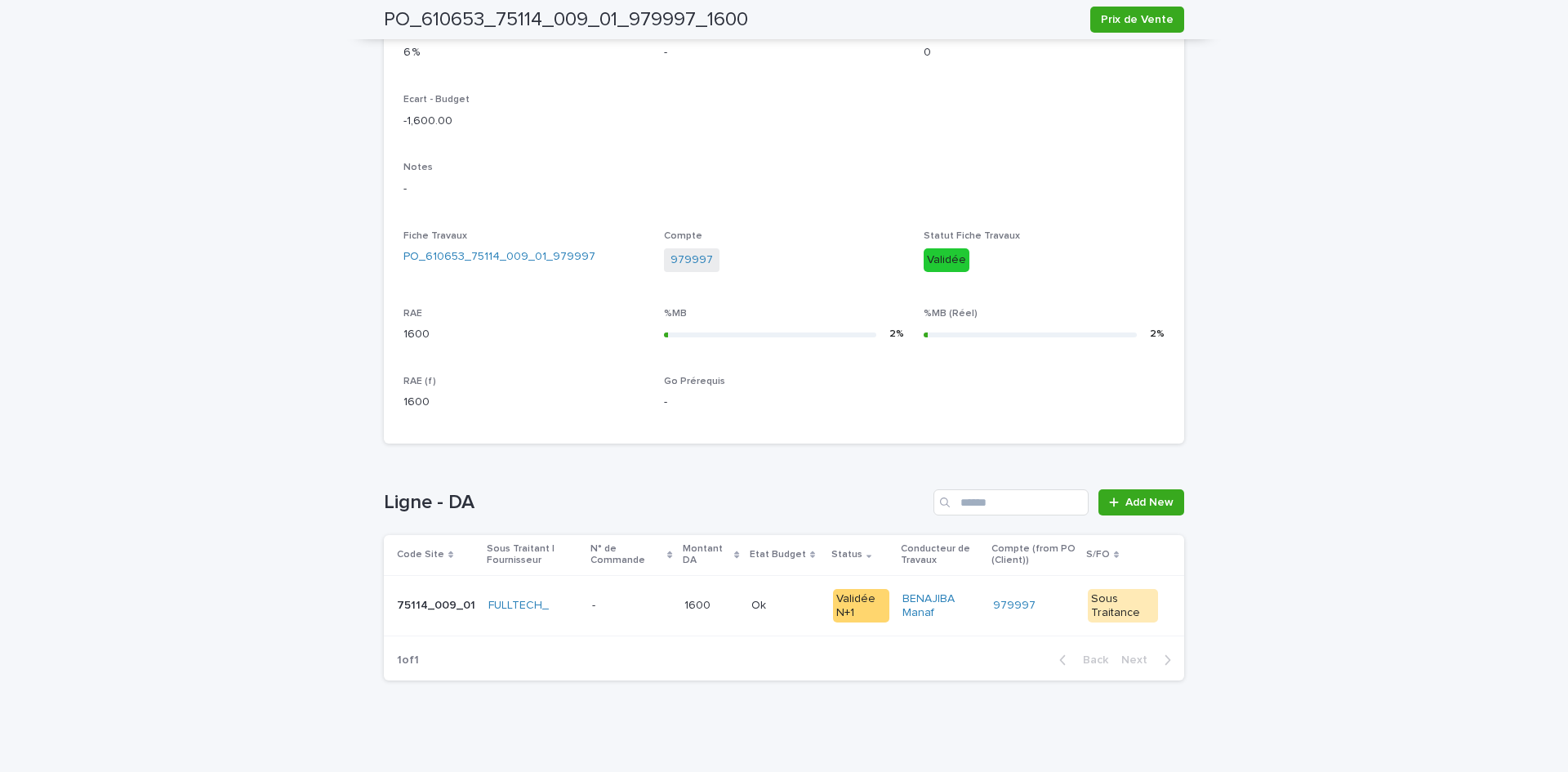
scroll to position [442, 0]
click at [777, 613] on div "Ok Ok" at bounding box center [785, 602] width 69 height 27
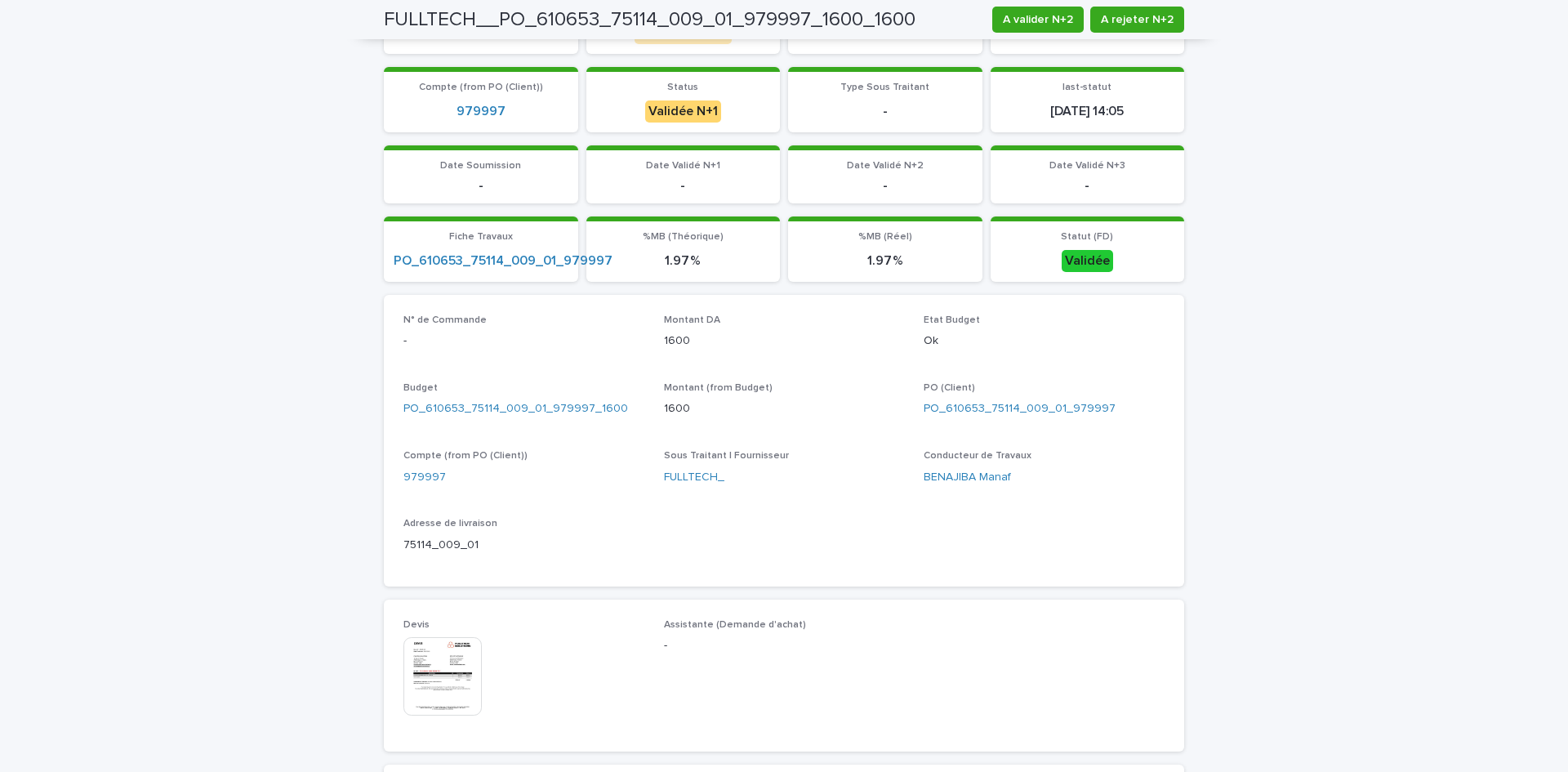
scroll to position [408, 0]
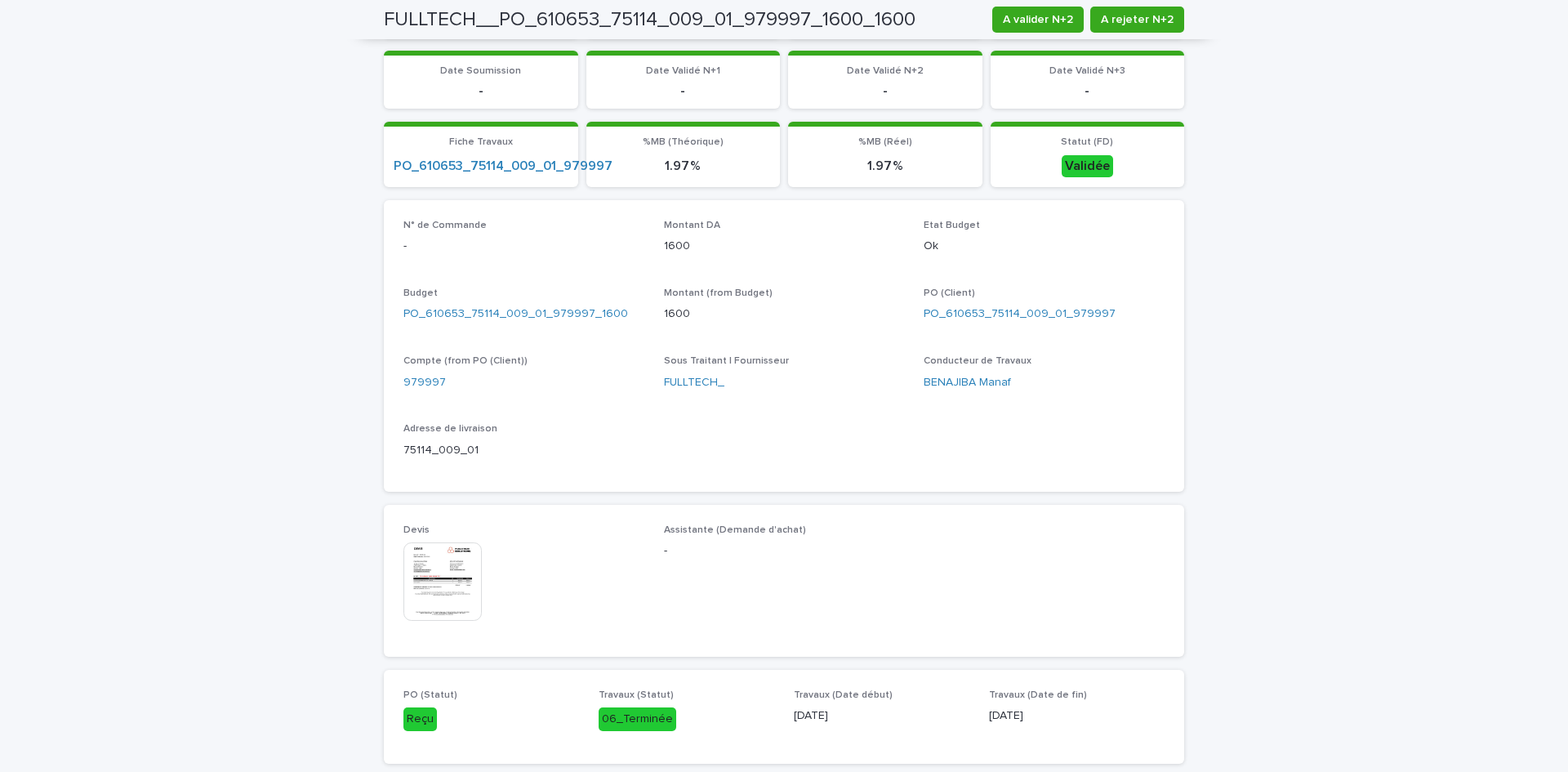
click at [450, 579] on img at bounding box center [442, 581] width 79 height 79
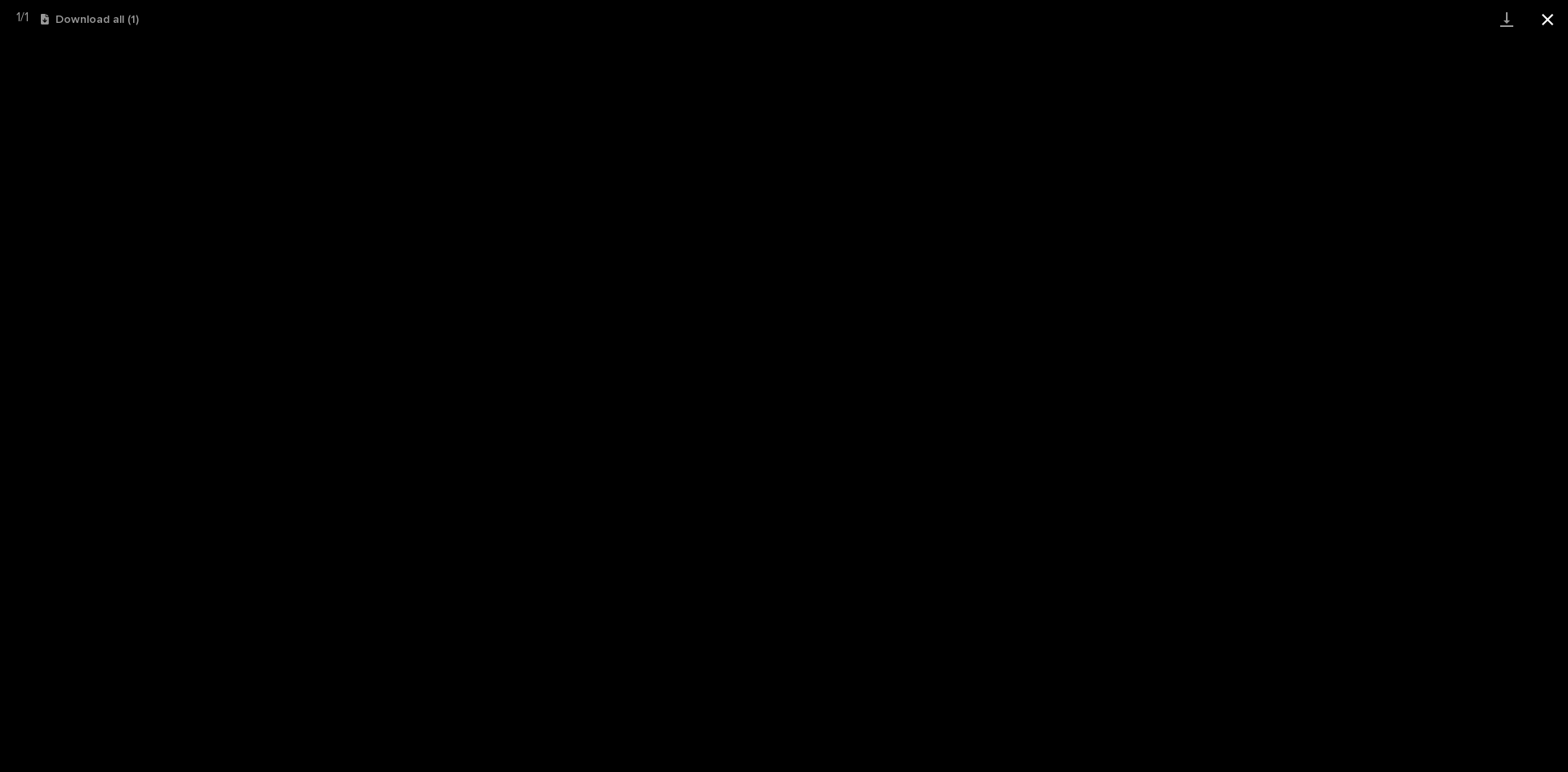
click at [1552, 11] on button "Close gallery" at bounding box center [1547, 19] width 41 height 39
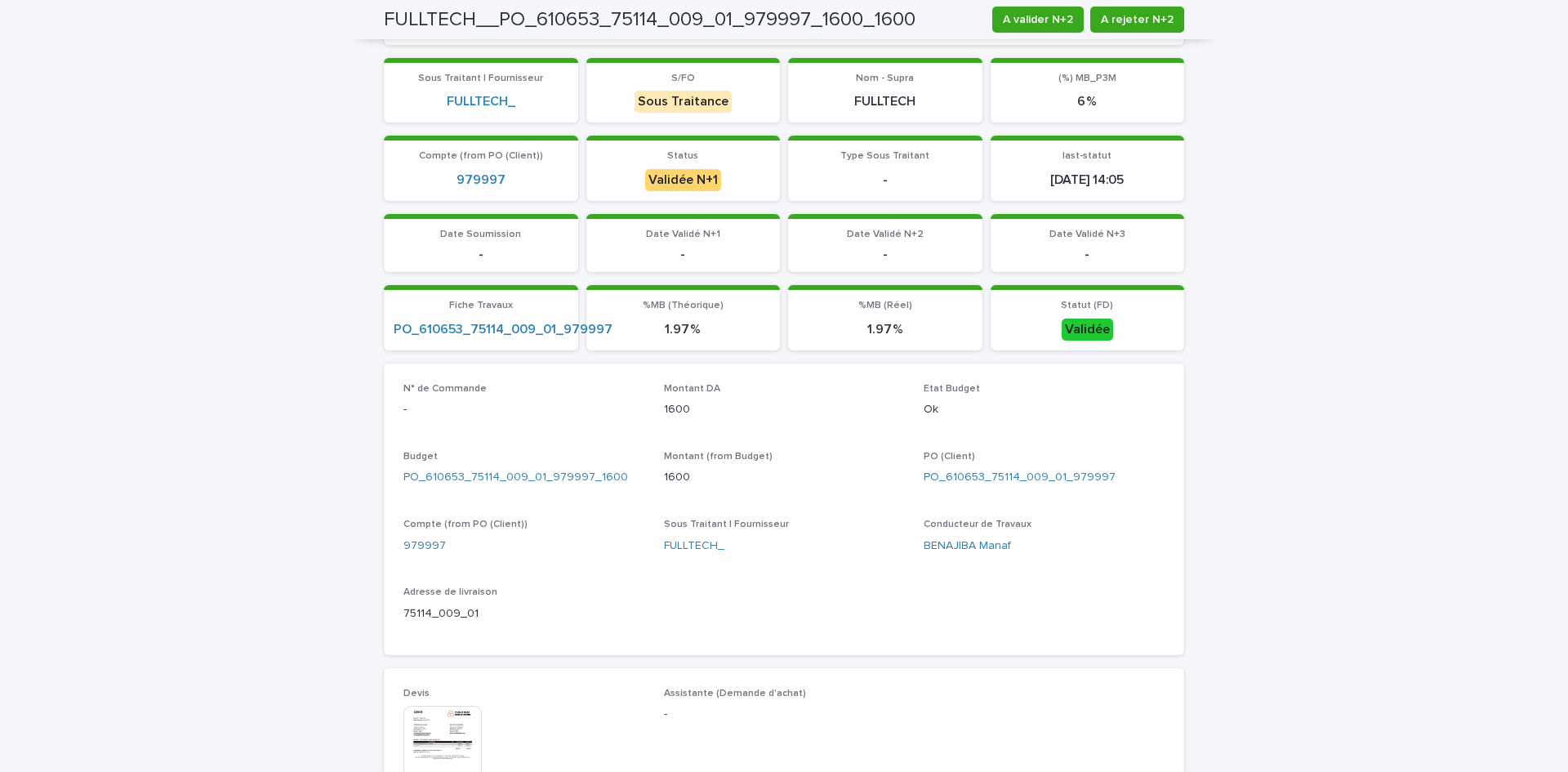
scroll to position [0, 0]
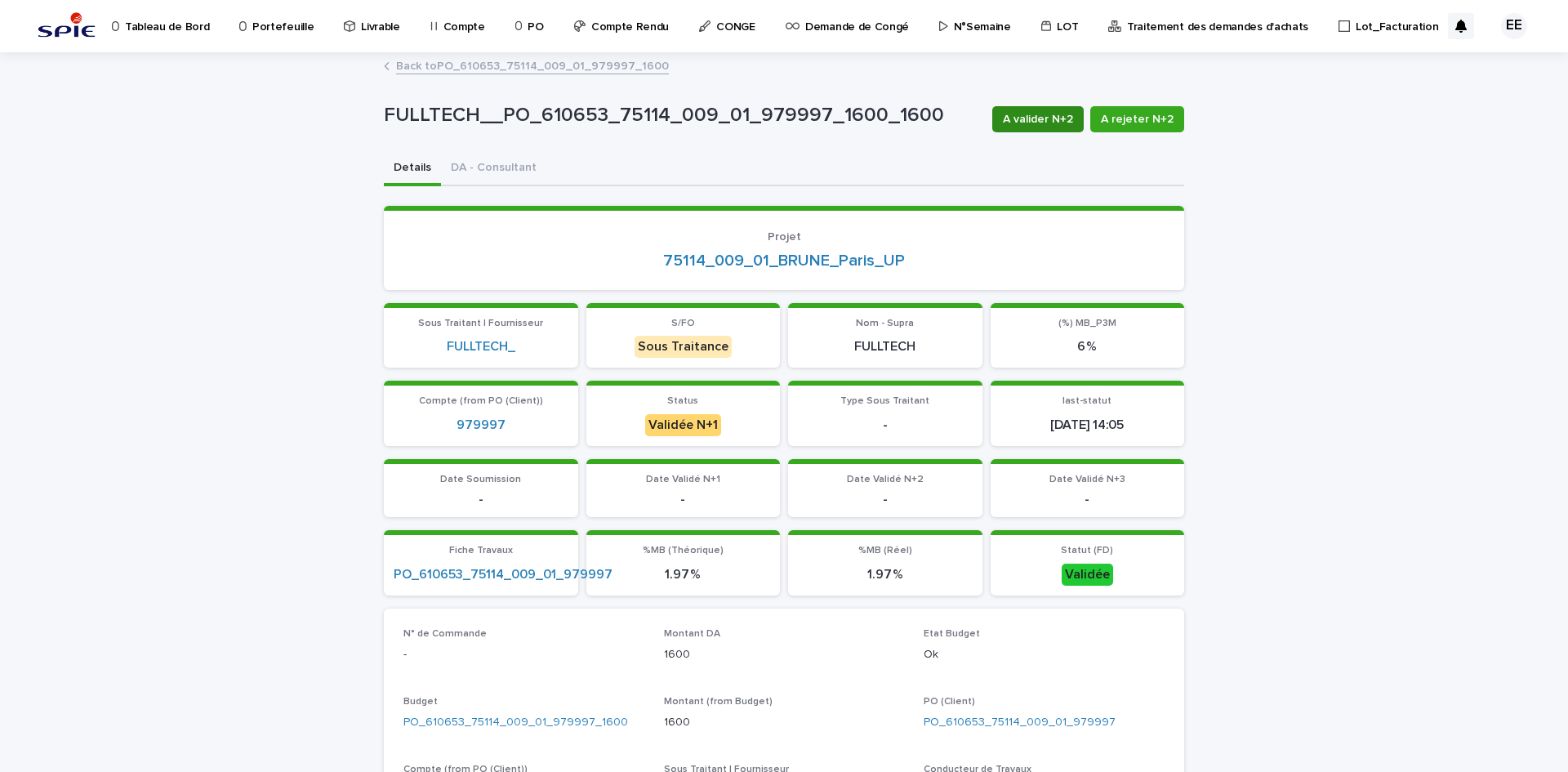
click at [1021, 118] on span "A valider N+2" at bounding box center [1038, 119] width 70 height 16
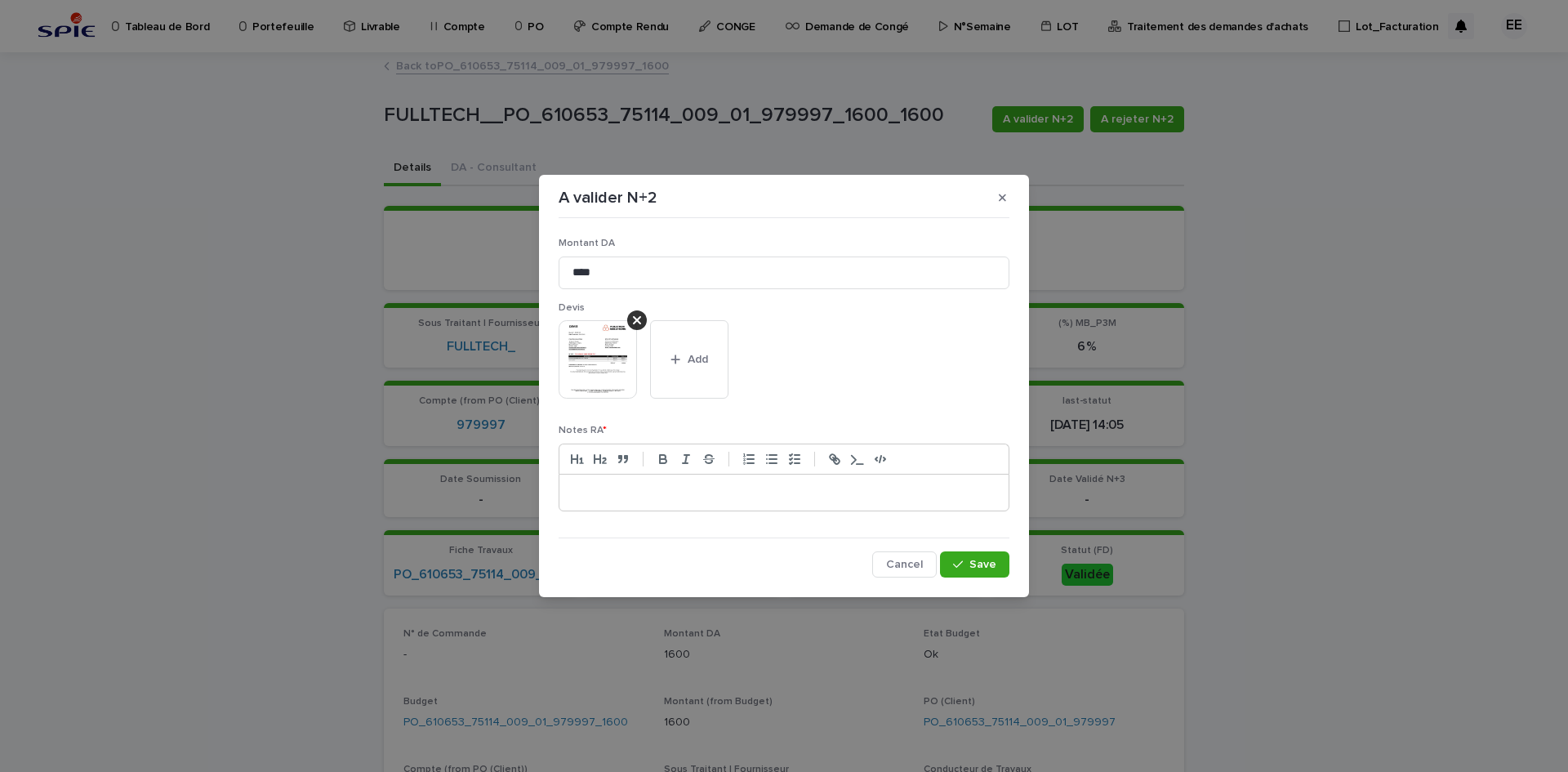
click at [682, 497] on p at bounding box center [784, 492] width 424 height 16
drag, startPoint x: 599, startPoint y: 494, endPoint x: 663, endPoint y: 153, distance: 347.0
click at [663, 153] on div "**********" at bounding box center [784, 386] width 1568 height 772
click at [977, 570] on button "Save" at bounding box center [974, 563] width 70 height 26
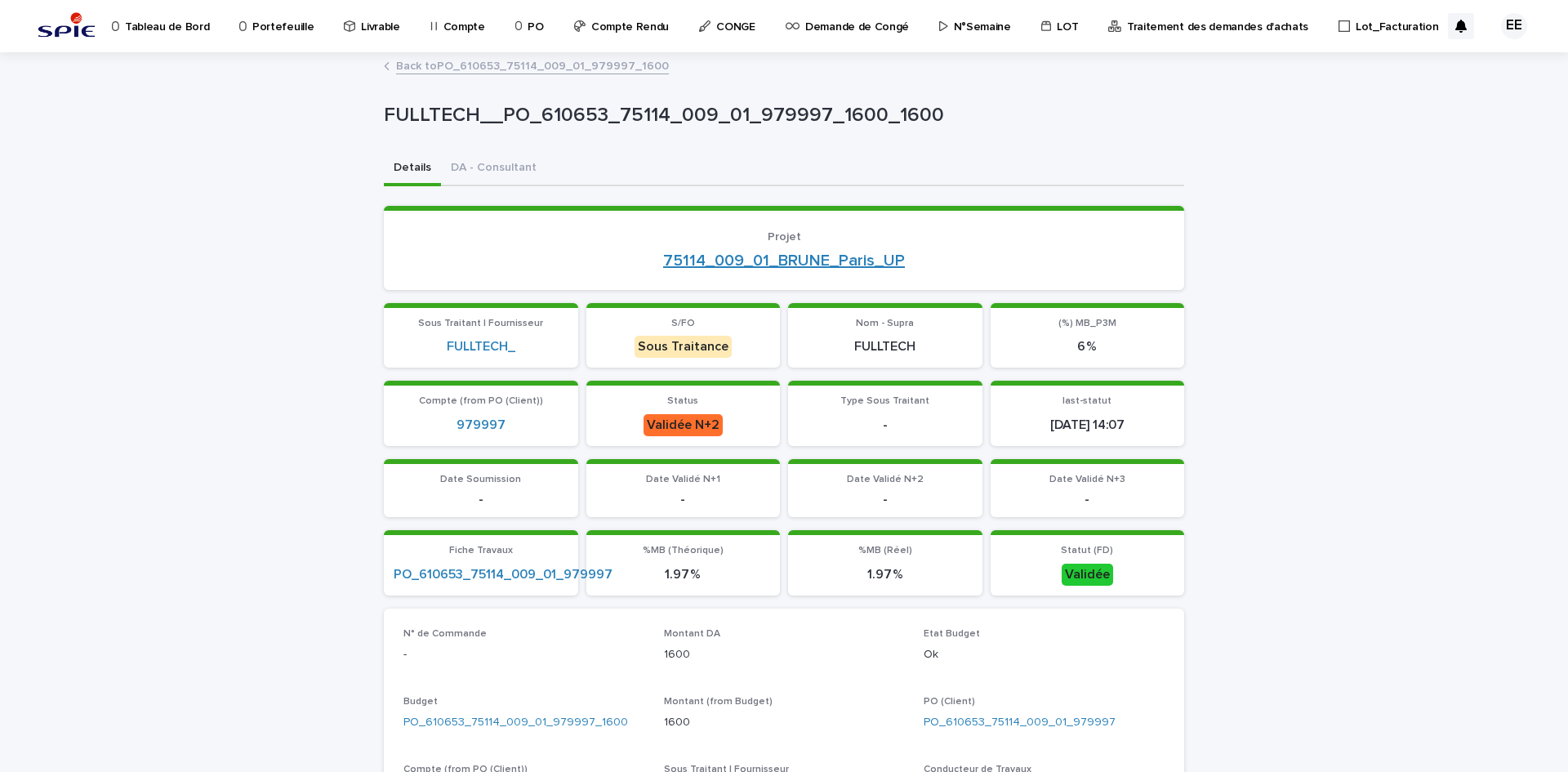
click at [811, 262] on link "75114_009_01_BRUNE_Paris_UP" at bounding box center [784, 261] width 242 height 20
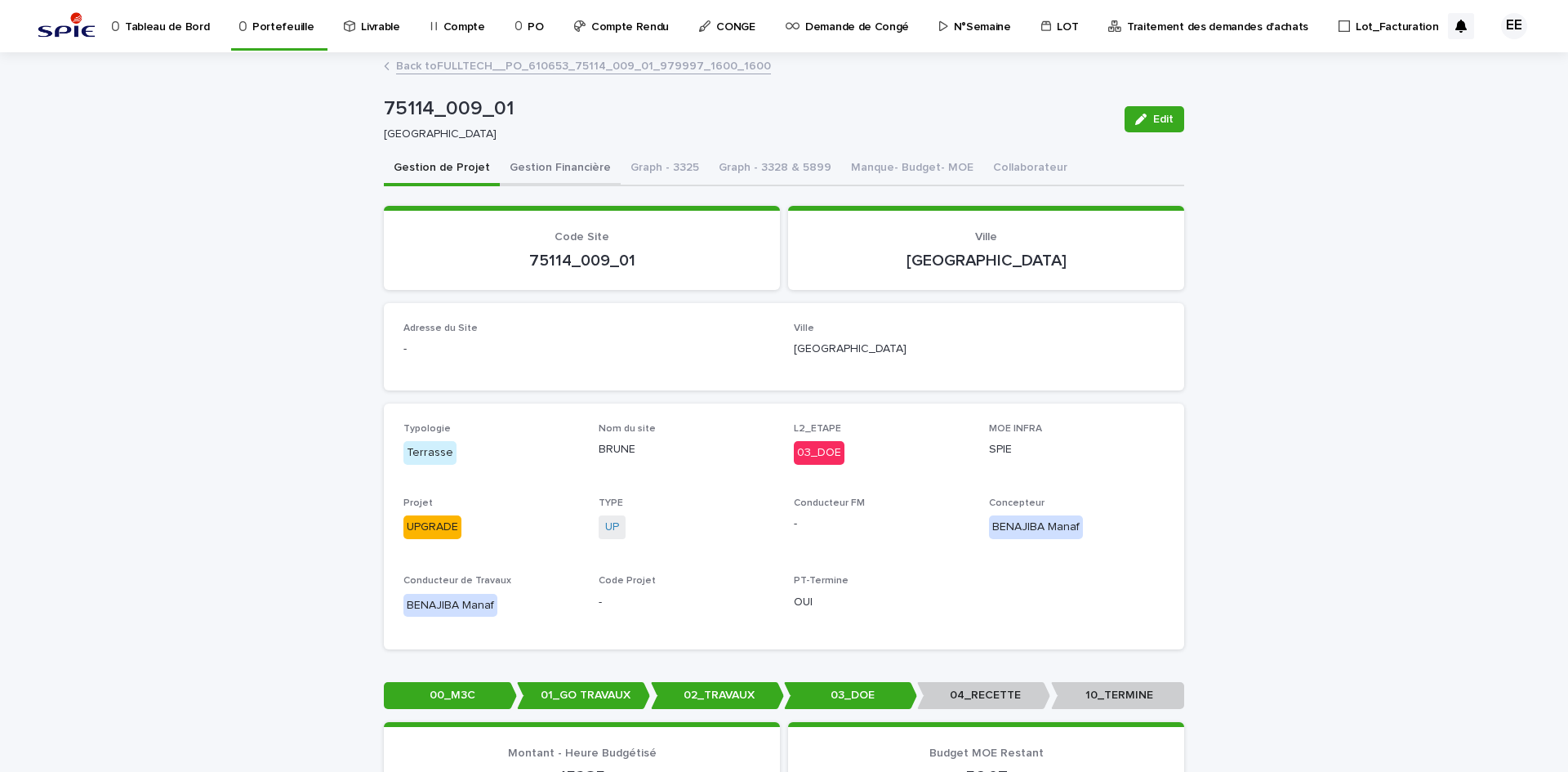
click at [527, 167] on button "Gestion Financière" at bounding box center [561, 169] width 121 height 34
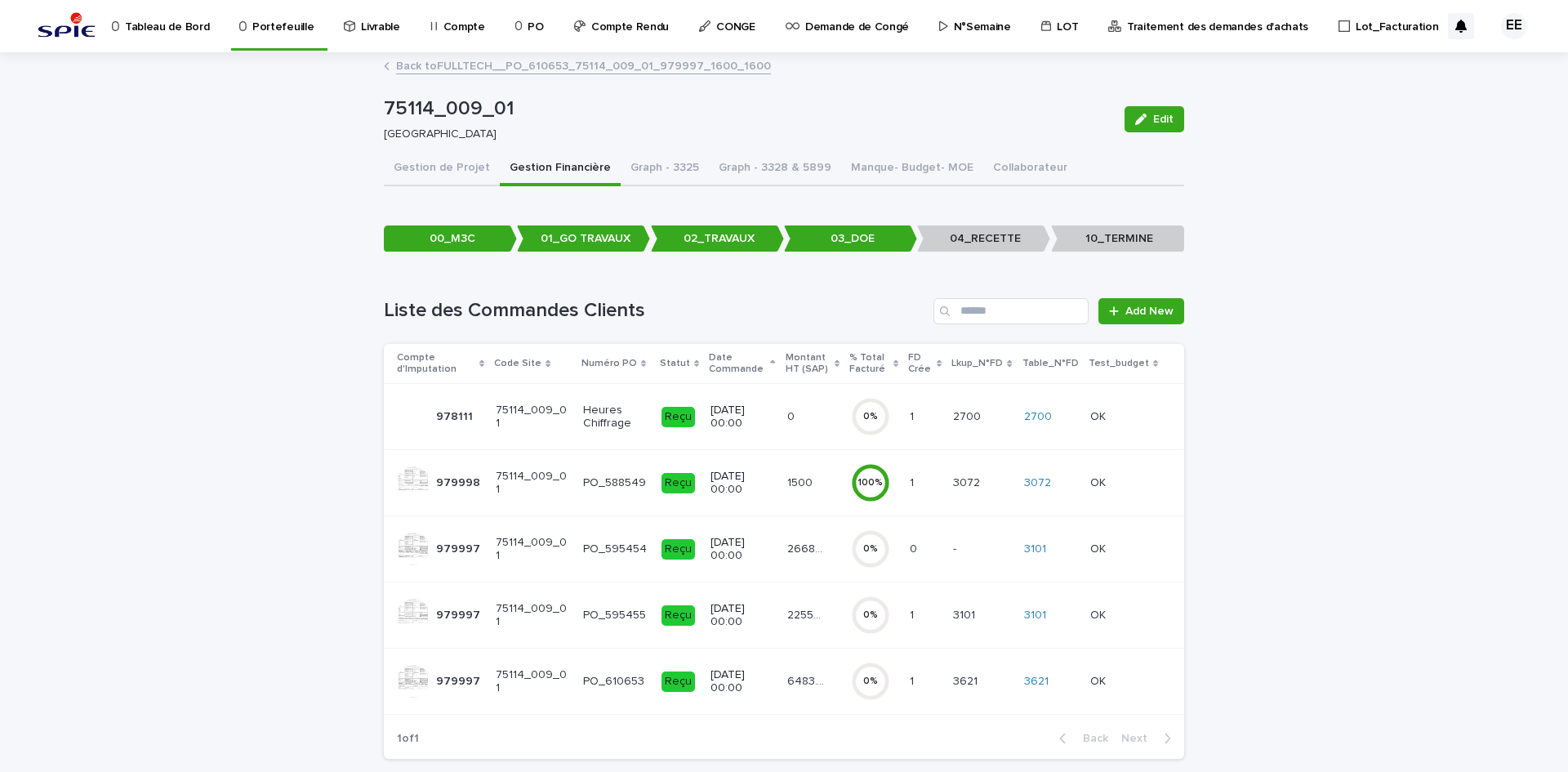
click at [812, 618] on p "22552.12" at bounding box center [807, 613] width 40 height 17
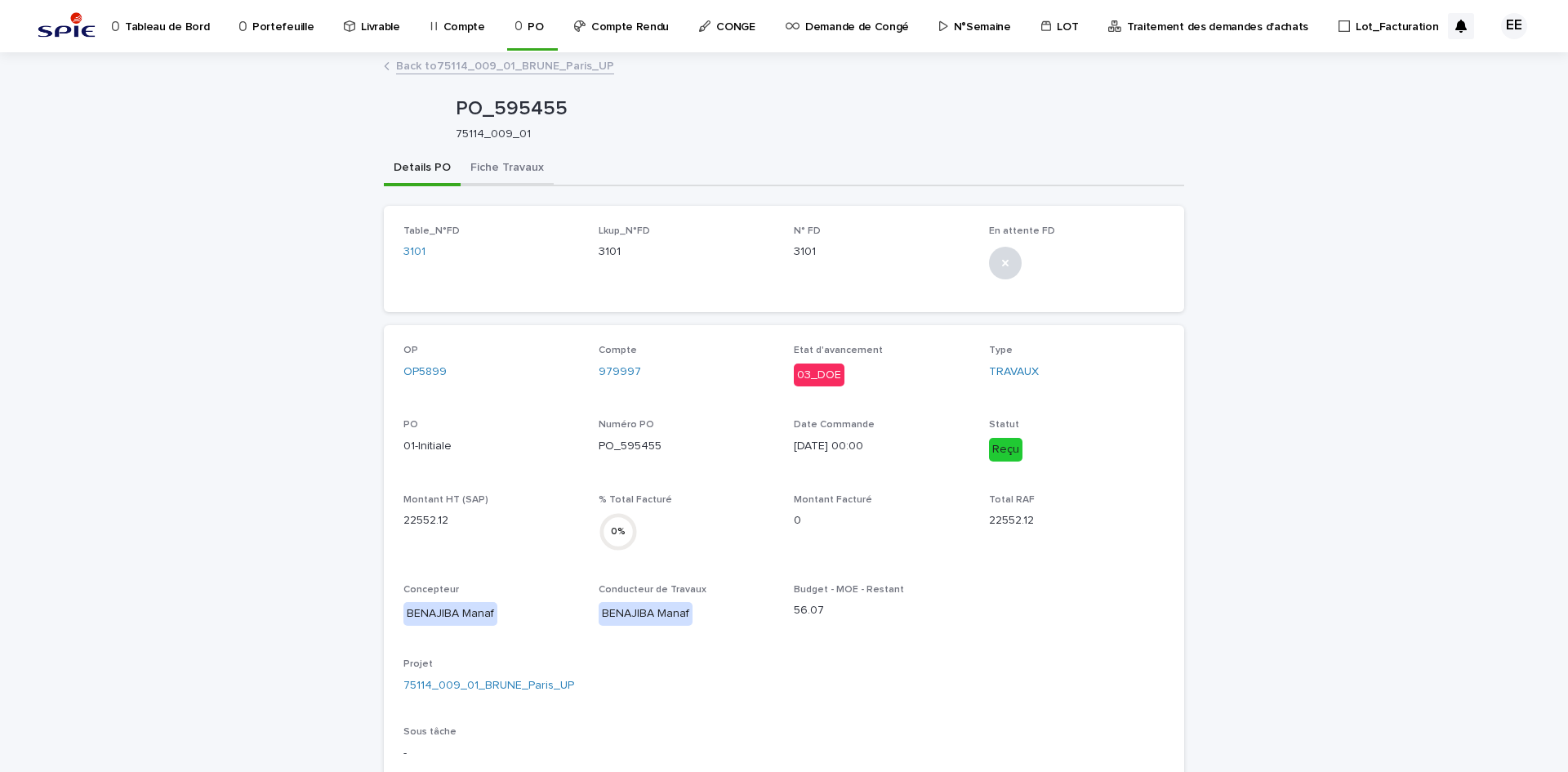
click at [508, 171] on button "Fiche Travaux" at bounding box center [506, 169] width 93 height 34
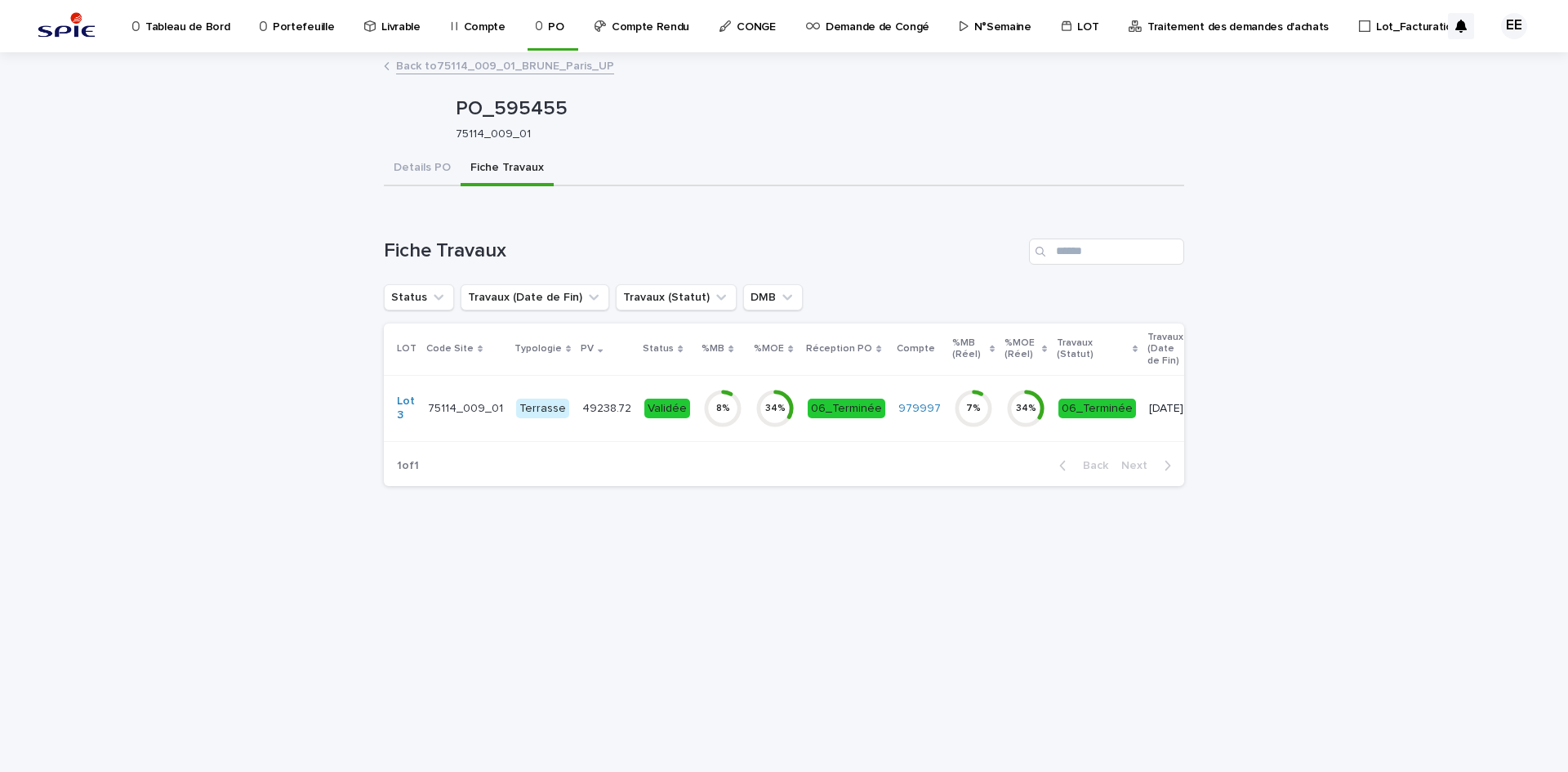
click at [606, 420] on div "49238.72 49238.72" at bounding box center [607, 409] width 49 height 27
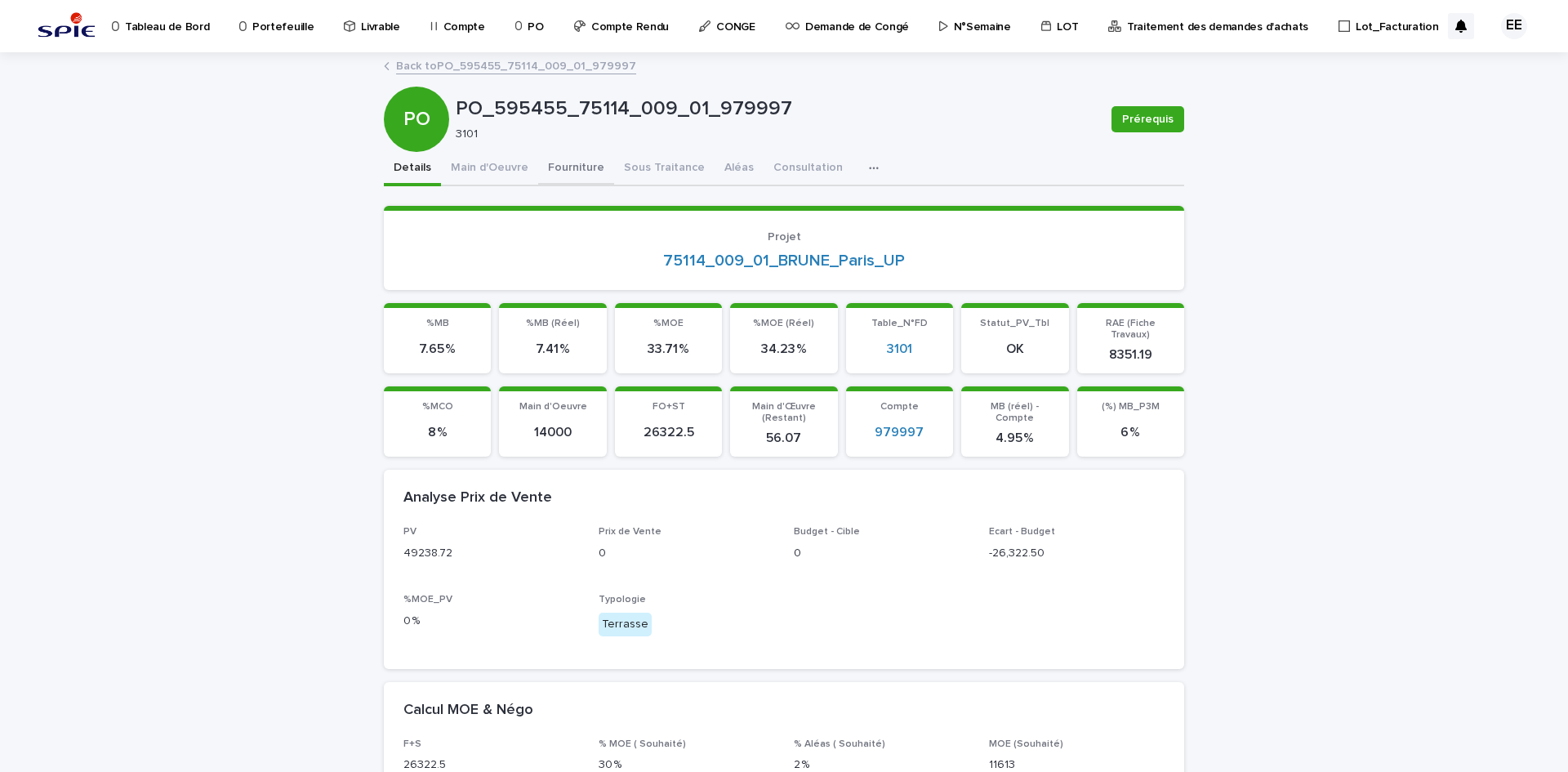
click at [578, 172] on button "Fourniture" at bounding box center [576, 169] width 76 height 34
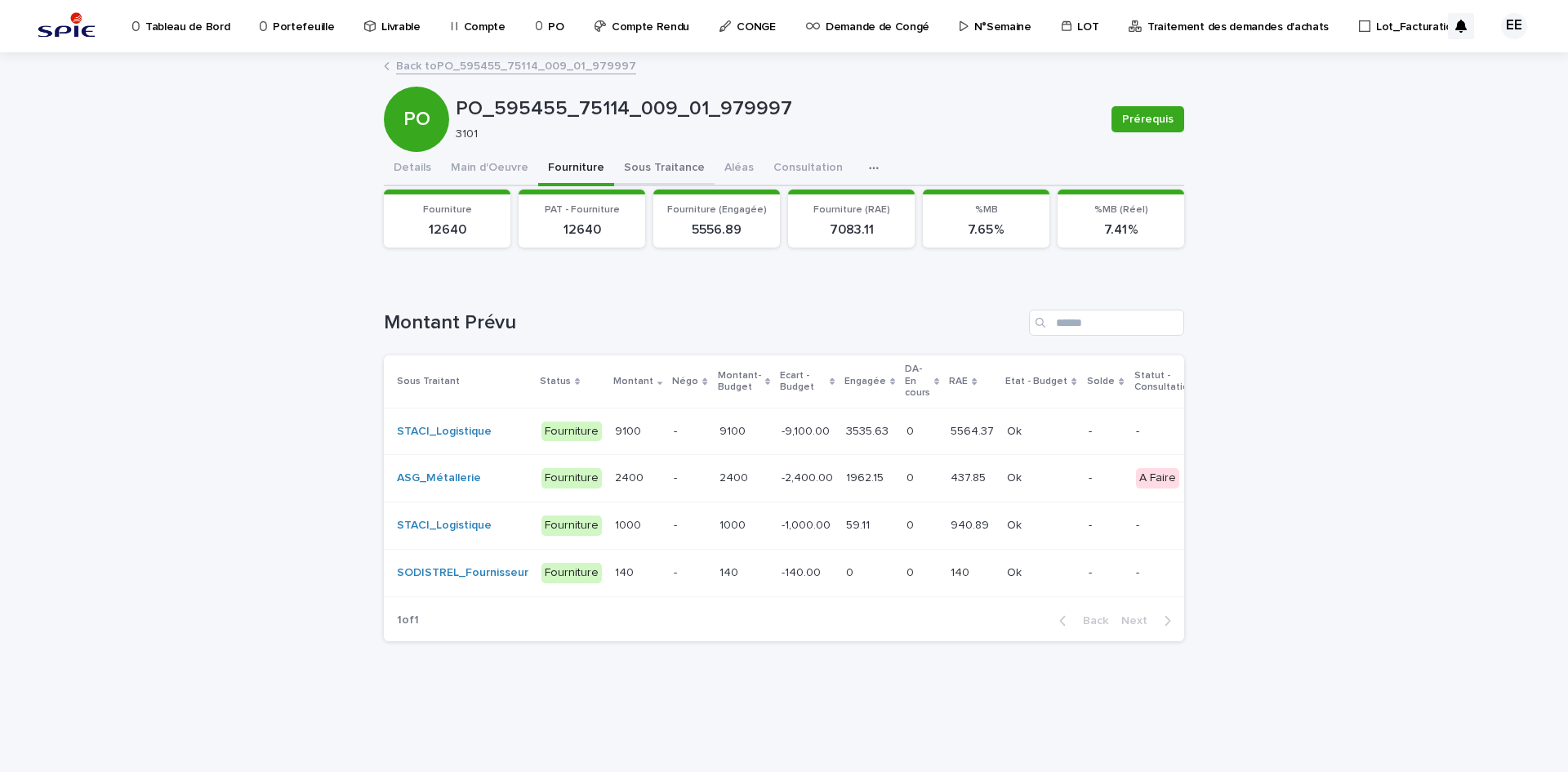
click at [641, 167] on button "Sous Traitance" at bounding box center [663, 169] width 100 height 34
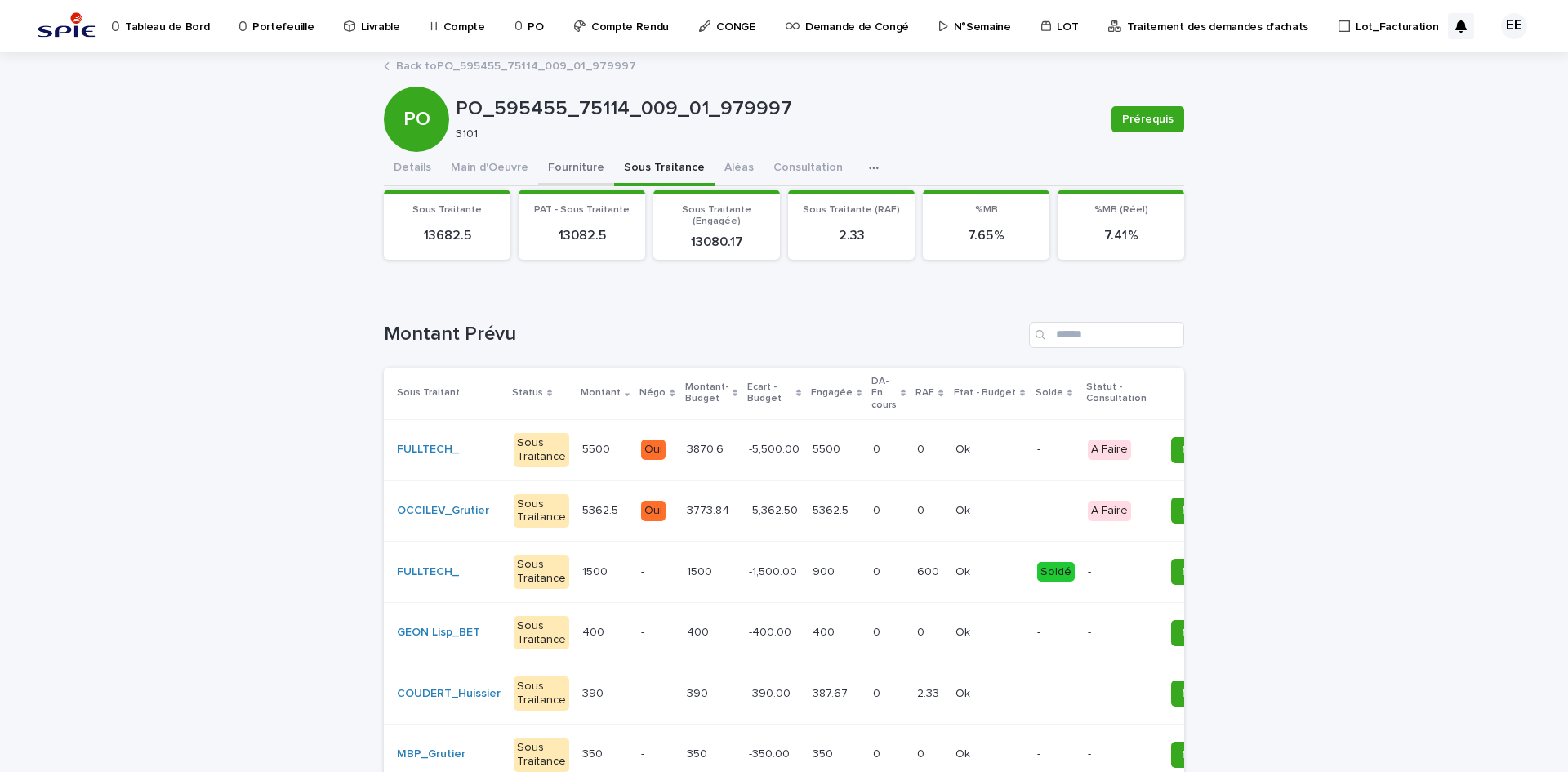
click at [570, 163] on button "Fourniture" at bounding box center [576, 169] width 76 height 34
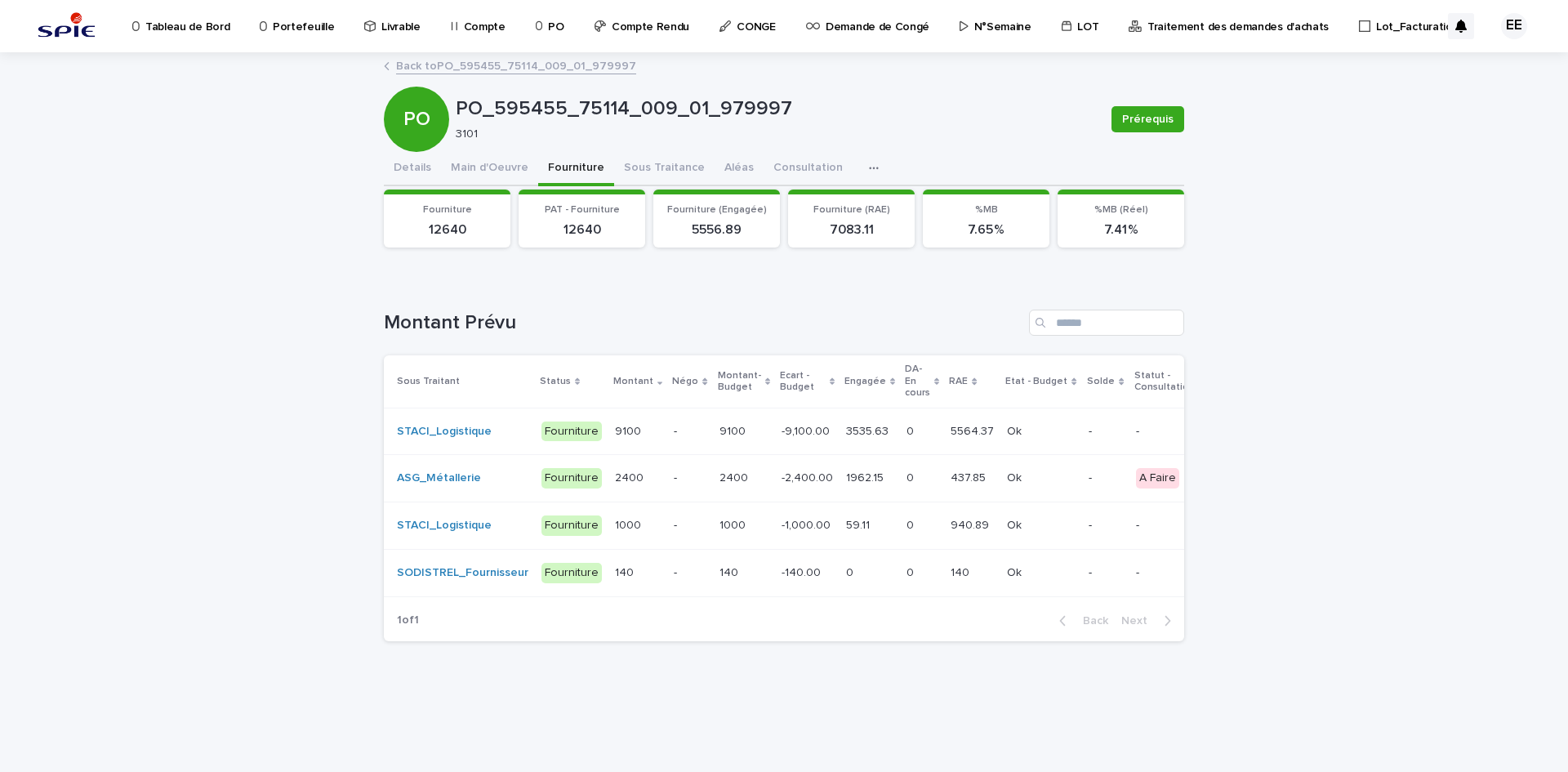
click at [678, 434] on p "-" at bounding box center [689, 431] width 32 height 14
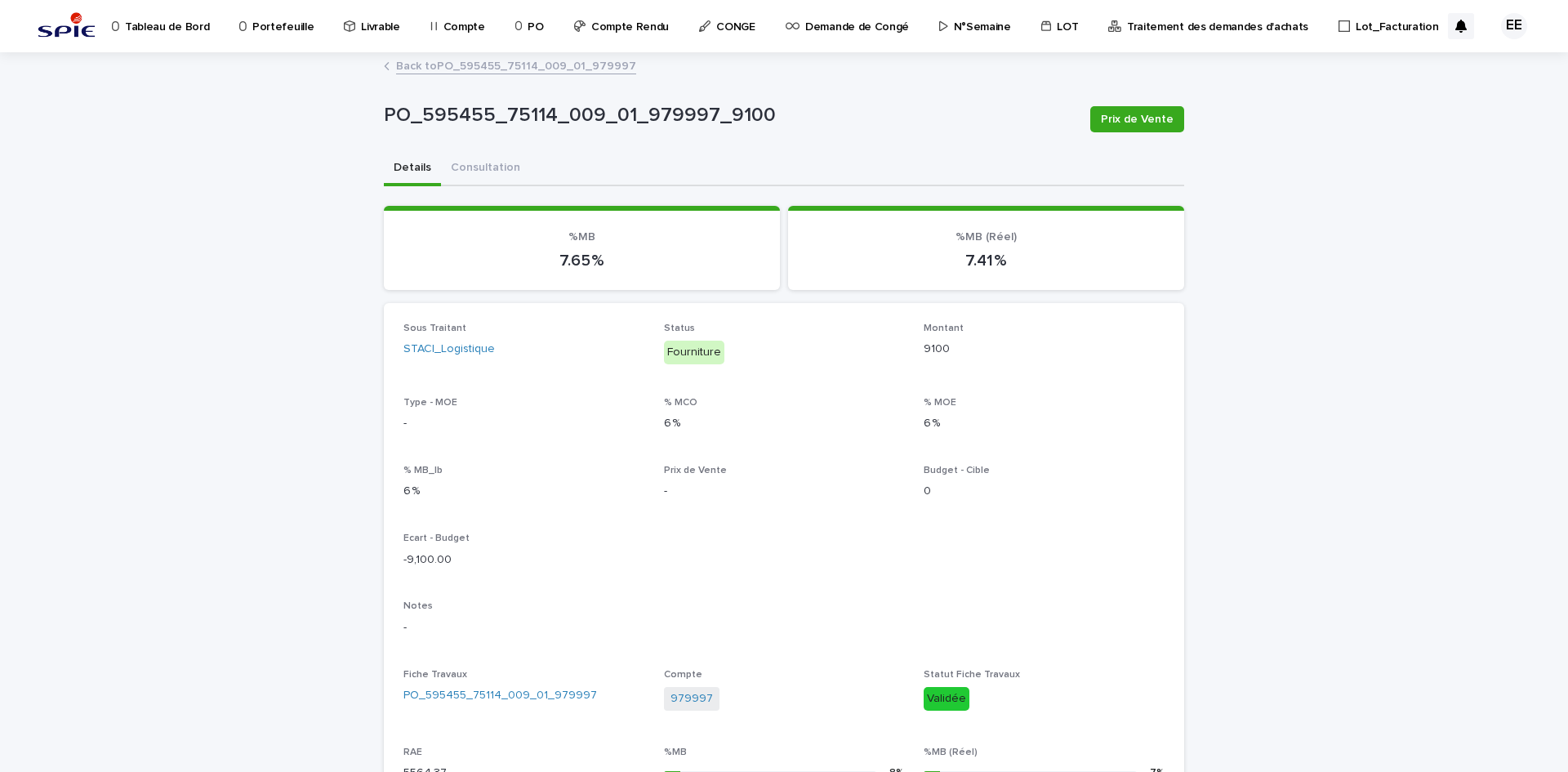
click at [456, 63] on link "Back to PO_595455_75114_009_01_979997" at bounding box center [516, 65] width 240 height 19
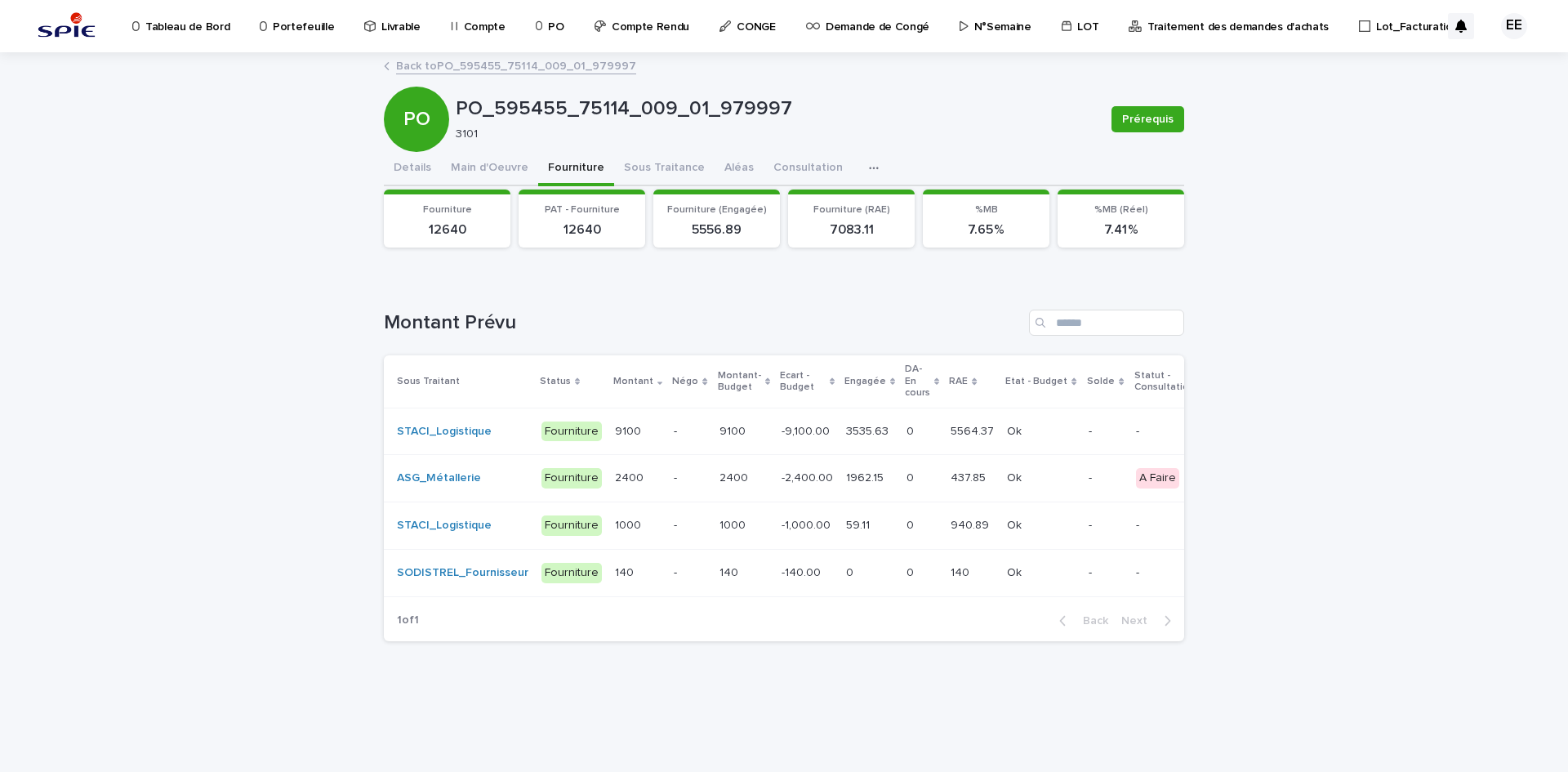
click at [846, 435] on p "3535.63" at bounding box center [868, 430] width 46 height 17
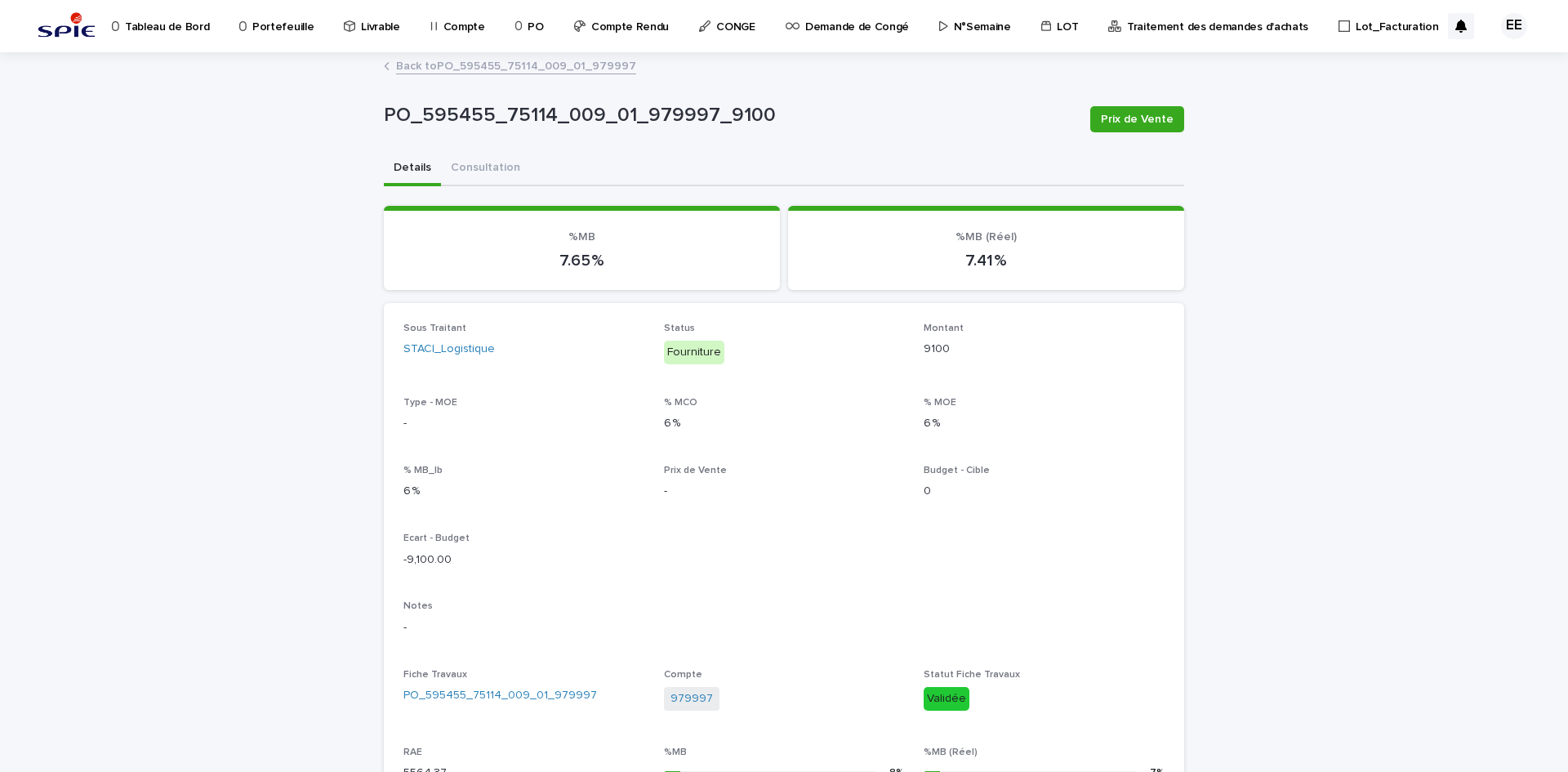
click at [524, 68] on link "Back to PO_595455_75114_009_01_979997" at bounding box center [516, 65] width 240 height 19
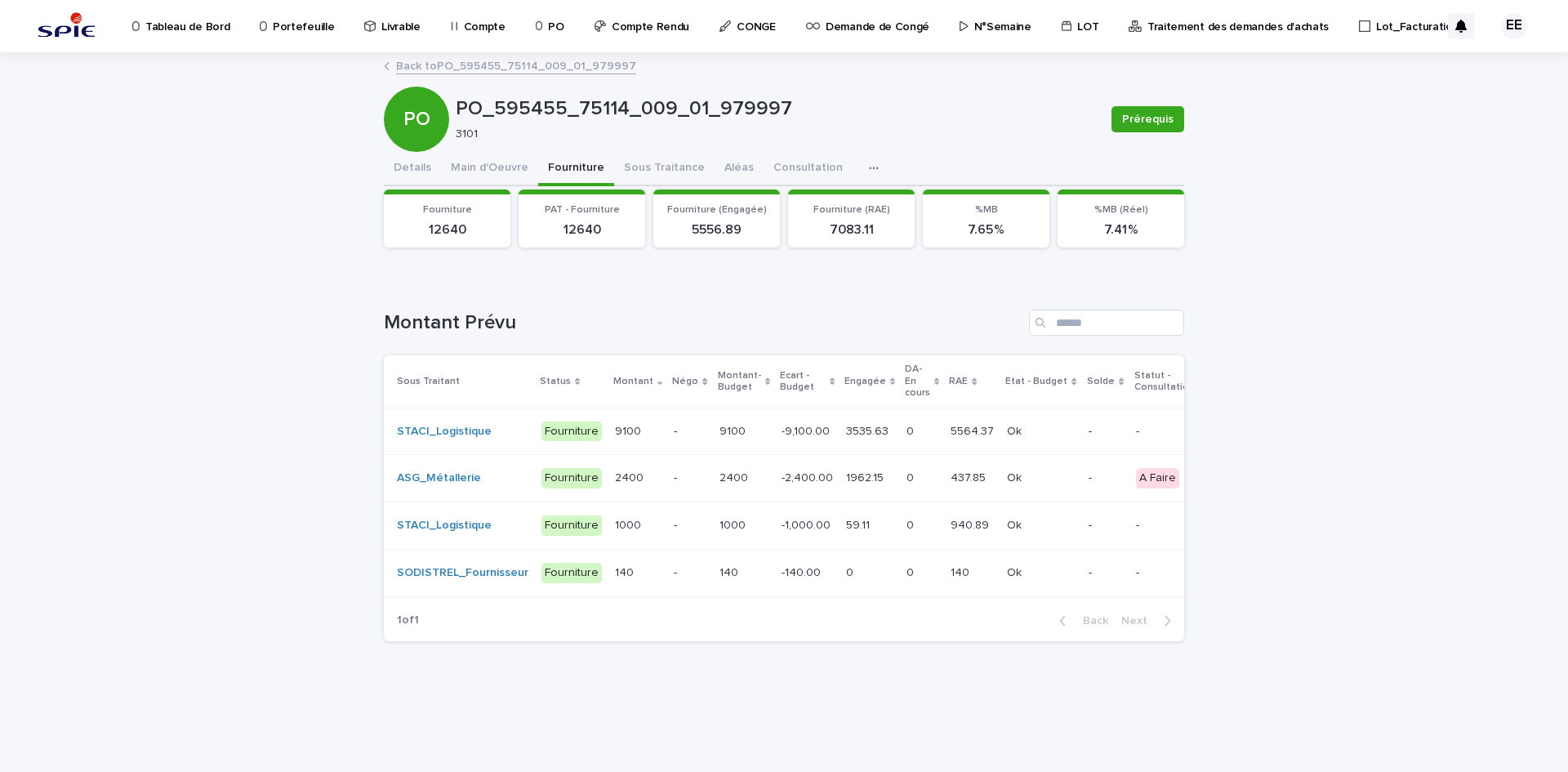
click at [576, 62] on link "Back to PO_595455_75114_009_01_979997" at bounding box center [516, 65] width 240 height 19
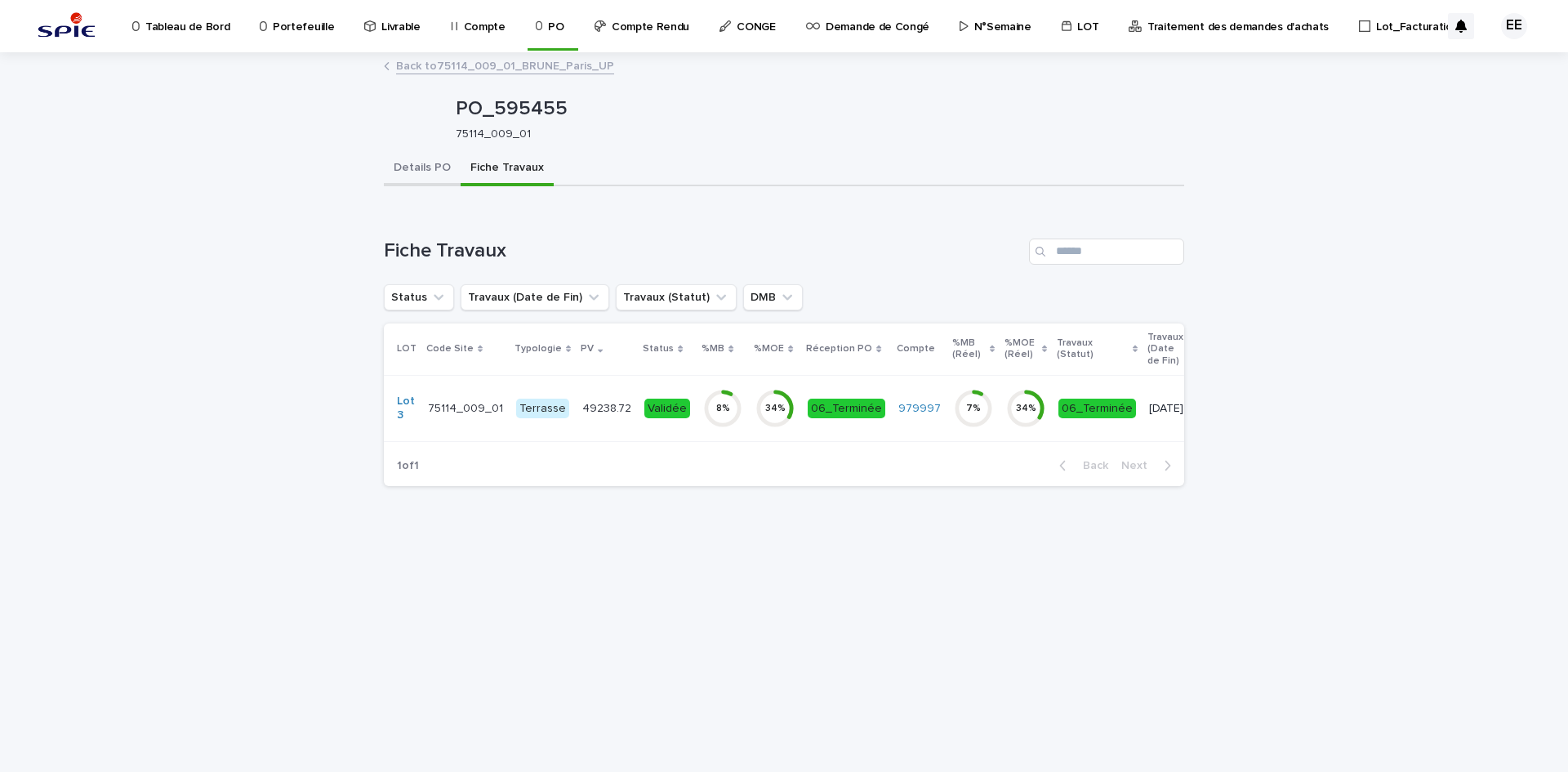
click at [431, 174] on button "Details PO" at bounding box center [422, 169] width 77 height 34
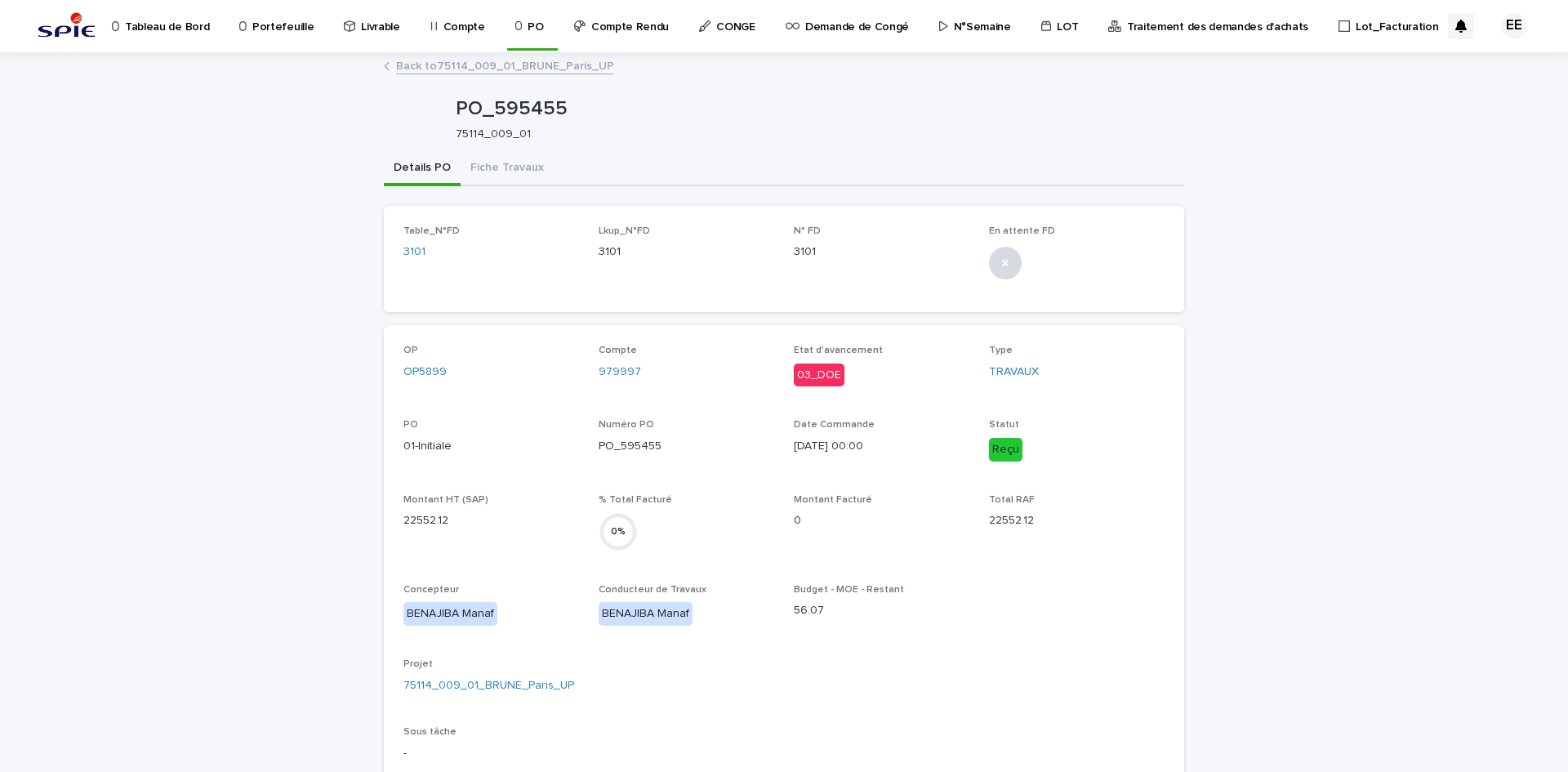
click at [491, 64] on link "Back to 75114_009_01_BRUNE_Paris_UP" at bounding box center [506, 65] width 218 height 19
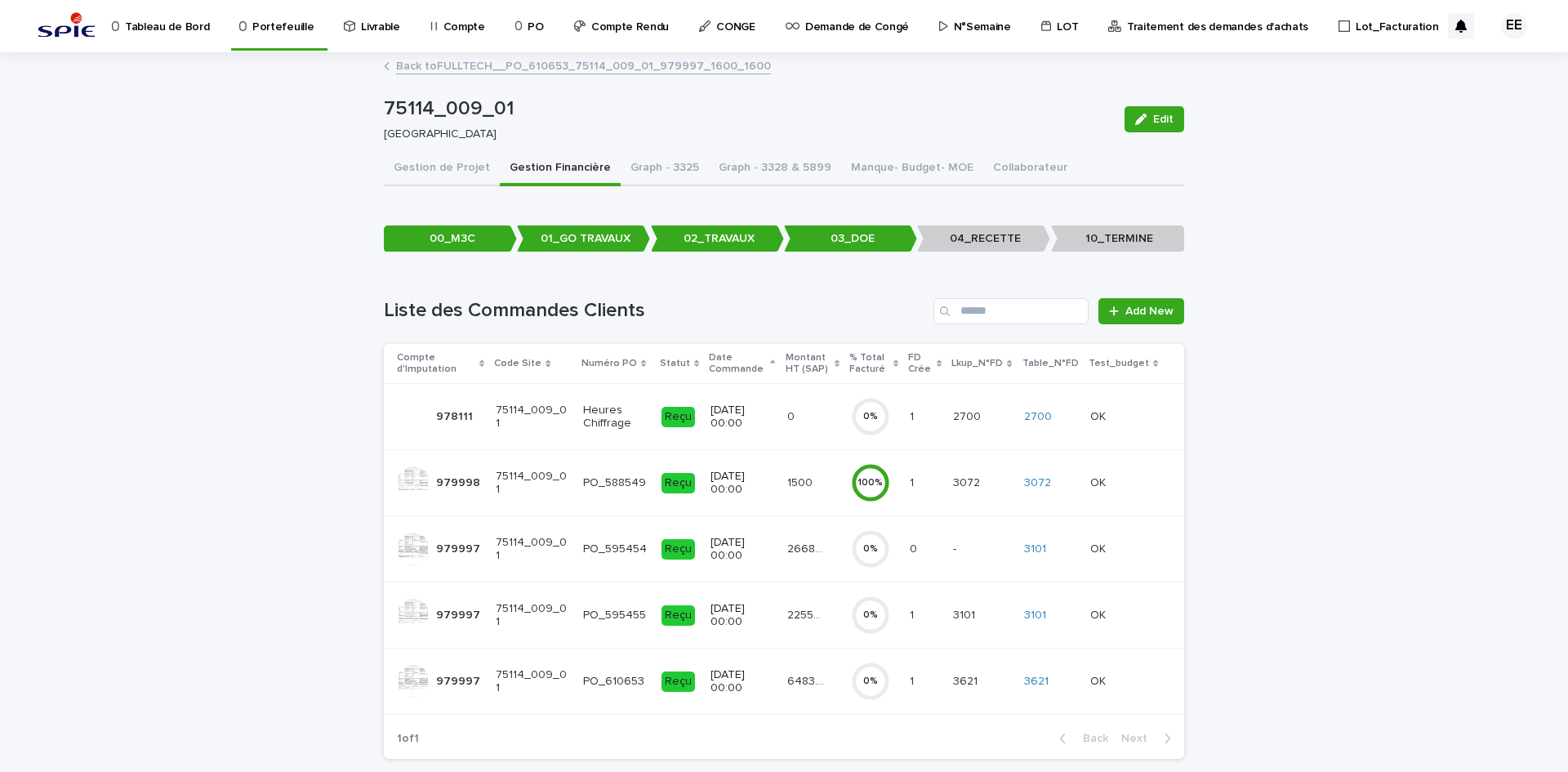
click at [788, 681] on p "6483.77" at bounding box center [807, 680] width 40 height 17
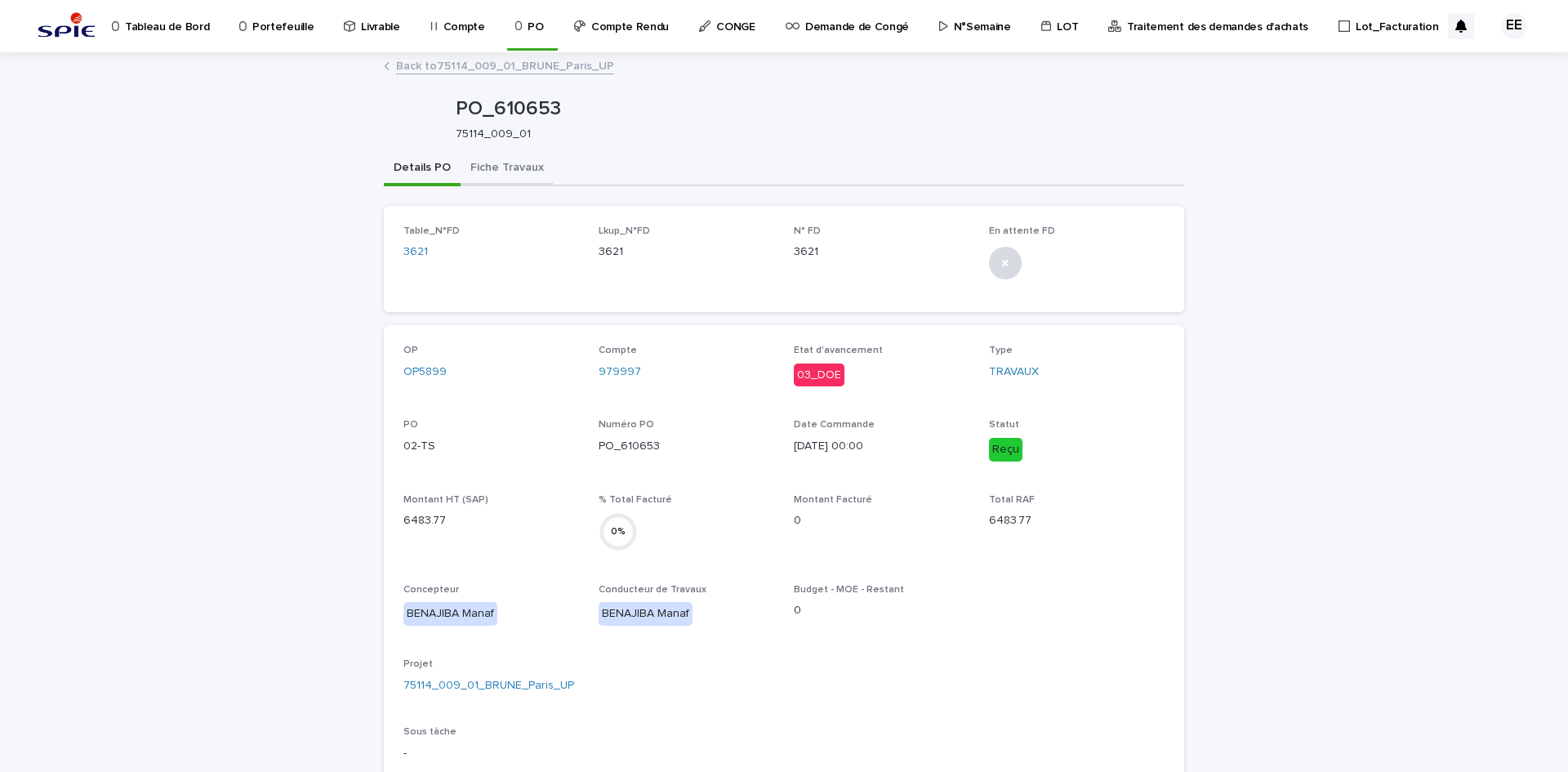
click at [504, 172] on button "Fiche Travaux" at bounding box center [506, 169] width 93 height 34
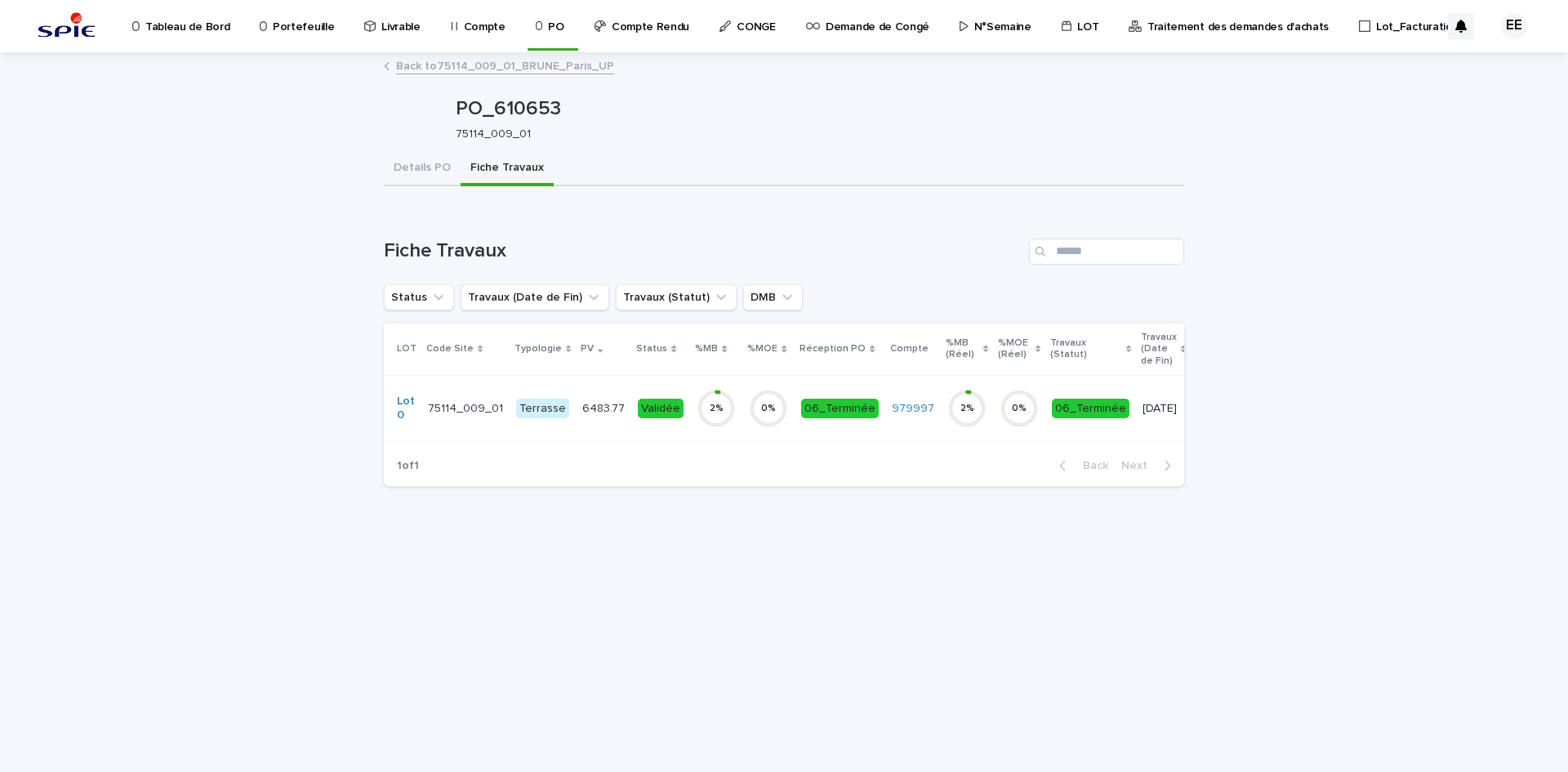
click at [600, 416] on div "6483.77 6483.77" at bounding box center [603, 409] width 42 height 27
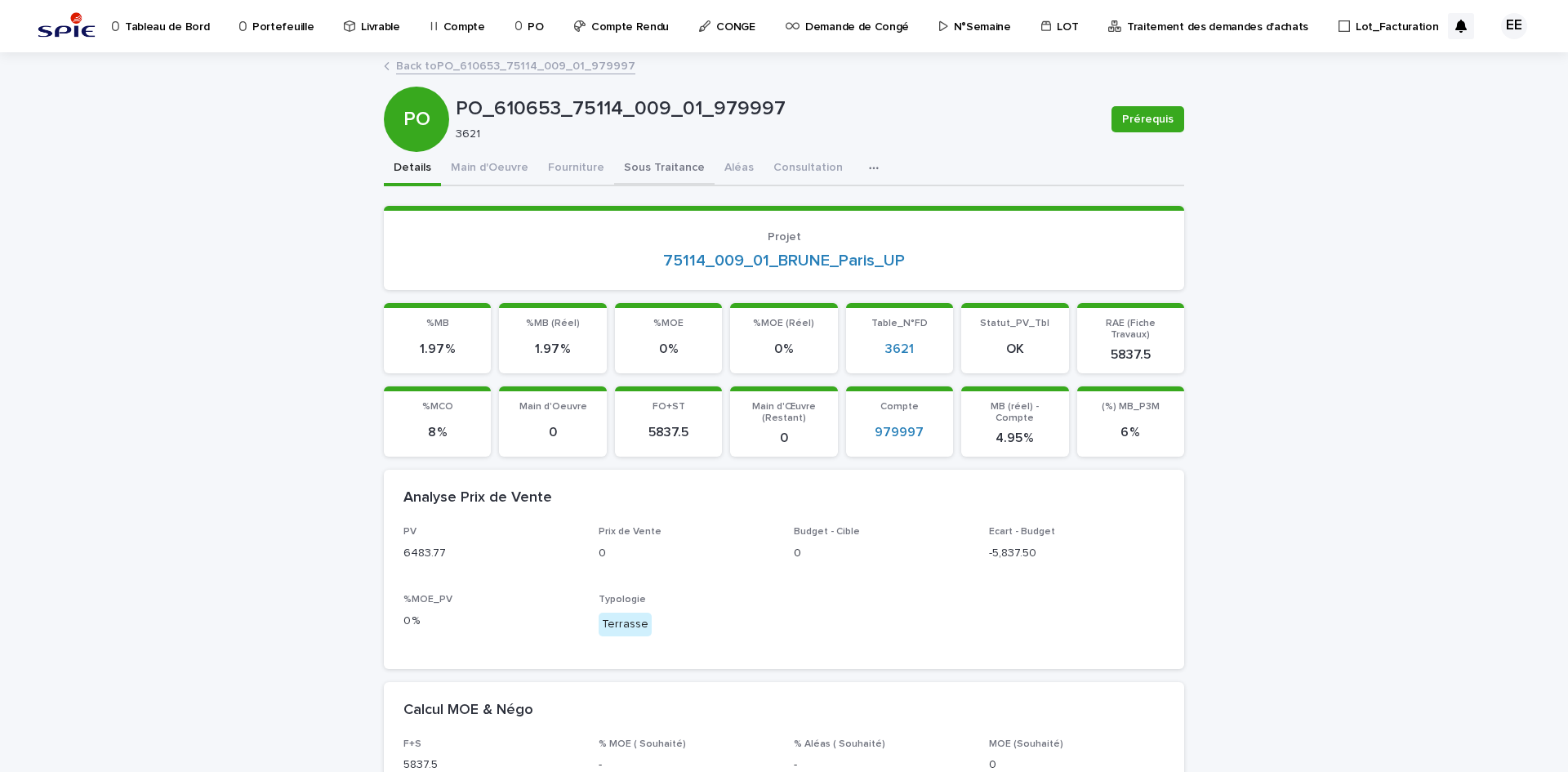
click at [643, 173] on button "Sous Traitance" at bounding box center [663, 169] width 100 height 34
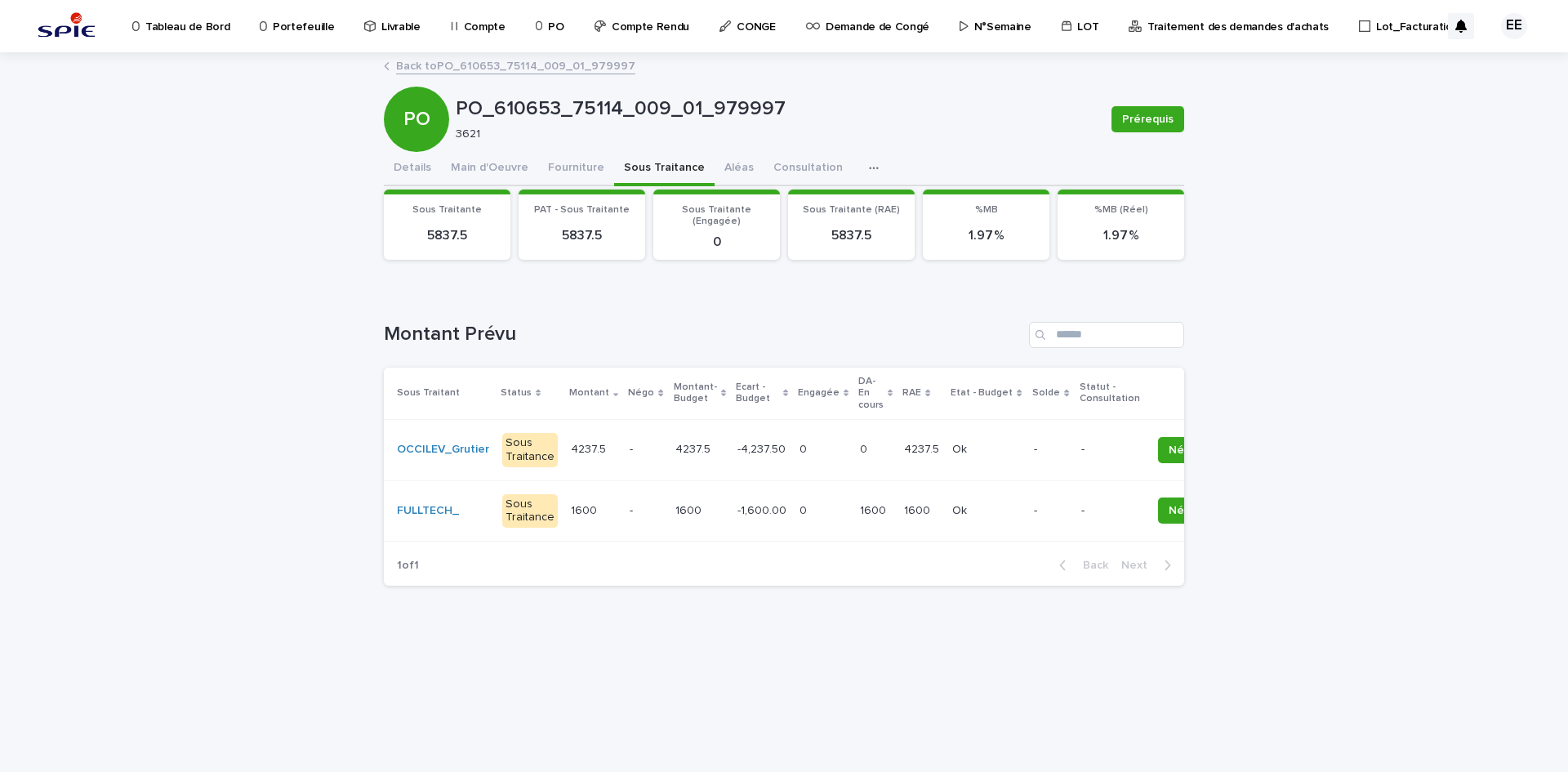
click at [574, 62] on link "Back to PO_610653_75114_009_01_979997" at bounding box center [515, 65] width 239 height 19
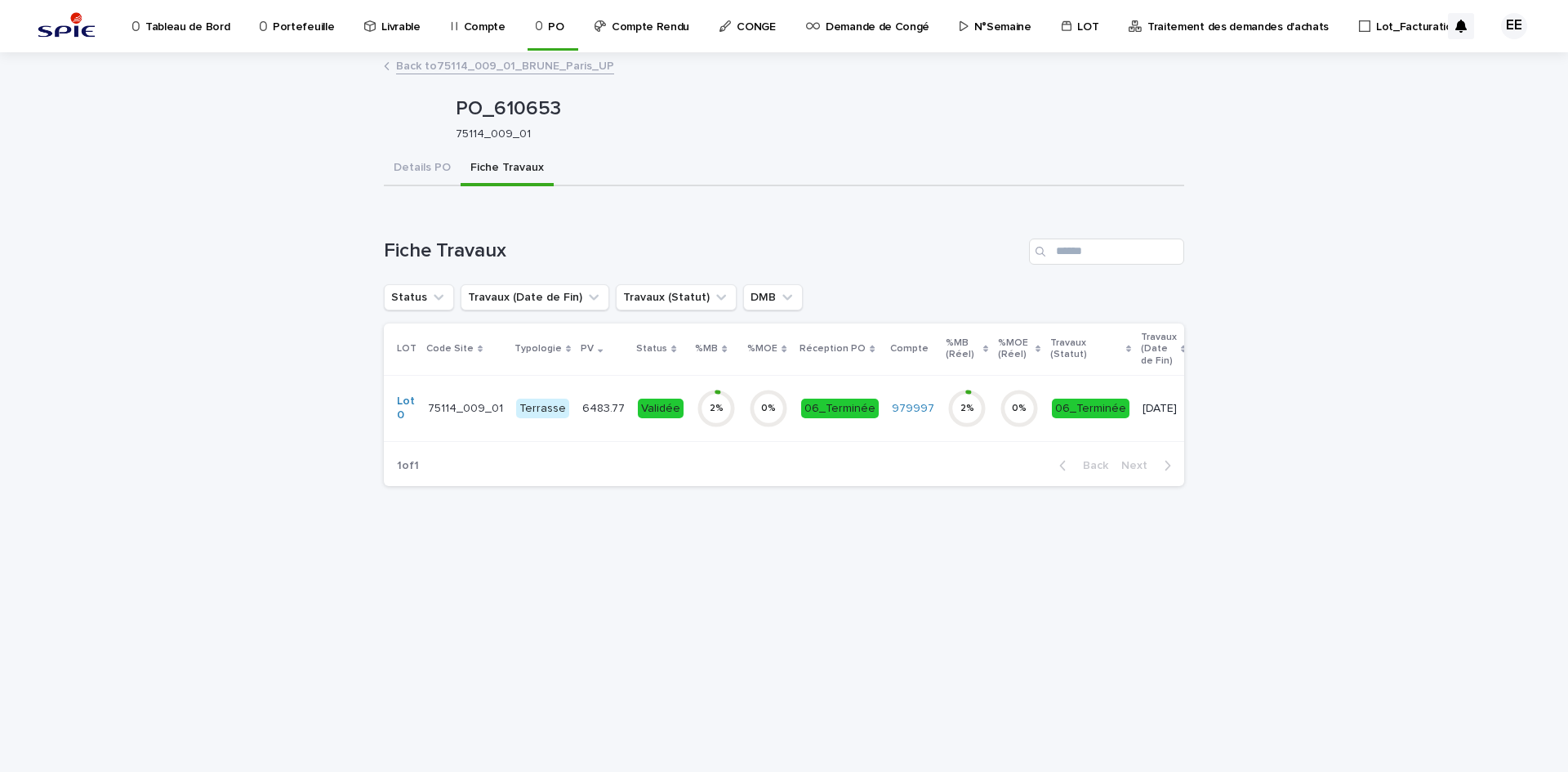
click at [496, 64] on link "Back to 75114_009_01_BRUNE_Paris_UP" at bounding box center [506, 65] width 218 height 19
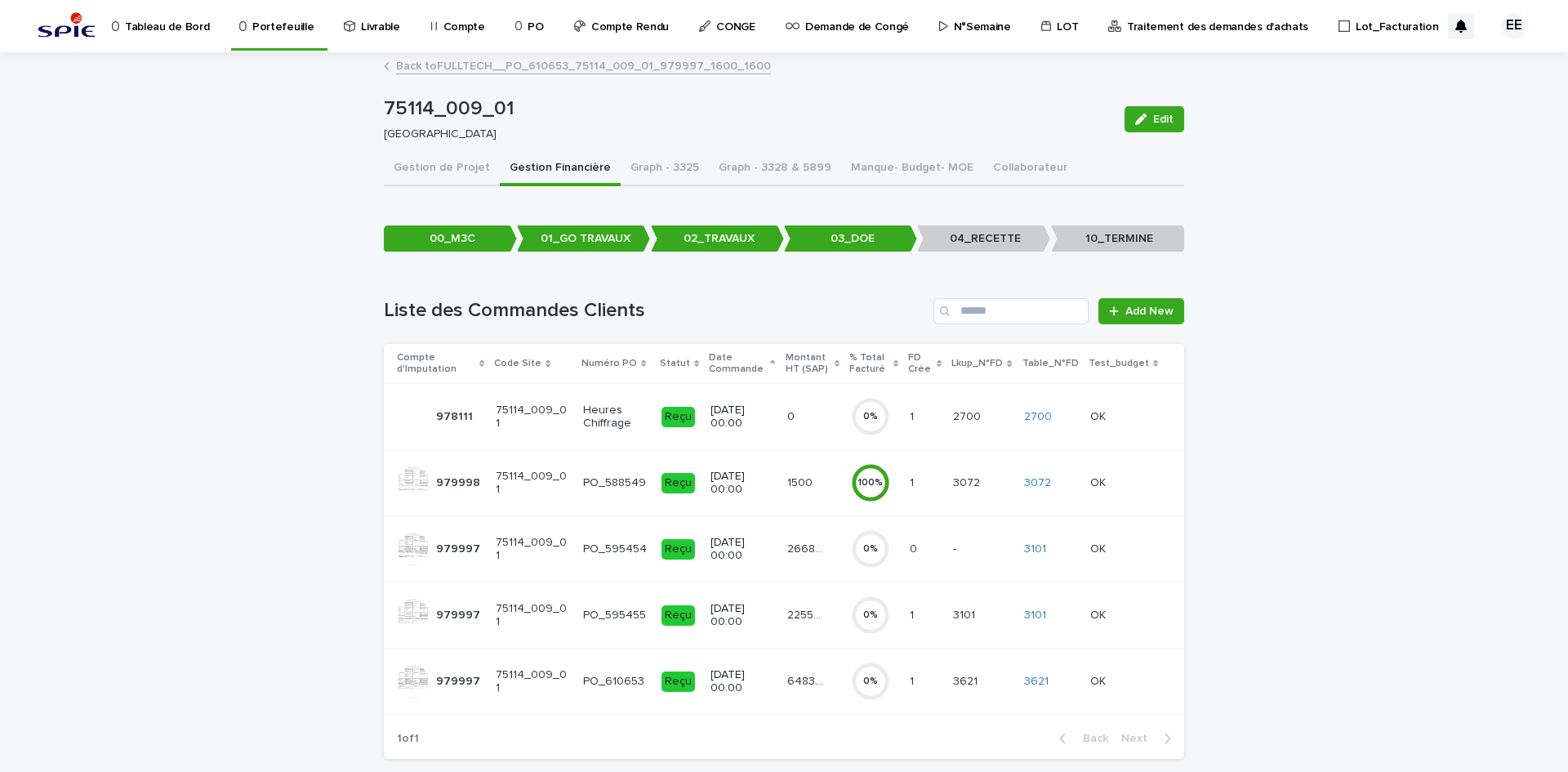
click at [793, 611] on p "22552.12" at bounding box center [807, 613] width 40 height 17
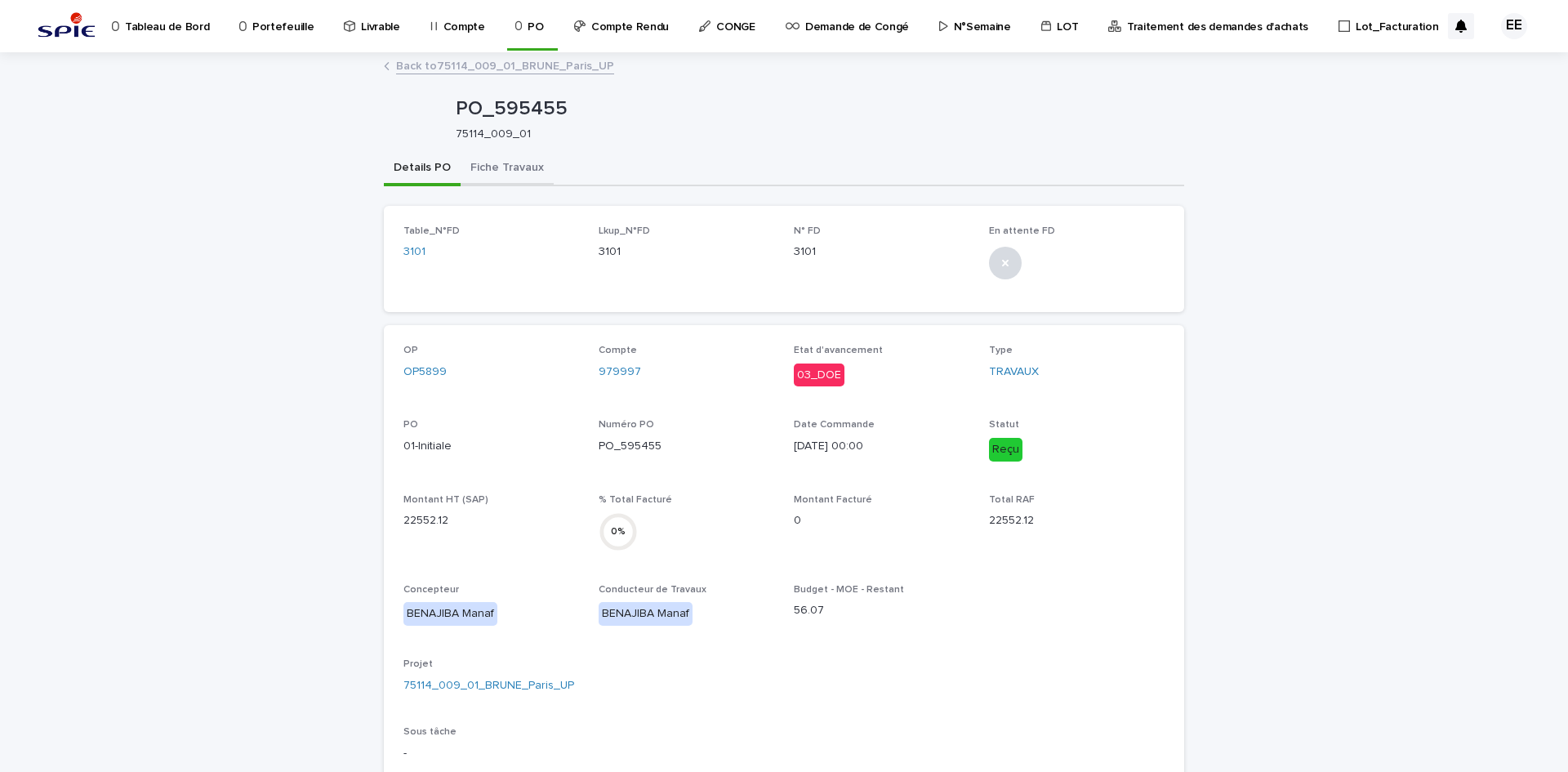
click at [501, 167] on button "Fiche Travaux" at bounding box center [506, 169] width 93 height 34
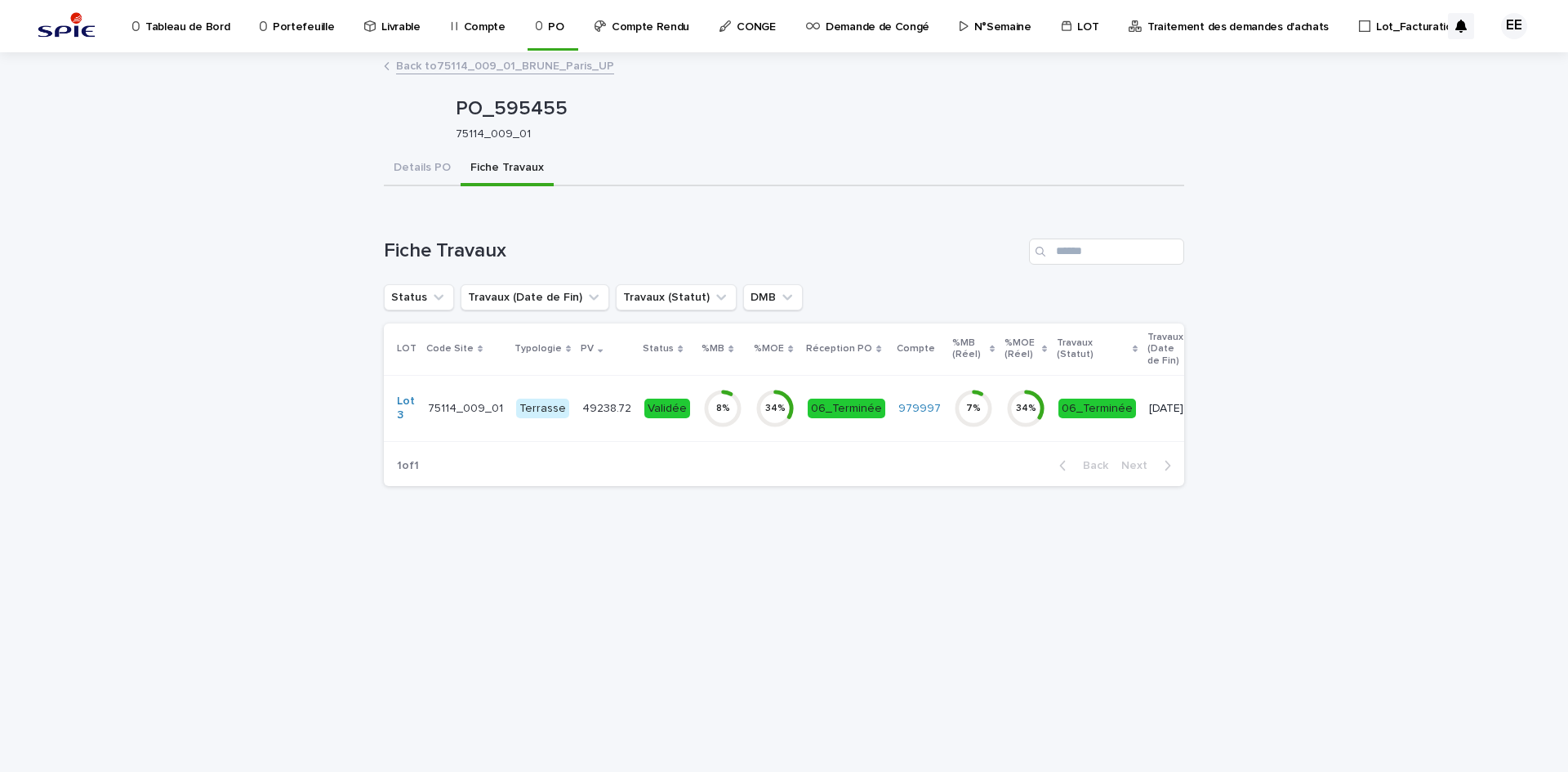
click at [593, 407] on p "49238.72" at bounding box center [608, 407] width 52 height 17
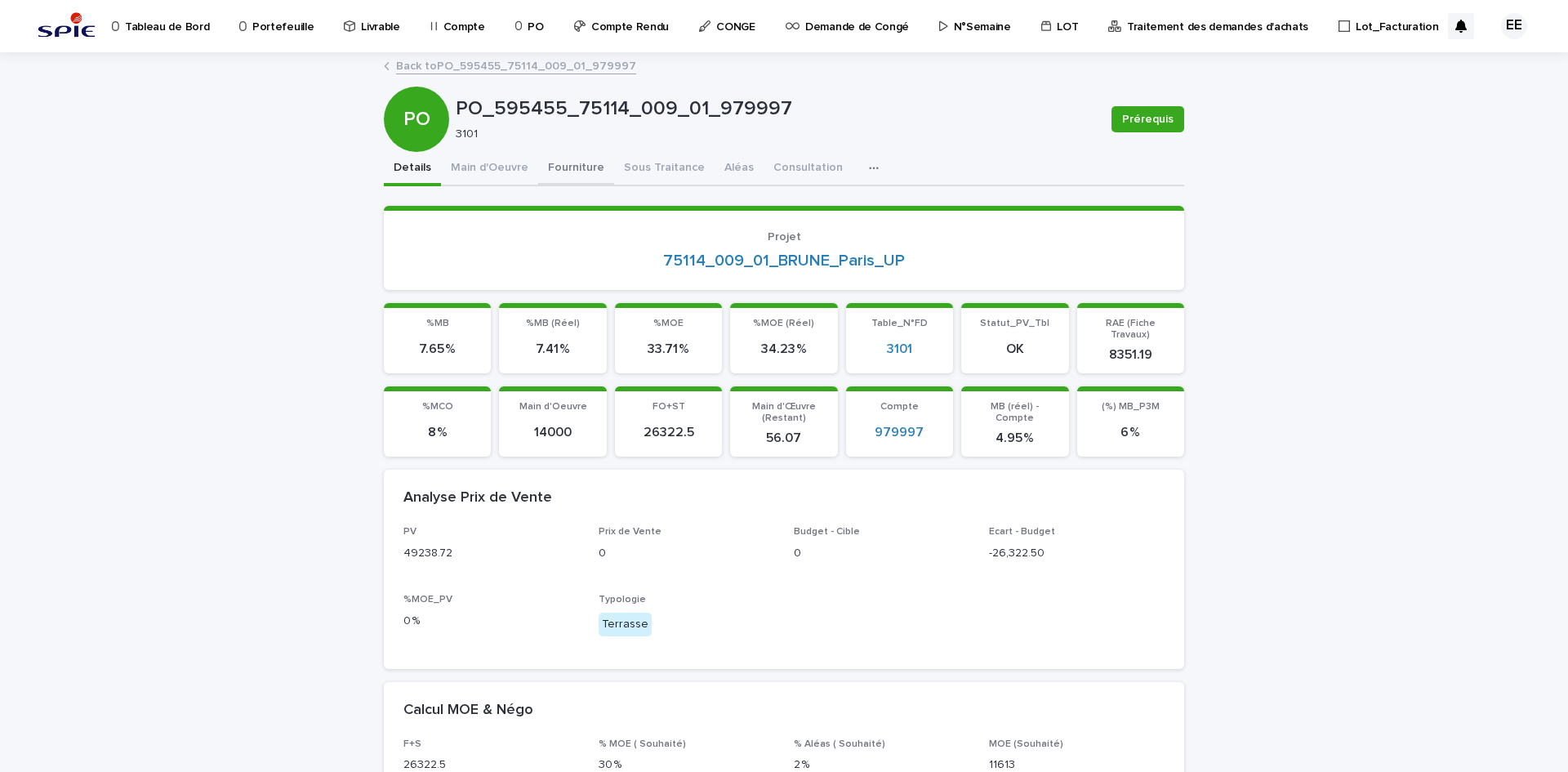
click at [563, 163] on button "Fourniture" at bounding box center [576, 169] width 76 height 34
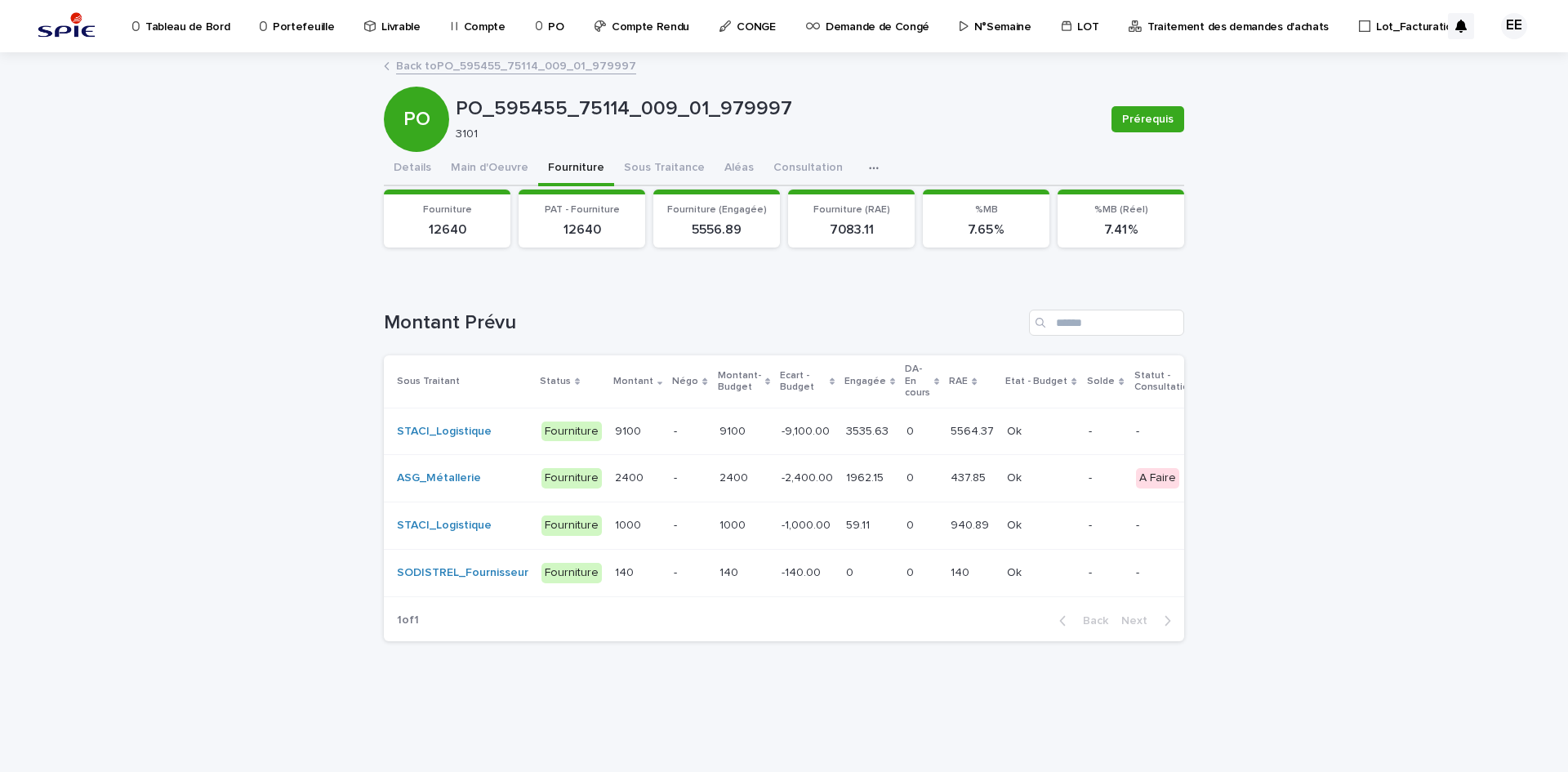
click at [811, 425] on p "-9,100.00" at bounding box center [807, 430] width 51 height 17
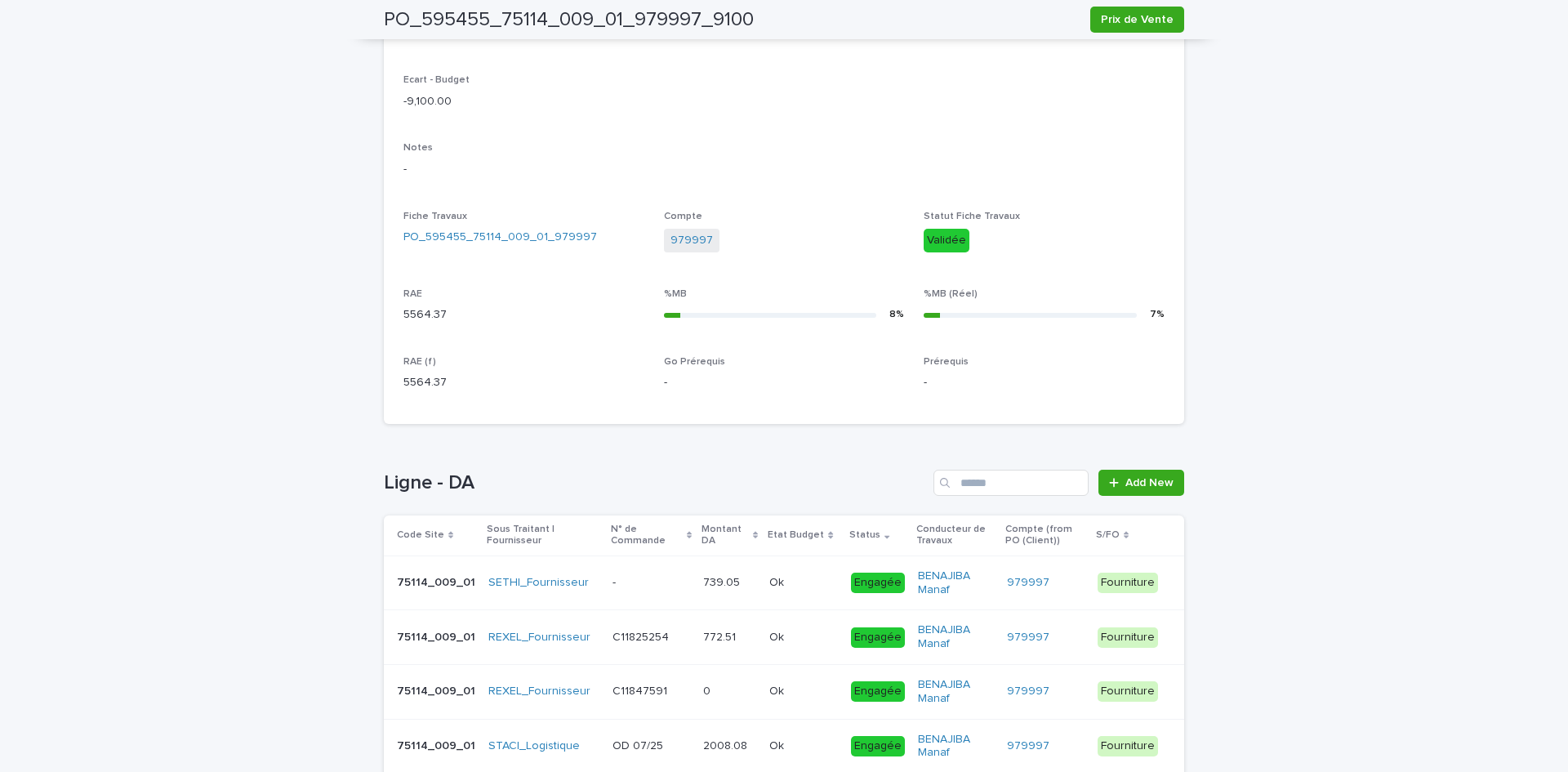
scroll to position [572, 0]
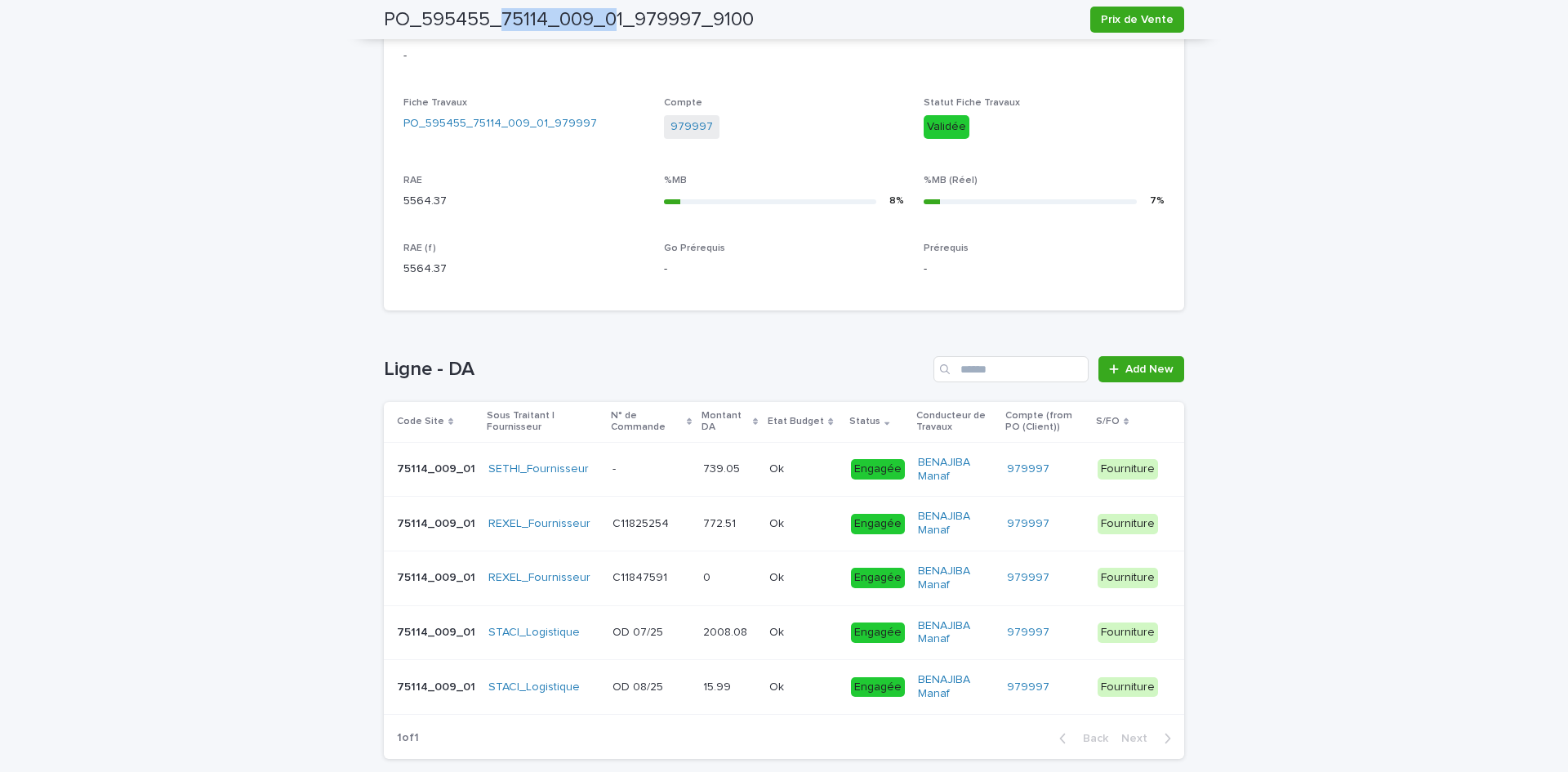
drag, startPoint x: 493, startPoint y: 16, endPoint x: 612, endPoint y: 22, distance: 119.2
click at [612, 22] on h2 "PO_595455_75114_009_01_979997_9100" at bounding box center [569, 20] width 370 height 23
copy h2 "75114_009_0"
click at [615, 5] on div "PO_595455_75114_009_01_979997_9100 Prix de Vente" at bounding box center [784, 19] width 801 height 39
drag, startPoint x: 617, startPoint y: 21, endPoint x: 515, endPoint y: 20, distance: 102.0
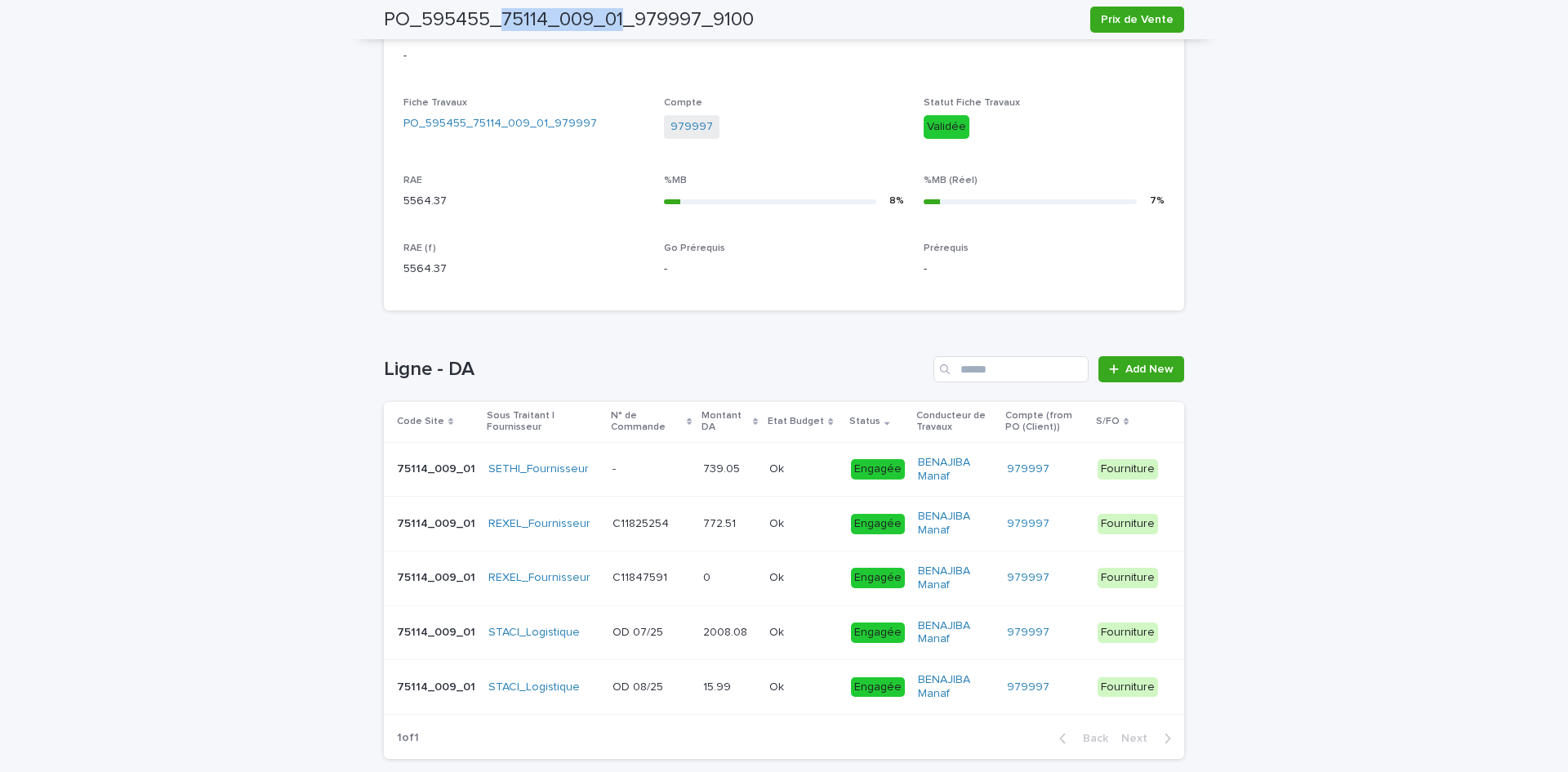
click at [494, 18] on h2 "PO_595455_75114_009_01_979997_9100" at bounding box center [569, 20] width 370 height 23
copy h2 "75114_009_01"
